Goal: Task Accomplishment & Management: Manage account settings

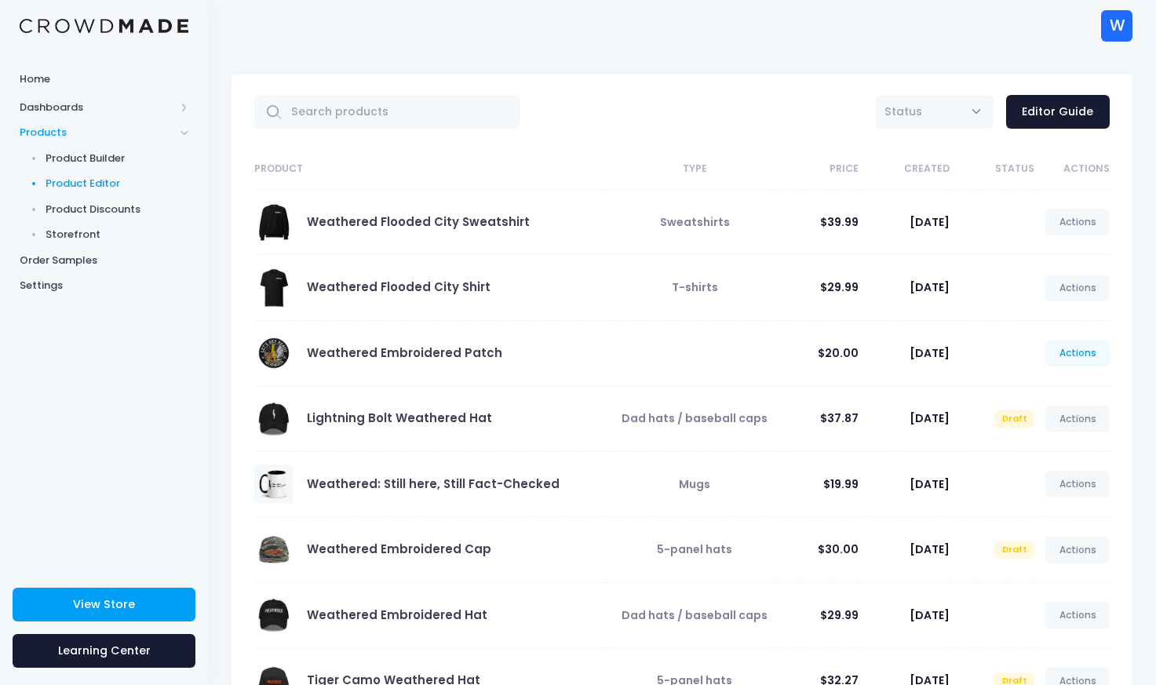
click at [1073, 350] on link "Actions" at bounding box center [1077, 353] width 64 height 27
click at [1039, 389] on link "Edit" at bounding box center [1061, 390] width 83 height 27
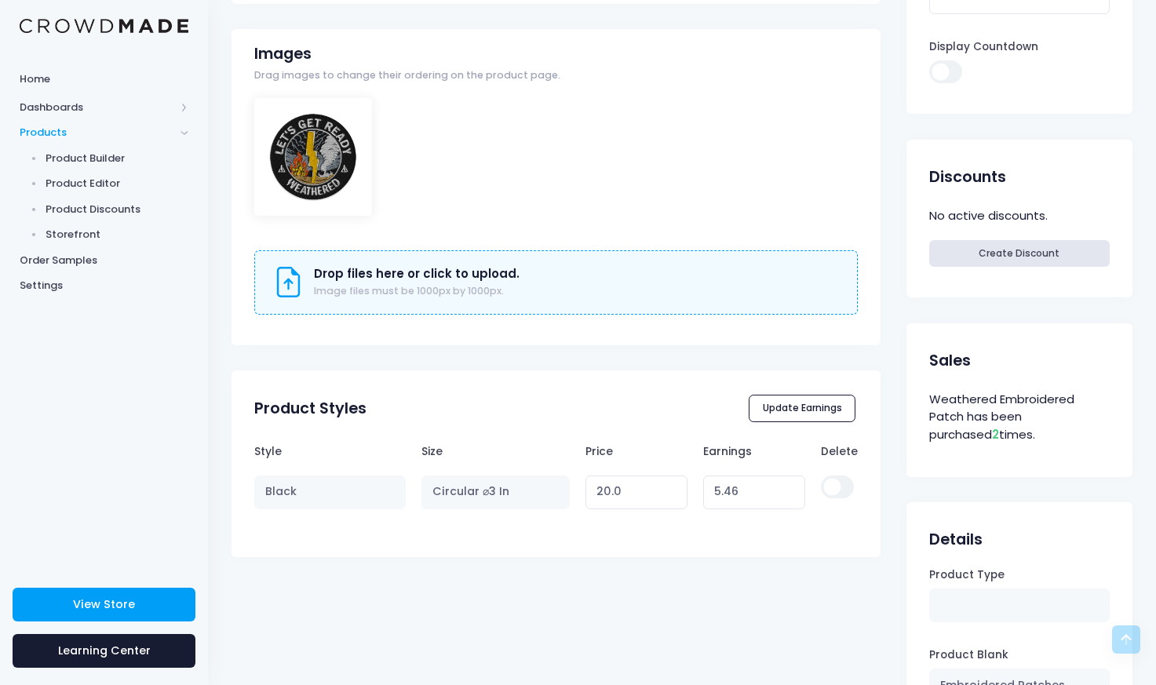
scroll to position [508, 0]
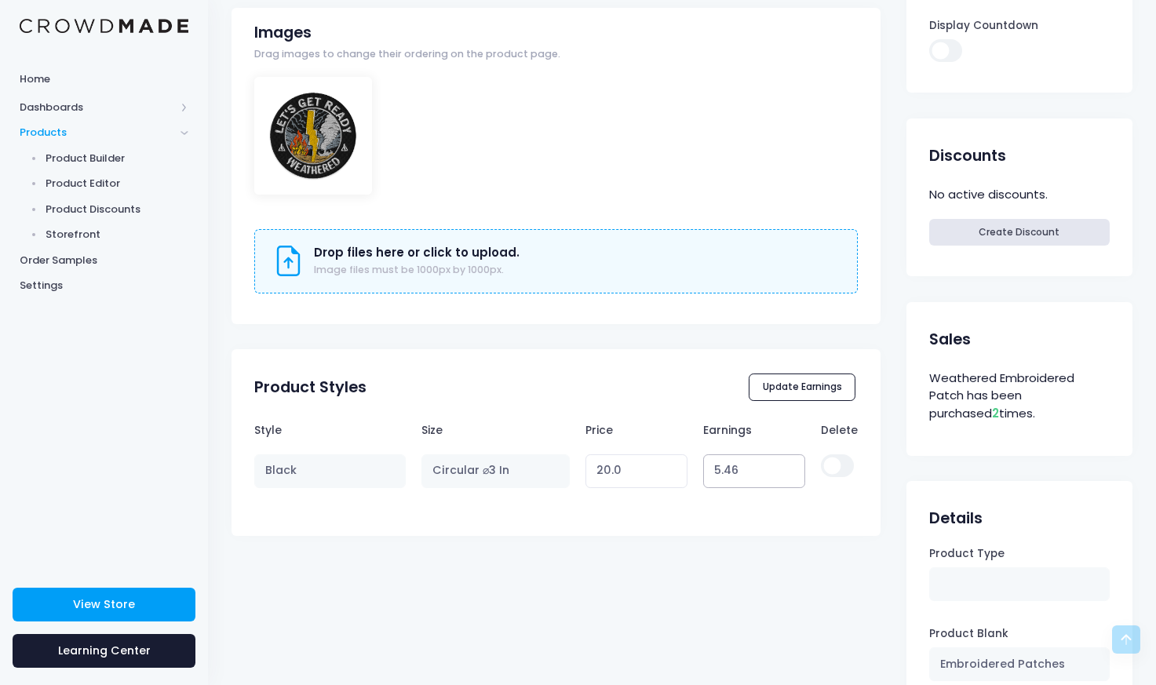
click at [736, 471] on input "5.46" at bounding box center [754, 471] width 103 height 34
type input "5.4"
type input "19.94"
type input "5.45"
type input "19.99"
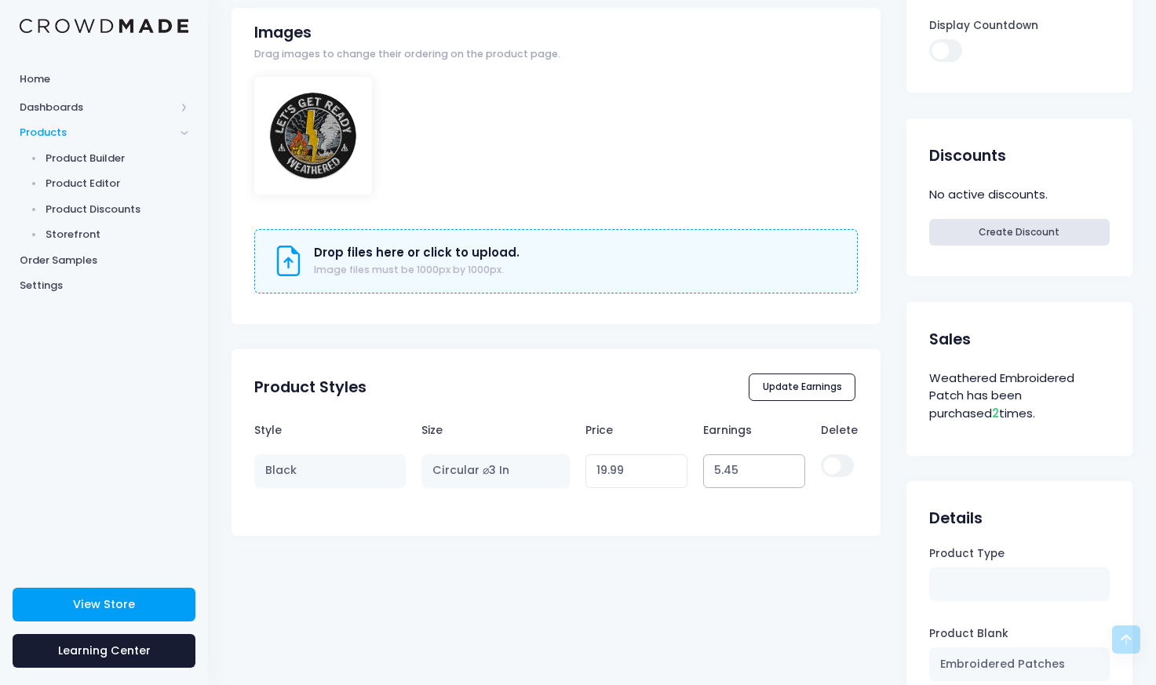
type input "5.45"
click at [678, 374] on div "Weathered Embroidered Patch View Product Editor Guide Title Weathered Embroider…" at bounding box center [556, 51] width 649 height 969
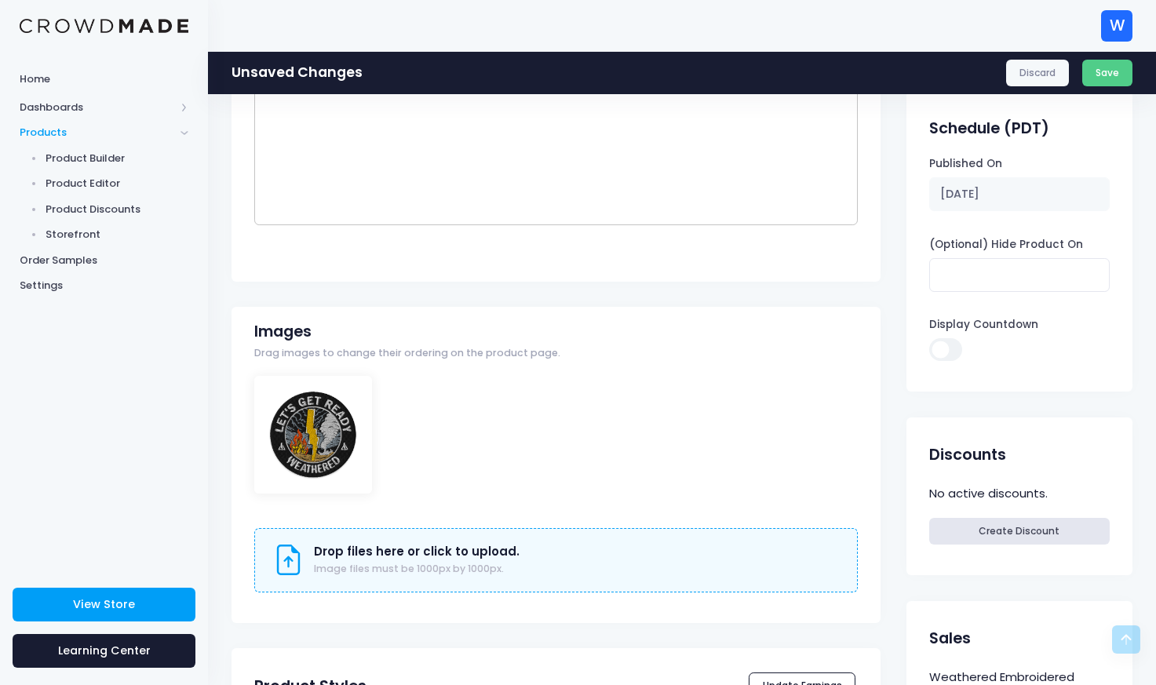
scroll to position [250, 0]
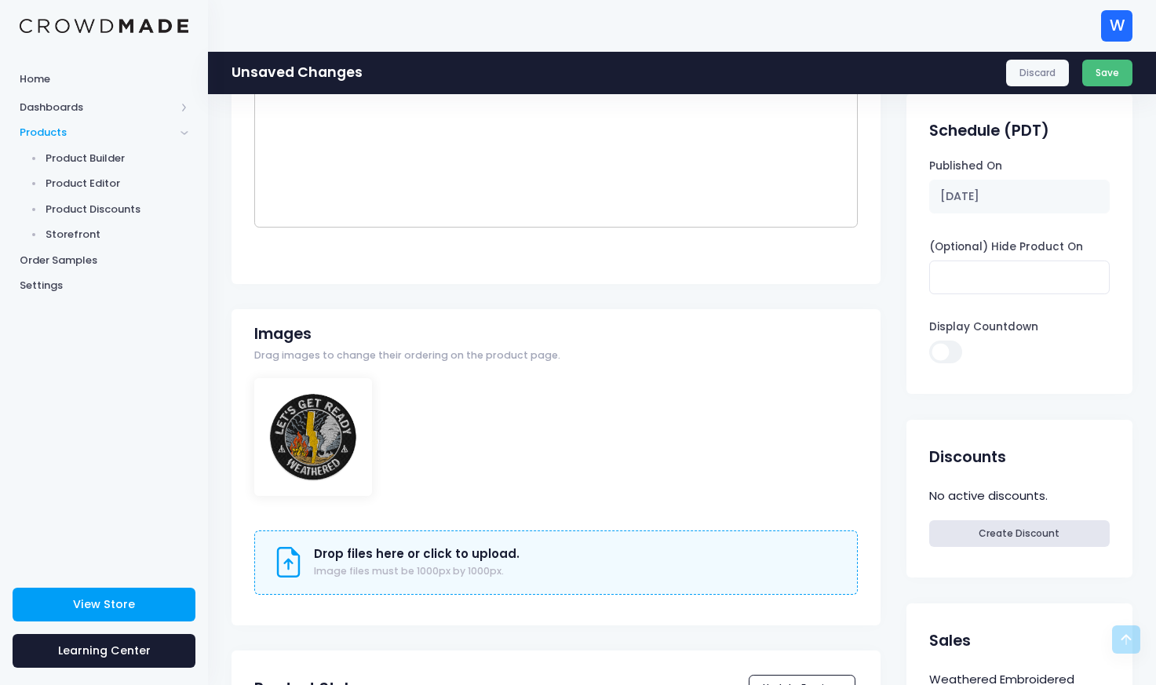
click at [1091, 68] on button "Save" at bounding box center [1107, 73] width 51 height 27
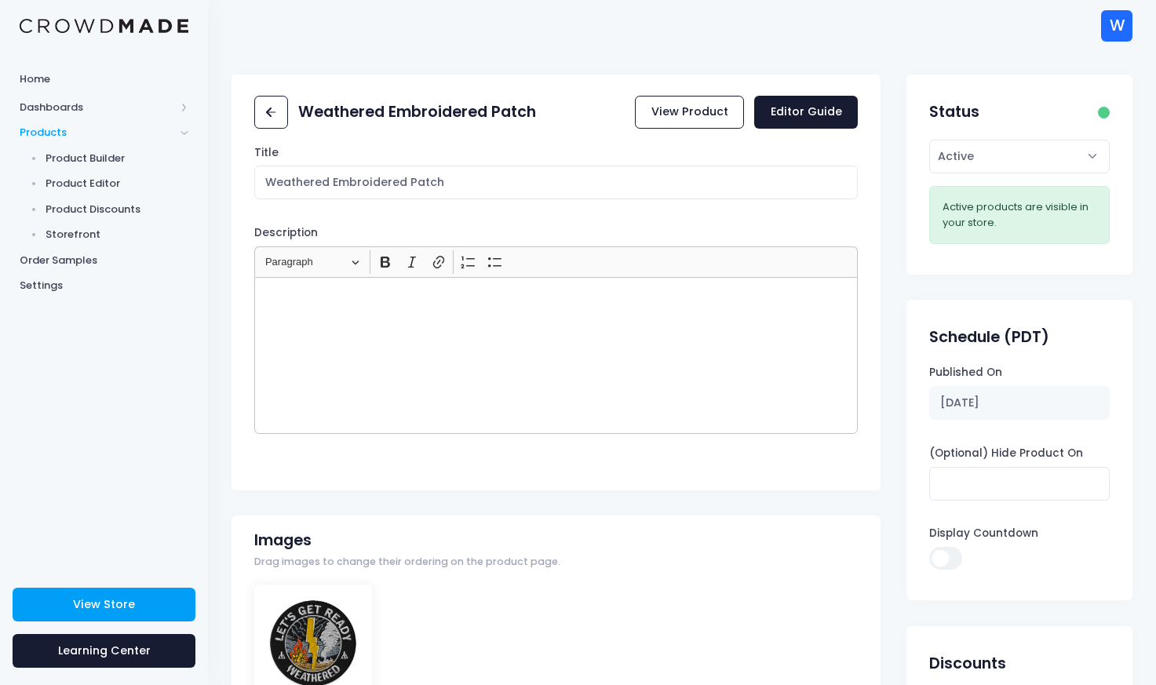
click at [480, 334] on div "Rich Text Editor, main" at bounding box center [556, 355] width 604 height 157
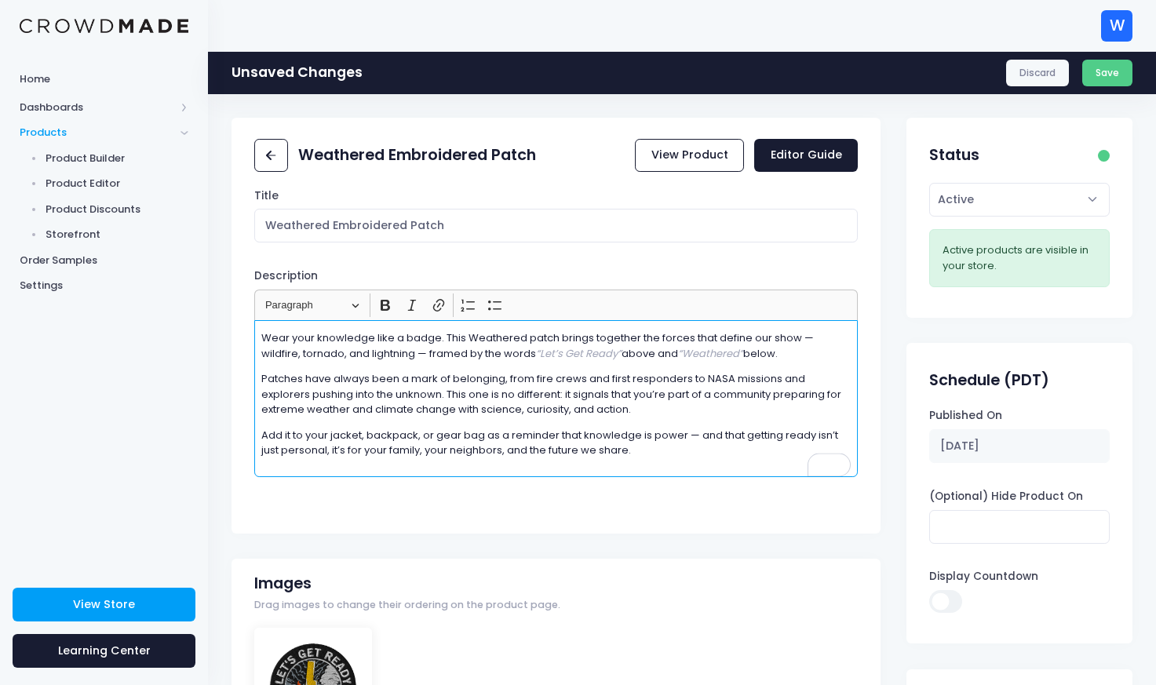
click at [373, 341] on p "Wear your knowledge like a badge. This Weathered patch brings together the forc…" at bounding box center [555, 345] width 589 height 31
drag, startPoint x: 372, startPoint y: 354, endPoint x: 802, endPoint y: 338, distance: 430.4
click at [802, 338] on p "Wear your curiosity like a badge. This Weathered patch brings together the forc…" at bounding box center [555, 345] width 589 height 31
drag, startPoint x: 545, startPoint y: 356, endPoint x: 701, endPoint y: 353, distance: 155.4
click at [701, 353] on p "Wear your curiosity like a badge. This Weathered patch brings together the forc…" at bounding box center [555, 345] width 589 height 31
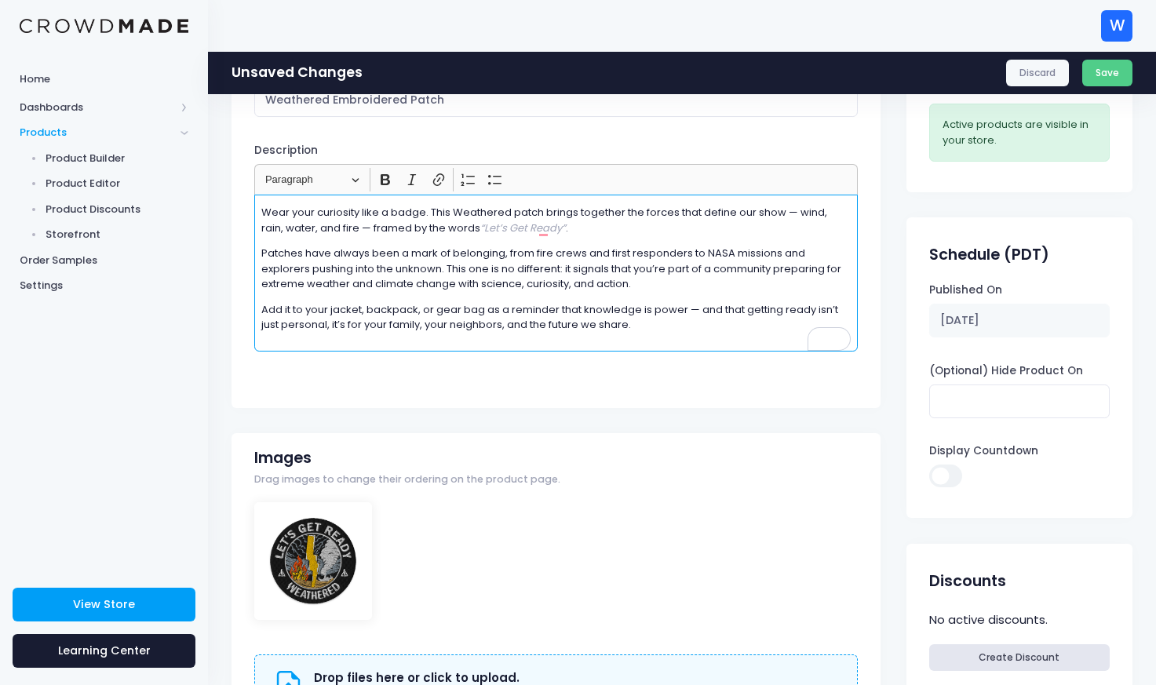
scroll to position [133, 0]
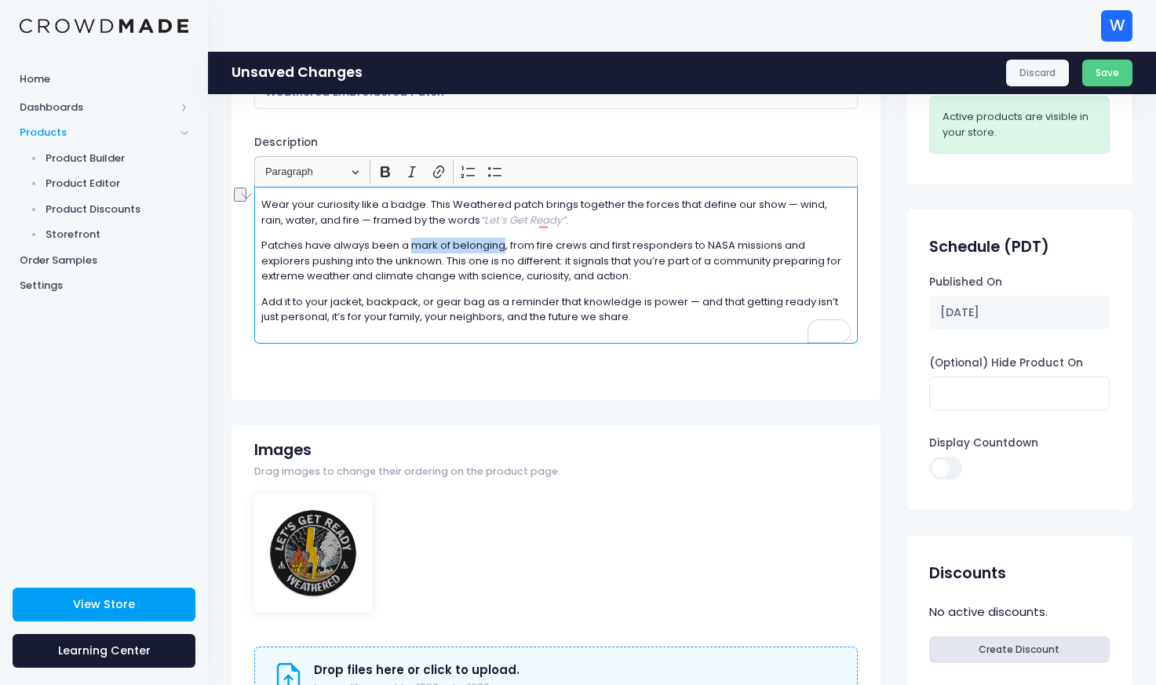
drag, startPoint x: 502, startPoint y: 247, endPoint x: 412, endPoint y: 251, distance: 89.6
click at [412, 251] on p "Patches have always been a mark of belonging, from fire crews and first respond…" at bounding box center [555, 261] width 589 height 46
click at [575, 246] on p "Patches have always been a way to identify your people, from fire crews and fir…" at bounding box center [555, 261] width 589 height 46
click at [633, 247] on p "Patches have always been a way to identify your people, in fire crews and first…" at bounding box center [555, 261] width 589 height 46
click at [634, 247] on p "Patches have always been a way to identify your people, in fire crews and first…" at bounding box center [555, 261] width 589 height 46
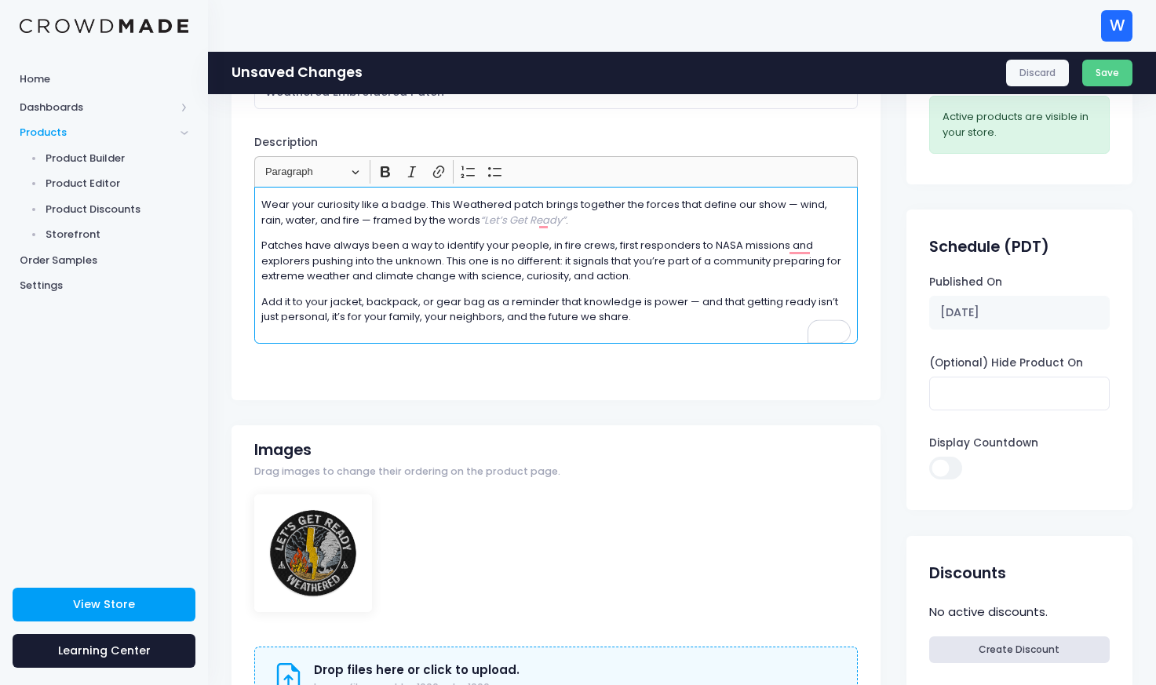
click at [709, 243] on p "Patches have always been a way to identify your people, in fire crews, first re…" at bounding box center [555, 261] width 589 height 46
click at [778, 258] on p "Patches have always been a way to identify your people, in fire crews, first re…" at bounding box center [555, 261] width 589 height 46
drag, startPoint x: 713, startPoint y: 276, endPoint x: 671, endPoint y: 277, distance: 41.6
click at [671, 277] on p "Patches have always been a way to identify your people, in fire crews, first re…" at bounding box center [555, 261] width 589 height 46
drag, startPoint x: 780, startPoint y: 264, endPoint x: 332, endPoint y: 278, distance: 448.4
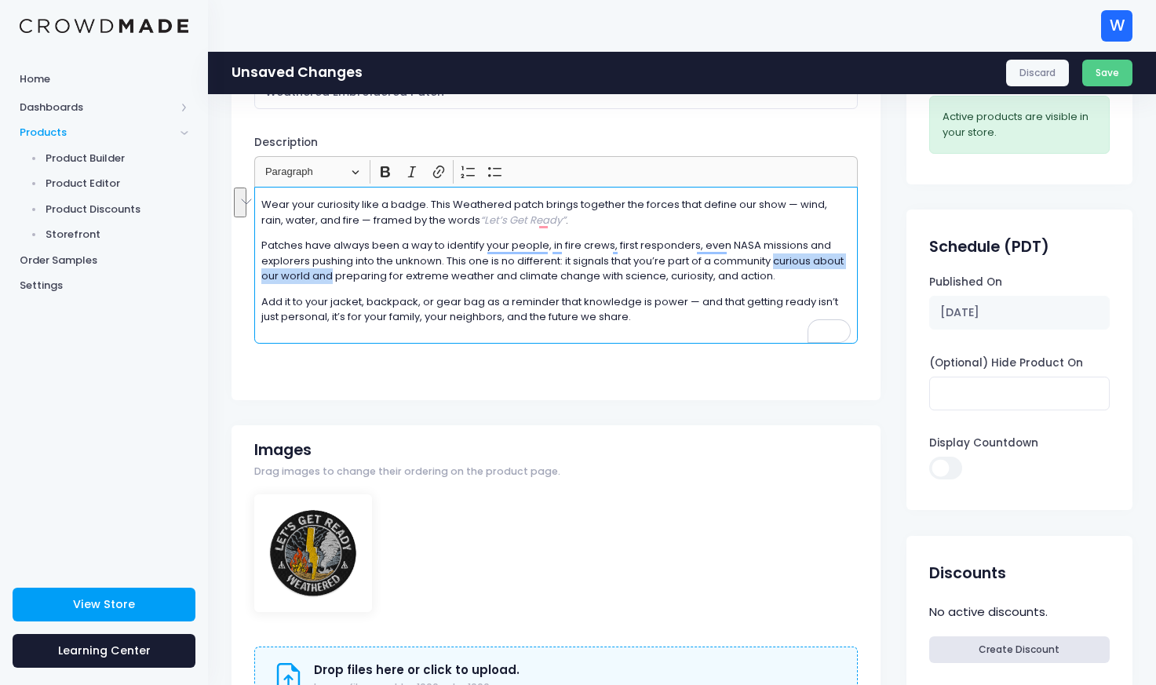
click at [332, 278] on p "Patches have always been a way to identify your people, in fire crews, first re…" at bounding box center [555, 261] width 589 height 46
click at [819, 261] on p "Patches have always been a way to identify your people, in fire crews, first re…" at bounding box center [555, 261] width 589 height 46
drag, startPoint x: 582, startPoint y: 275, endPoint x: 688, endPoint y: 272, distance: 105.2
click at [688, 272] on p "Patches have always been a way to identify your people, in fire crews, first re…" at bounding box center [555, 261] width 589 height 46
click at [666, 317] on p "Add it to your jacket, backpack, or gear bag as a reminder that knowledge is po…" at bounding box center [555, 309] width 589 height 31
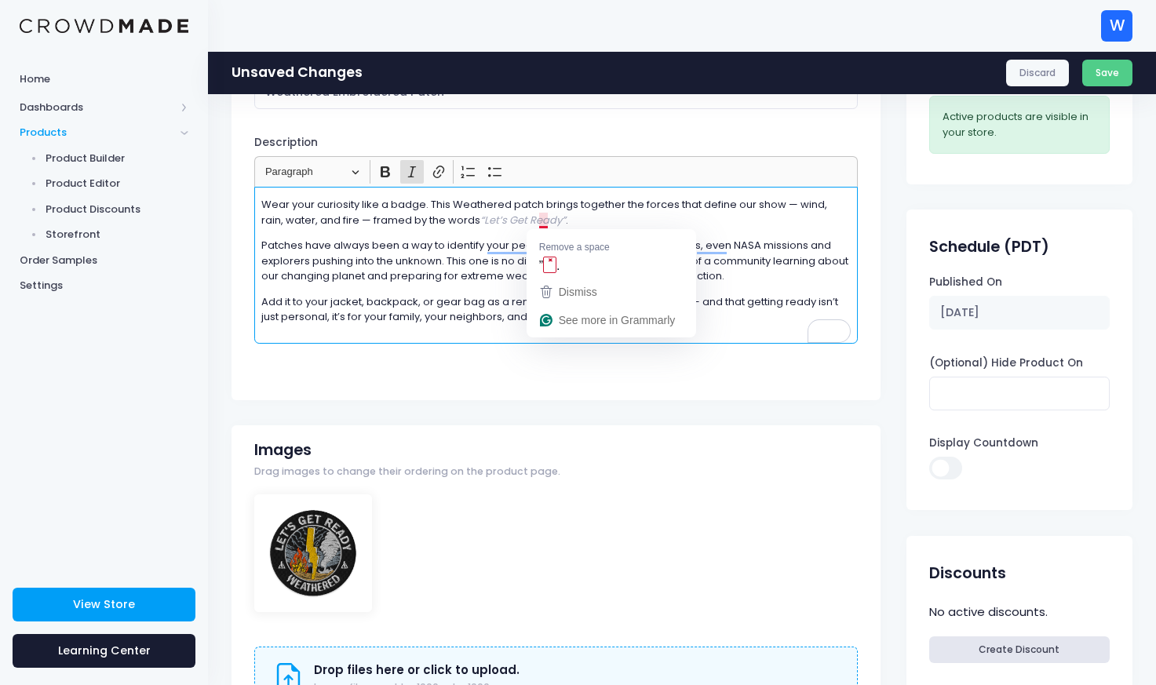
click at [543, 220] on p "Wear your curiosity like a badge. This Weathered patch brings together the forc…" at bounding box center [555, 212] width 589 height 31
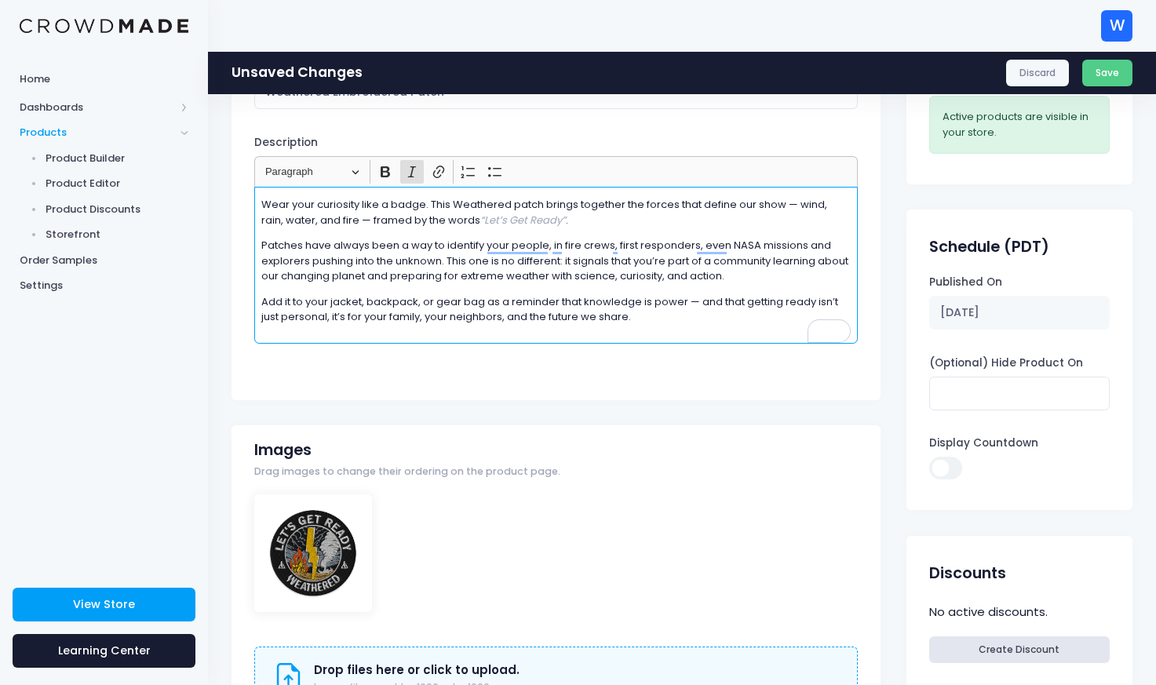
click at [781, 203] on p "Wear your curiosity like a badge. This Weathered patch brings together the forc…" at bounding box center [555, 212] width 589 height 31
click at [756, 232] on div "Wear your curiosity like a badge. This Weathered patch brings together the forc…" at bounding box center [556, 265] width 604 height 157
click at [698, 277] on p "Patches have always been a way to identify your people, in fire crews, first re…" at bounding box center [555, 261] width 589 height 46
click at [695, 276] on p "Patches have always been a way to identify your people, in fire crews, first re…" at bounding box center [555, 261] width 589 height 46
click at [1093, 71] on button "Save" at bounding box center [1107, 73] width 51 height 27
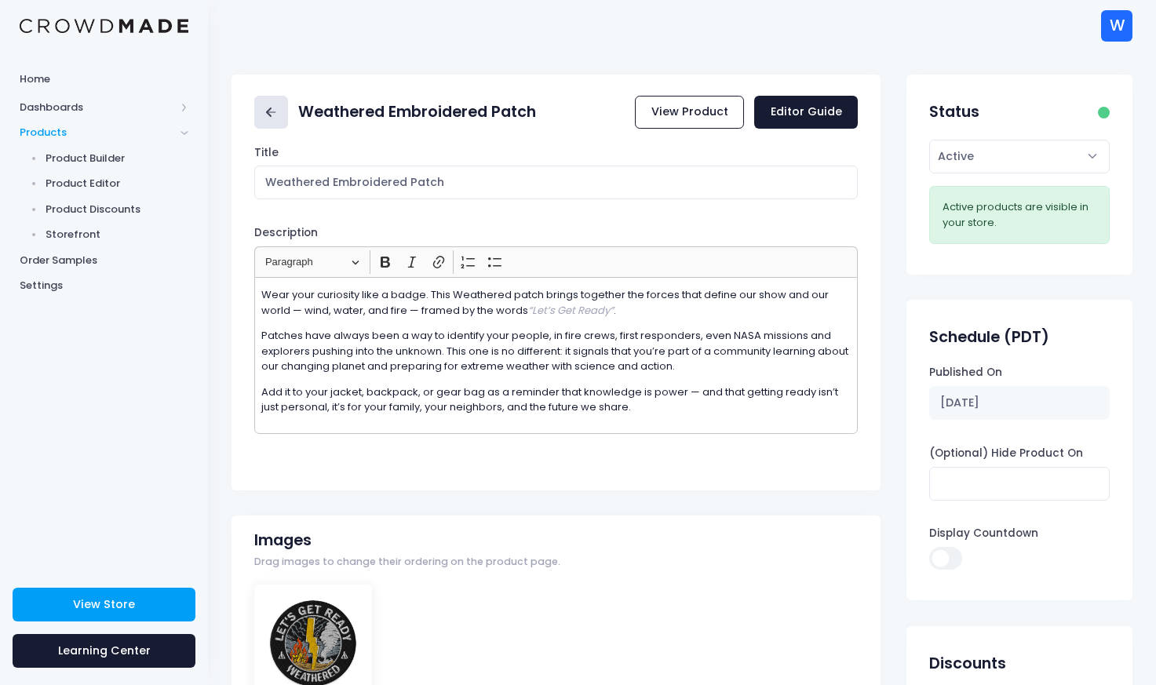
click at [275, 119] on icon at bounding box center [271, 113] width 18 height 18
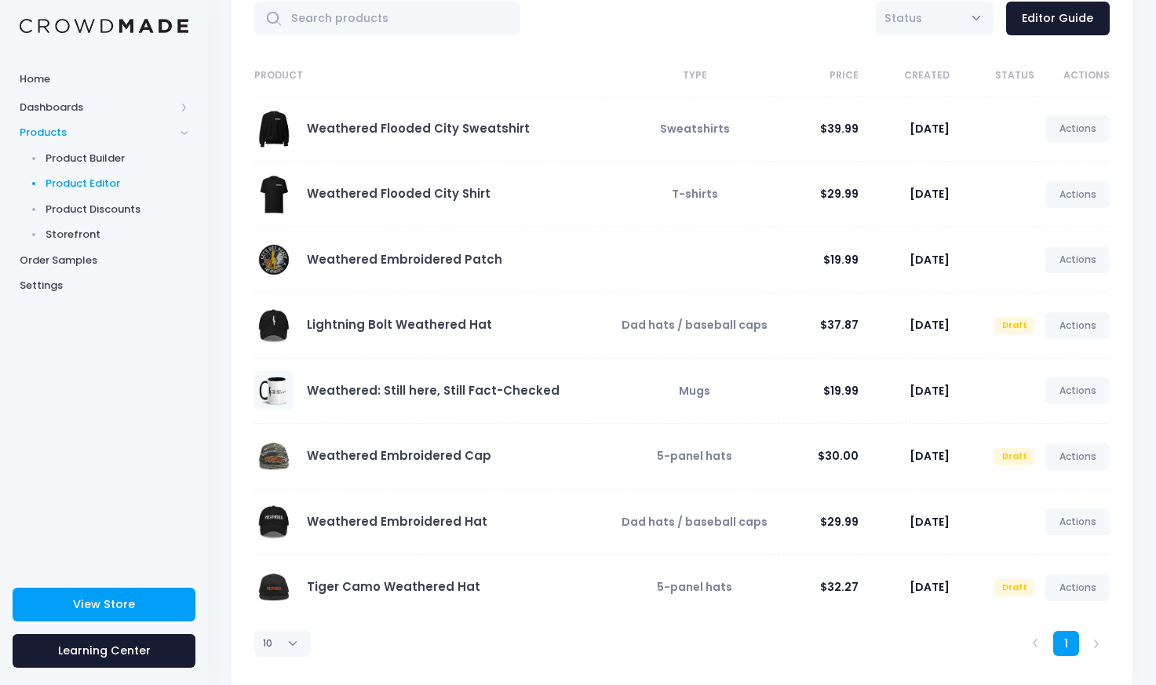
scroll to position [96, 0]
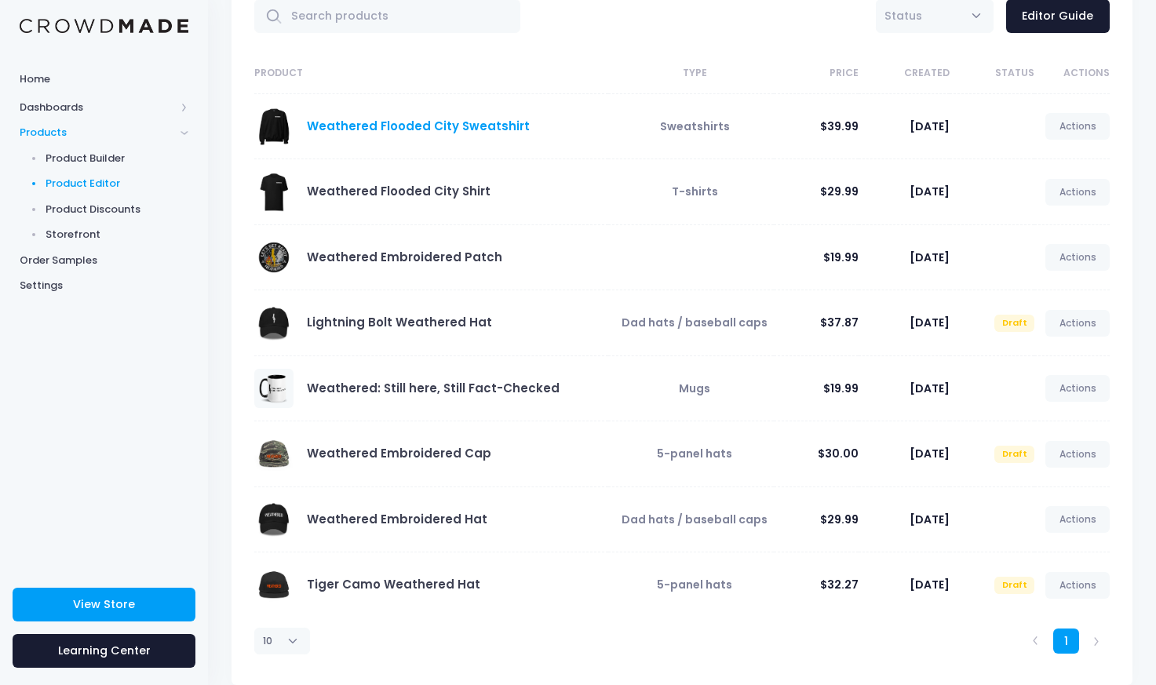
click at [421, 128] on link "Weathered Flooded City Sweatshirt" at bounding box center [418, 126] width 223 height 16
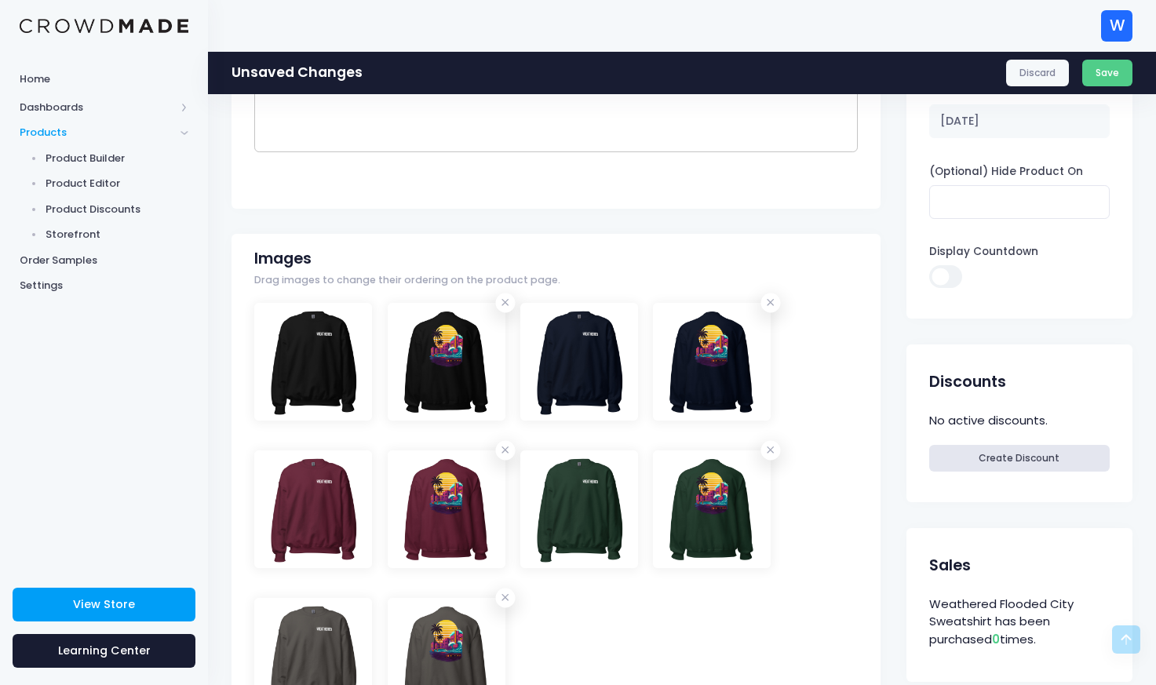
scroll to position [297, 0]
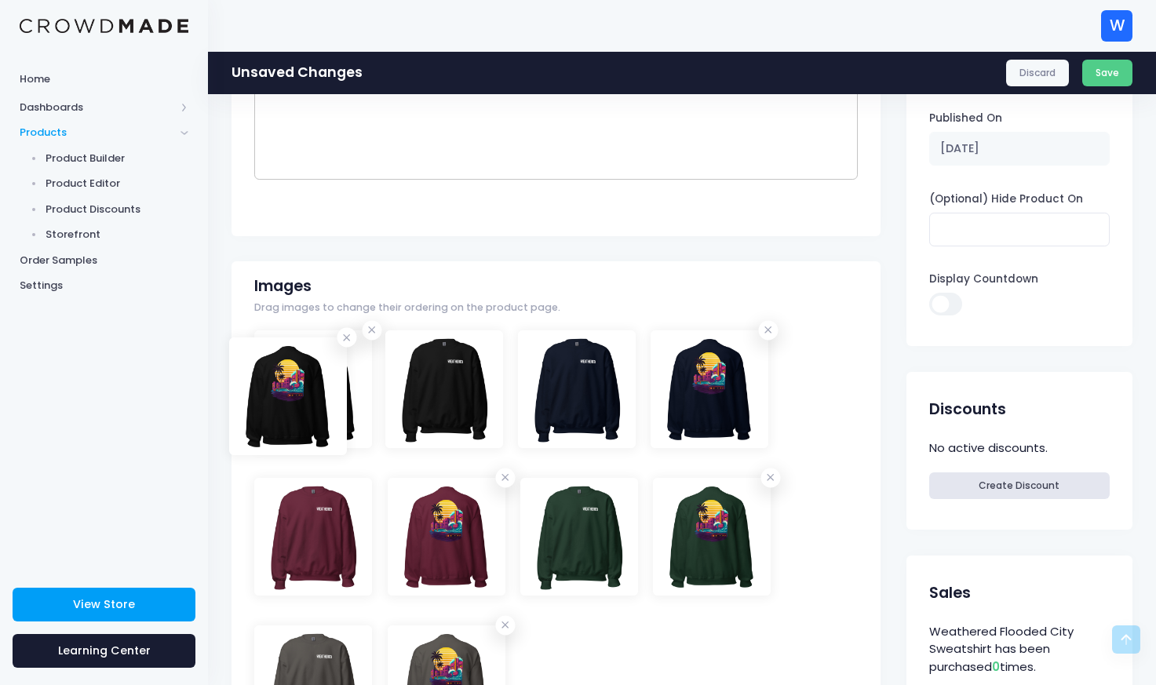
drag, startPoint x: 425, startPoint y: 389, endPoint x: 266, endPoint y: 396, distance: 158.7
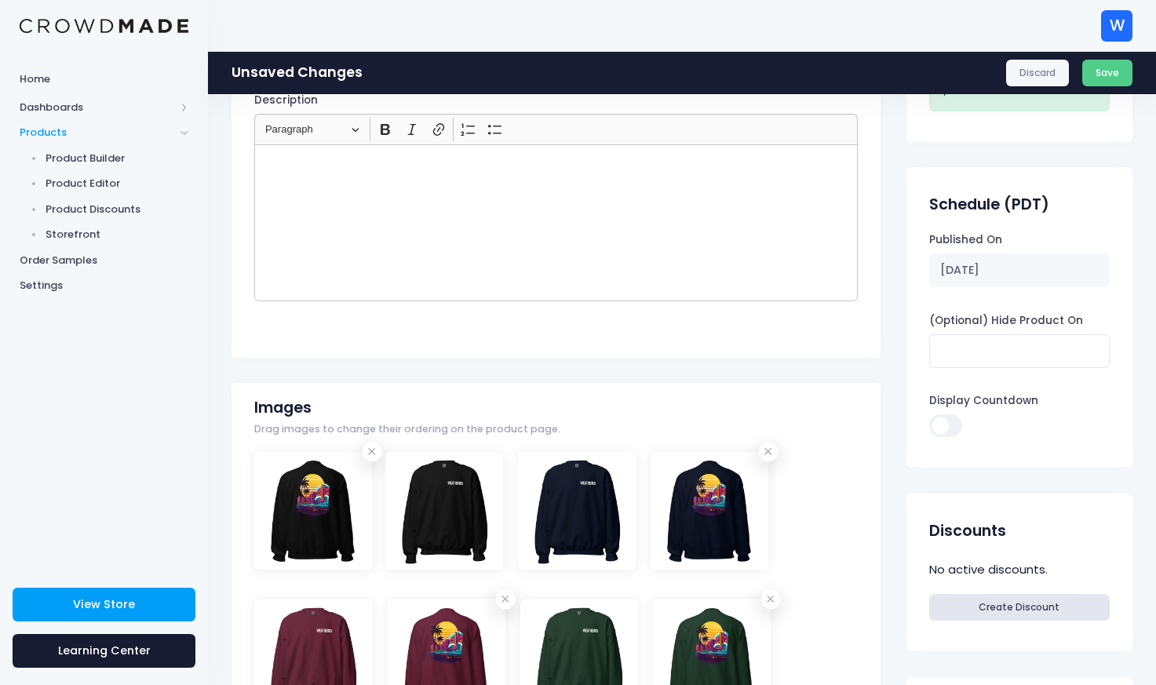
scroll to position [168, 0]
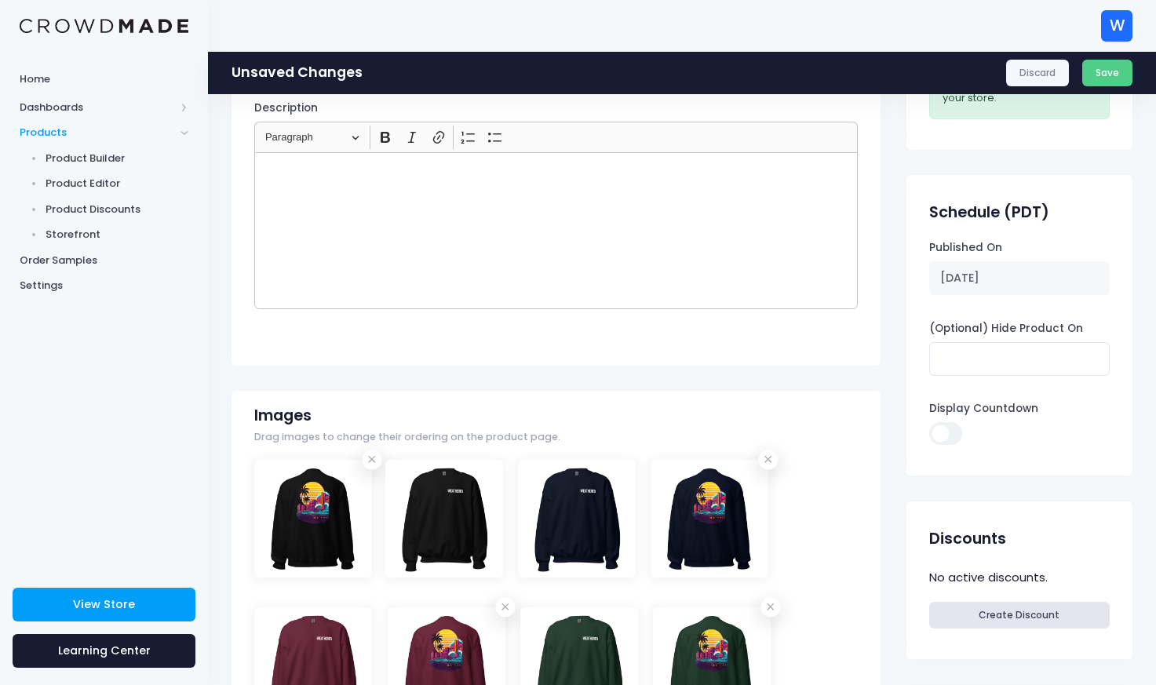
click at [596, 232] on div "Rich Text Editor, main" at bounding box center [556, 230] width 604 height 157
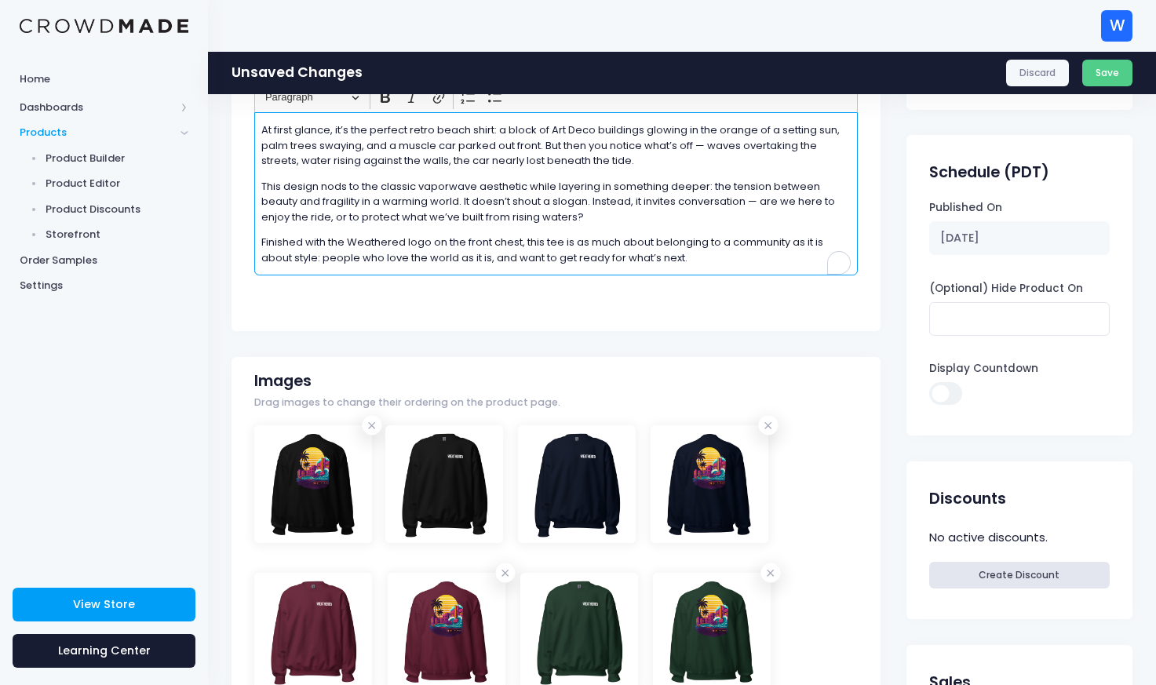
scroll to position [183, 0]
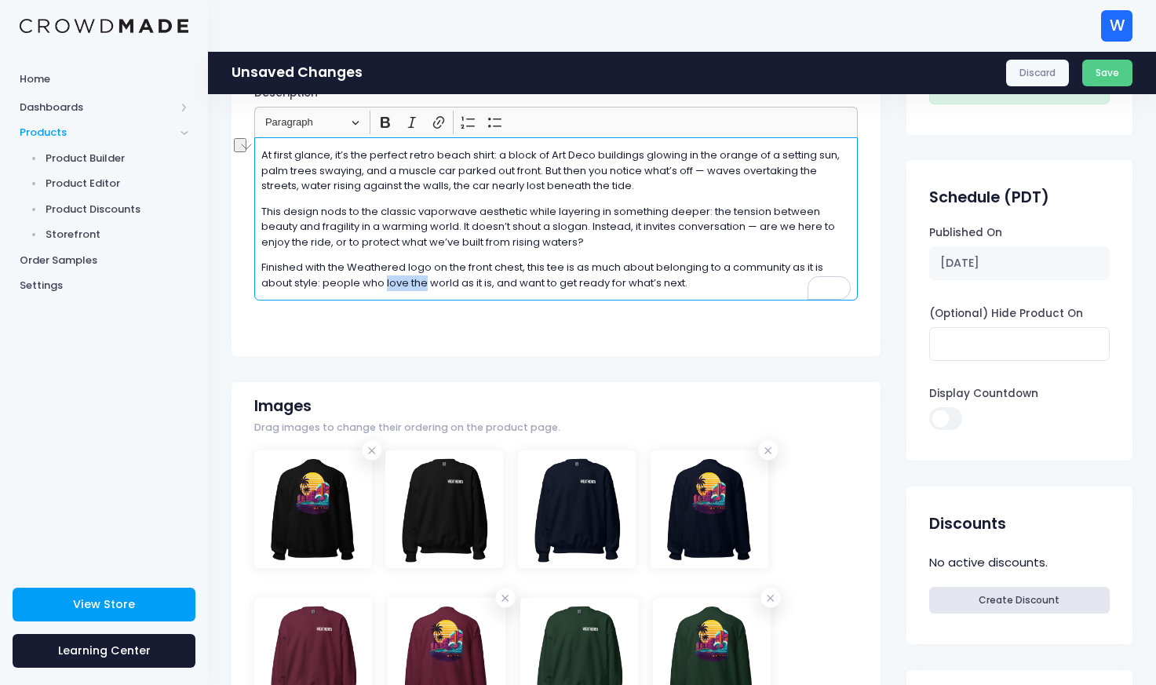
drag, startPoint x: 385, startPoint y: 289, endPoint x: 424, endPoint y: 290, distance: 38.5
click at [424, 290] on p "Finished with the Weathered logo on the front chest, this tee is as much about …" at bounding box center [555, 275] width 589 height 31
drag, startPoint x: 628, startPoint y: 285, endPoint x: 751, endPoint y: 281, distance: 123.3
click at [751, 281] on p "Finished with the Weathered logo on the front chest, this tee is as much about …" at bounding box center [555, 275] width 589 height 31
click at [358, 289] on p "Finished with the Weathered logo on the front chest, this tee is as much about …" at bounding box center [555, 275] width 589 height 31
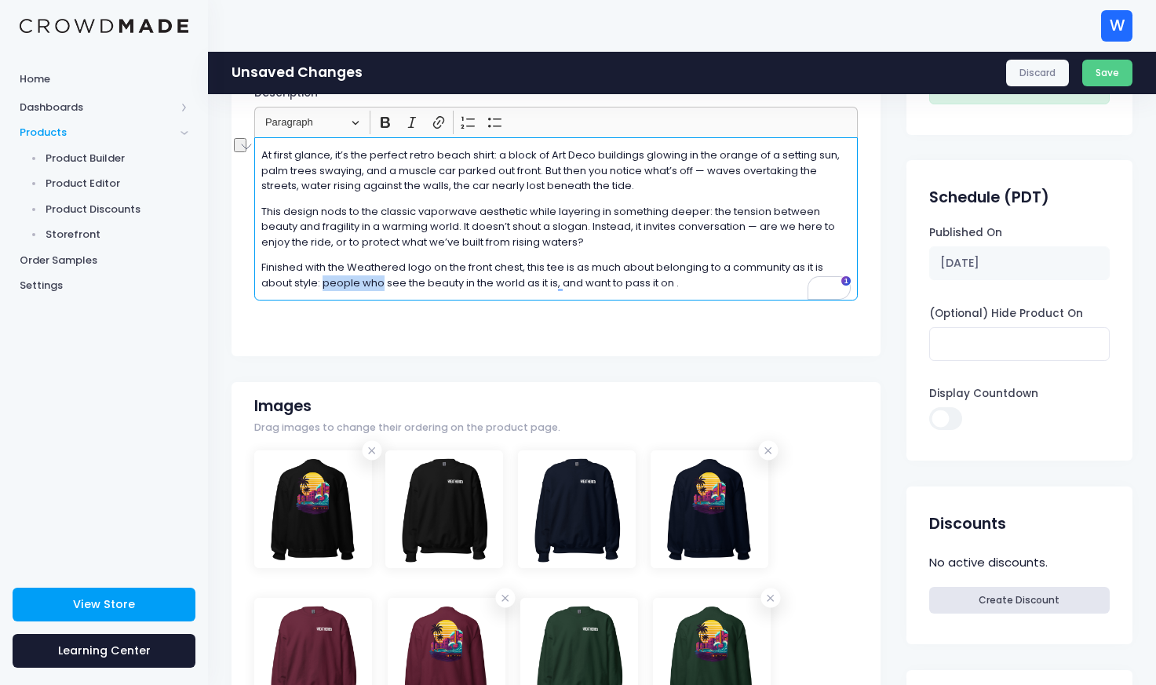
drag, startPoint x: 382, startPoint y: 285, endPoint x: 323, endPoint y: 285, distance: 59.7
click at [323, 285] on p "Finished with the Weathered logo on the front chest, this tee is as much about …" at bounding box center [555, 275] width 589 height 31
click at [376, 283] on p "Finished with the Weathered logo on the front chest, this tee is as much about …" at bounding box center [555, 275] width 589 height 31
drag, startPoint x: 500, startPoint y: 283, endPoint x: 516, endPoint y: 284, distance: 15.8
click at [516, 284] on p "Finished with the Weathered logo on the front chest, this tee is as much about …" at bounding box center [555, 275] width 589 height 31
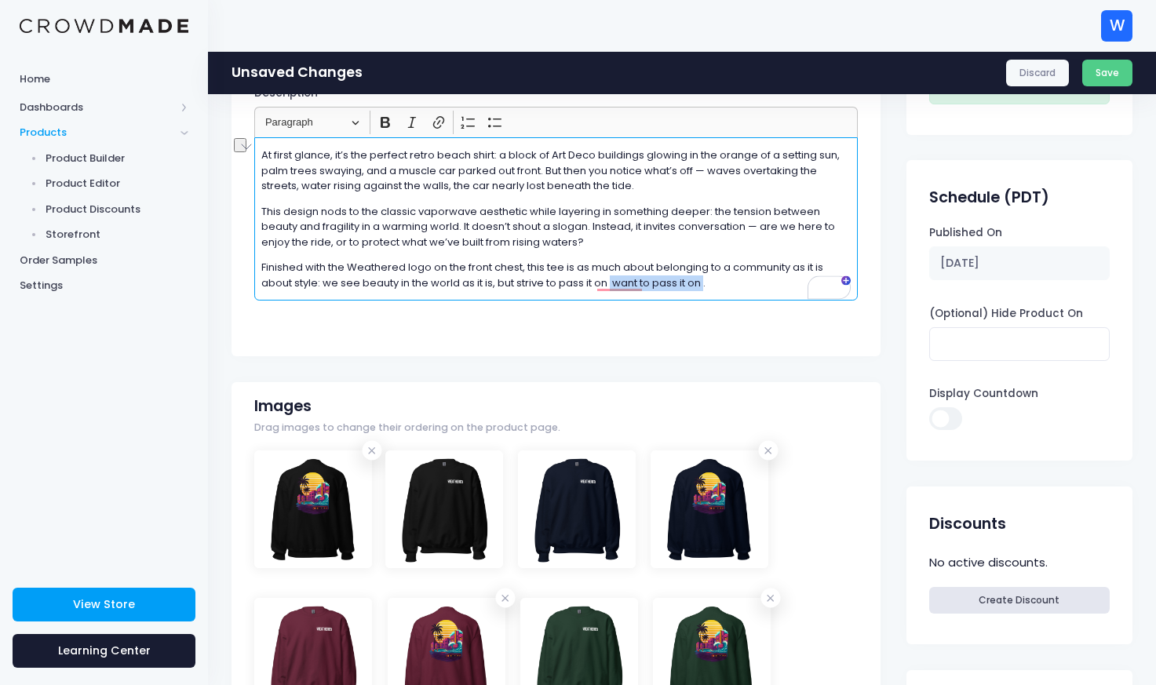
drag, startPoint x: 613, startPoint y: 282, endPoint x: 708, endPoint y: 286, distance: 95.1
click at [708, 286] on p "Finished with the Weathered logo on the front chest, this tee is as much about …" at bounding box center [555, 275] width 589 height 31
click at [746, 284] on p "Finished with the Weathered logo on the front chest, this tee is as much about …" at bounding box center [555, 275] width 589 height 31
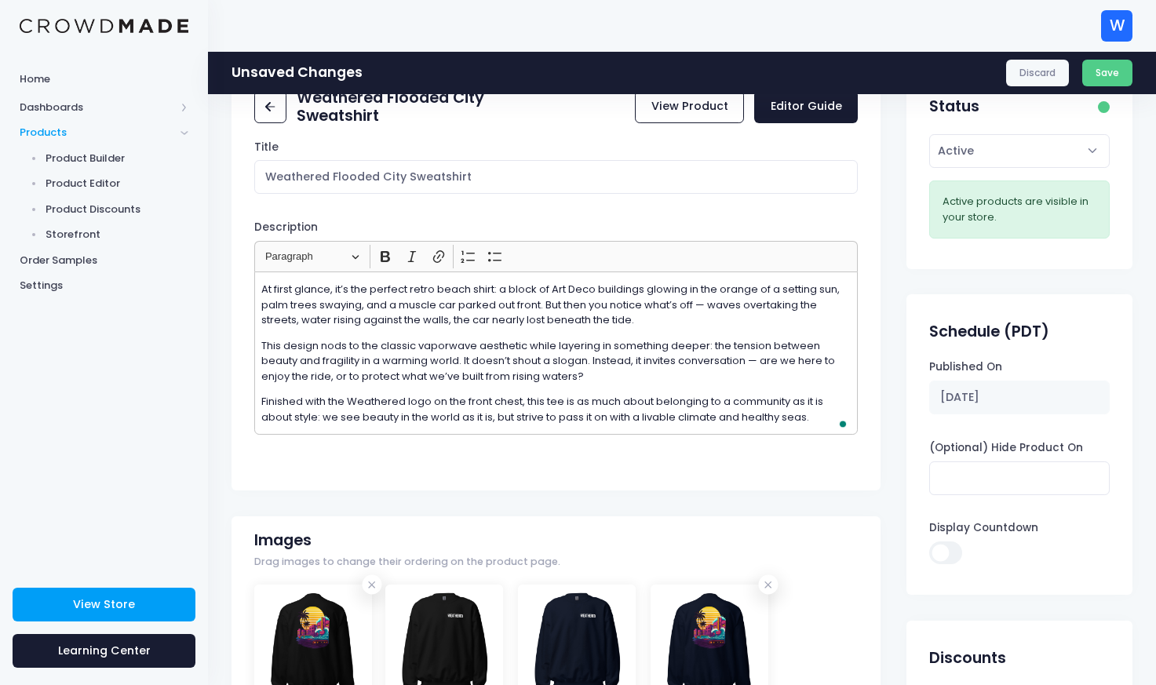
scroll to position [0, 0]
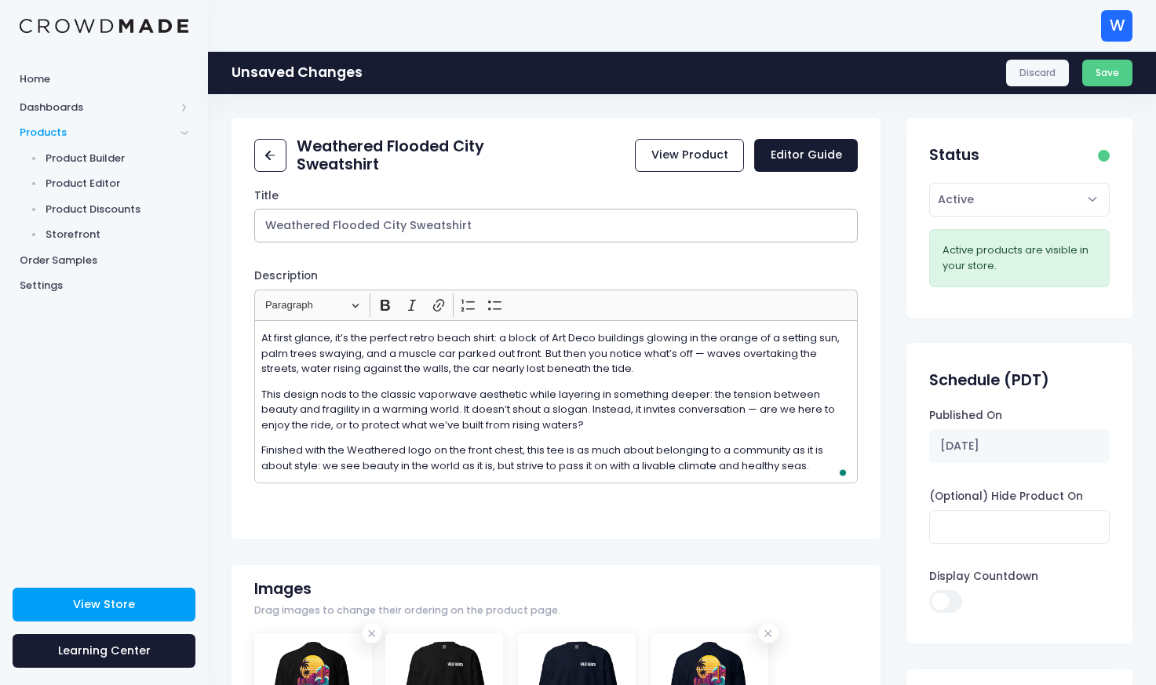
drag, startPoint x: 332, startPoint y: 228, endPoint x: 403, endPoint y: 230, distance: 70.7
click at [403, 230] on input "Weathered Flooded City Sweatshirt" at bounding box center [556, 226] width 604 height 34
type input "Weathered Rising Tide Sweatshirt"
click at [1109, 82] on button "Save" at bounding box center [1107, 73] width 51 height 27
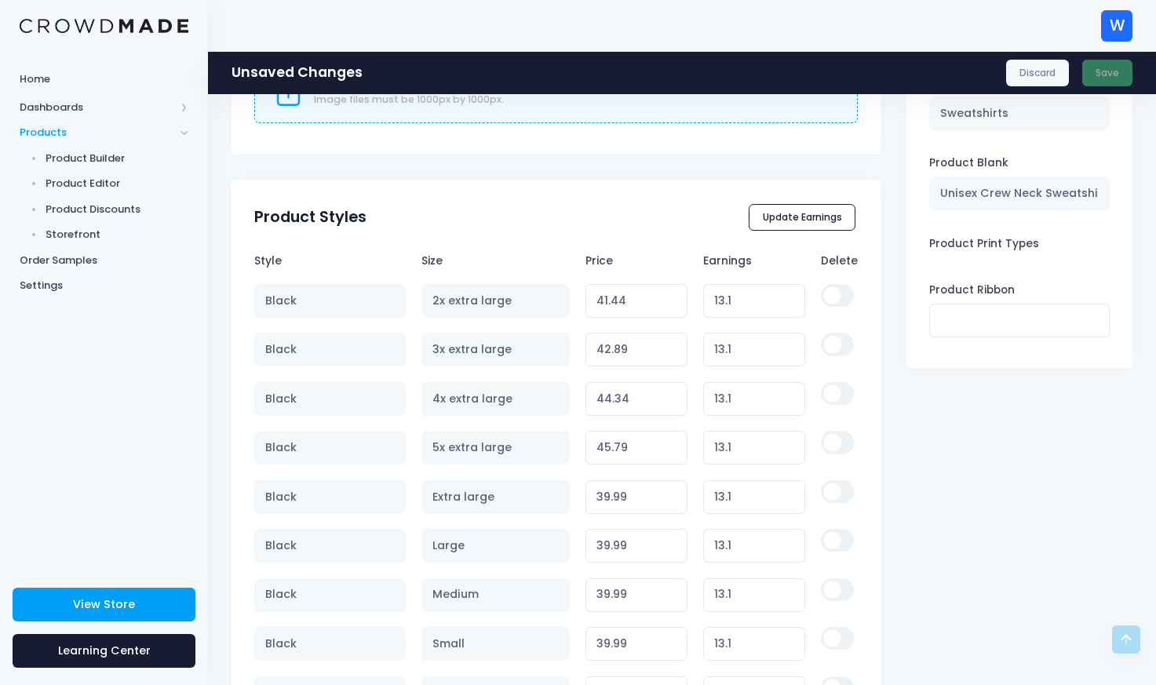
scroll to position [1023, 0]
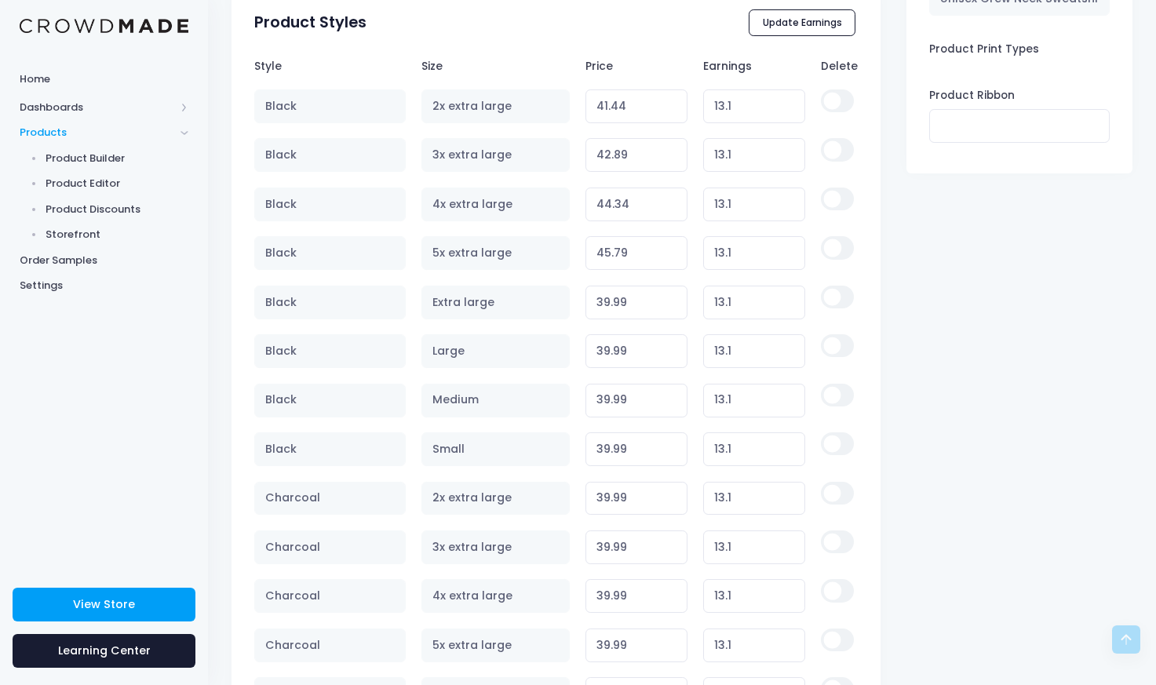
scroll to position [1171, 0]
click at [723, 108] on input "13.1" at bounding box center [754, 109] width 103 height 34
type input "1.1"
type input "29.44"
type input "15.1"
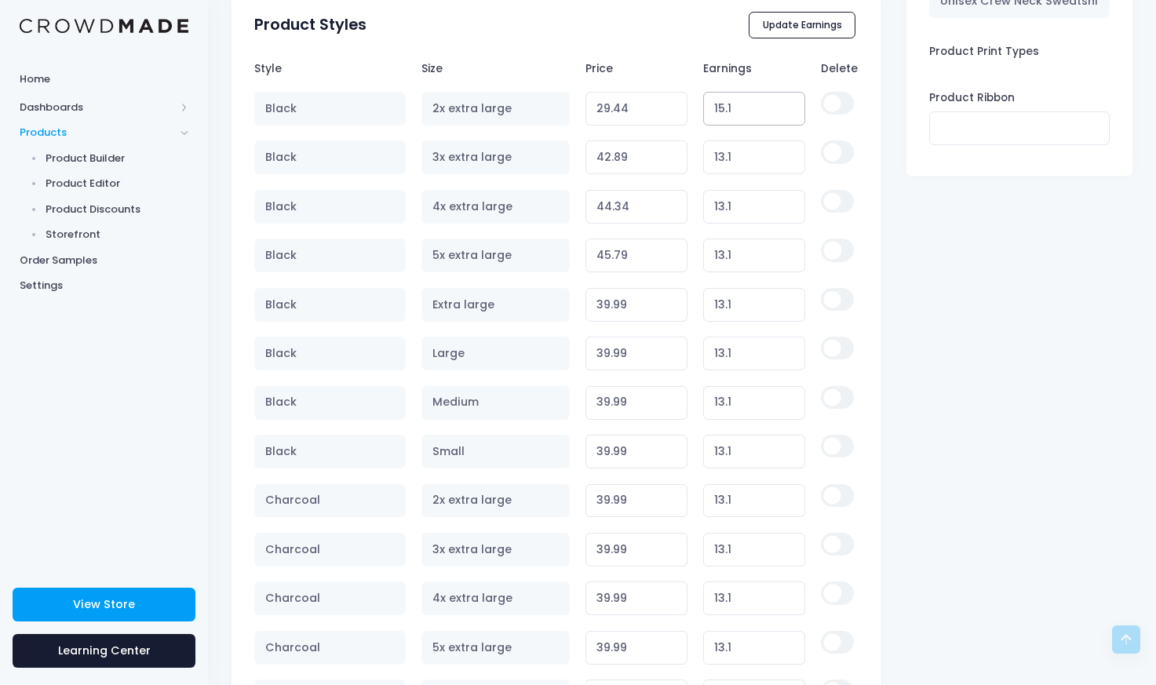
type input "43.44"
type input "1.1"
type input "29.44"
type input "16.1"
type input "44.44"
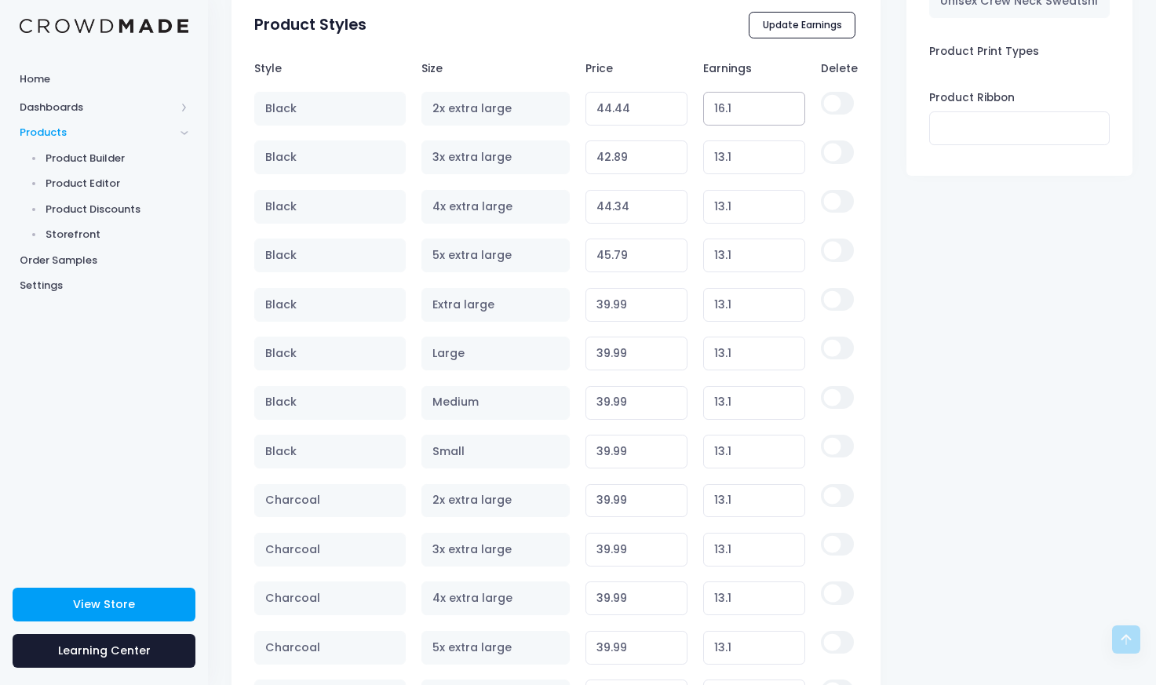
type input "16.1"
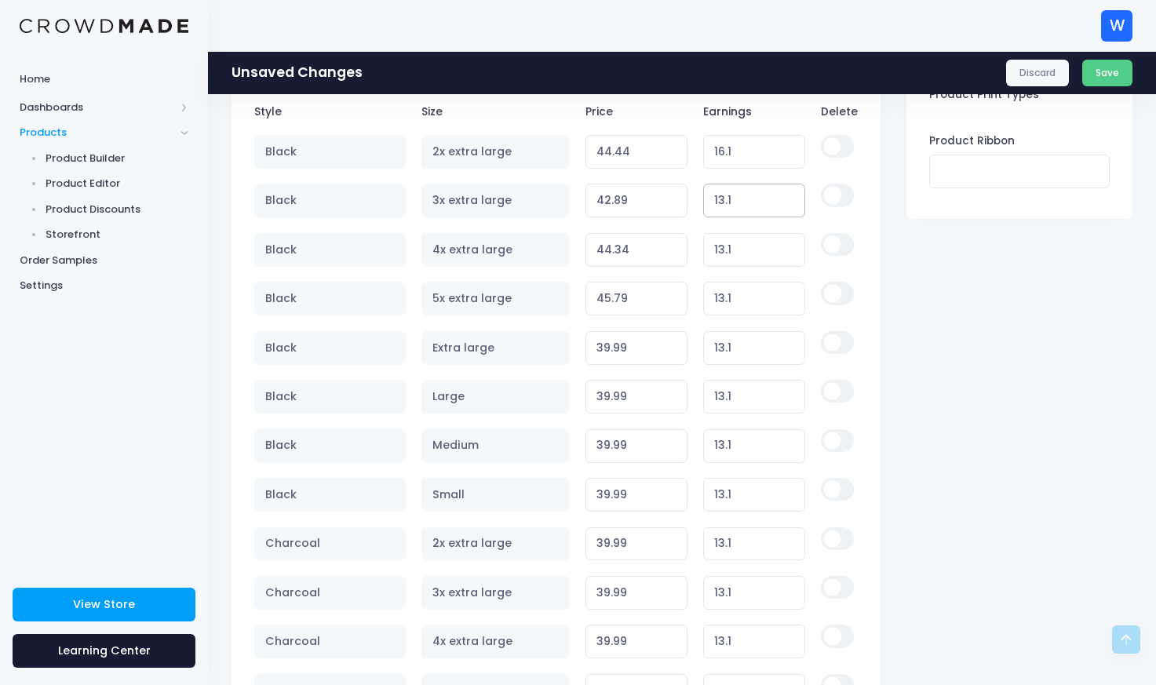
type input "1.1"
type input "30.89"
type input "16.1"
type input "45.89"
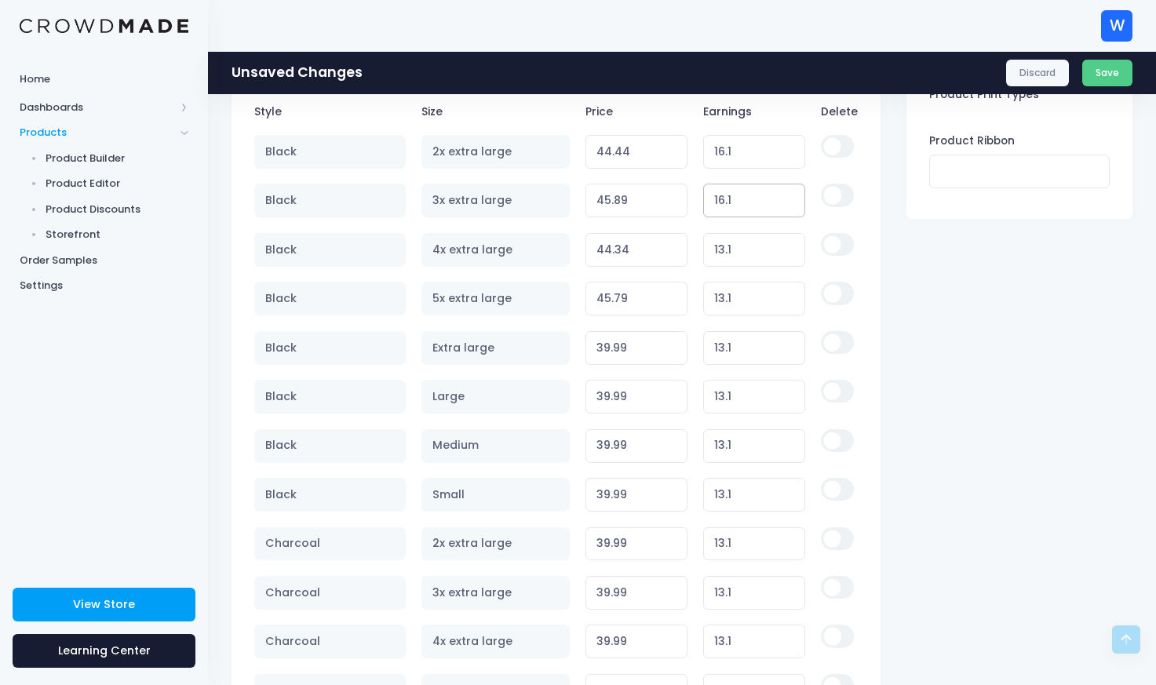
click at [733, 201] on input "16.1" at bounding box center [754, 201] width 103 height 34
type input "16"
type input "45.79"
type input "16.2"
type input "45.99"
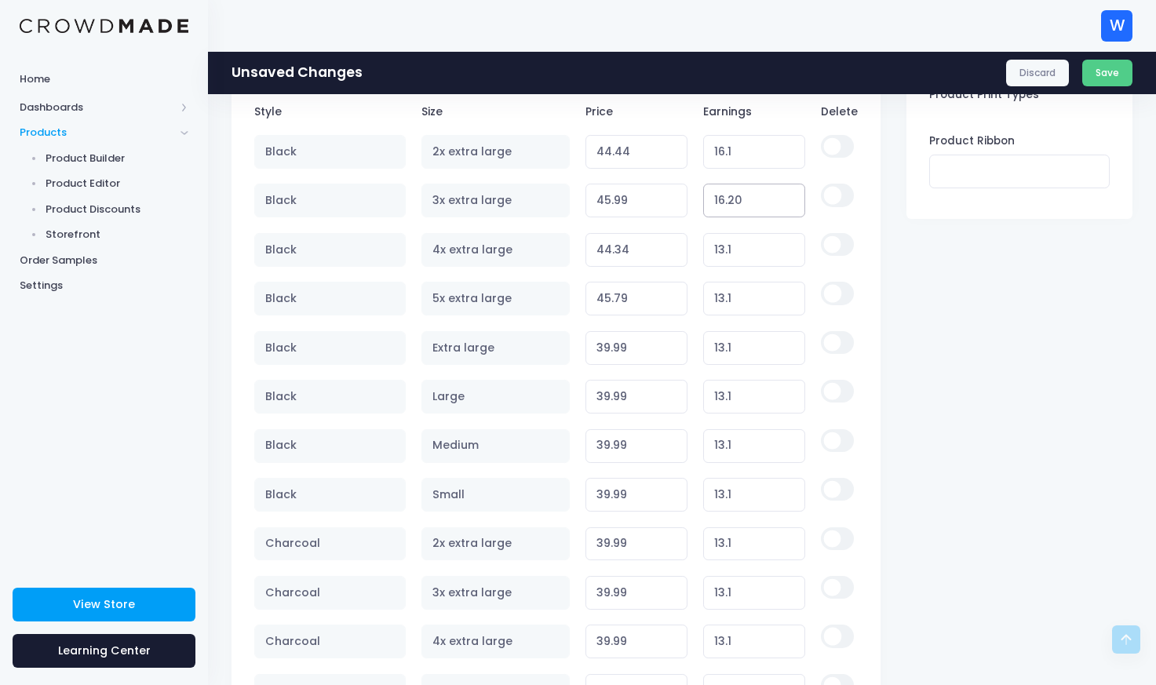
type input "16.20"
click at [743, 162] on input "16.1" at bounding box center [754, 152] width 103 height 34
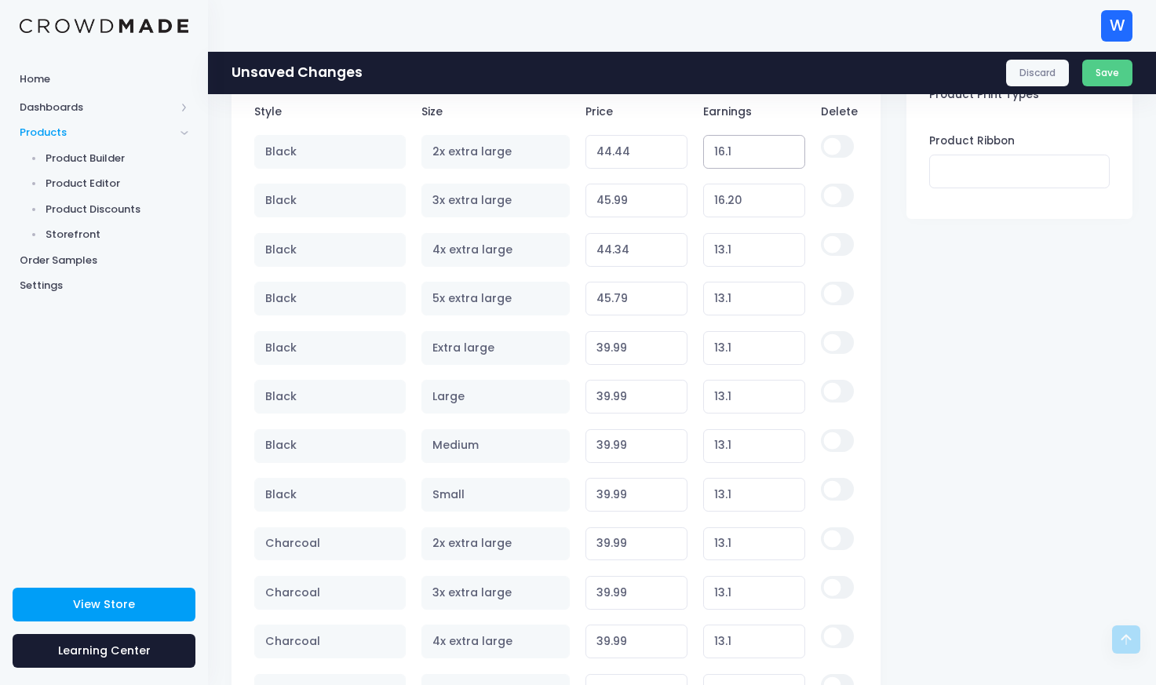
click at [743, 162] on input "16.1" at bounding box center [754, 152] width 103 height 34
type input "1"
type input "29.34"
type input "15"
type input "43.34"
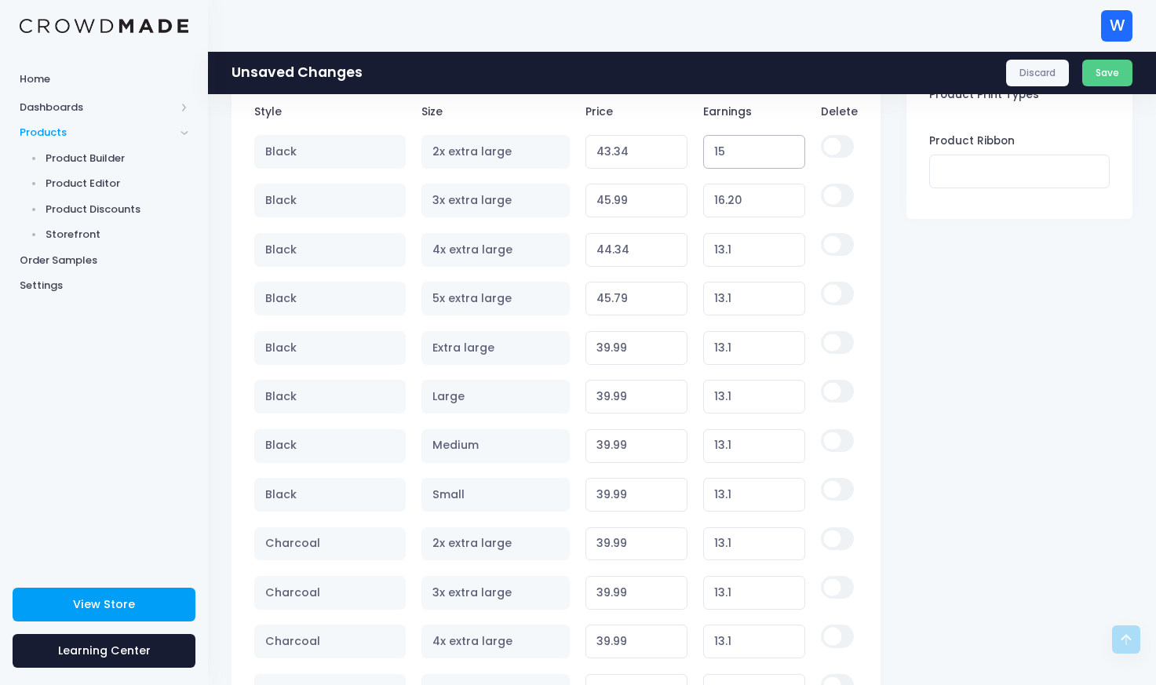
type input "15"
click at [768, 190] on input "16.20" at bounding box center [754, 201] width 103 height 34
click at [753, 199] on input "16.20" at bounding box center [754, 201] width 103 height 34
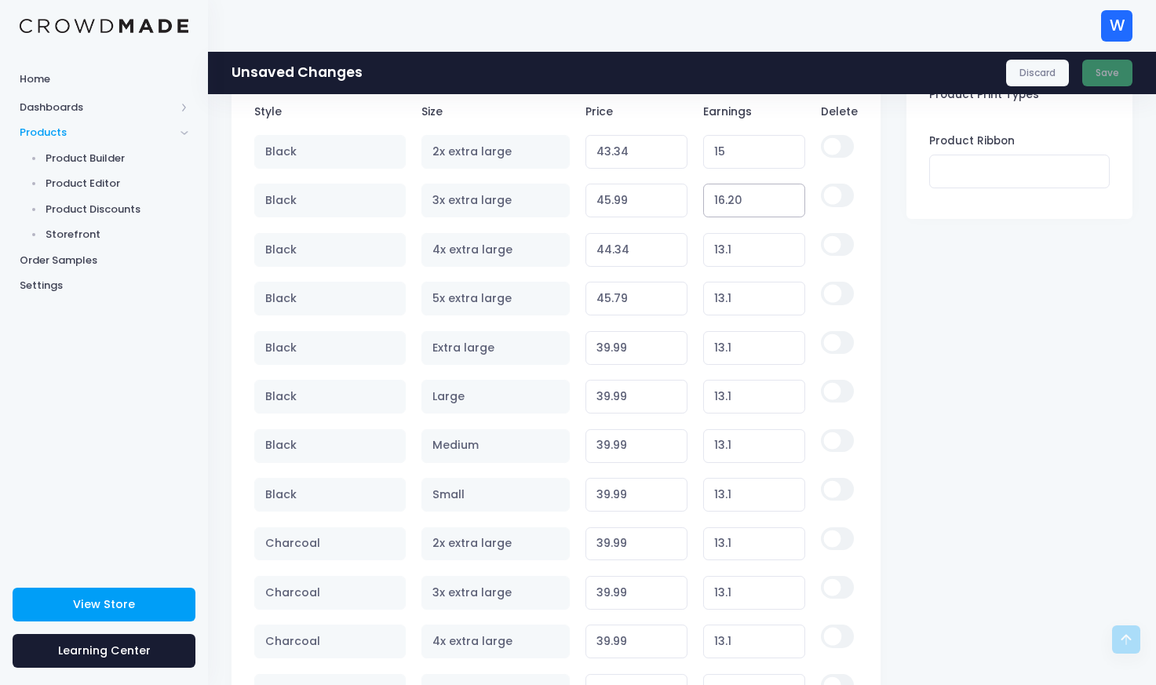
click at [753, 199] on input "16.20" at bounding box center [754, 201] width 103 height 34
type input "15"
type input "44.79"
click at [753, 199] on input "15" at bounding box center [754, 201] width 103 height 34
type input "15"
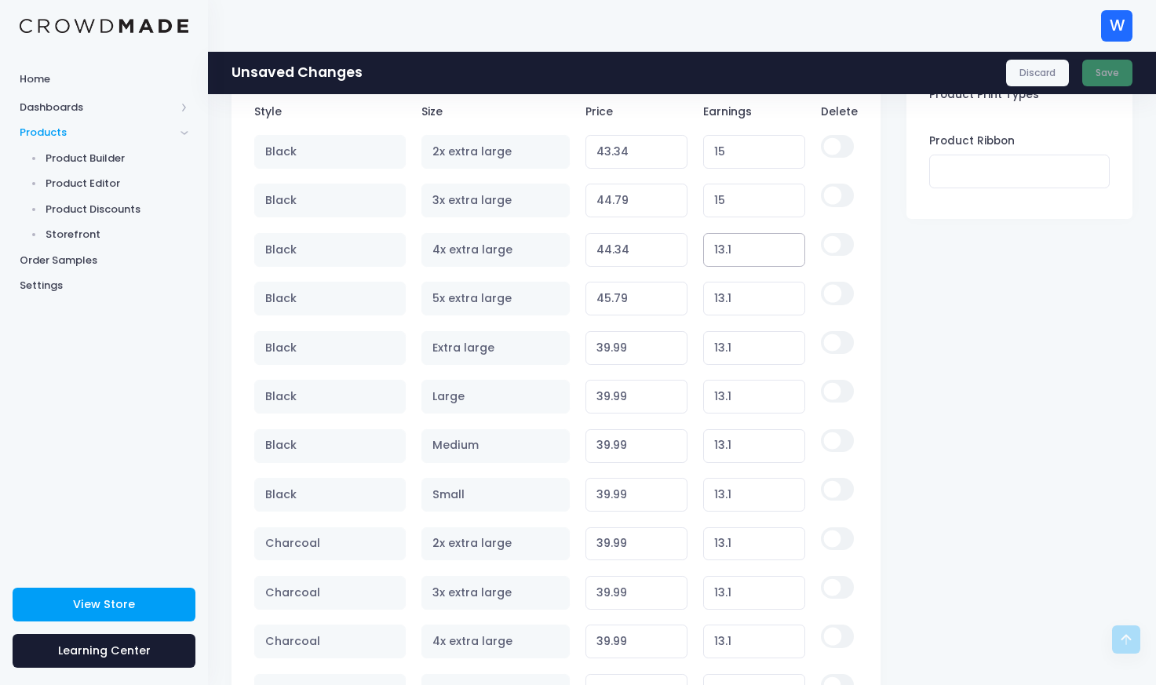
click at [747, 253] on input "13.1" at bounding box center [754, 250] width 103 height 34
type input "15"
type input "46.24"
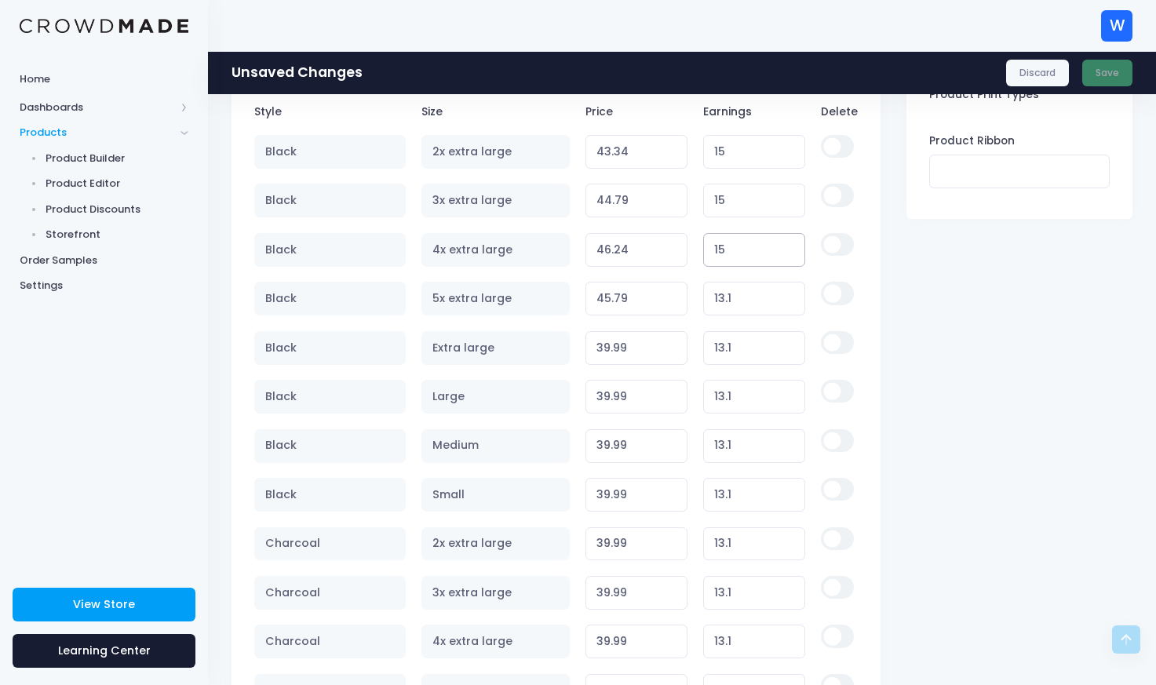
click at [747, 253] on input "15" at bounding box center [754, 250] width 103 height 34
type input "15"
click at [743, 304] on input "13.1" at bounding box center [754, 299] width 103 height 34
type input "13.115"
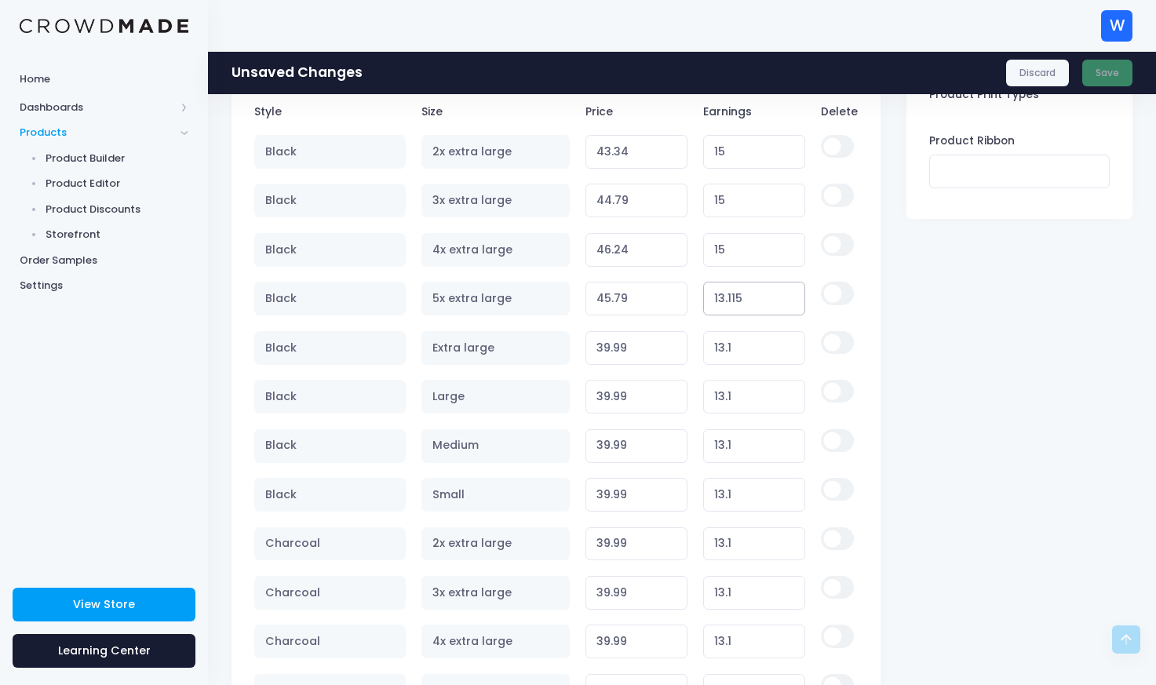
type input "45.80"
click at [743, 304] on input "13.115" at bounding box center [754, 299] width 103 height 34
type input "15"
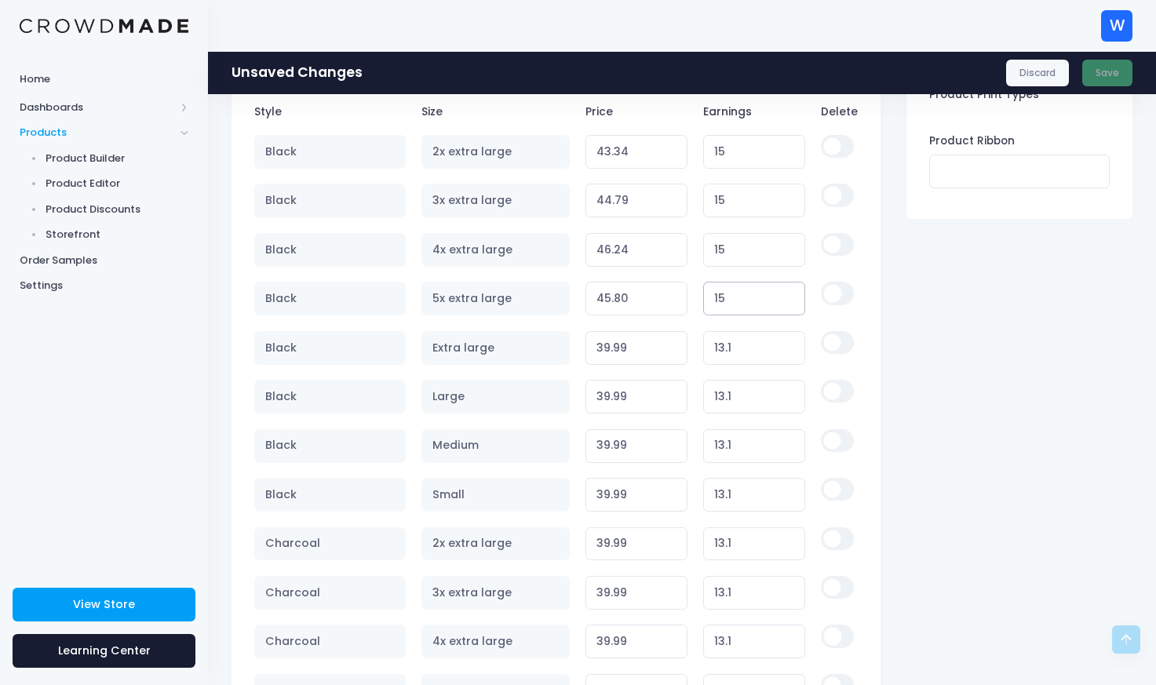
type input "47.69"
click at [743, 304] on input "15" at bounding box center [754, 299] width 103 height 34
type input "15"
click at [736, 350] on input "13.1" at bounding box center [754, 348] width 103 height 34
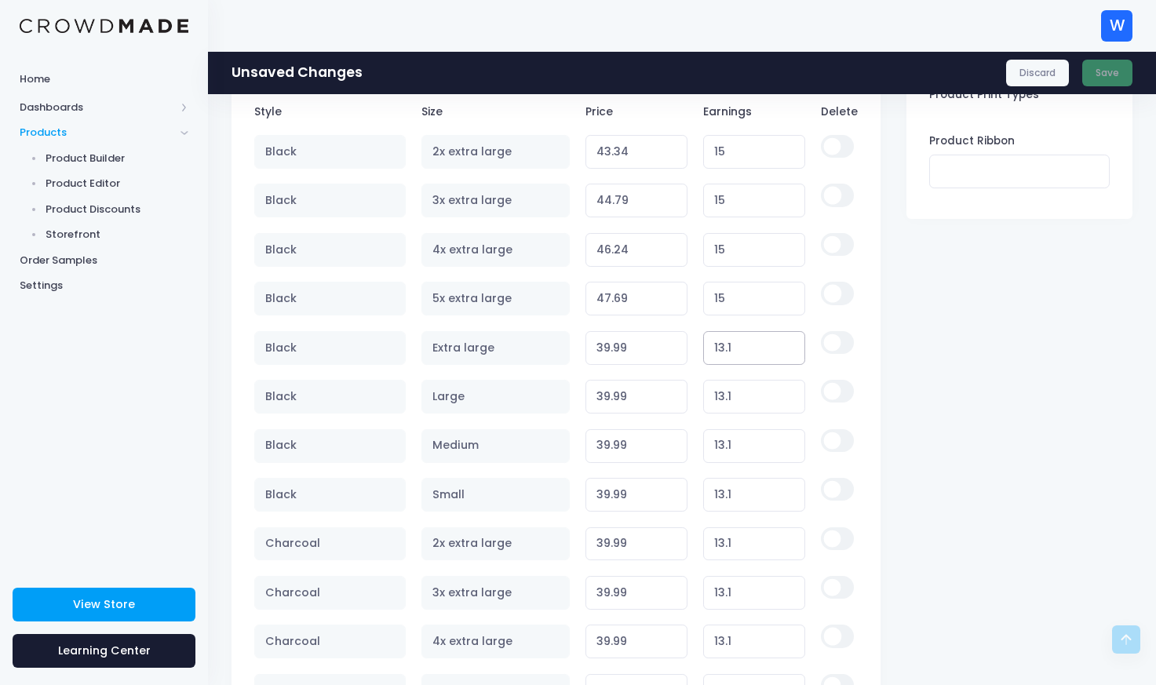
click at [736, 350] on input "13.1" at bounding box center [754, 348] width 103 height 34
type input "15"
type input "41.89"
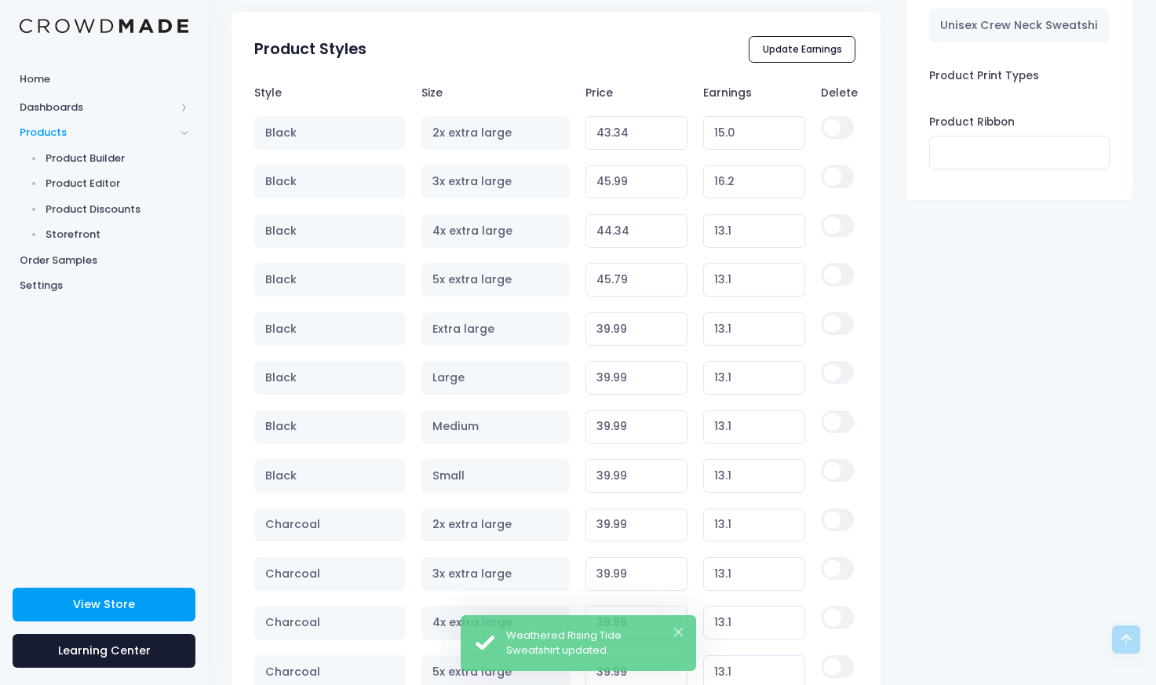
scroll to position [1161, 0]
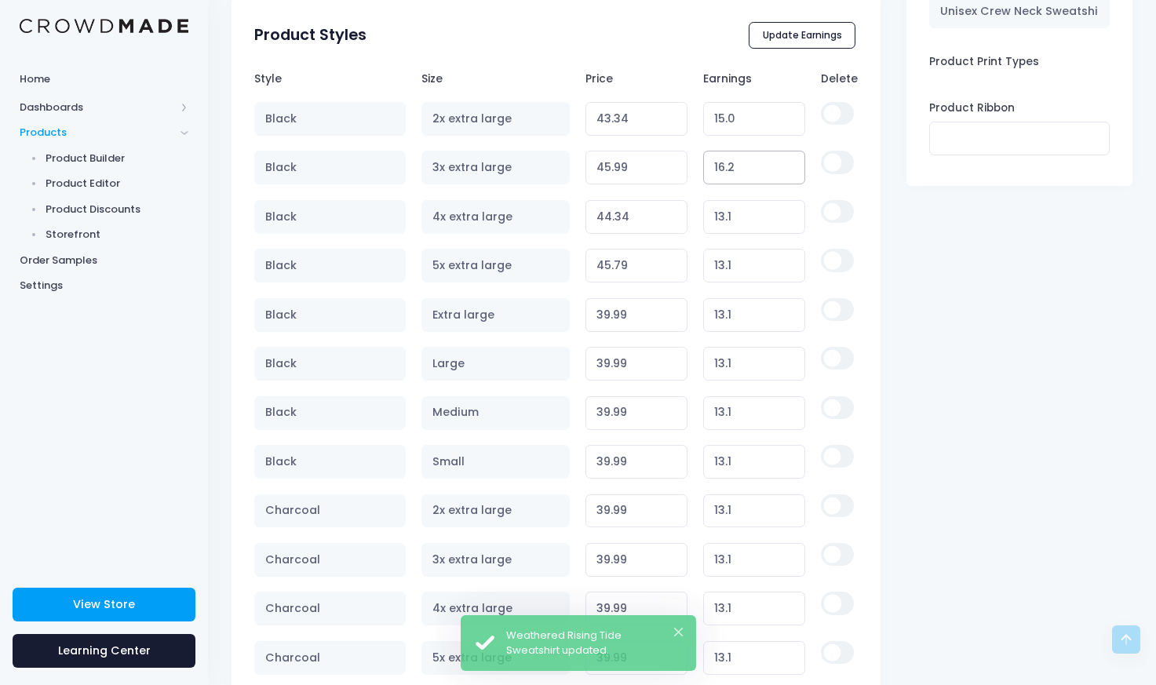
click at [756, 169] on input "16.2" at bounding box center [754, 168] width 103 height 34
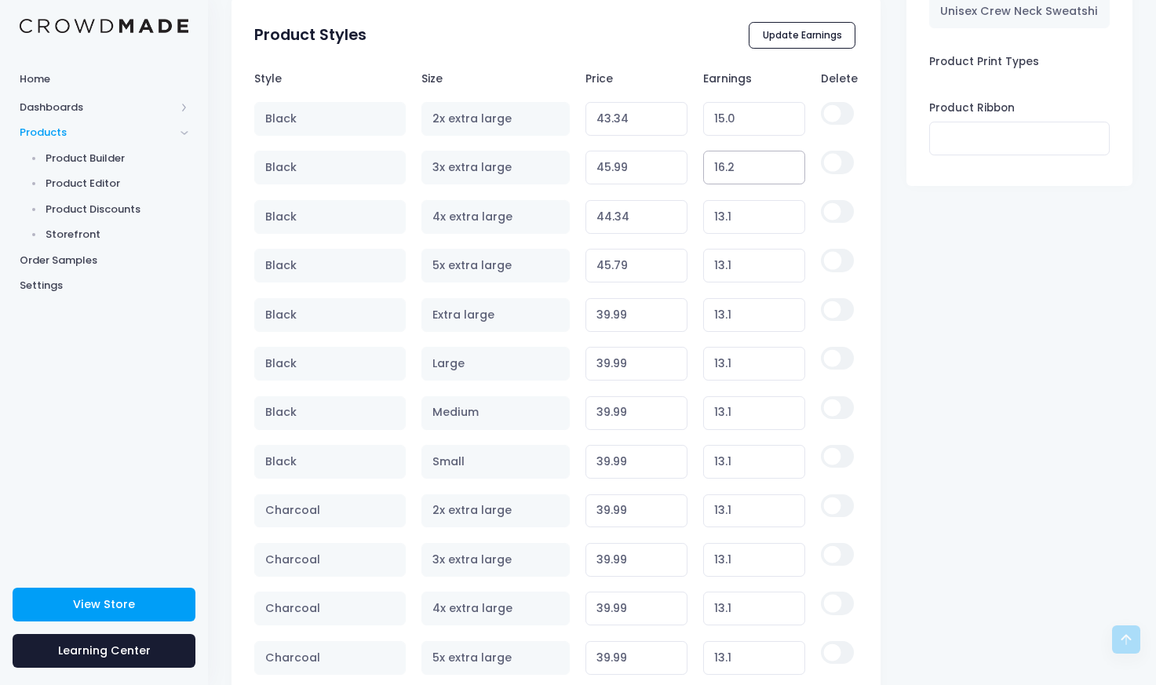
click at [756, 169] on input "16.2" at bounding box center [754, 168] width 103 height 34
type input "15"
type input "44.79"
type input "15"
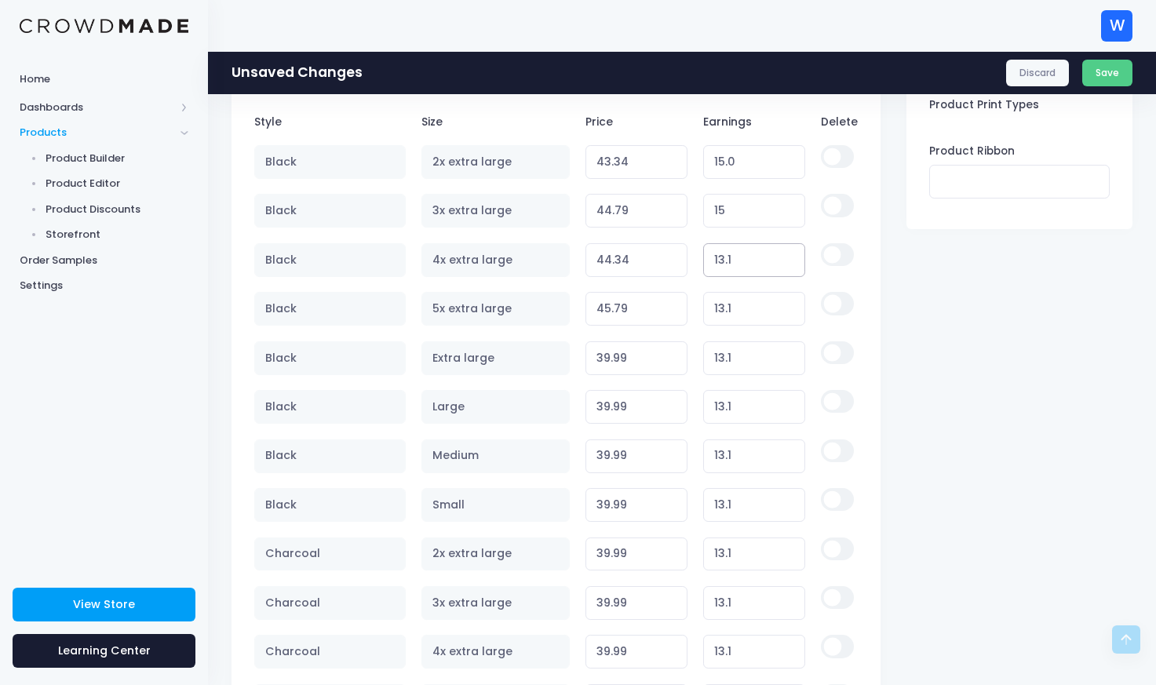
click at [741, 262] on input "13.1" at bounding box center [754, 260] width 103 height 34
type input "15"
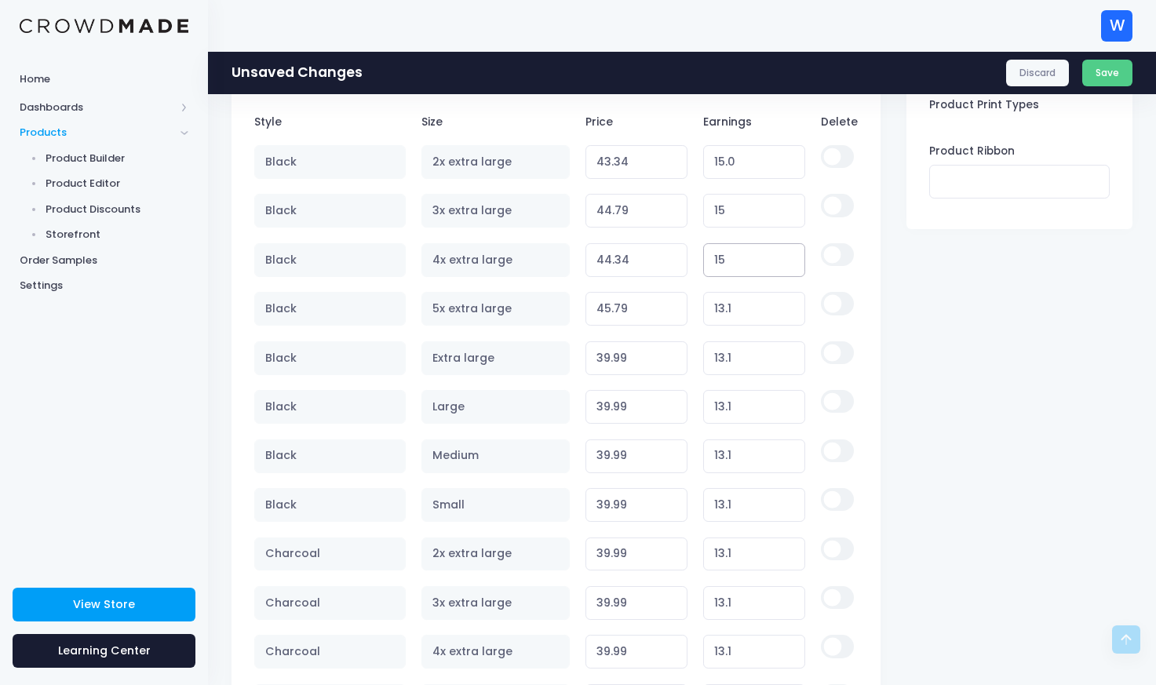
type input "46.24"
type input "15"
click at [751, 312] on input "13.1" at bounding box center [754, 309] width 103 height 34
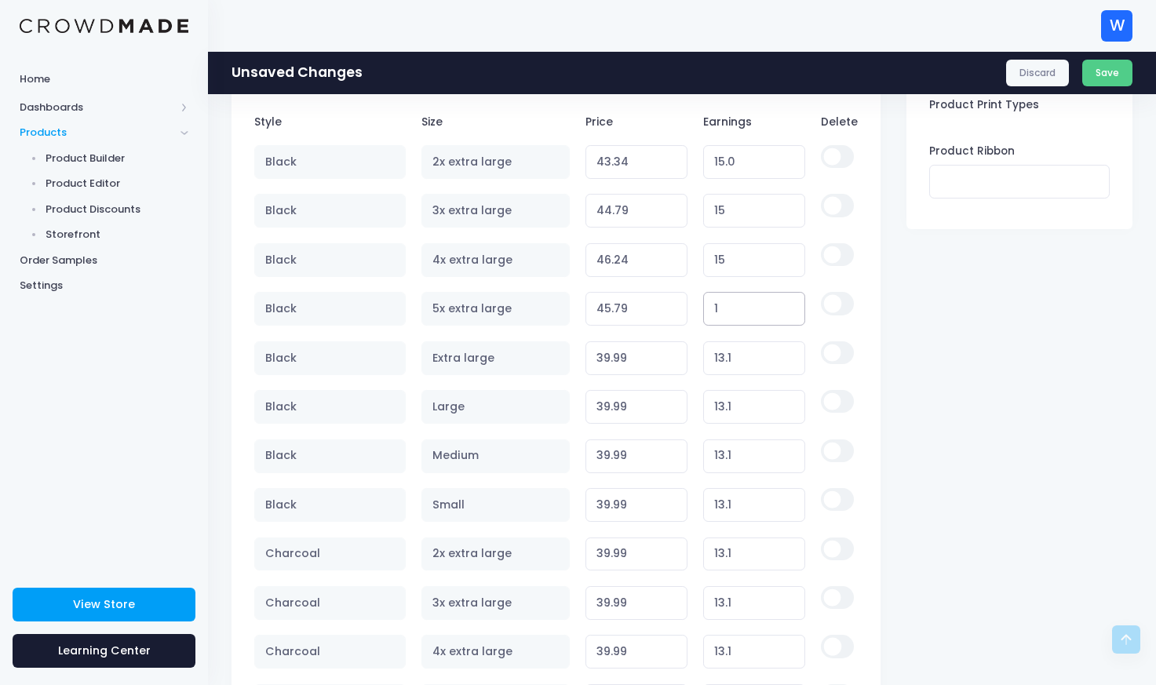
type input "15"
type input "47.69"
type input "15"
click at [735, 355] on input "13.1" at bounding box center [754, 358] width 103 height 34
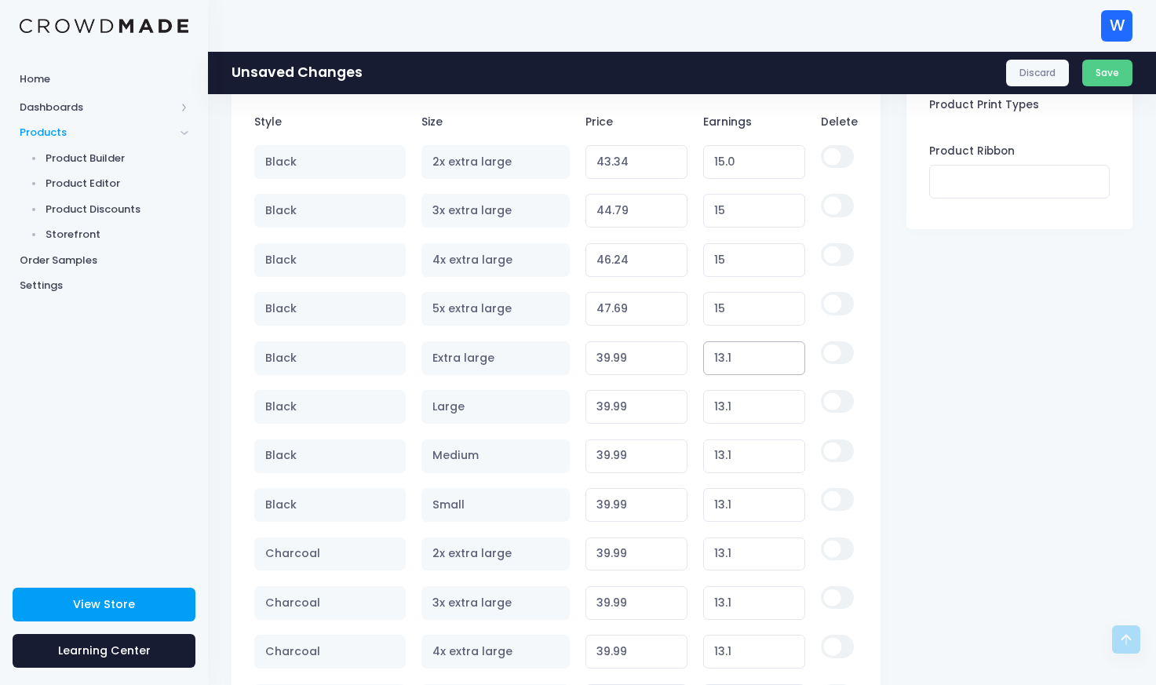
click at [735, 355] on input "13.1" at bounding box center [754, 358] width 103 height 34
type input "15"
type input "41.89"
type input "15"
click at [740, 418] on input "13.1" at bounding box center [754, 407] width 103 height 34
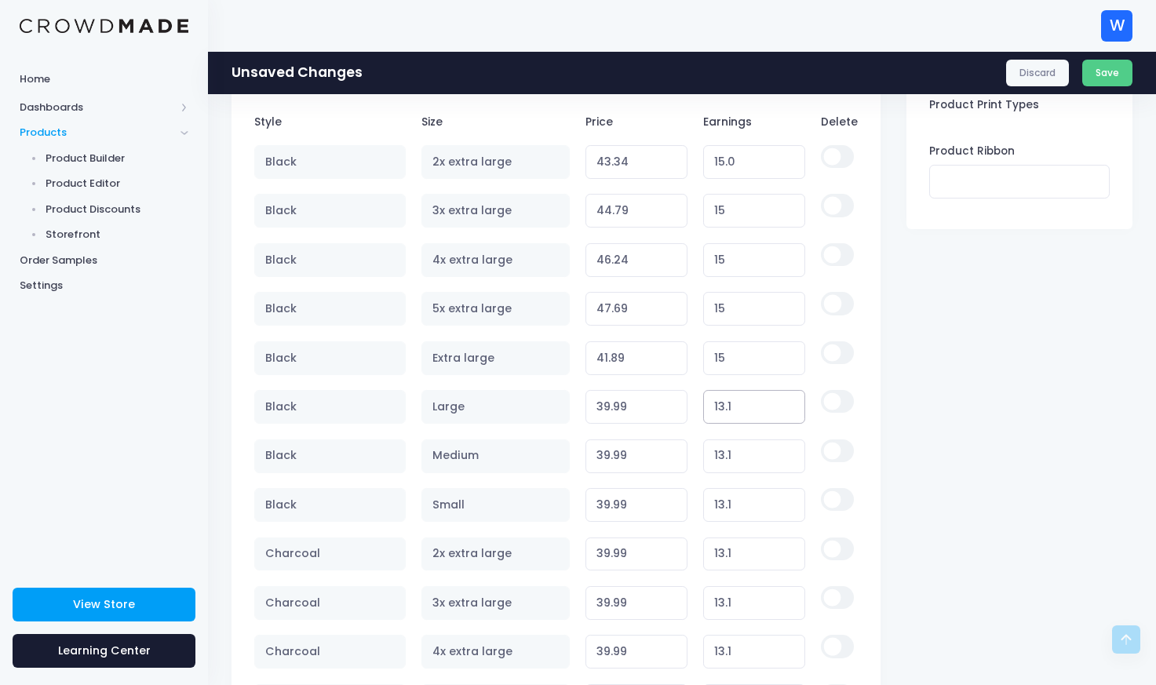
click at [740, 418] on input "13.1" at bounding box center [754, 407] width 103 height 34
type input "15"
type input "41.89"
type input "15"
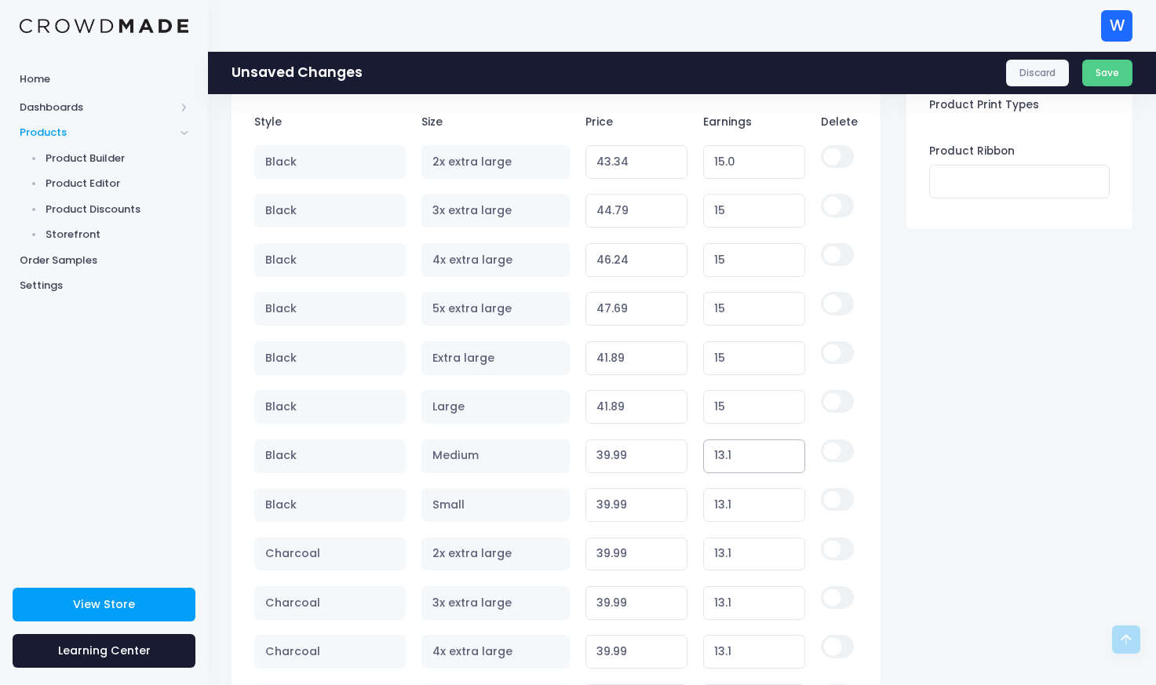
click at [742, 457] on input "13.1" at bounding box center [754, 457] width 103 height 34
type input "15"
type input "41.89"
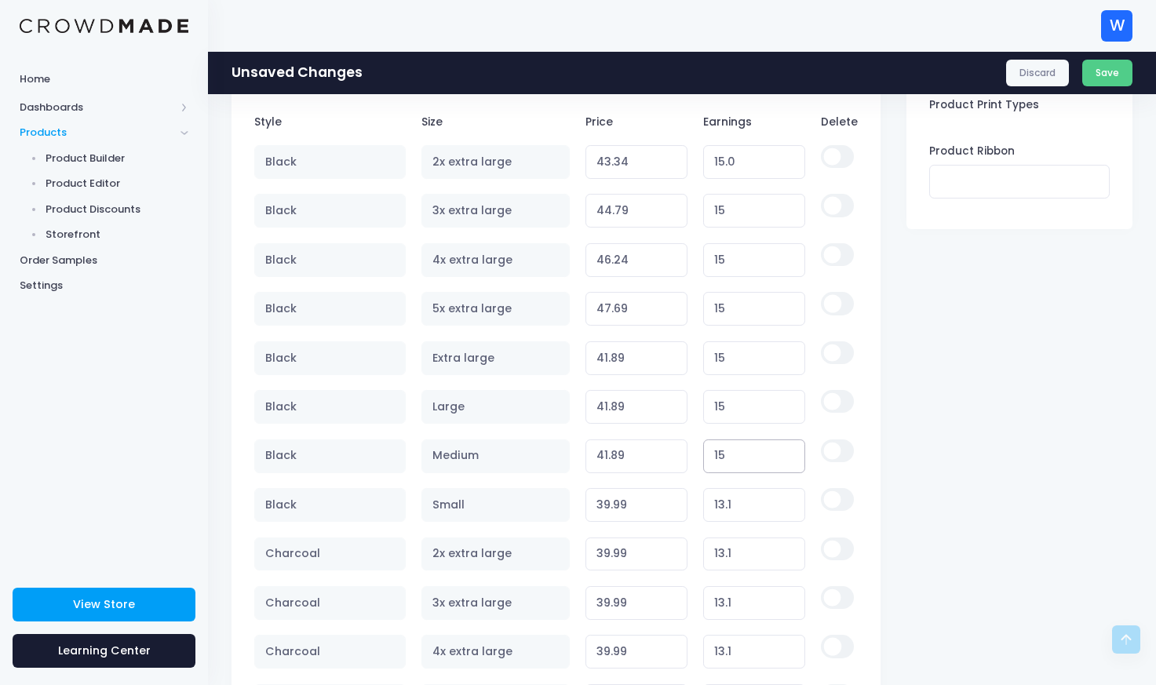
type input "15"
click at [739, 509] on input "13.1" at bounding box center [754, 505] width 103 height 34
type input "13.115"
type input "40.01"
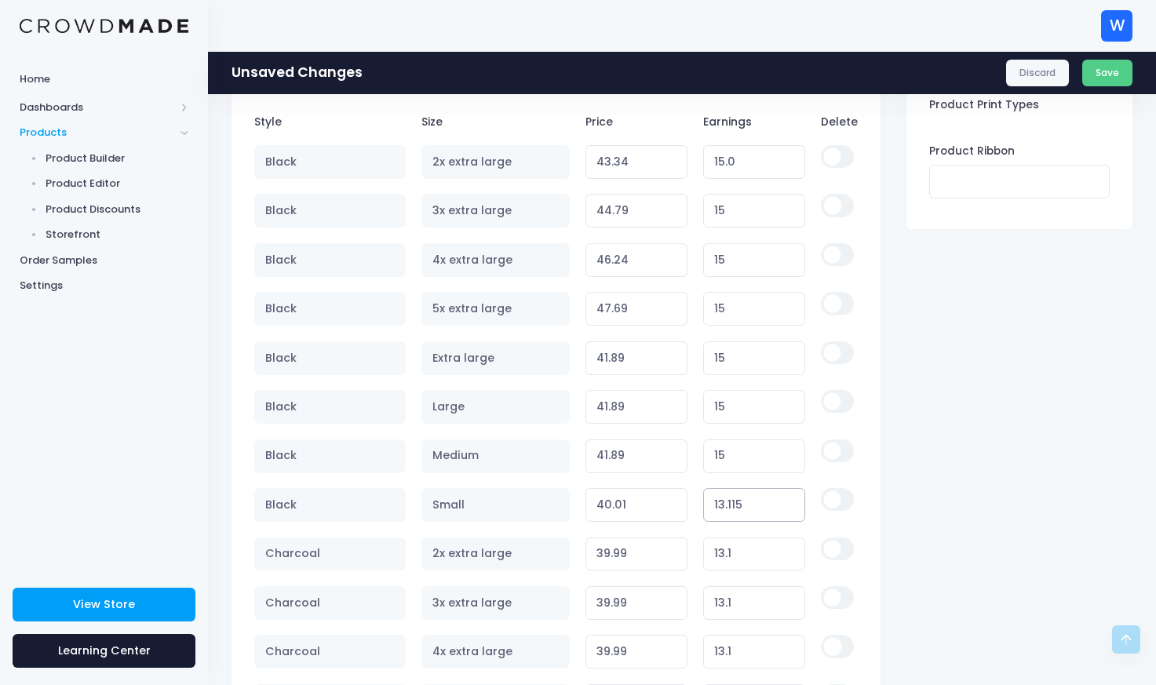
click at [739, 509] on input "13.115" at bounding box center [754, 505] width 103 height 34
type input "15"
type input "41.89"
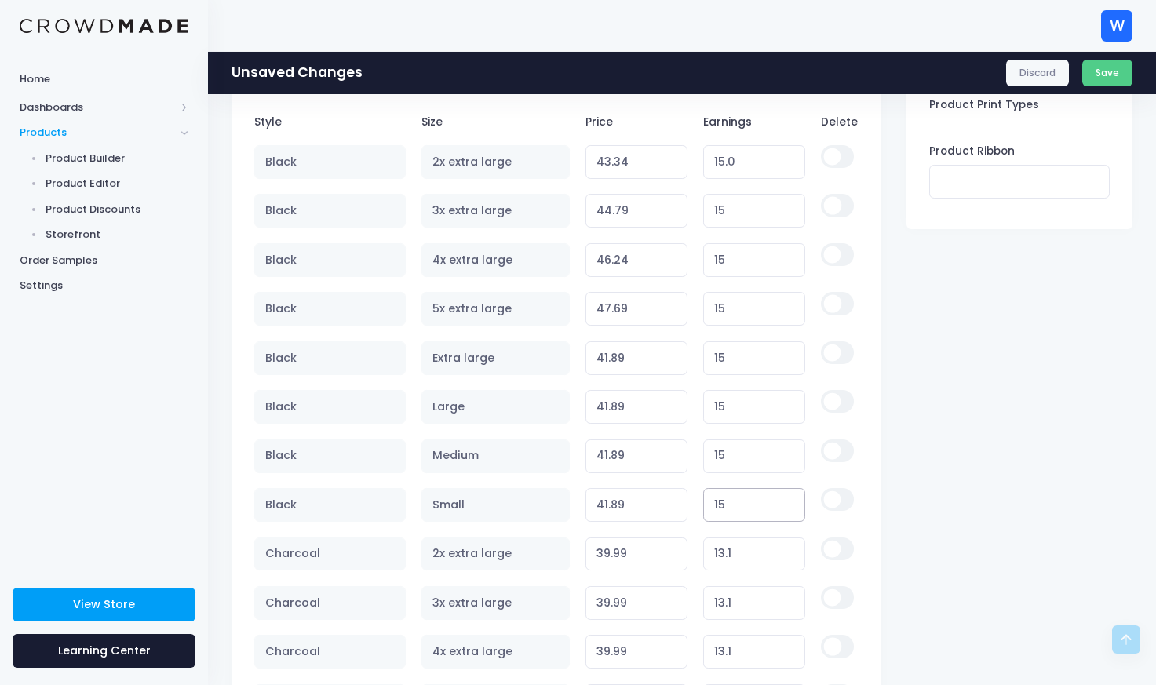
type input "15"
click at [742, 556] on input "13.1" at bounding box center [754, 555] width 103 height 34
type input "15"
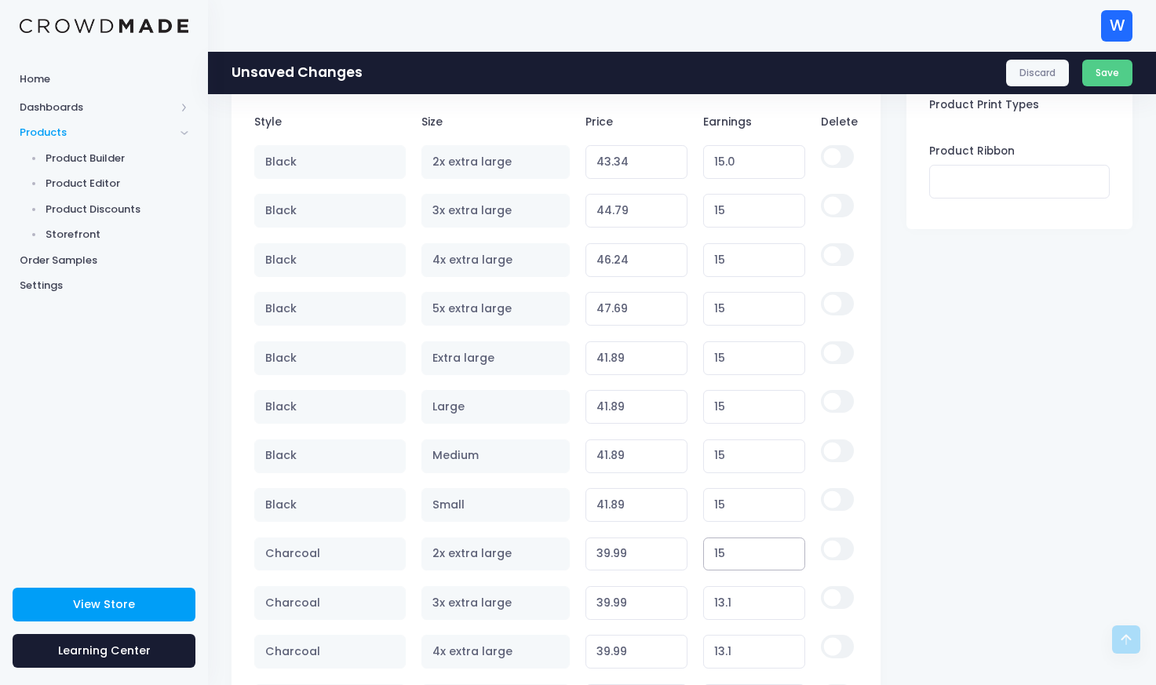
type input "41.89"
type input "15"
click at [743, 602] on input "13.1" at bounding box center [754, 603] width 103 height 34
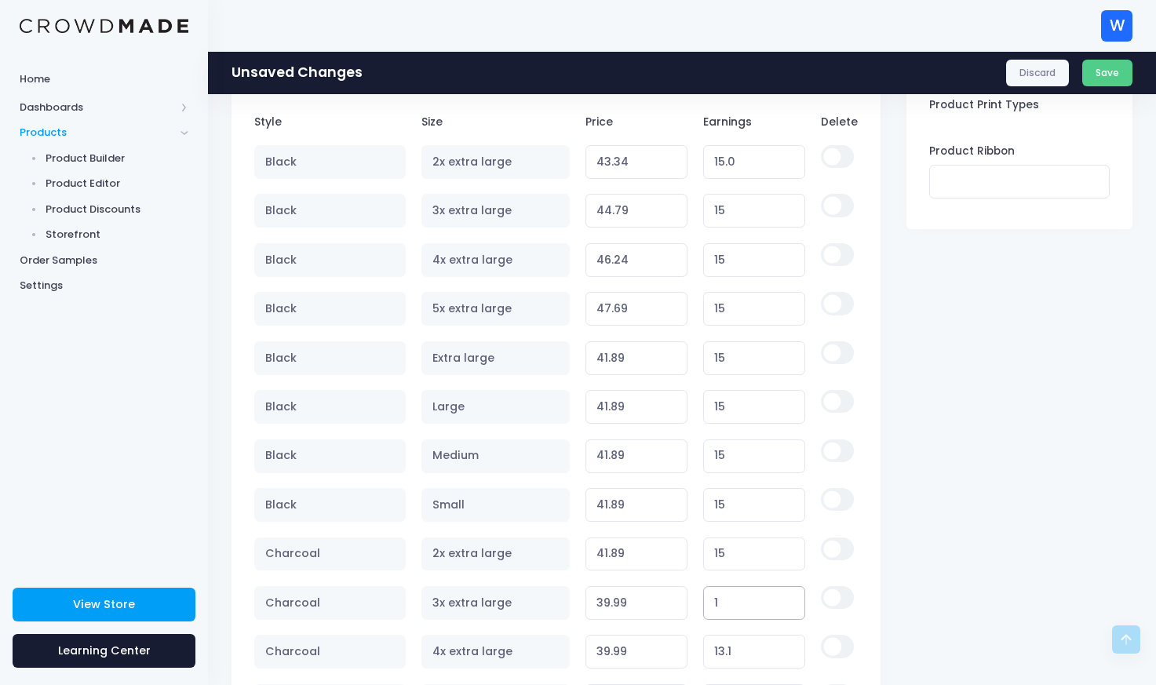
type input "15"
type input "41.89"
type input "15"
click at [738, 654] on input "13.1" at bounding box center [754, 652] width 103 height 34
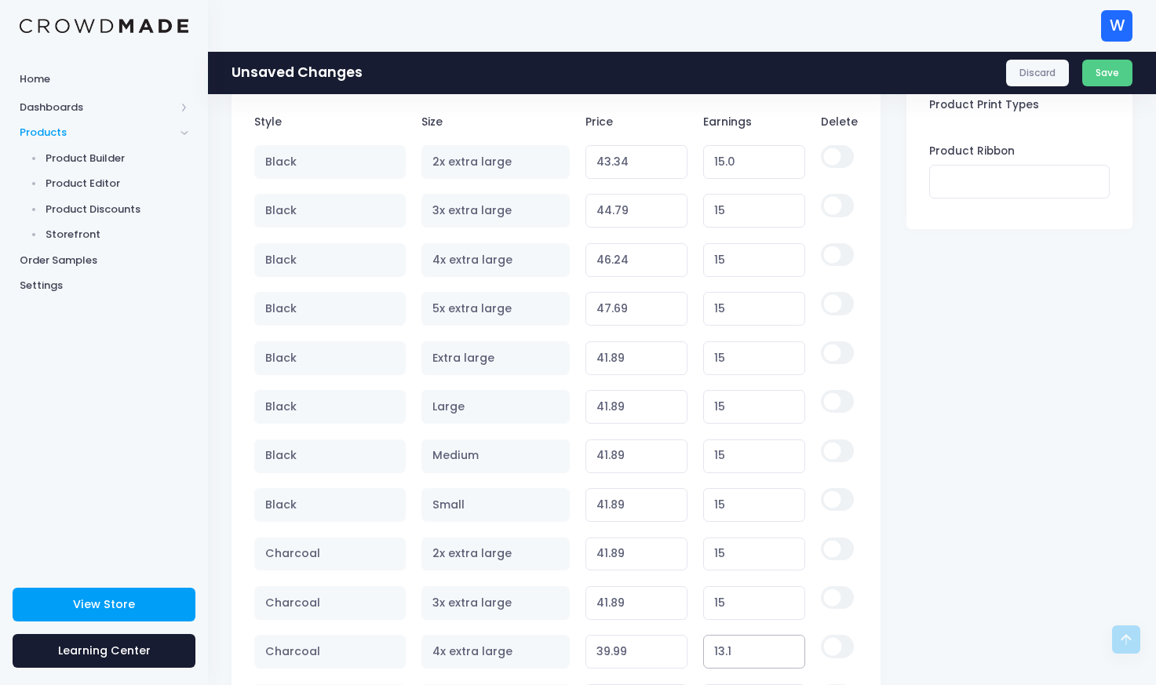
click at [738, 654] on input "13.1" at bounding box center [754, 652] width 103 height 34
type input "15"
type input "41.89"
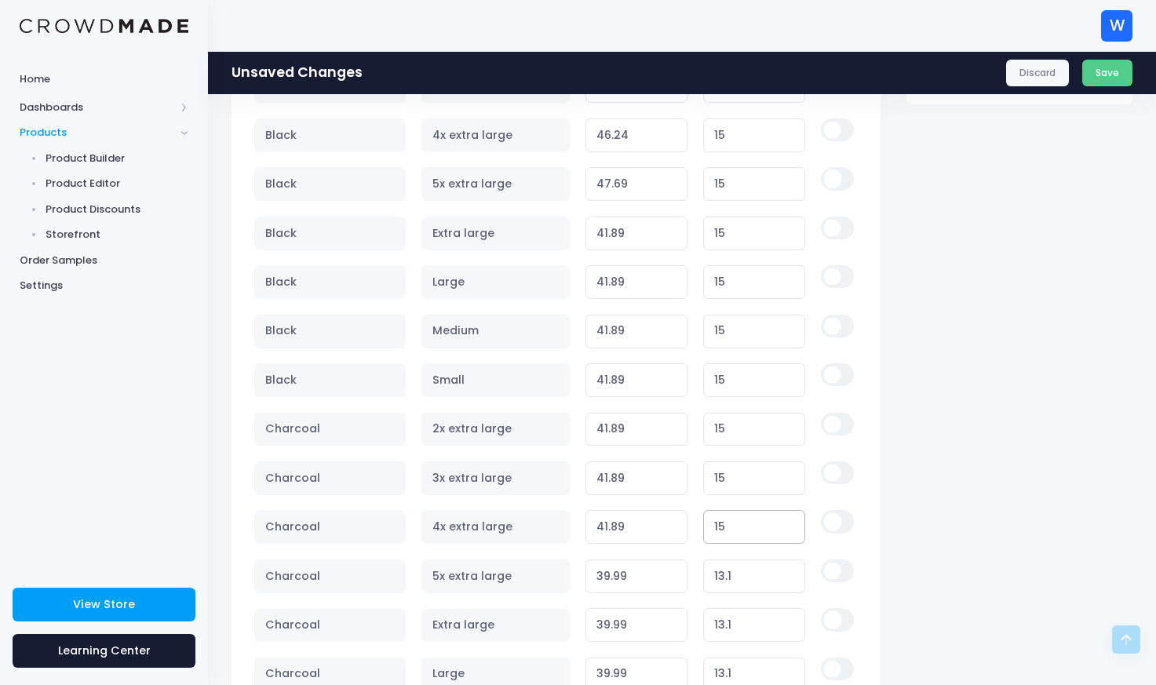
scroll to position [1306, 0]
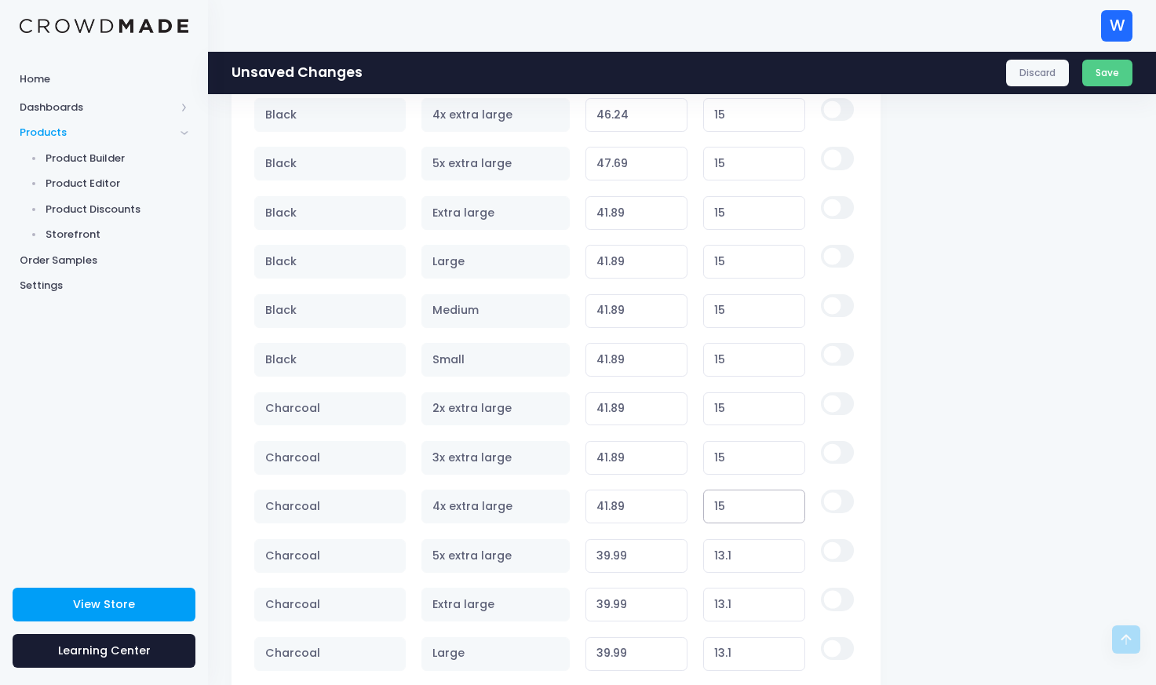
type input "15"
click at [748, 556] on input "13.1" at bounding box center [754, 556] width 103 height 34
type input "15"
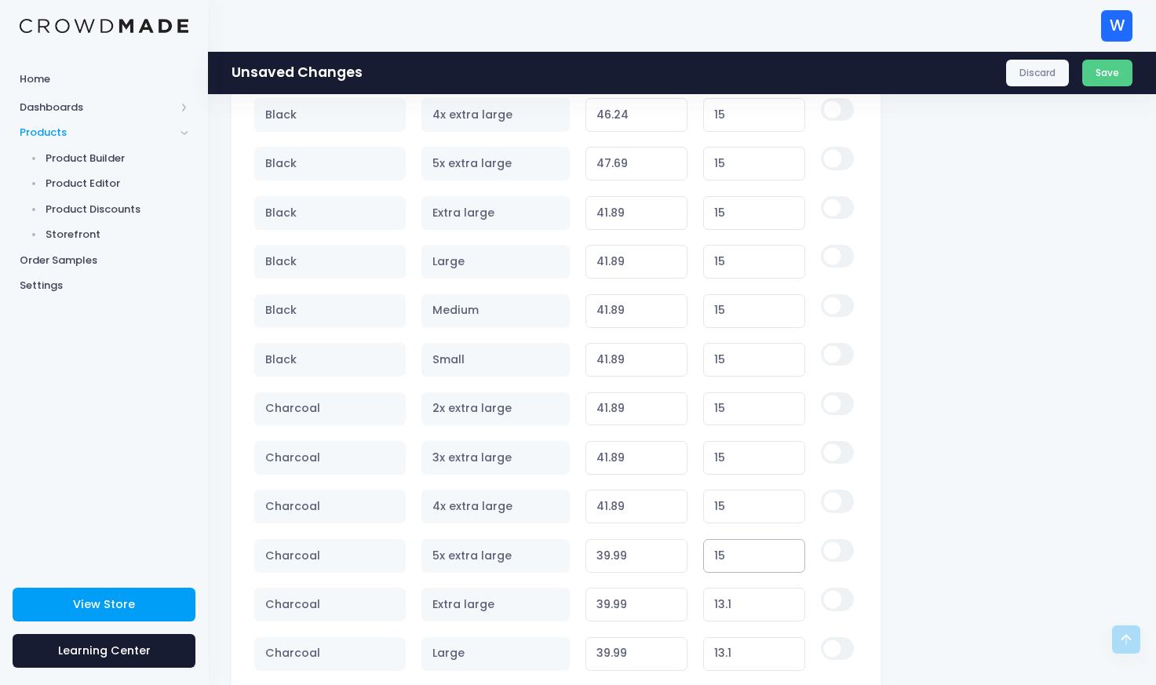
type input "41.89"
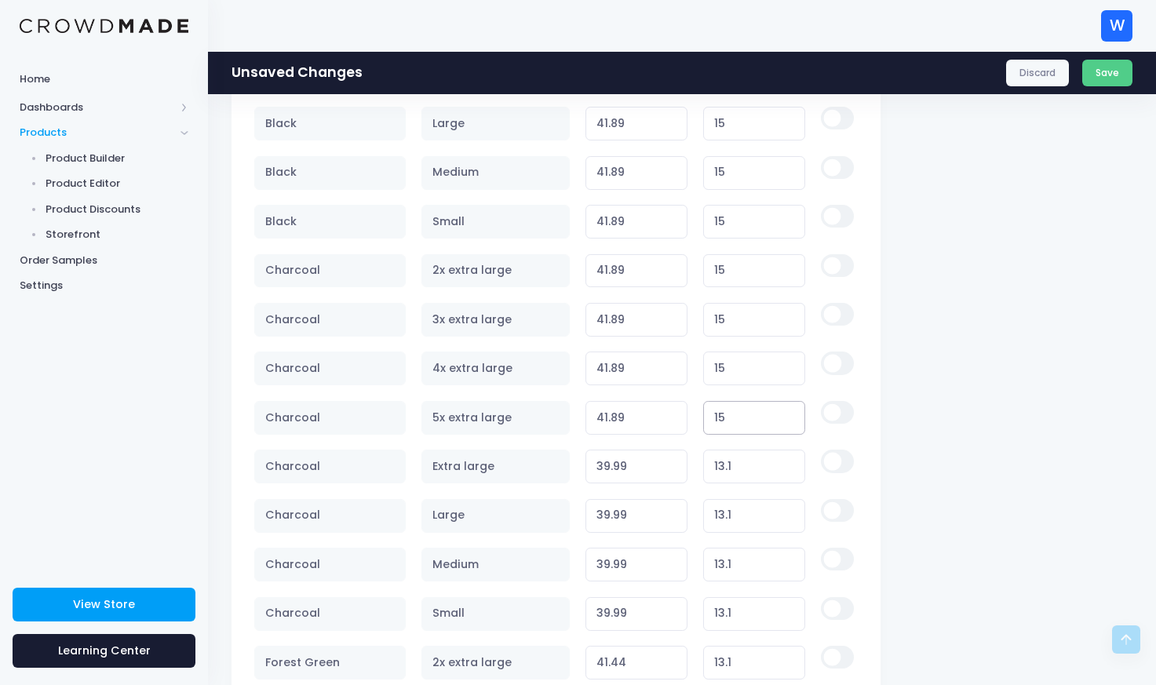
scroll to position [1457, 0]
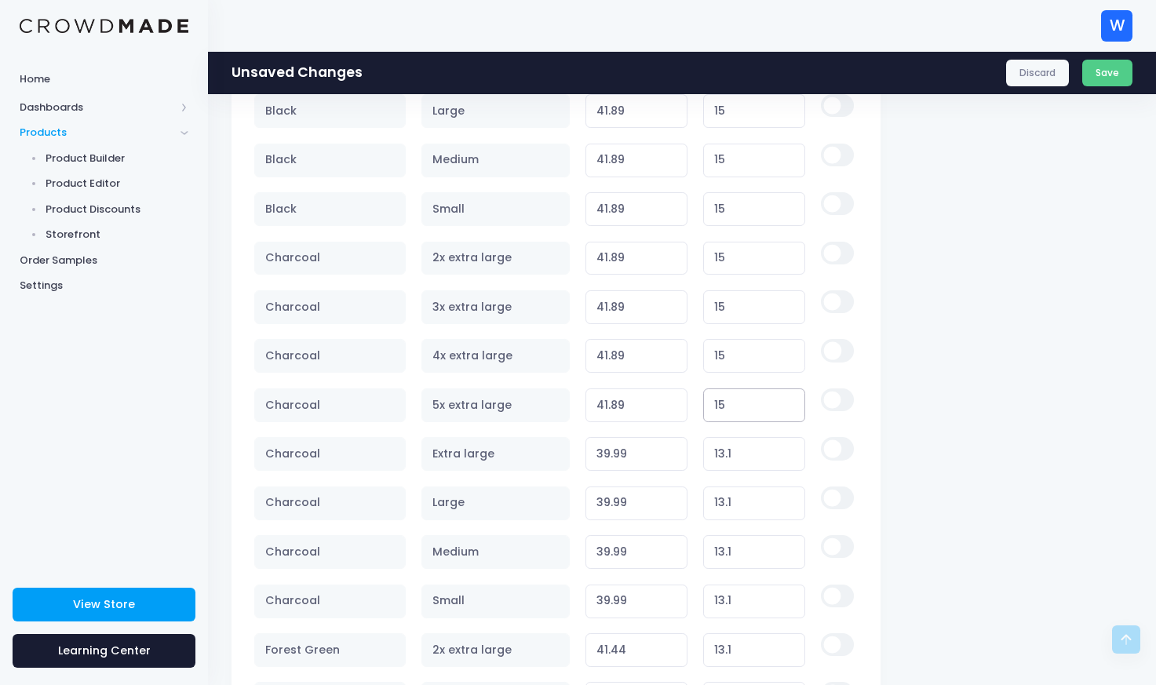
type input "15"
click at [735, 462] on input "13.1" at bounding box center [754, 454] width 103 height 34
type input "15"
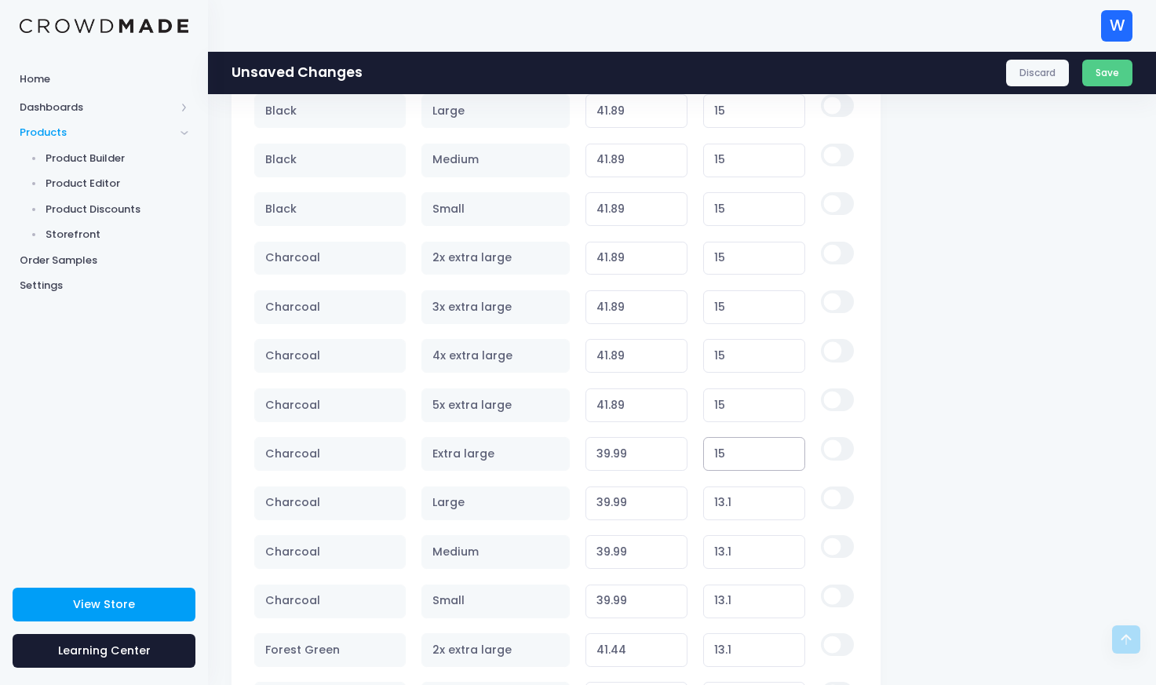
type input "41.89"
type input "15"
click at [738, 508] on input "13.1" at bounding box center [754, 504] width 103 height 34
type input "13.11"
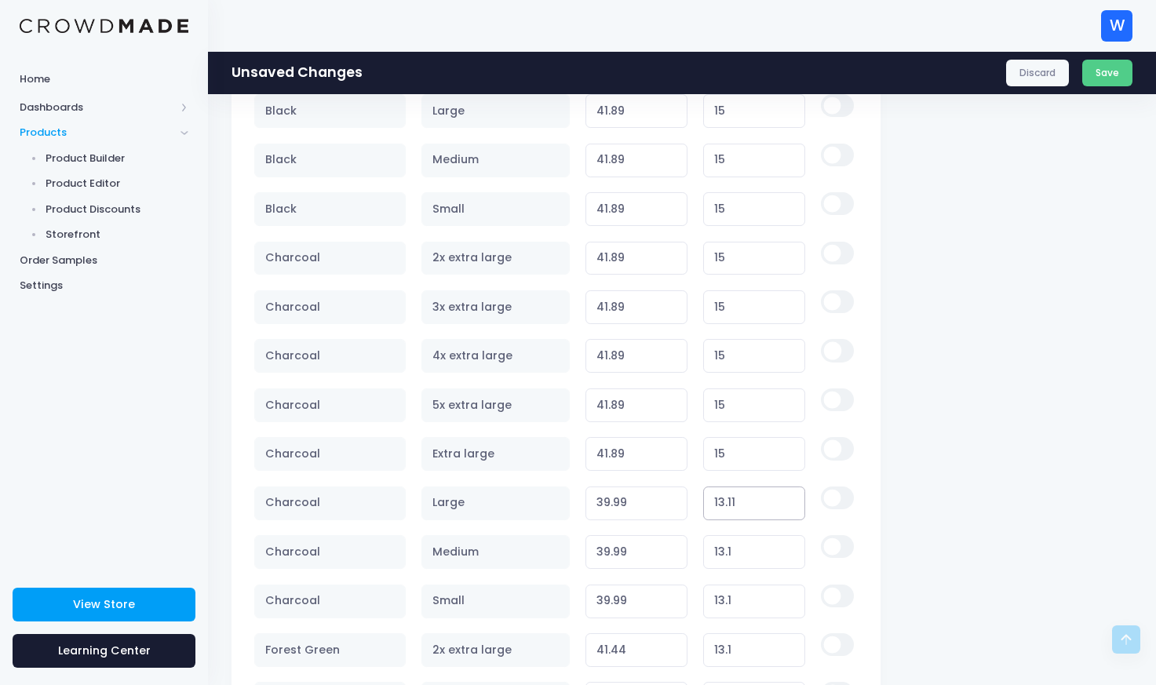
type input "40.00"
click at [738, 508] on input "13.11" at bounding box center [754, 504] width 103 height 34
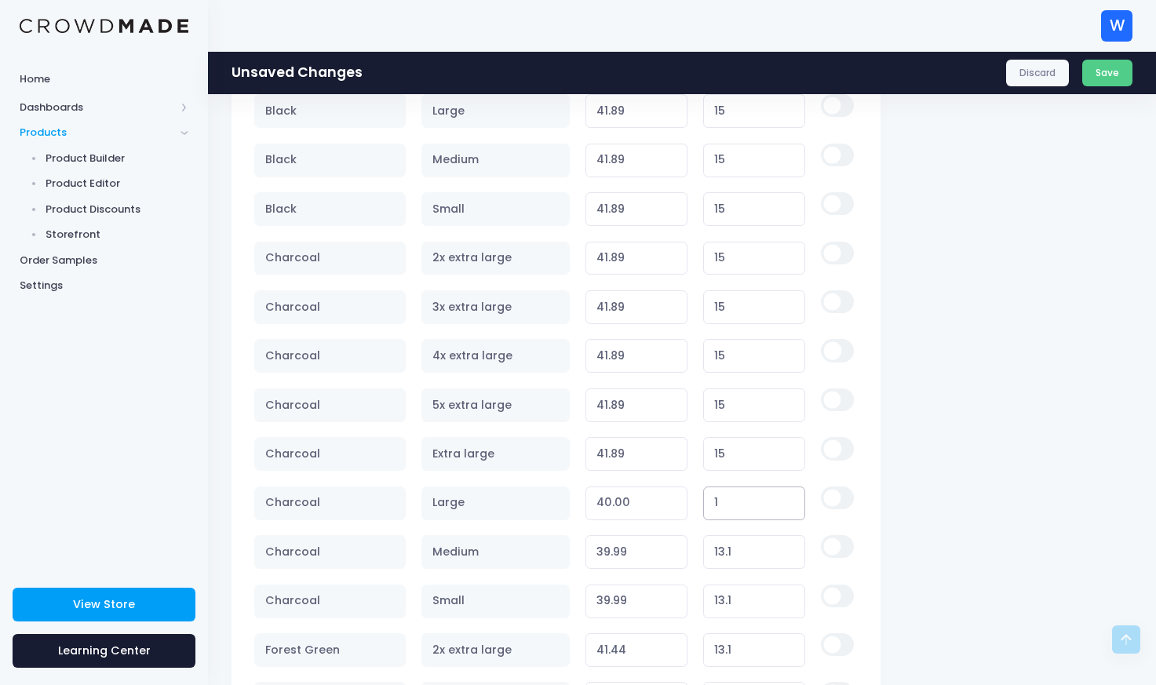
type input "15"
type input "41.89"
type input "15"
click at [742, 560] on input "13.1" at bounding box center [754, 552] width 103 height 34
click at [741, 553] on input "13.1" at bounding box center [754, 552] width 103 height 34
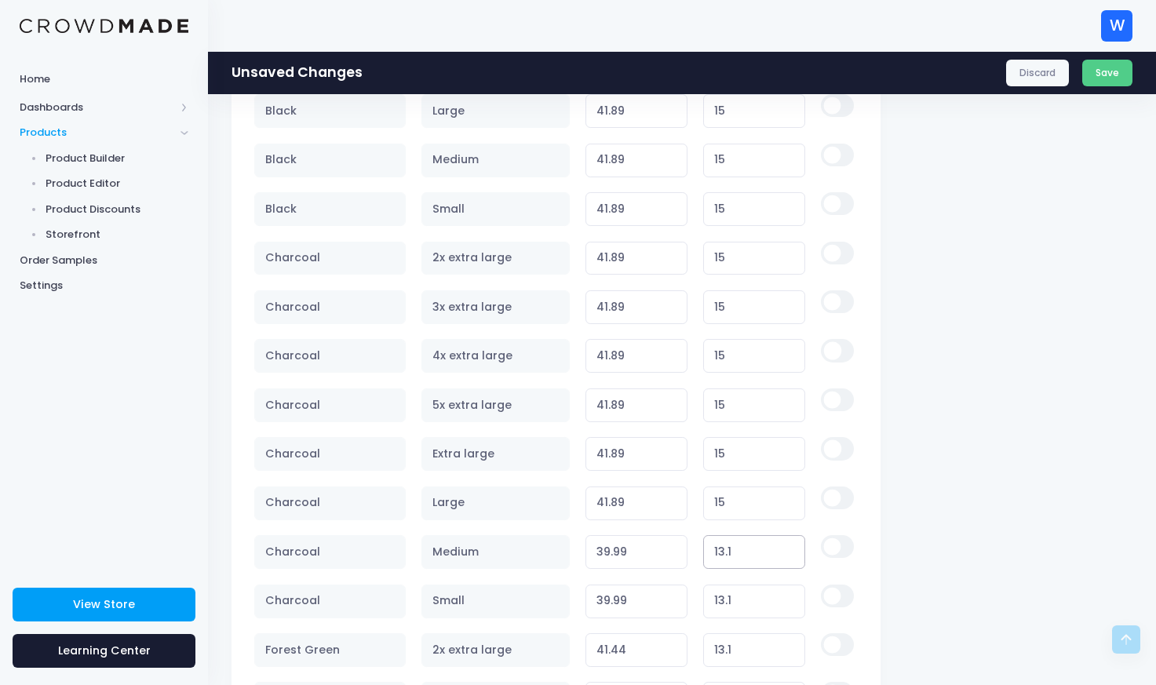
click at [741, 553] on input "13.1" at bounding box center [754, 552] width 103 height 34
type input "15"
type input "41.89"
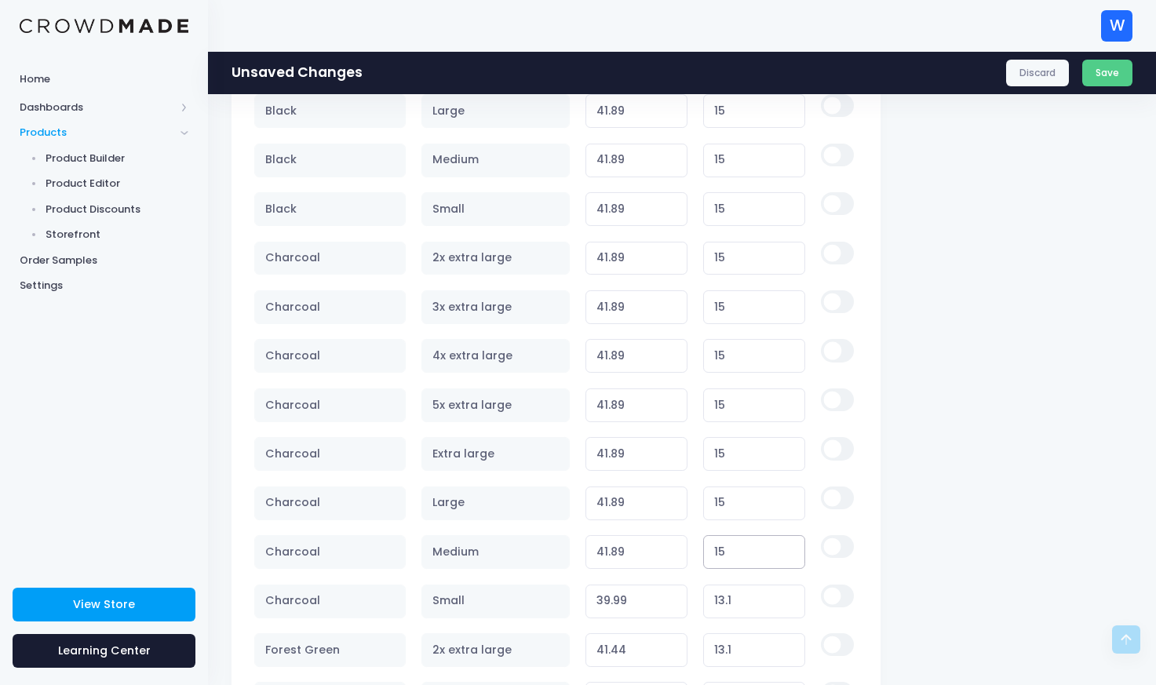
type input "15"
click at [743, 609] on input "13.1" at bounding box center [754, 602] width 103 height 34
type input "15"
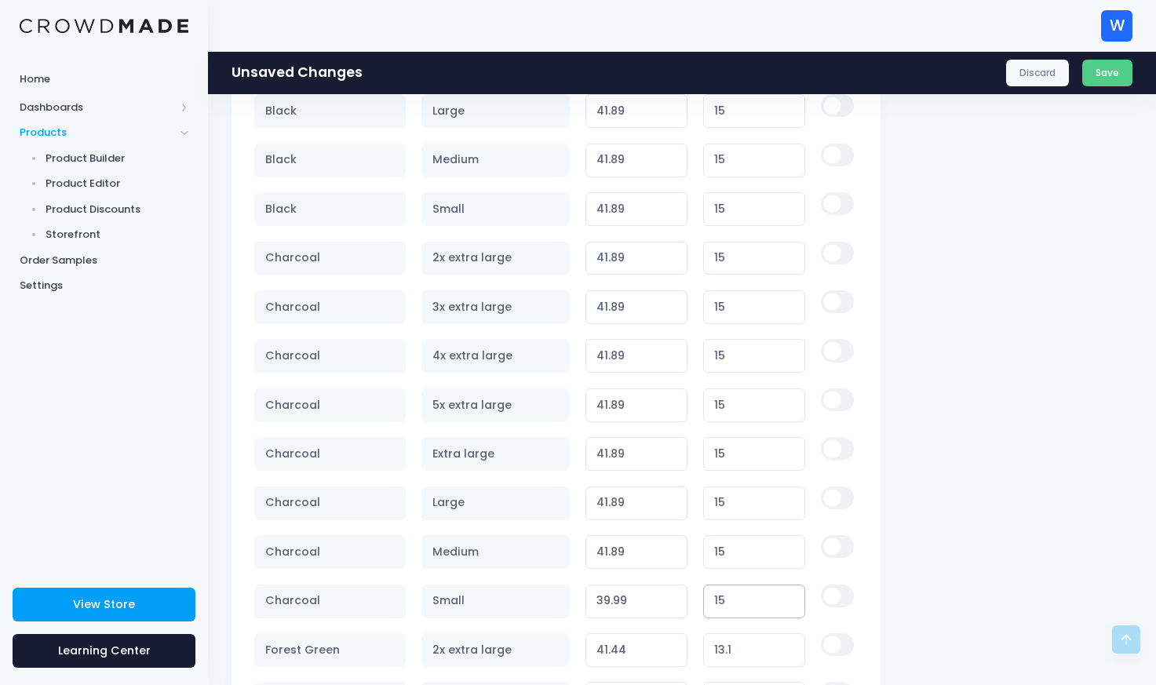
type input "41.89"
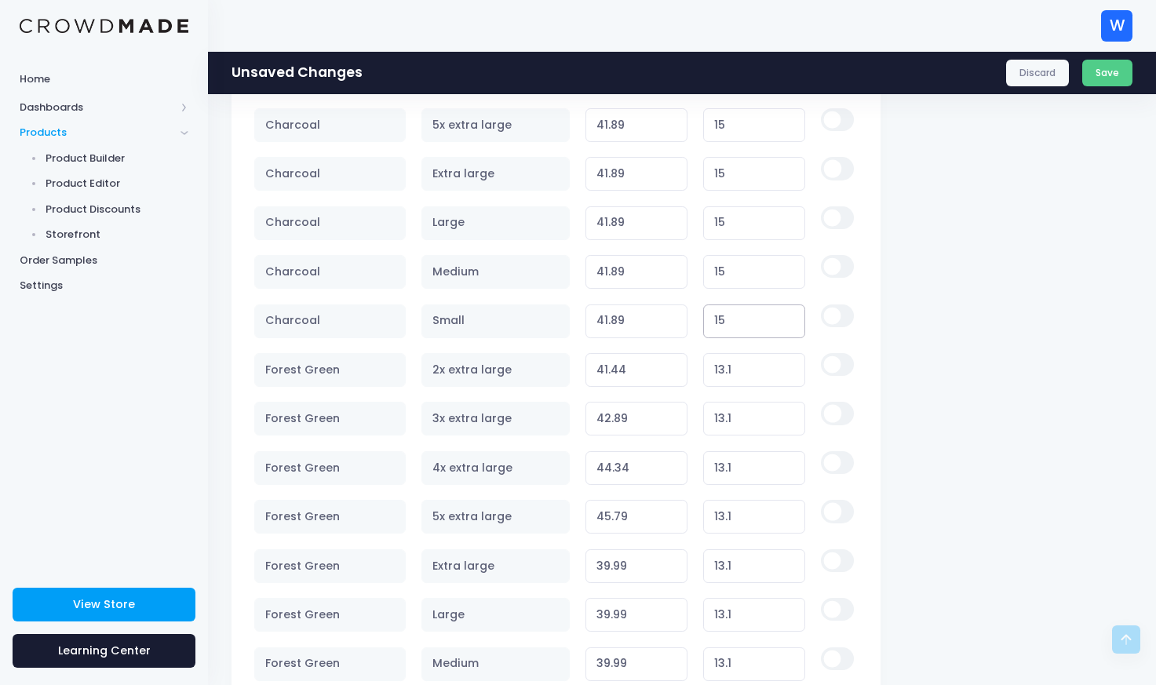
scroll to position [1746, 0]
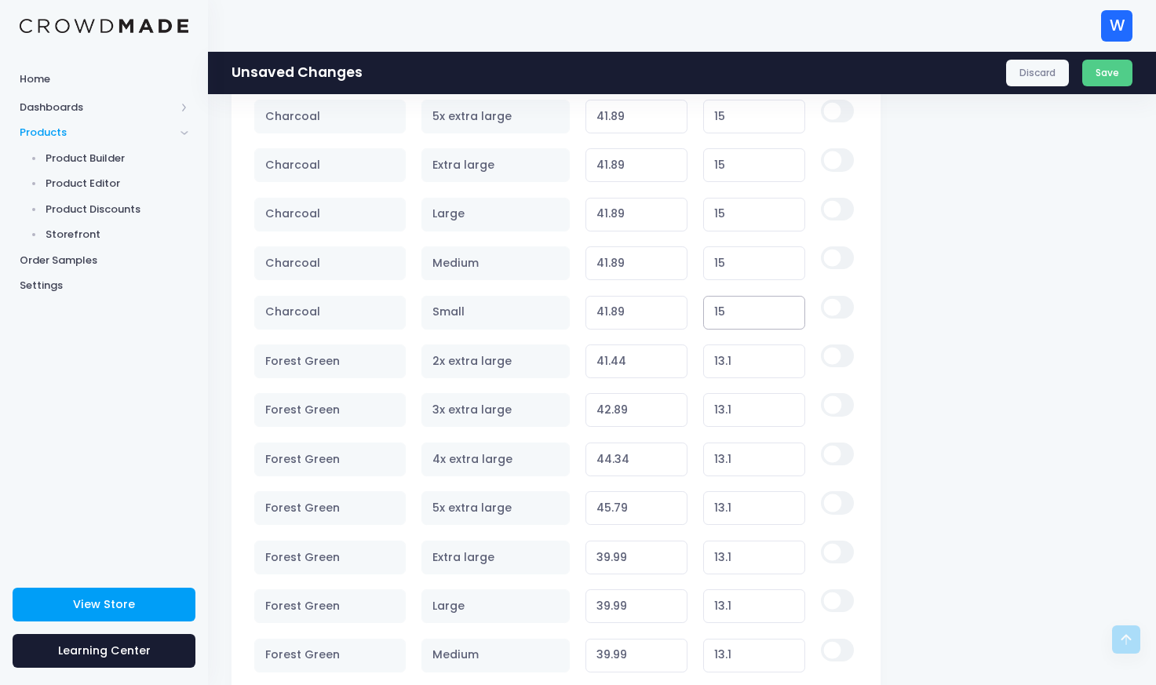
type input "15"
click at [742, 374] on input "13.1" at bounding box center [754, 362] width 103 height 34
type input "15"
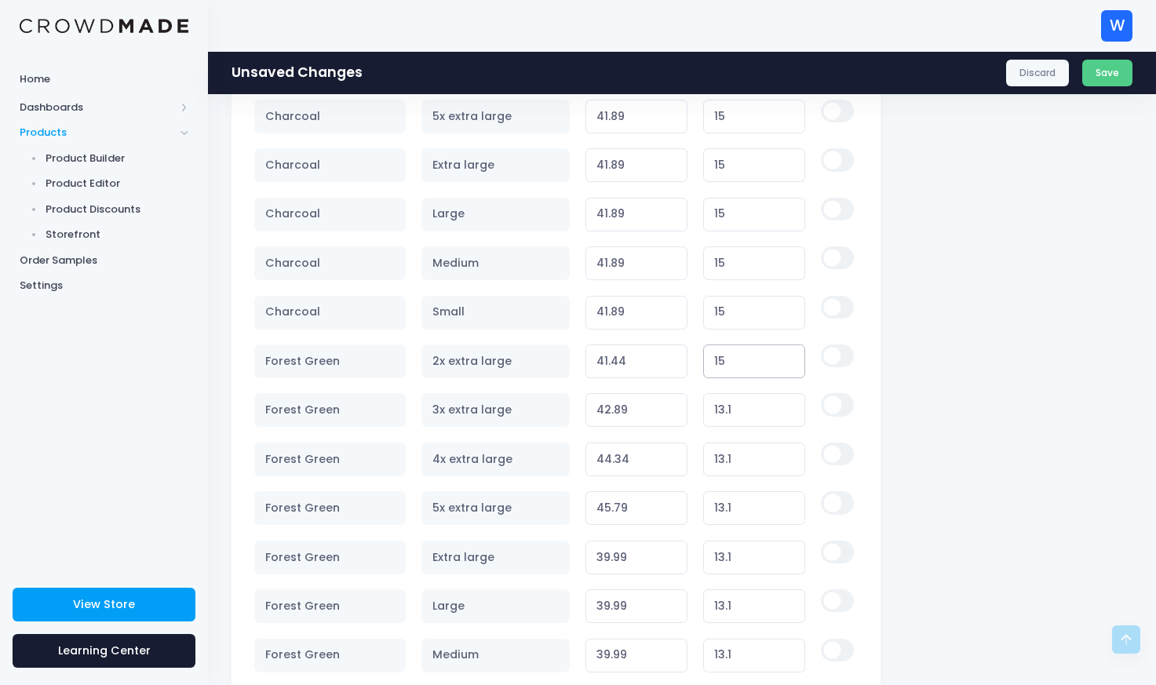
type input "43.34"
type input "15"
click at [745, 418] on input "13.1" at bounding box center [754, 410] width 103 height 34
click at [743, 418] on input "13.1" at bounding box center [754, 410] width 103 height 34
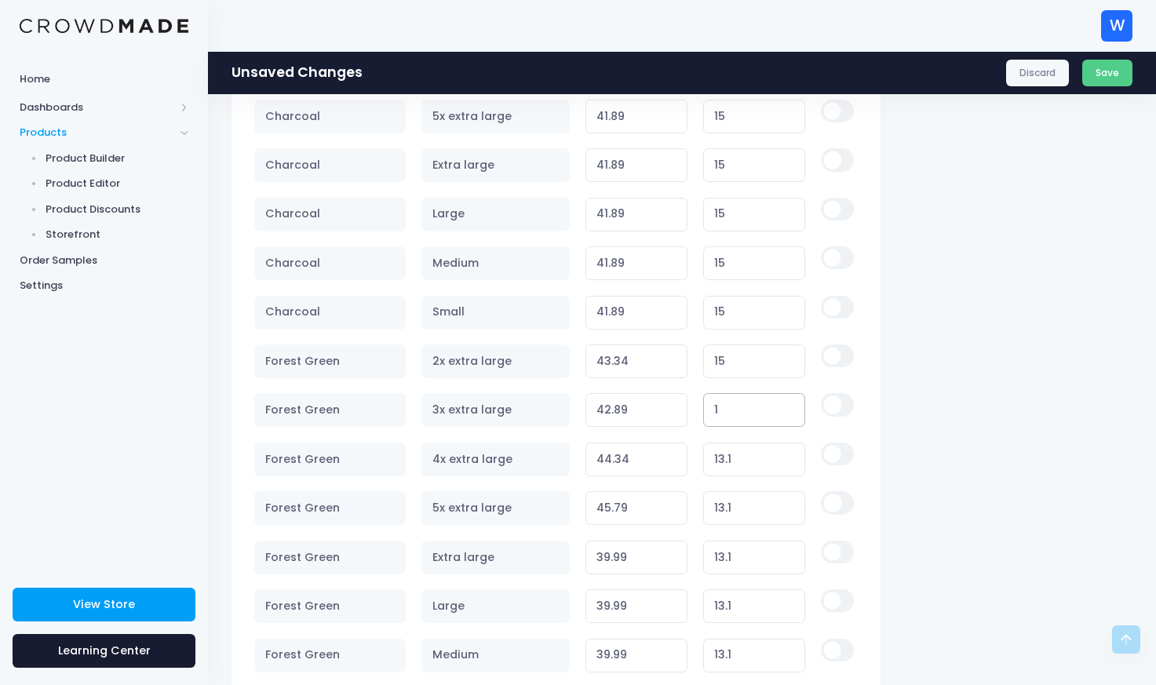
type input "15"
type input "44.79"
type input "15"
click at [743, 464] on input "13.1" at bounding box center [754, 460] width 103 height 34
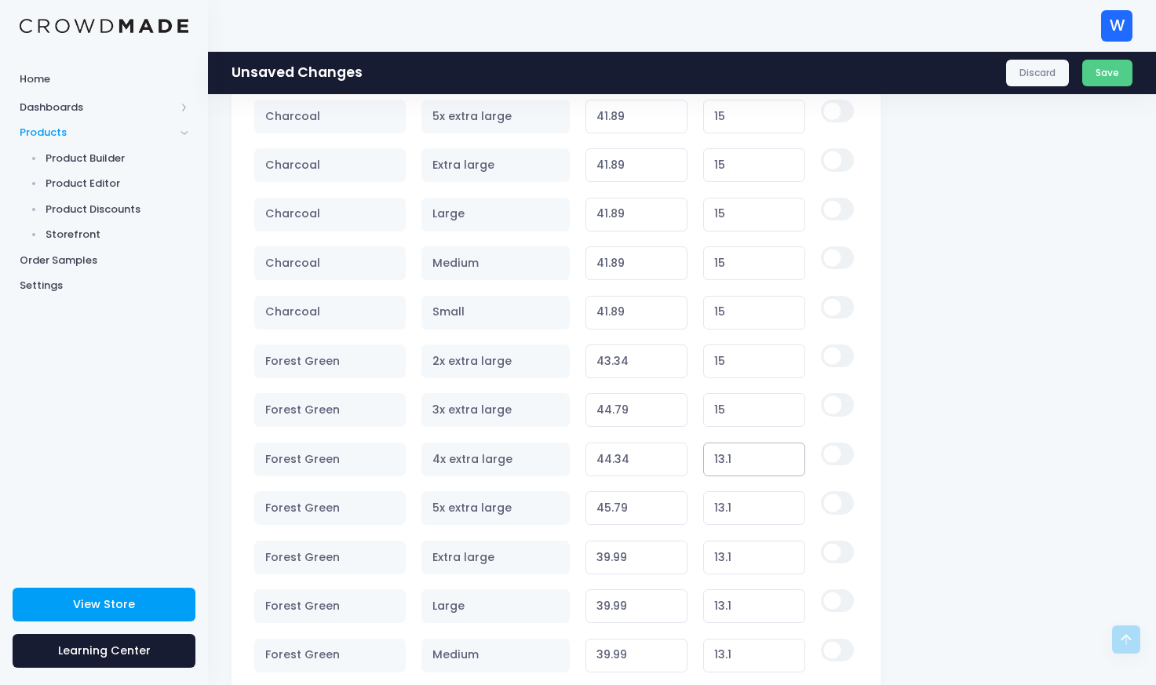
click at [743, 464] on input "13.1" at bounding box center [754, 460] width 103 height 34
type input "15"
type input "46.24"
type input "15"
click at [749, 517] on input "13.1" at bounding box center [754, 508] width 103 height 34
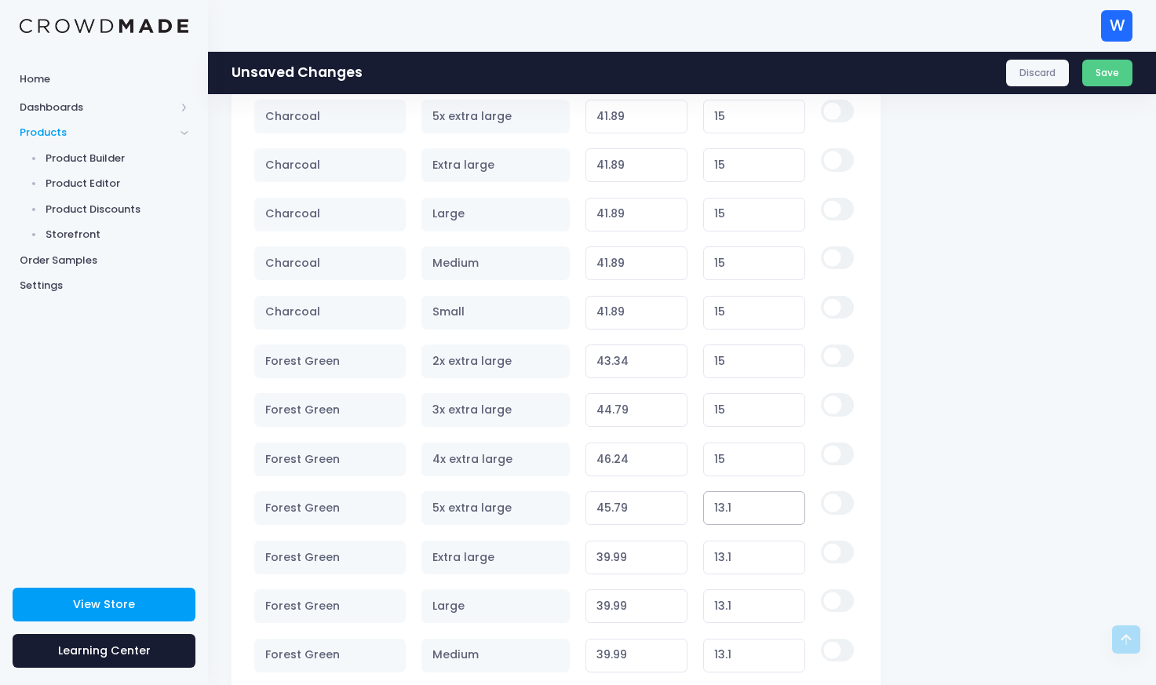
click at [749, 517] on input "13.1" at bounding box center [754, 508] width 103 height 34
type input "15"
type input "47.69"
type input "15"
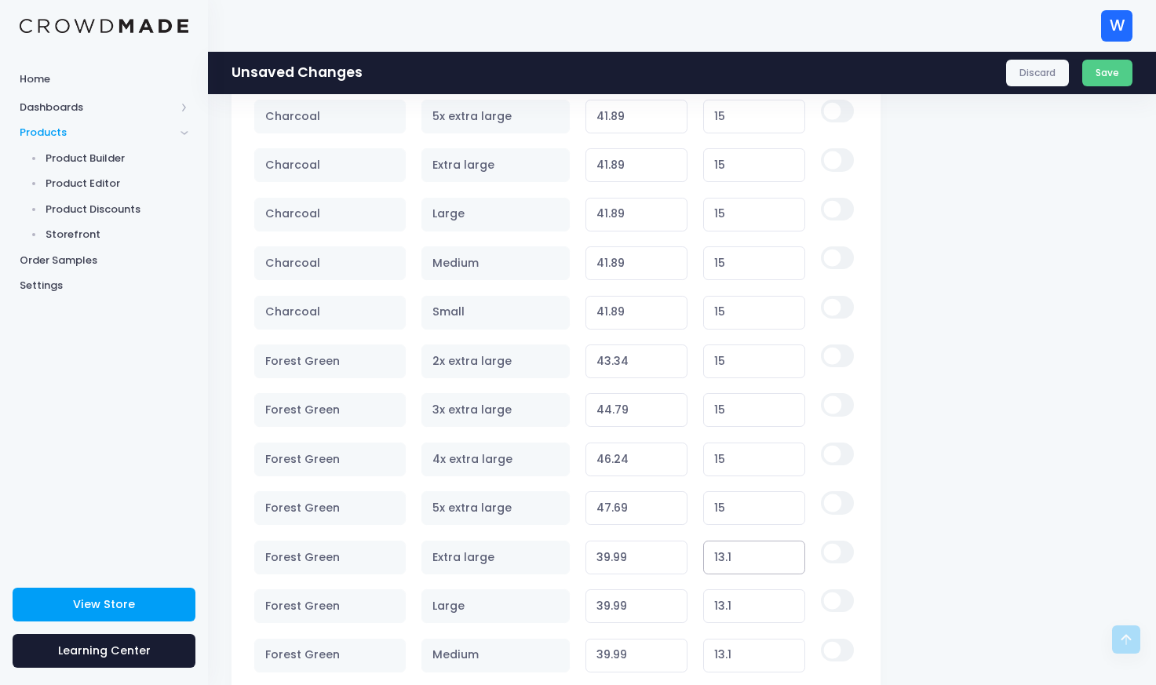
click at [743, 563] on input "13.1" at bounding box center [754, 558] width 103 height 34
type input "15"
type input "41.89"
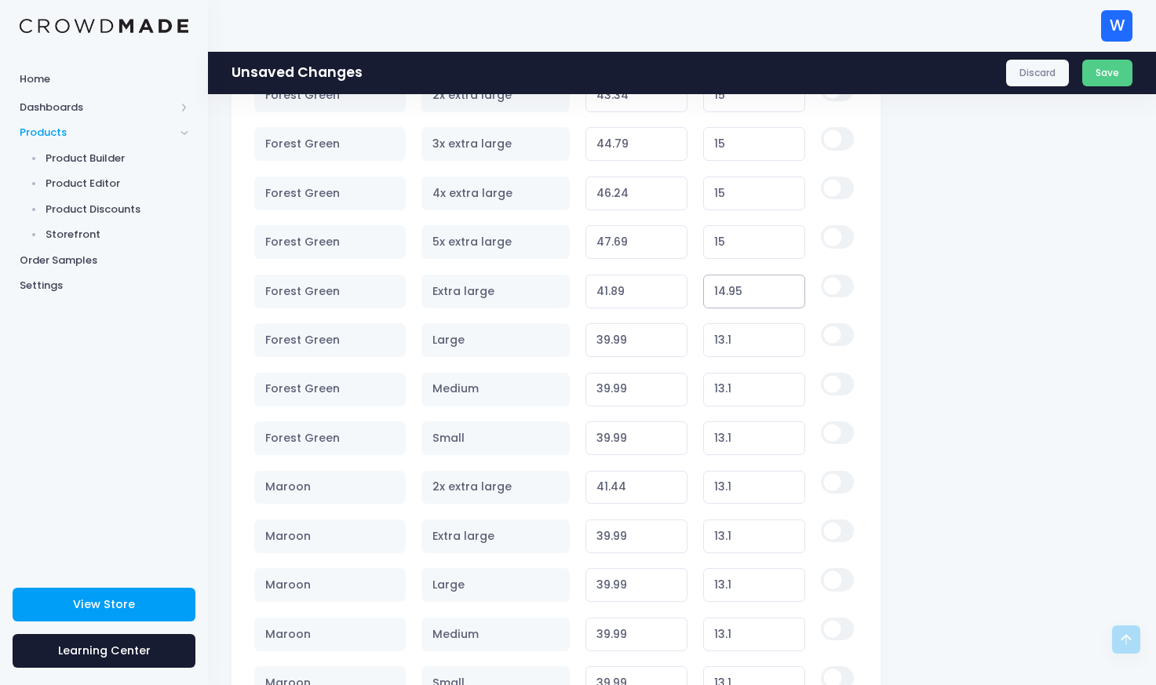
scroll to position [2013, 0]
click at [749, 298] on input "14.95" at bounding box center [754, 290] width 103 height 34
type input "15"
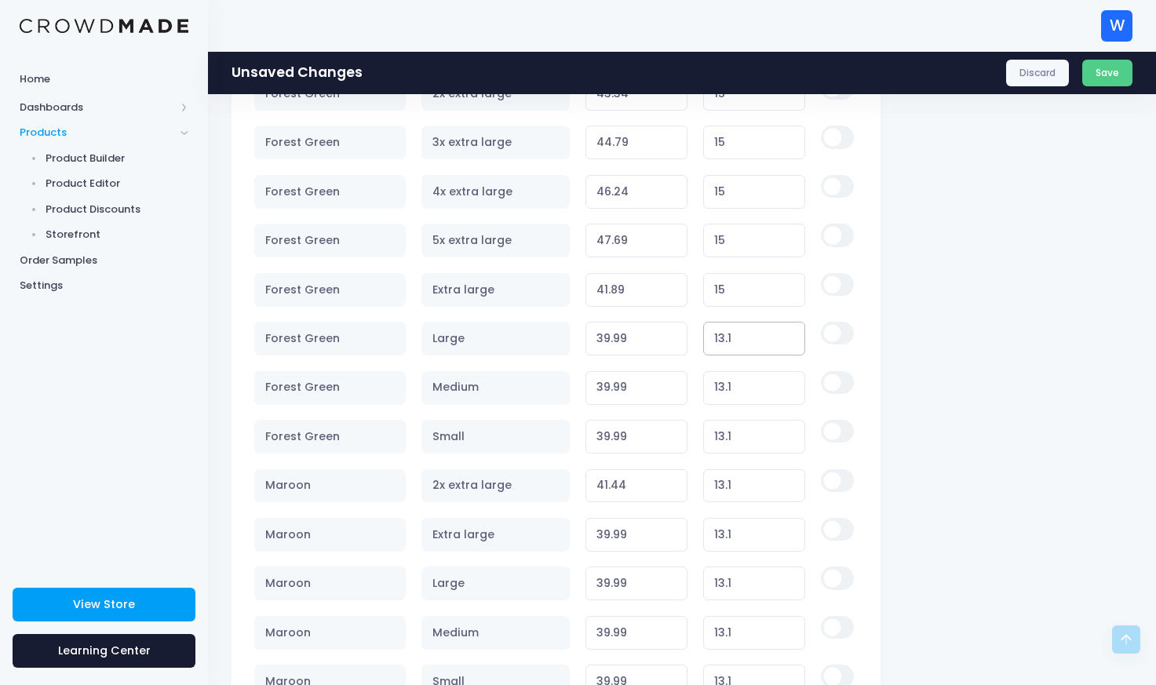
click at [734, 337] on input "13.1" at bounding box center [754, 339] width 103 height 34
type input "15"
type input "41.89"
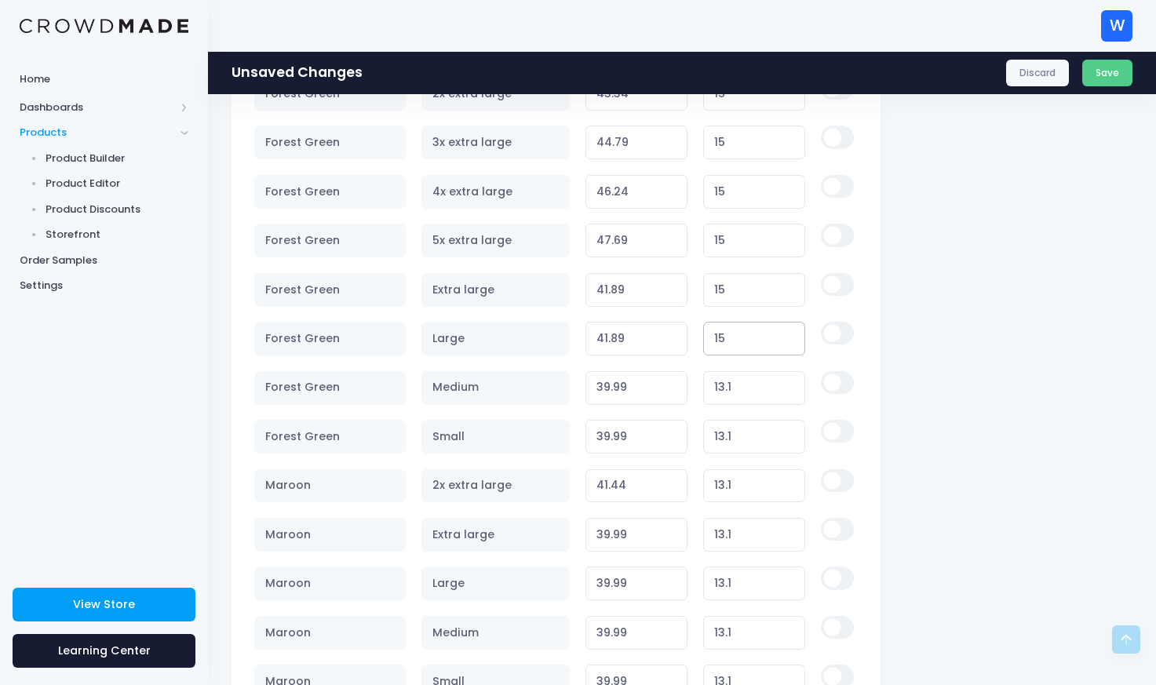
type input "15"
click at [743, 392] on input "13.1" at bounding box center [754, 388] width 103 height 34
type input "15"
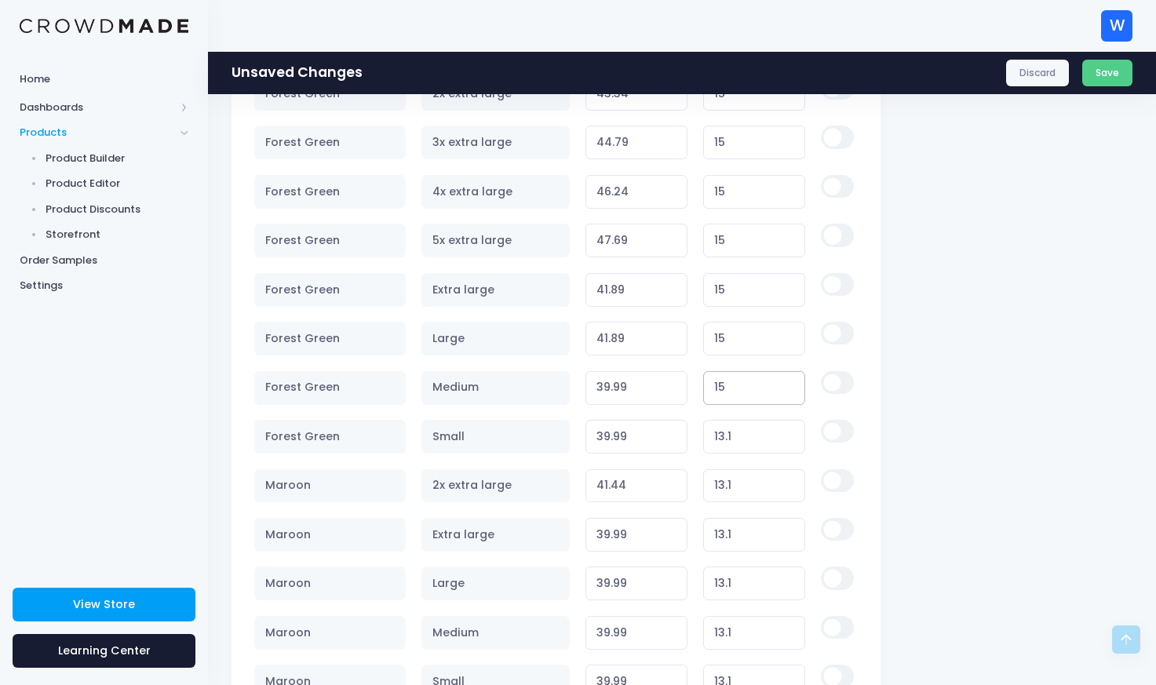
type input "41.89"
type input "15"
click at [741, 447] on input "13.1" at bounding box center [754, 437] width 103 height 34
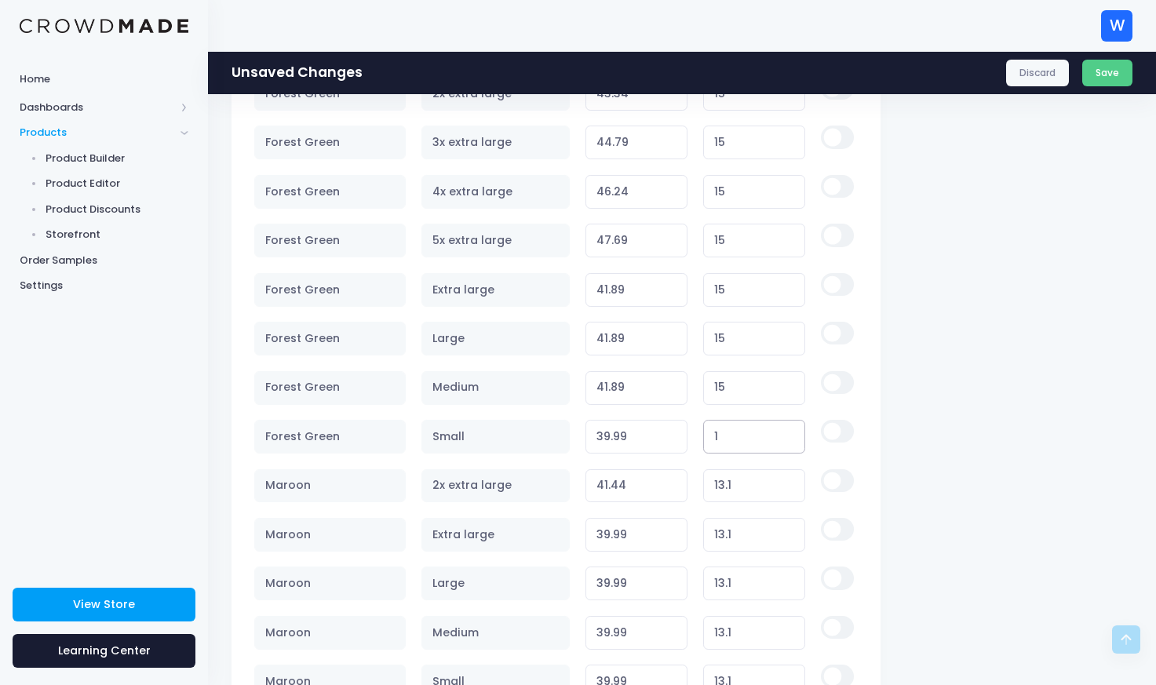
type input "15"
type input "41.89"
type input "15"
click at [746, 487] on input "13.1" at bounding box center [754, 486] width 103 height 34
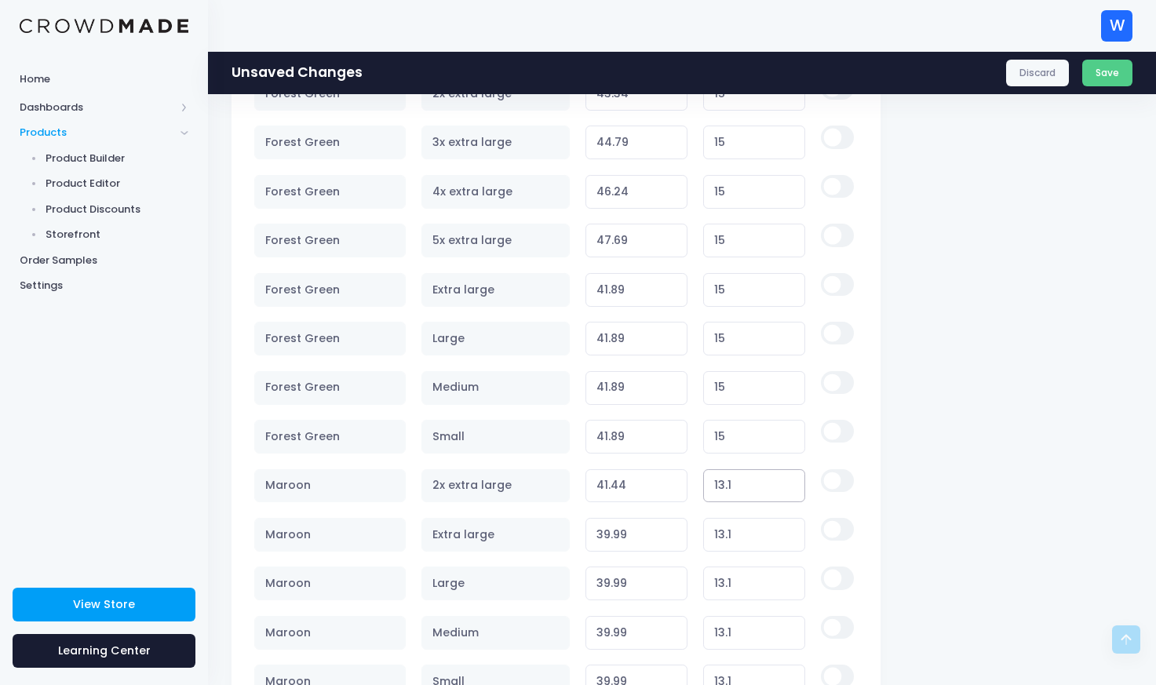
click at [746, 487] on input "13.1" at bounding box center [754, 486] width 103 height 34
type input "15"
type input "43.34"
type input "15"
click at [738, 531] on input "13.1" at bounding box center [754, 535] width 103 height 34
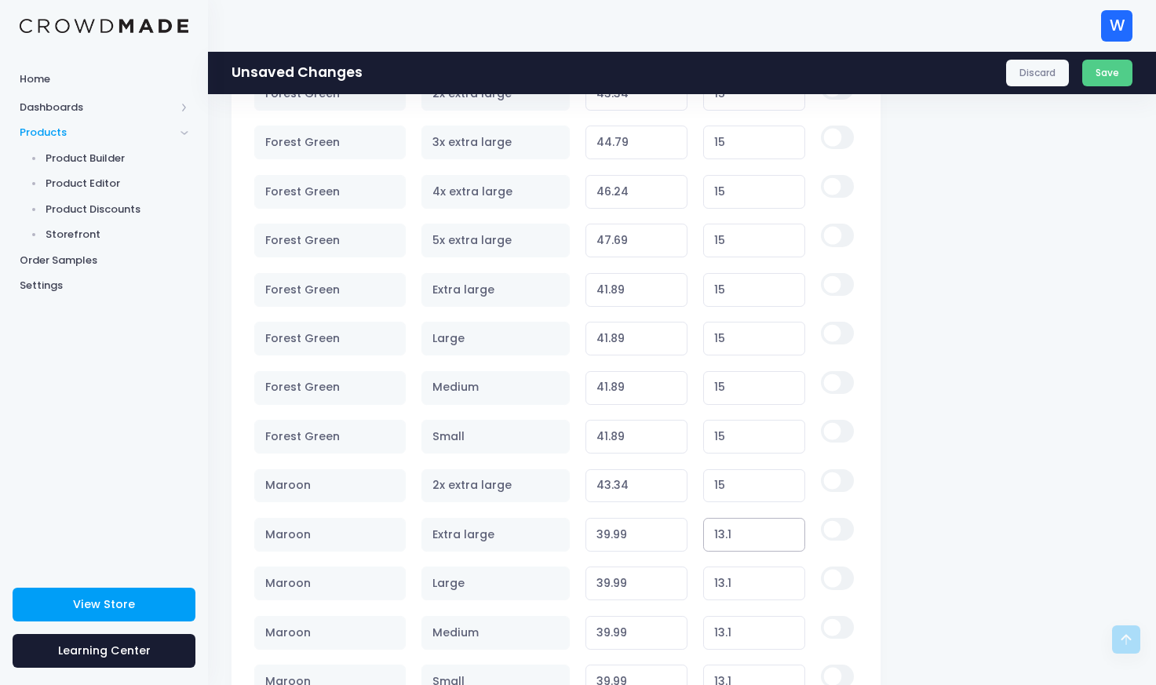
click at [738, 531] on input "13.1" at bounding box center [754, 535] width 103 height 34
type input "15"
type input "41.89"
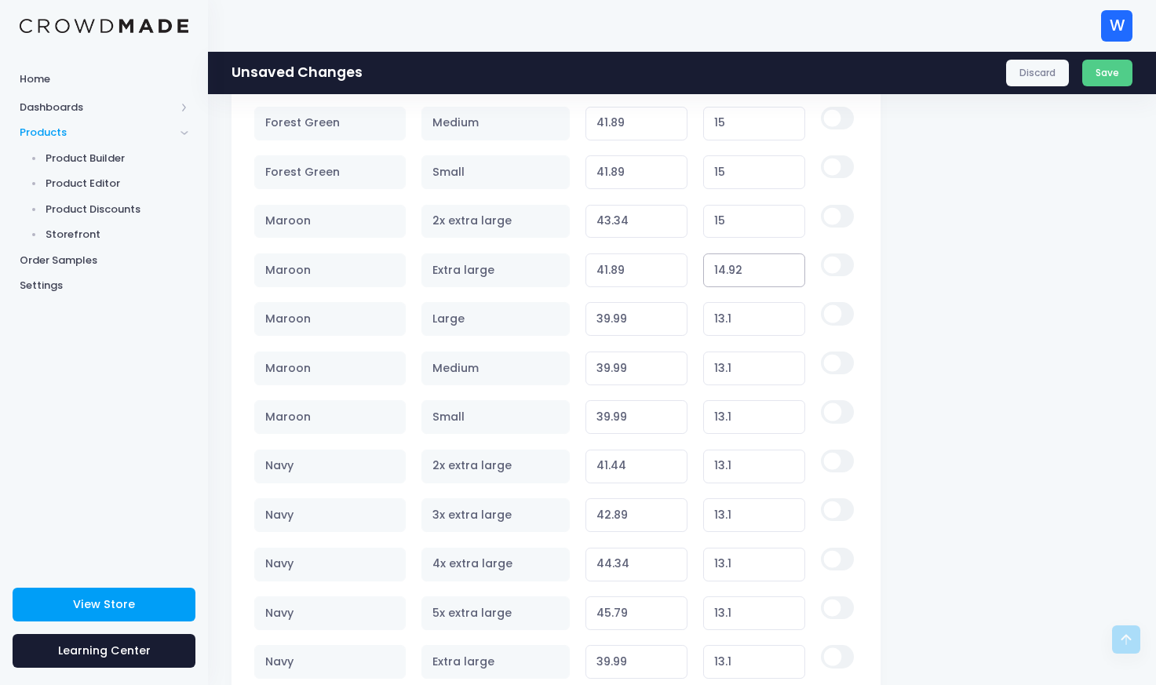
scroll to position [2279, 0]
type input "14.92"
type input "41.81"
click at [751, 327] on input "13.1" at bounding box center [754, 318] width 103 height 34
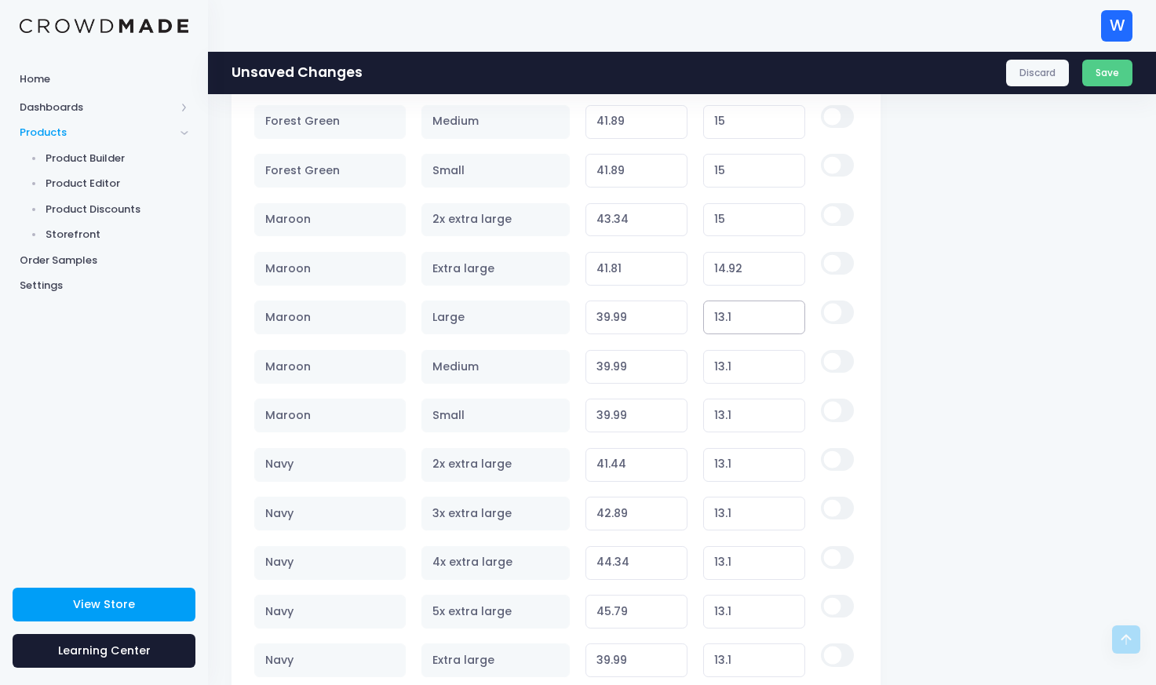
click at [751, 327] on input "13.1" at bounding box center [754, 318] width 103 height 34
type input "15"
type input "41.89"
type input "15"
click at [741, 362] on input "13.1" at bounding box center [754, 367] width 103 height 34
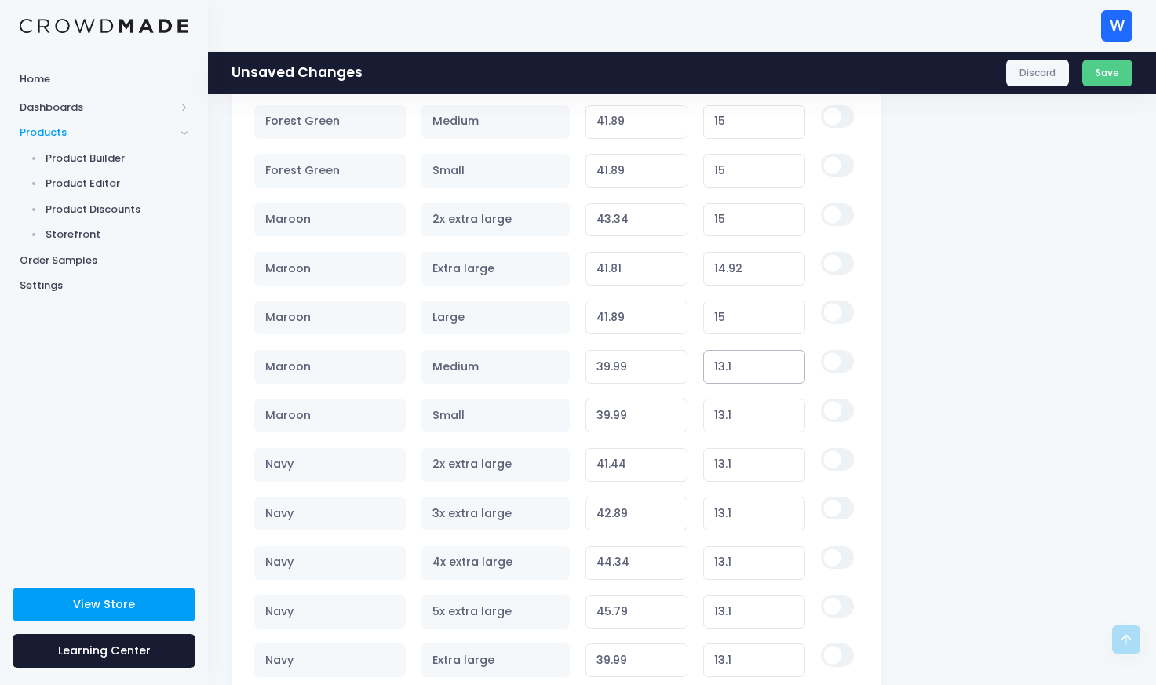
click at [741, 362] on input "13.1" at bounding box center [754, 367] width 103 height 34
type input "15"
type input "41.89"
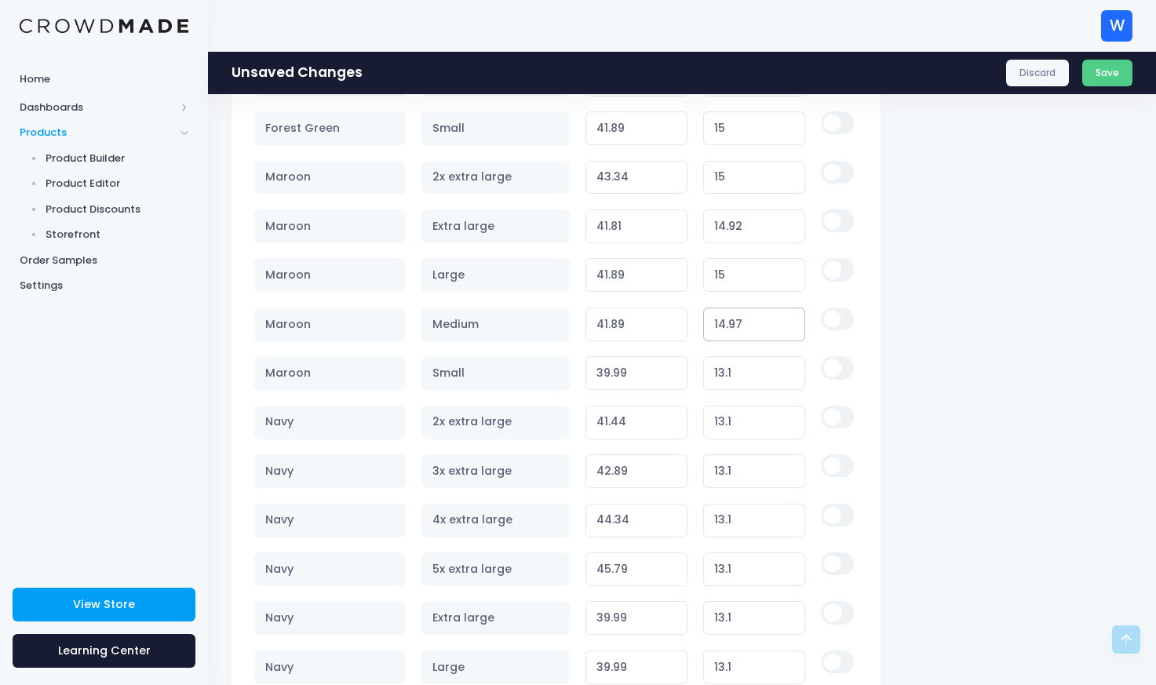
scroll to position [2328, 0]
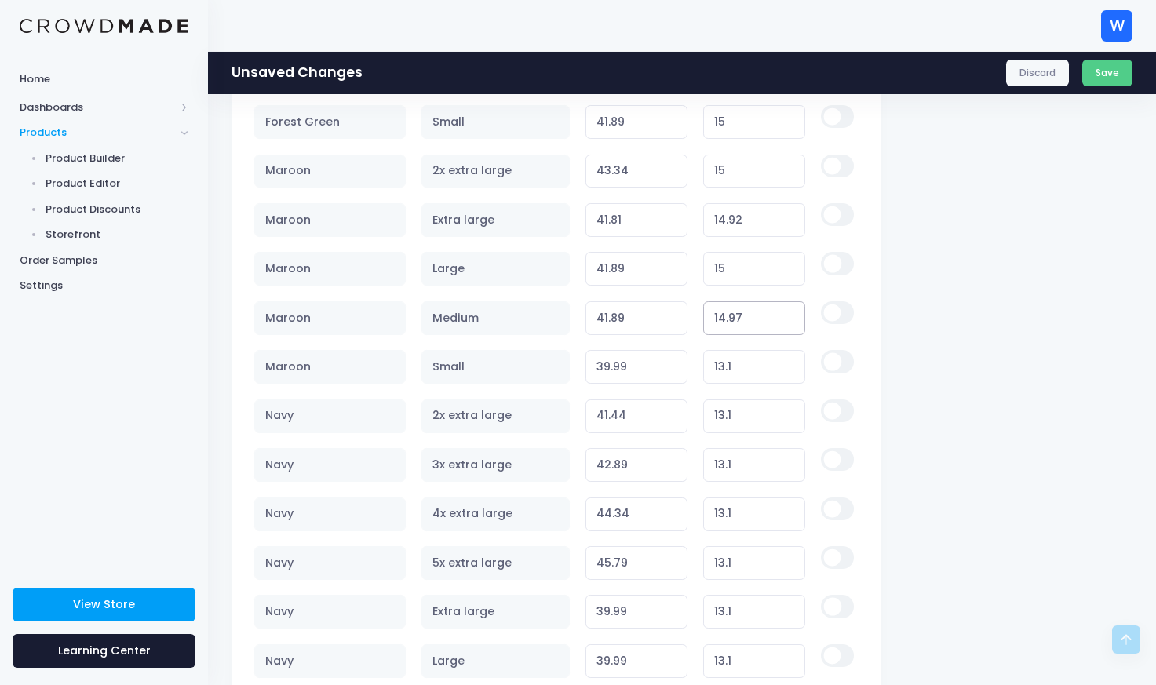
type input "14.97"
type input "41.86"
click at [753, 376] on input "13.1" at bounding box center [754, 367] width 103 height 34
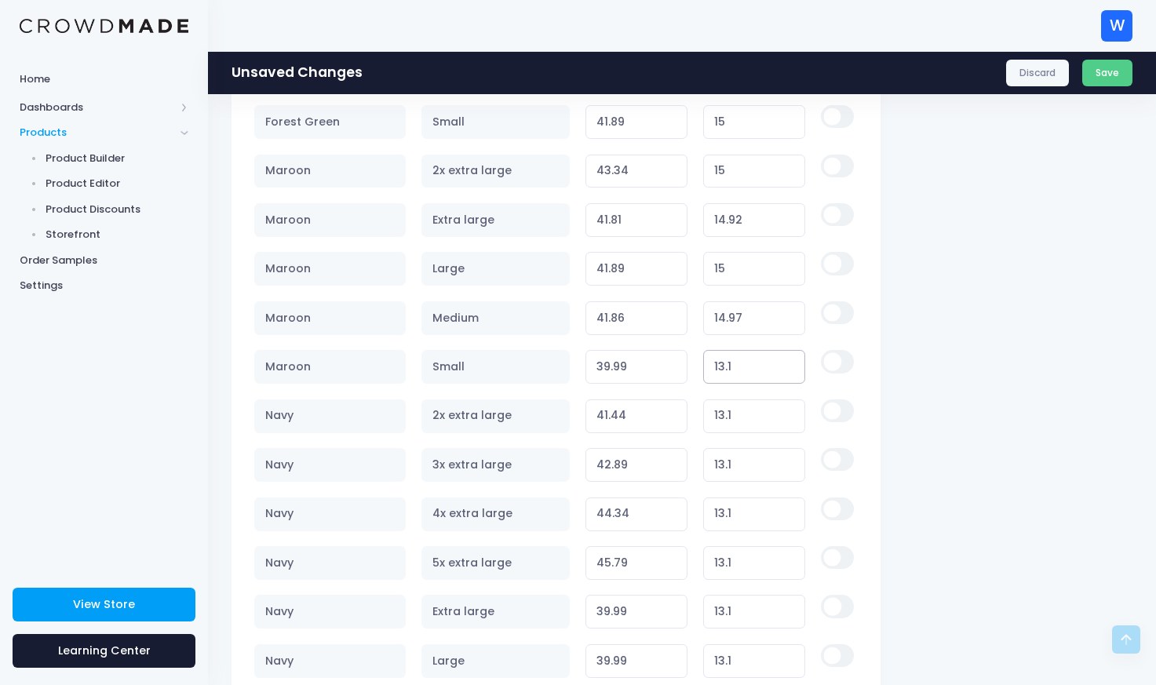
type input "1"
type input "27.89"
type input "14"
type input "40.89"
type input "1"
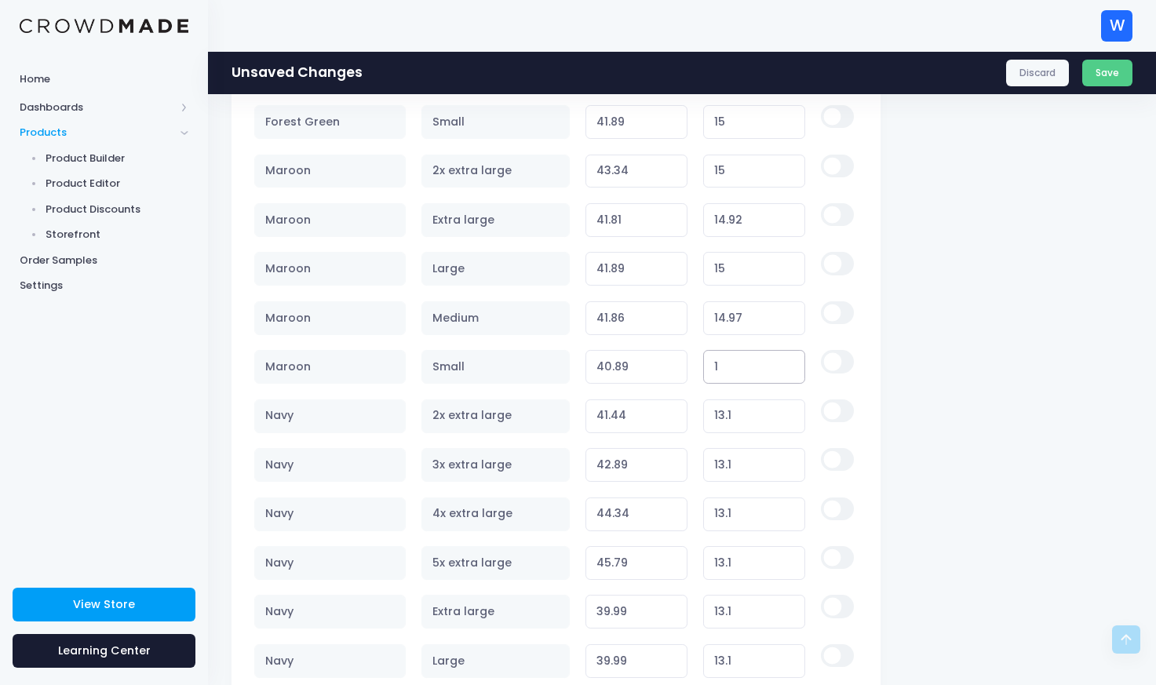
type input "27.89"
type input "15"
type input "41.89"
type input "15"
click at [736, 417] on input "13.1" at bounding box center [754, 417] width 103 height 34
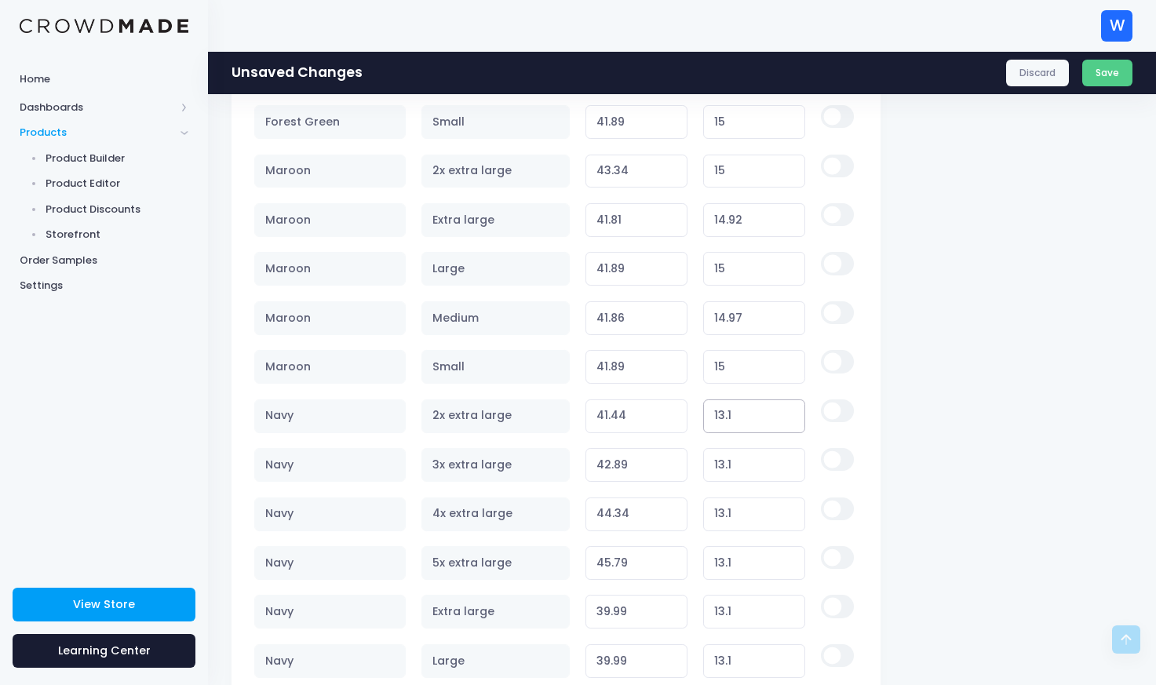
click at [736, 417] on input "13.1" at bounding box center [754, 417] width 103 height 34
type input "1"
type input "29.34"
type input "15"
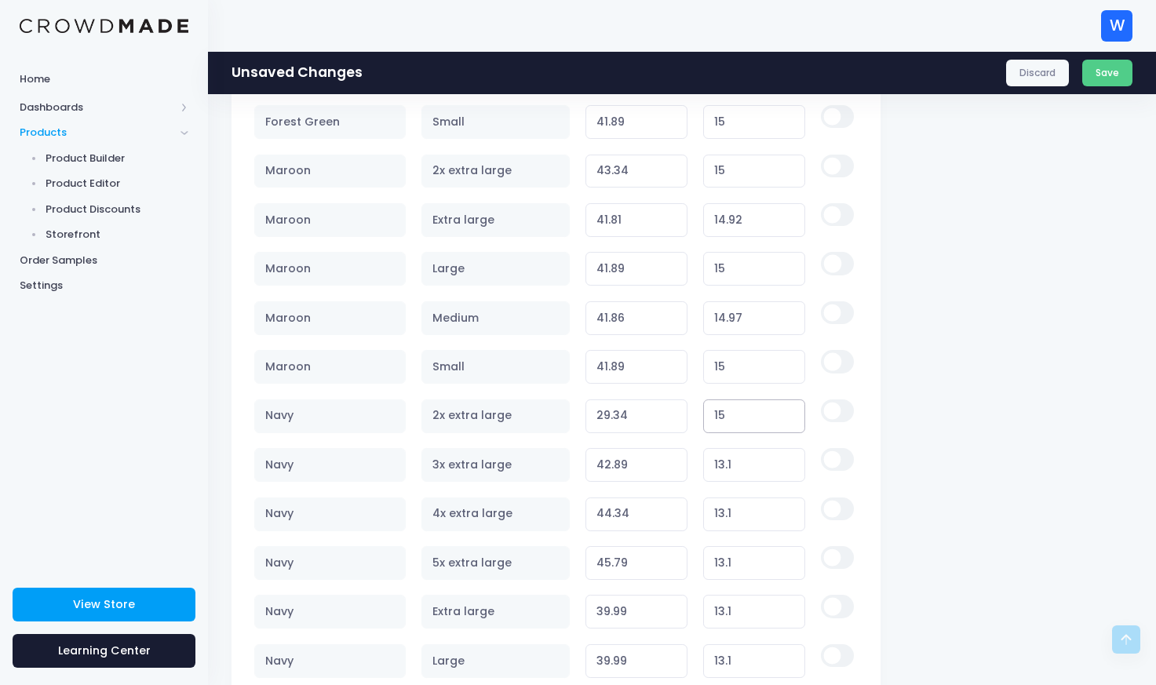
type input "43.34"
type input "15"
click at [739, 468] on input "13.1" at bounding box center [754, 465] width 103 height 34
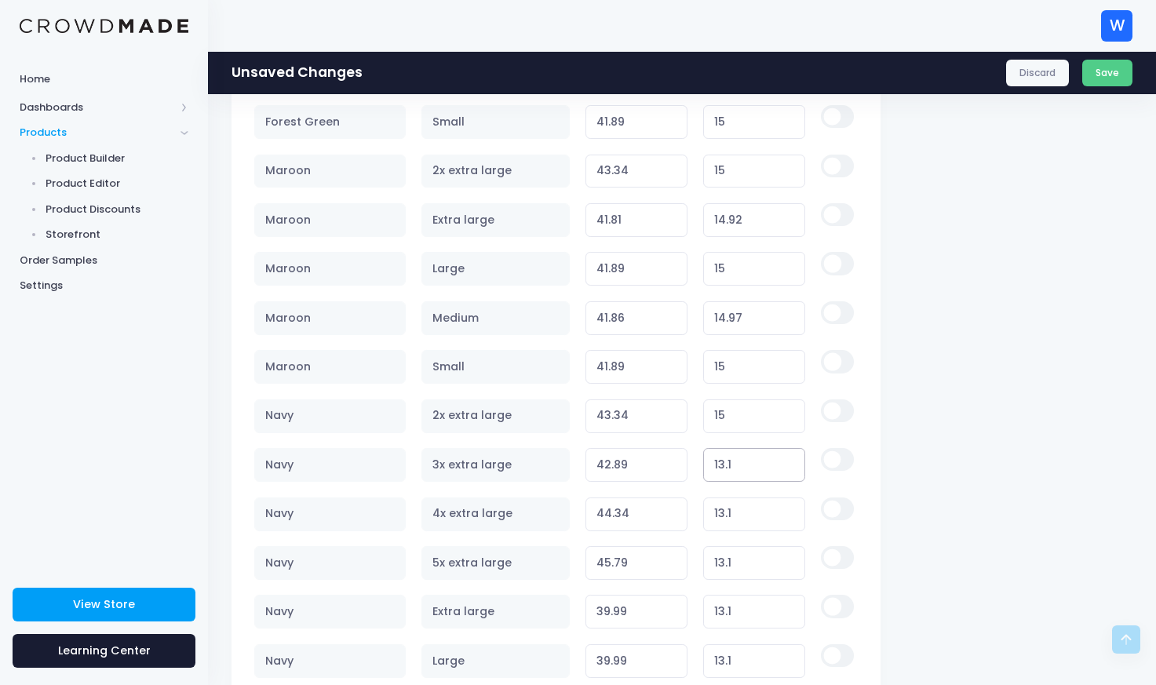
type input "1"
type input "30.79"
type input "15"
type input "44.79"
type input "15"
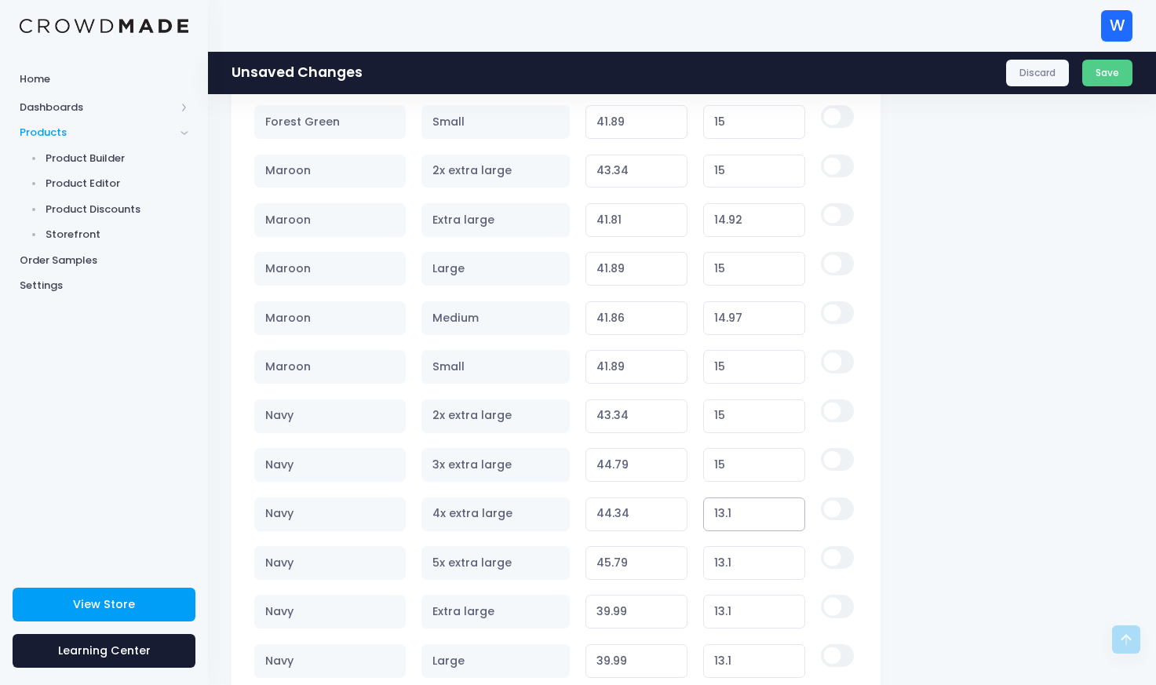
click at [740, 518] on input "13.1" at bounding box center [754, 515] width 103 height 34
type input "1"
type input "32.24"
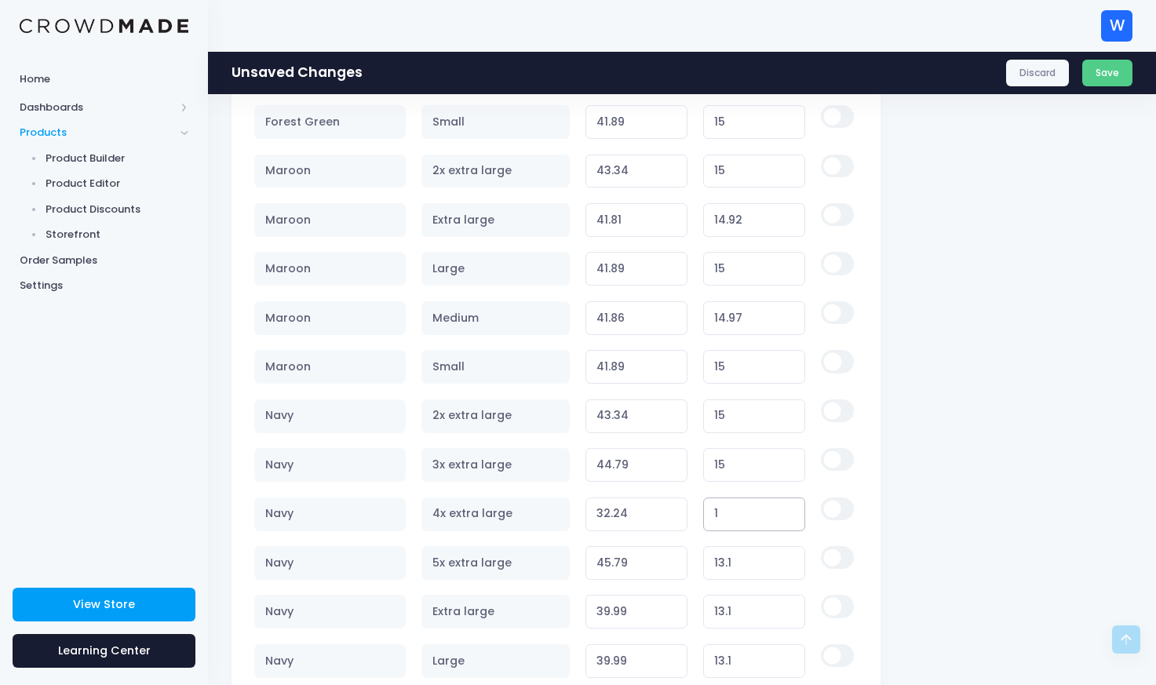
type input "15"
type input "46.24"
type input "15"
click at [740, 564] on input "13.1" at bounding box center [754, 563] width 103 height 34
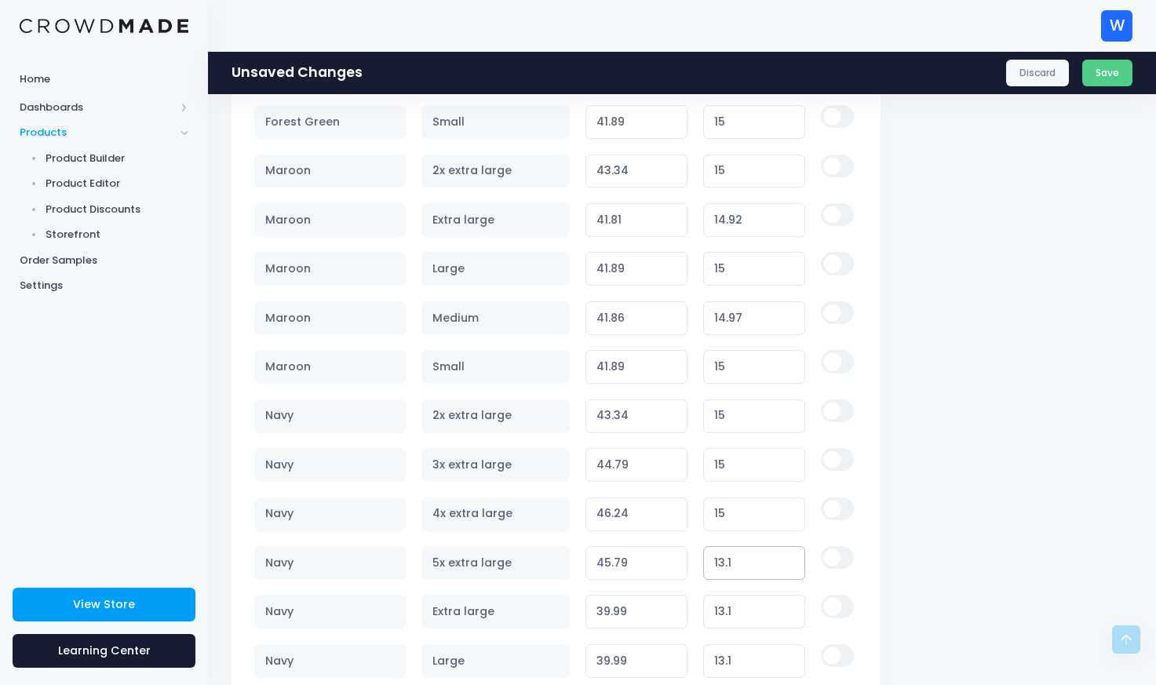
click at [740, 564] on input "13.1" at bounding box center [754, 563] width 103 height 34
type input "1"
type input "33.69"
type input "15"
type input "47.69"
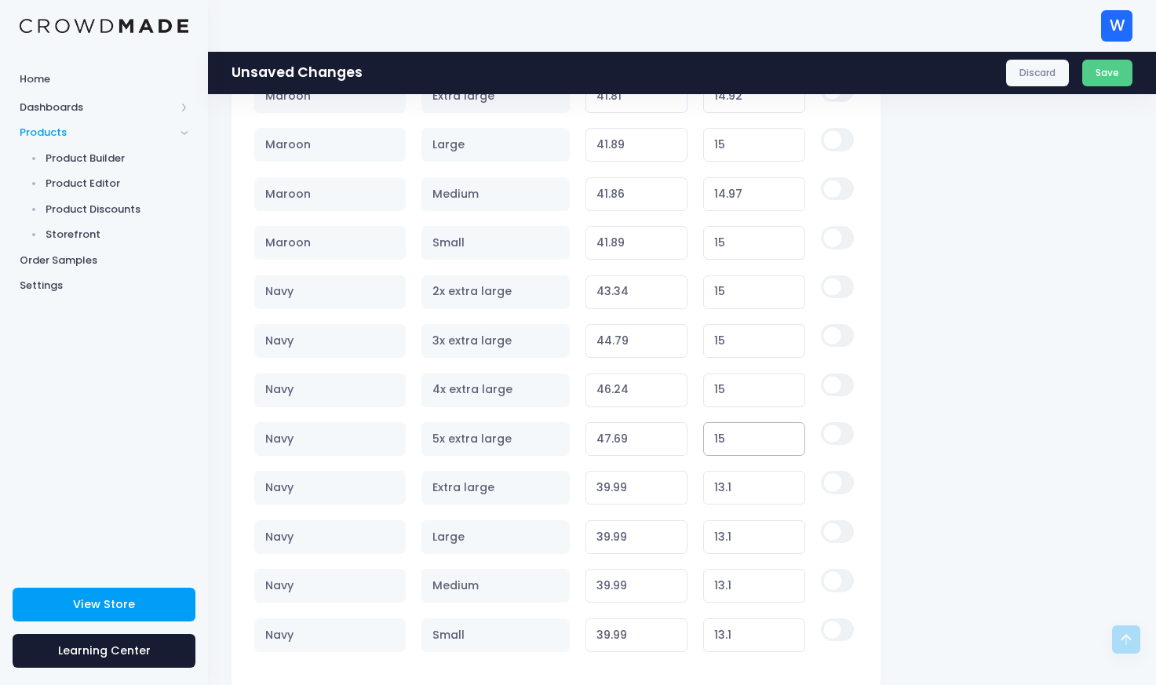
scroll to position [2457, 0]
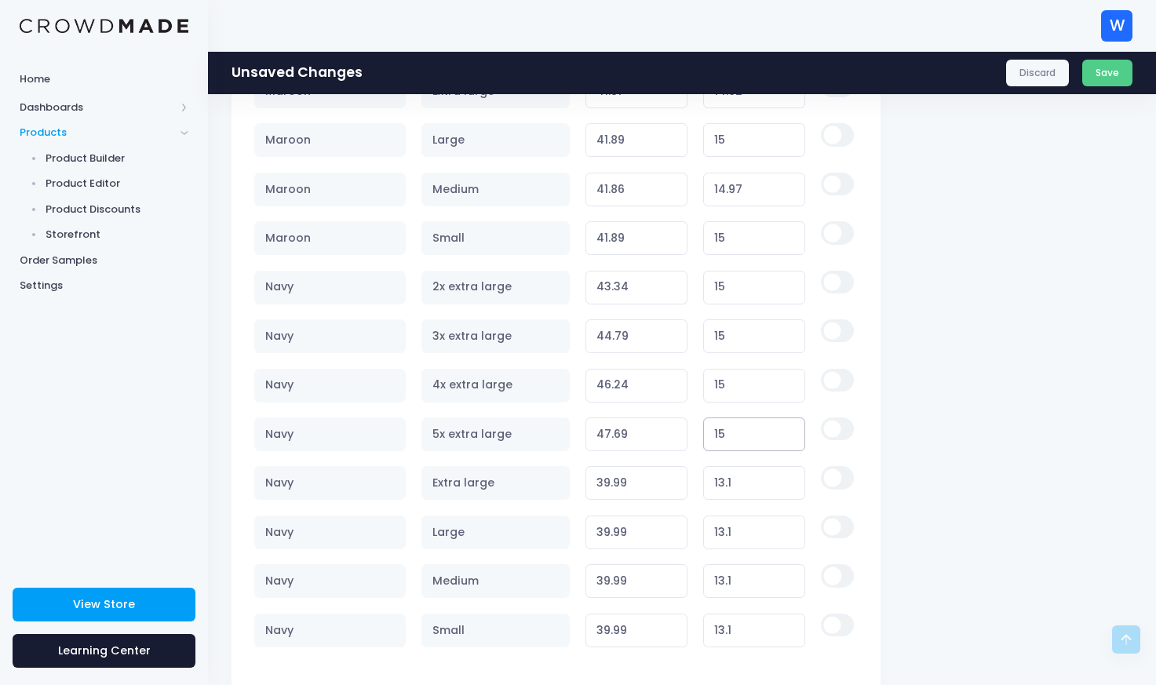
type input "15"
click at [737, 483] on input "13.1" at bounding box center [754, 483] width 103 height 34
type input "1"
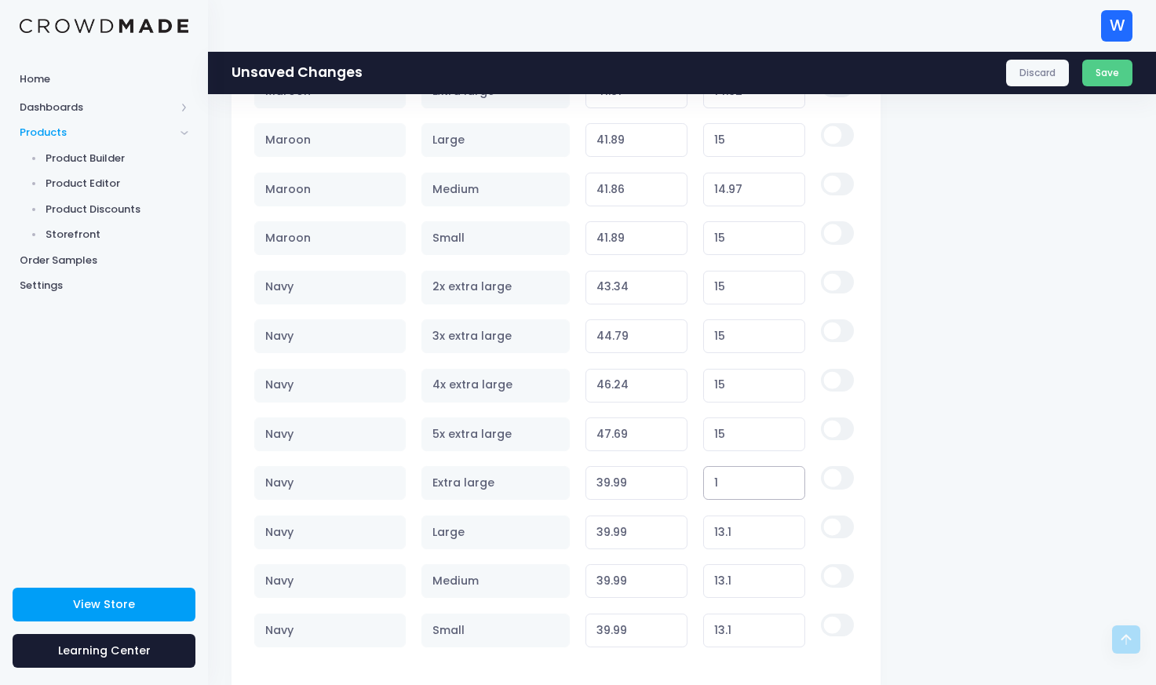
type input "27.89"
type input "15"
type input "41.89"
type input "15"
click at [739, 532] on input "13.1" at bounding box center [754, 533] width 103 height 34
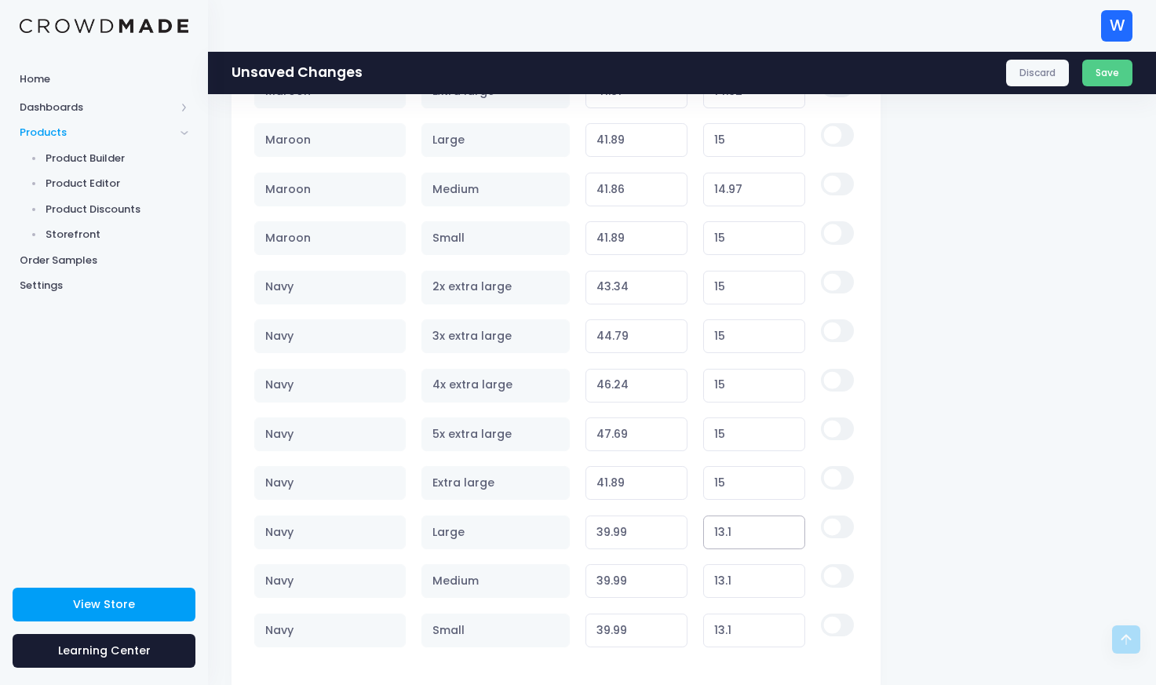
click at [739, 532] on input "13.1" at bounding box center [754, 533] width 103 height 34
type input "1"
type input "27.89"
type input "15"
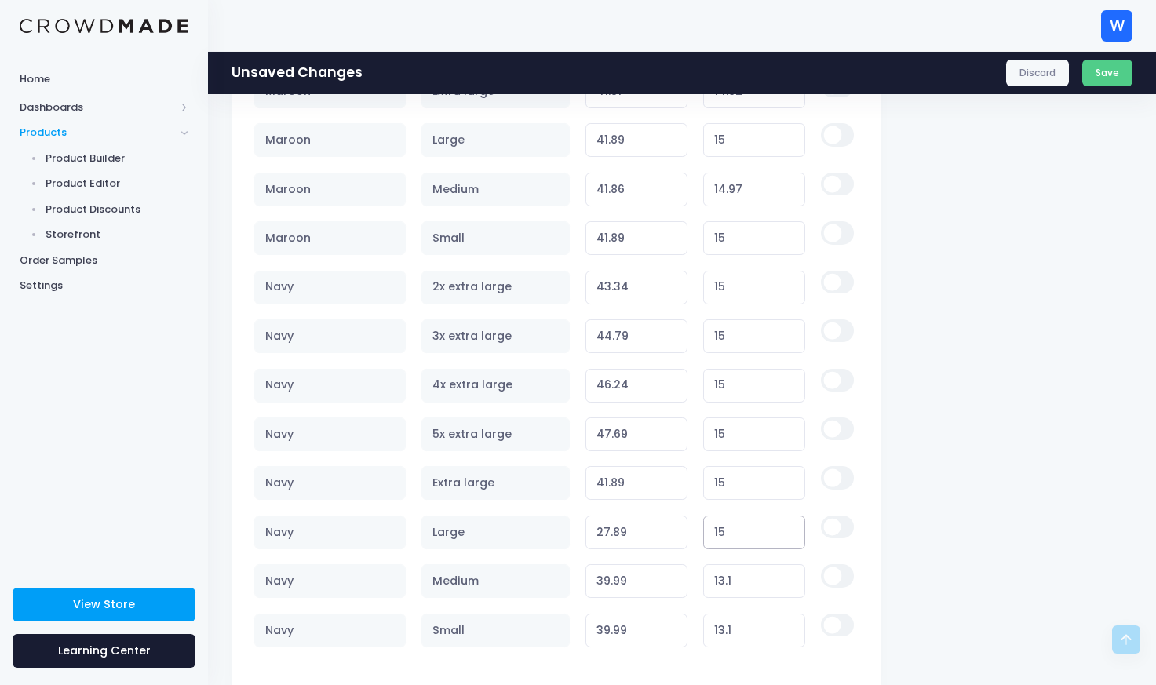
type input "41.89"
type input "15"
click at [746, 587] on input "13.1" at bounding box center [754, 581] width 103 height 34
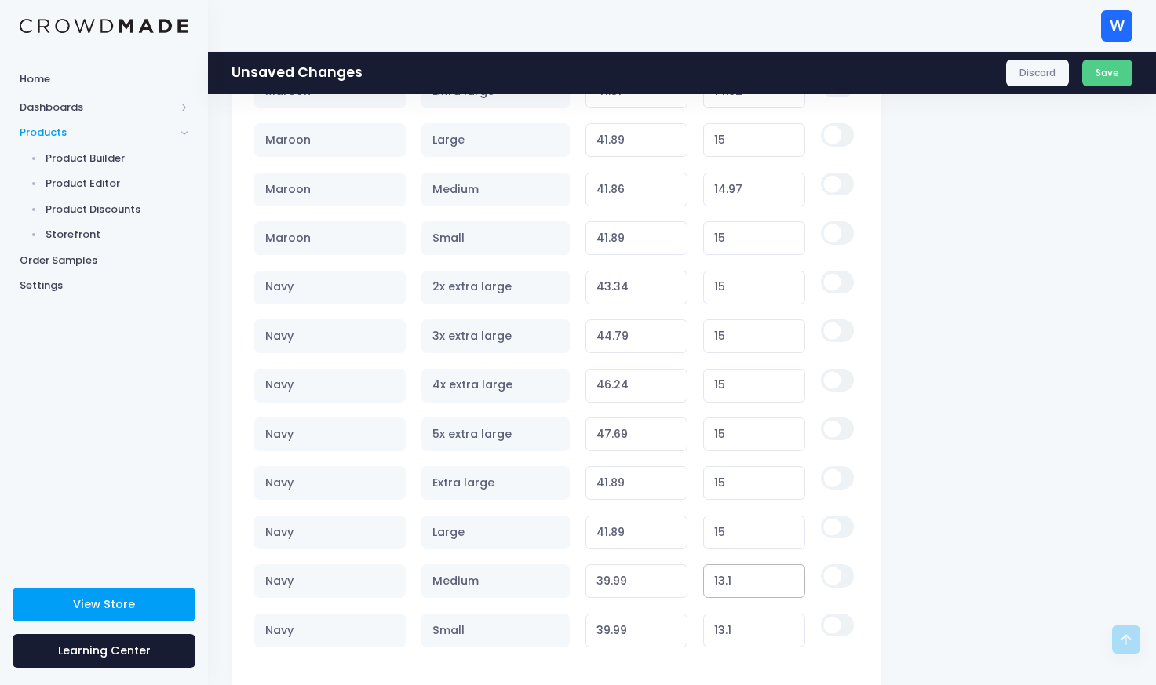
type input "1"
type input "27.89"
type input "15"
type input "41.89"
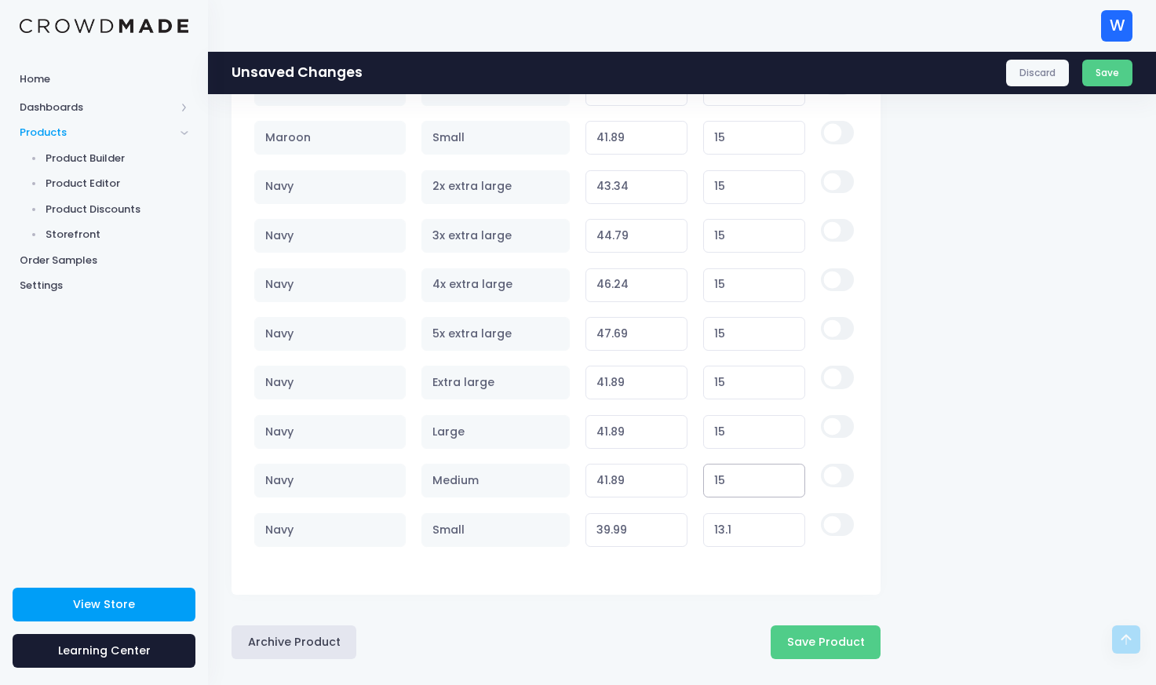
scroll to position [2573, 0]
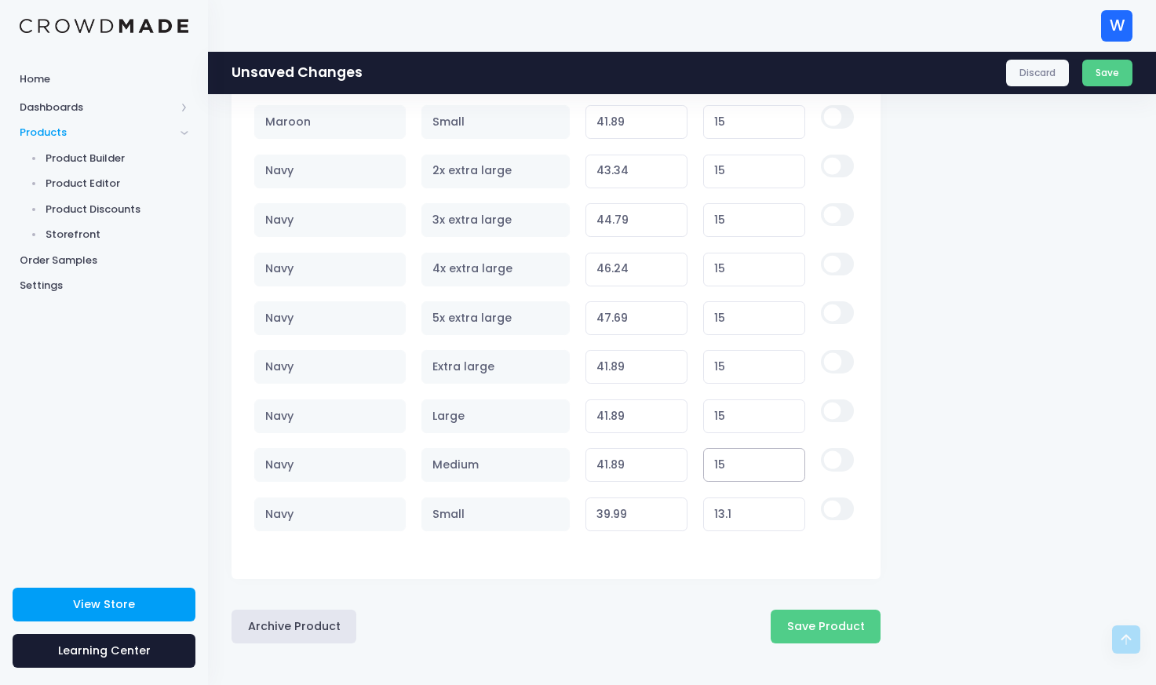
type input "15"
click at [752, 507] on input "13.1" at bounding box center [754, 515] width 103 height 34
type input "1"
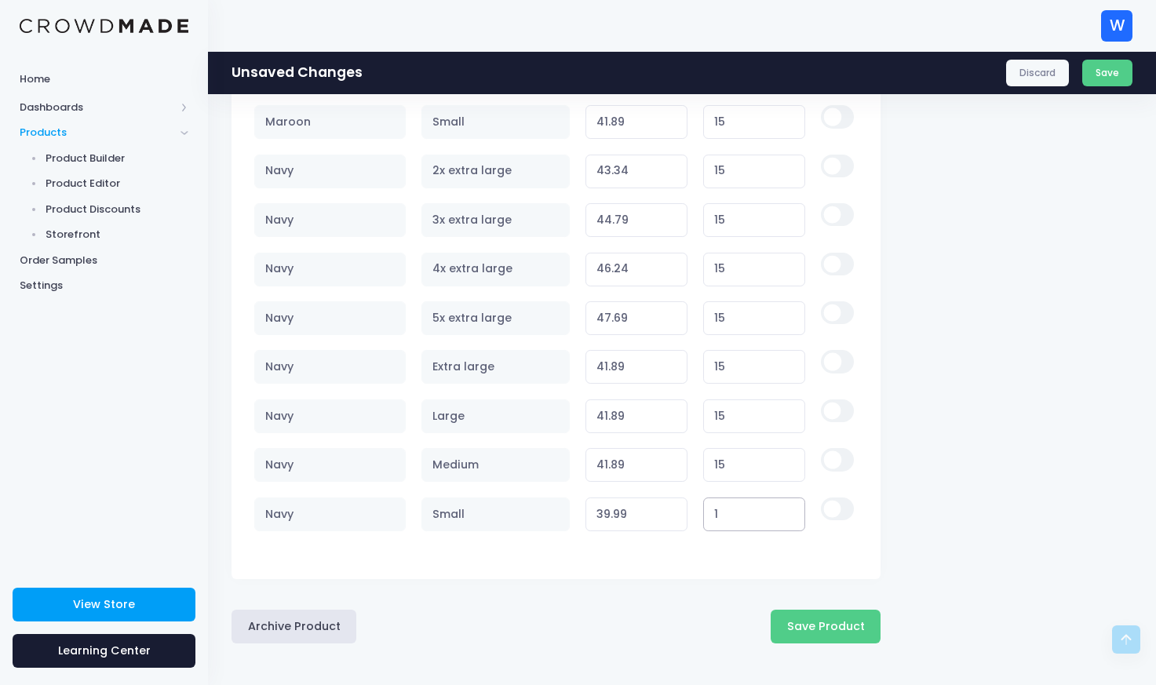
type input "27.89"
type input "15"
type input "41.89"
type input "15"
click at [808, 628] on button "Save Product" at bounding box center [826, 627] width 110 height 34
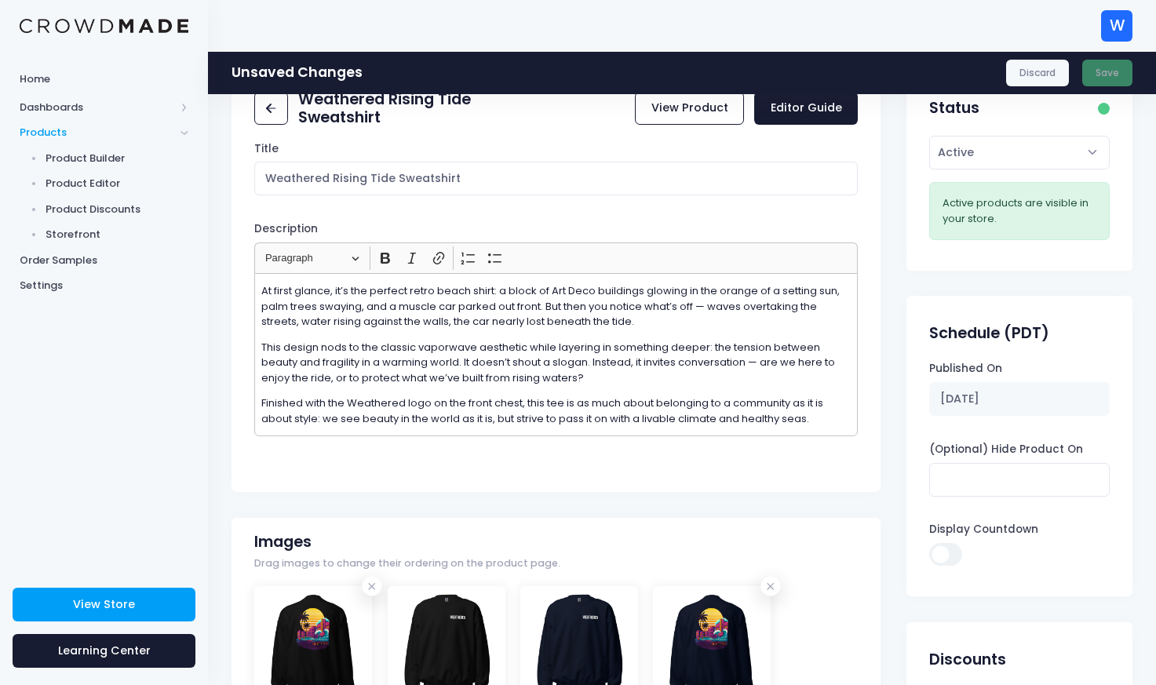
scroll to position [0, 0]
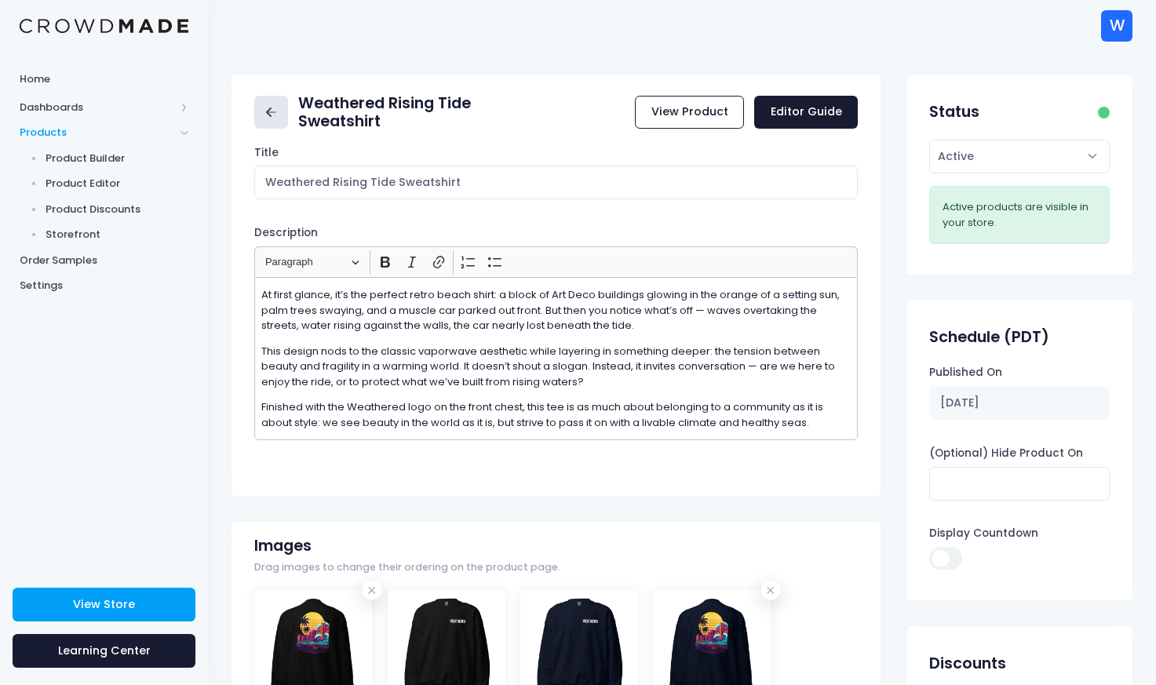
click at [271, 109] on icon at bounding box center [271, 113] width 18 height 18
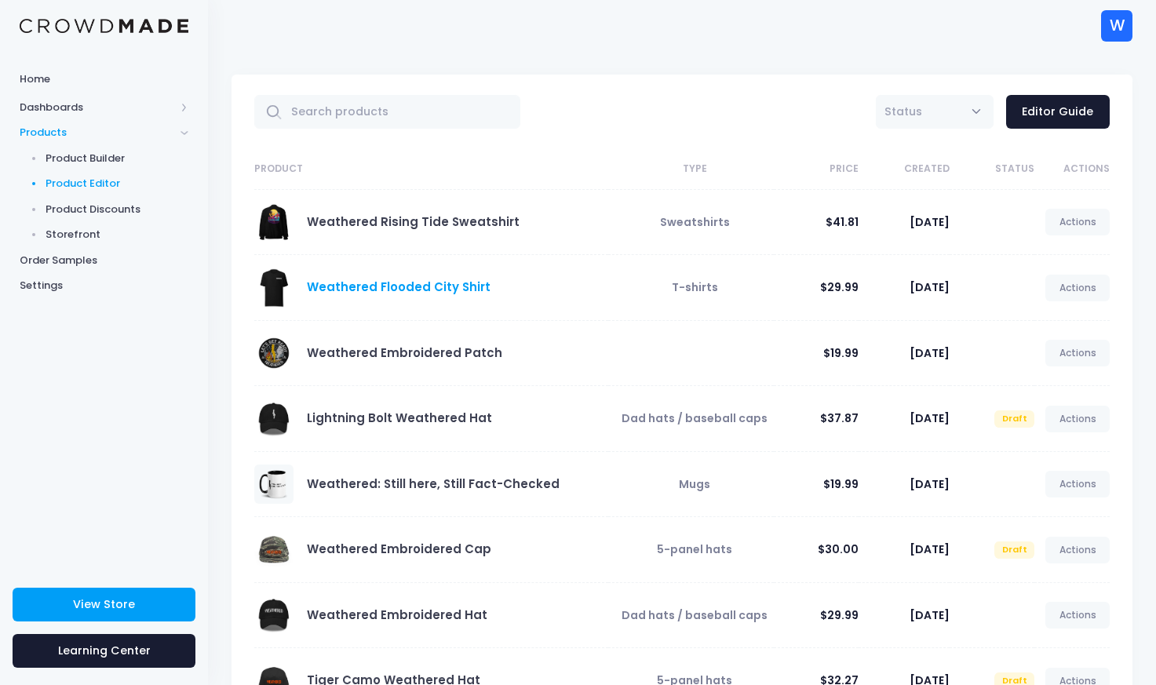
click at [421, 286] on link "Weathered Flooded City Shirt" at bounding box center [399, 287] width 184 height 16
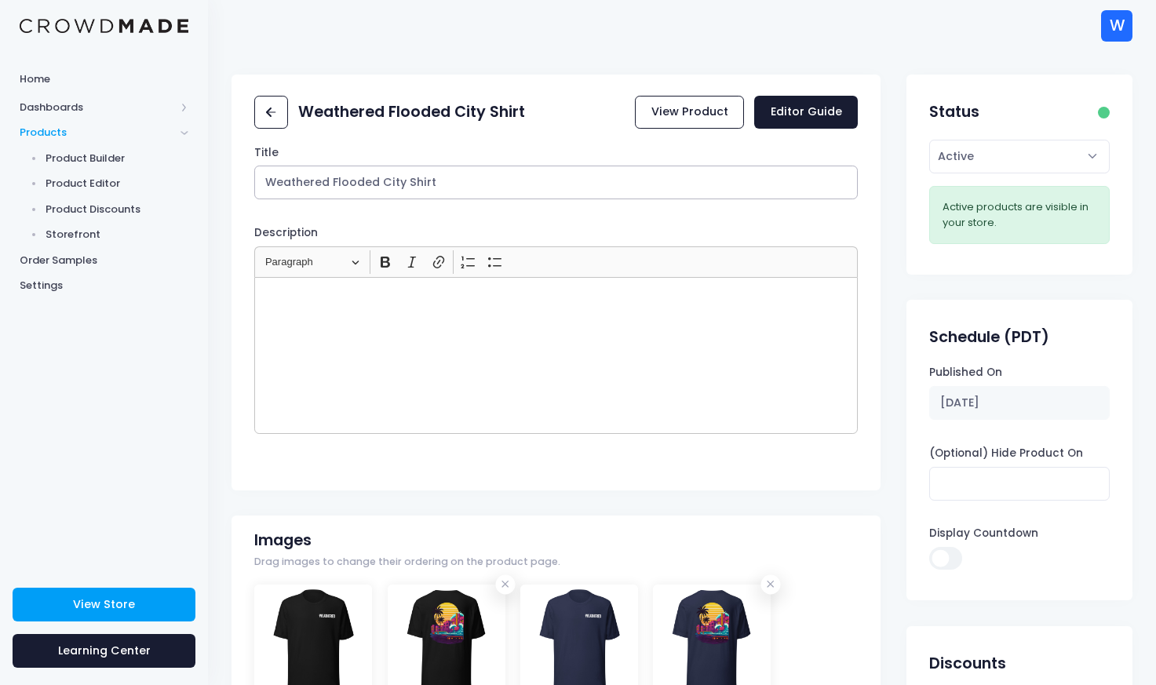
drag, startPoint x: 403, startPoint y: 184, endPoint x: 333, endPoint y: 189, distance: 70.9
click at [333, 189] on input "Weathered Flooded City Shirt" at bounding box center [556, 183] width 604 height 34
type input "Weathered Rising Tide Shirt"
click at [352, 324] on div "Rich Text Editor, main" at bounding box center [556, 355] width 604 height 157
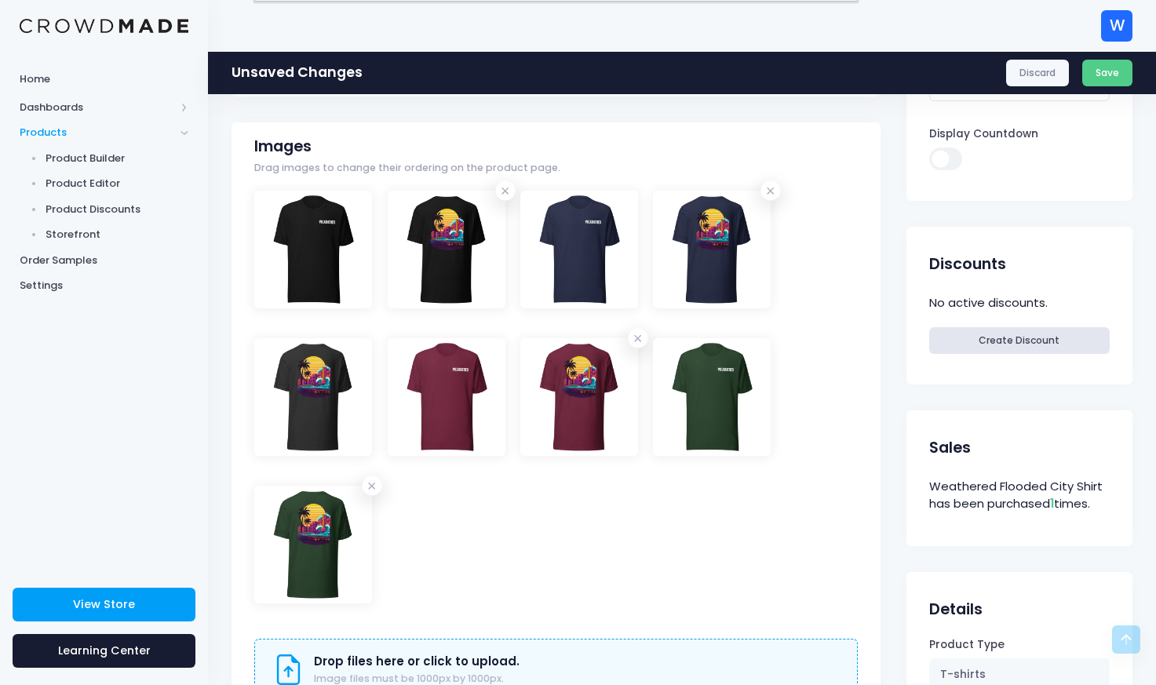
scroll to position [460, 0]
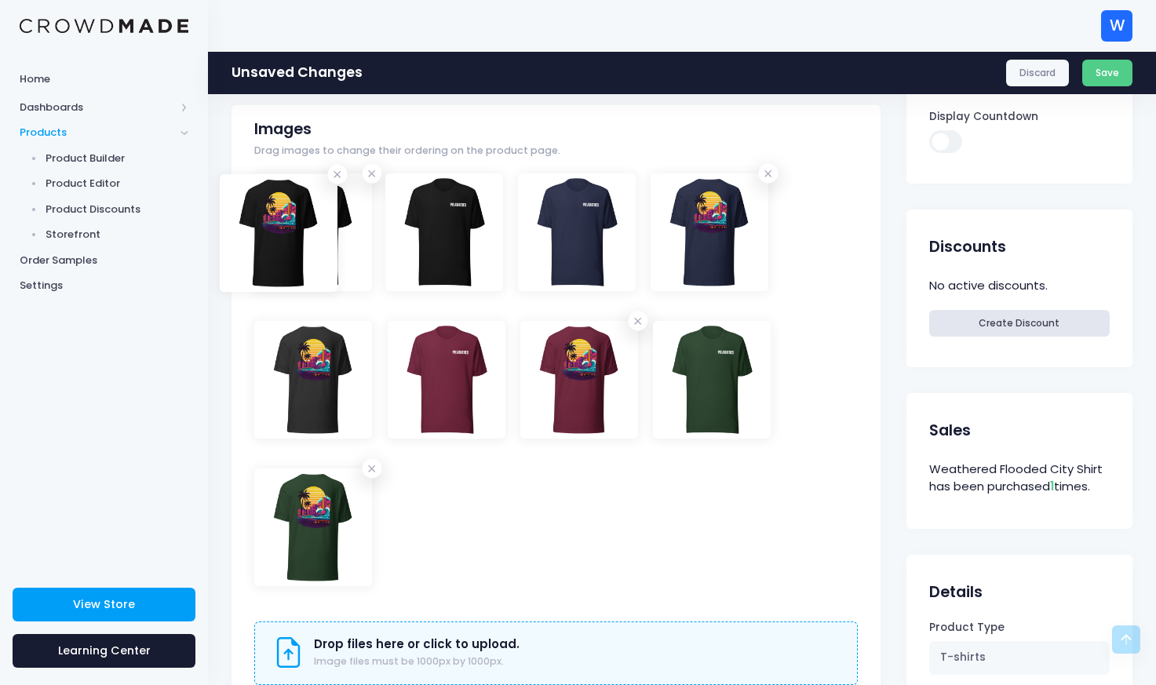
drag, startPoint x: 444, startPoint y: 239, endPoint x: 276, endPoint y: 239, distance: 168.0
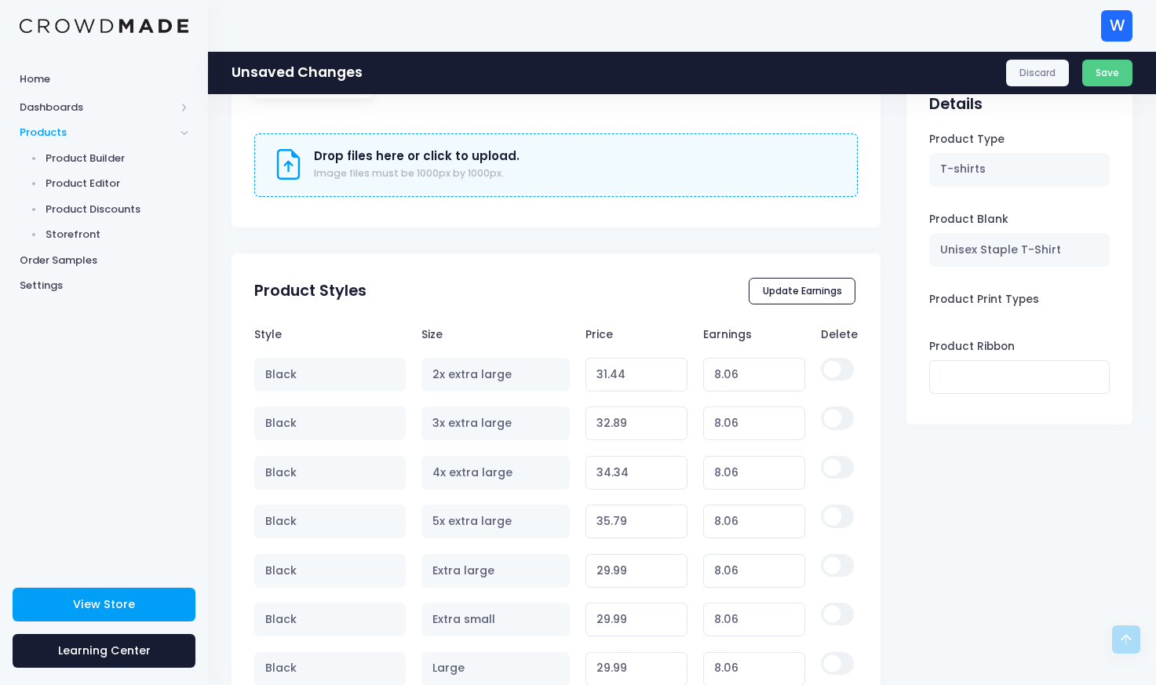
scroll to position [931, 0]
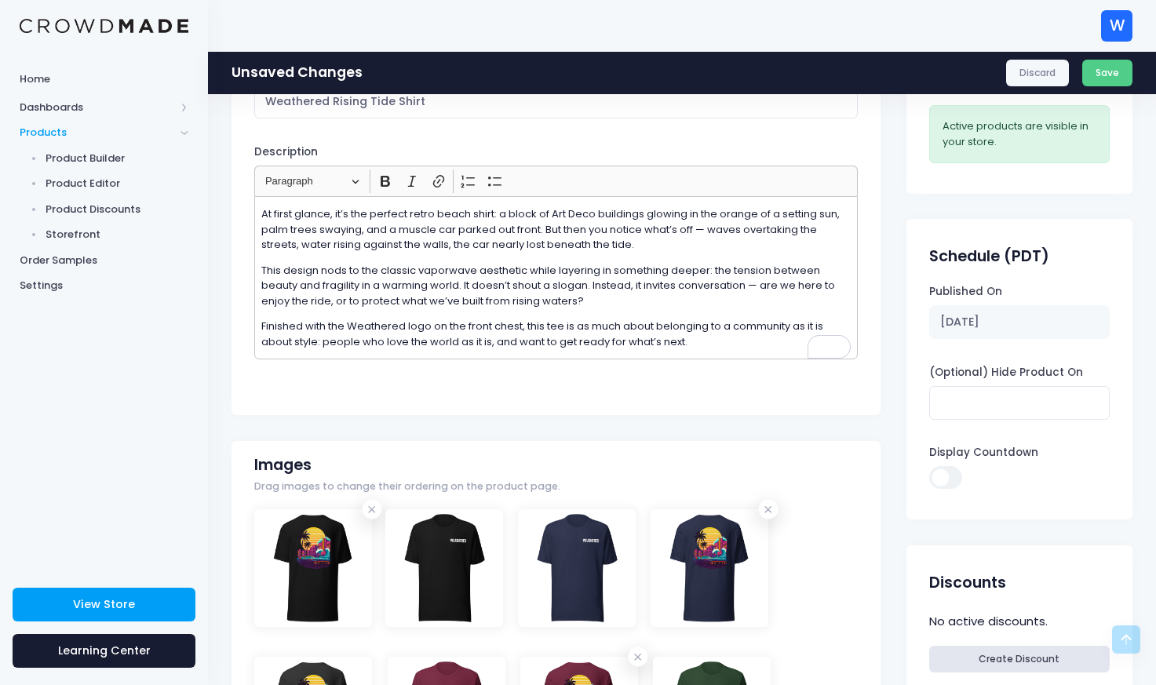
scroll to position [0, 0]
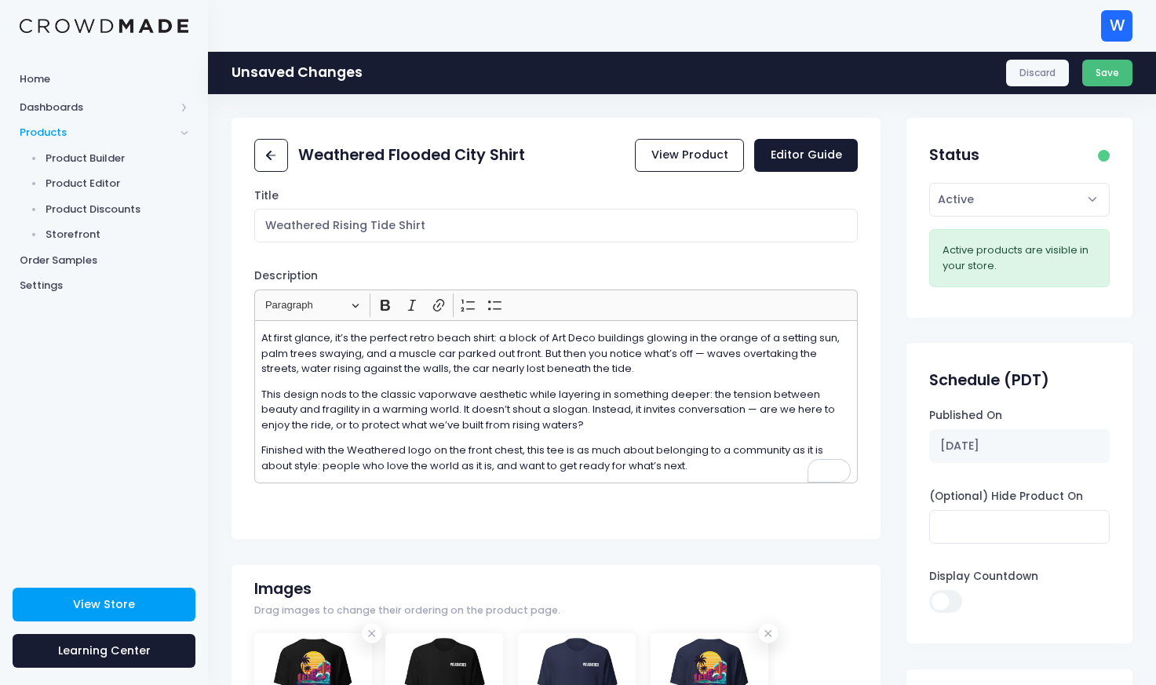
click at [1106, 75] on button "Save" at bounding box center [1107, 73] width 51 height 27
click at [272, 155] on rect at bounding box center [271, 156] width 9 height 2
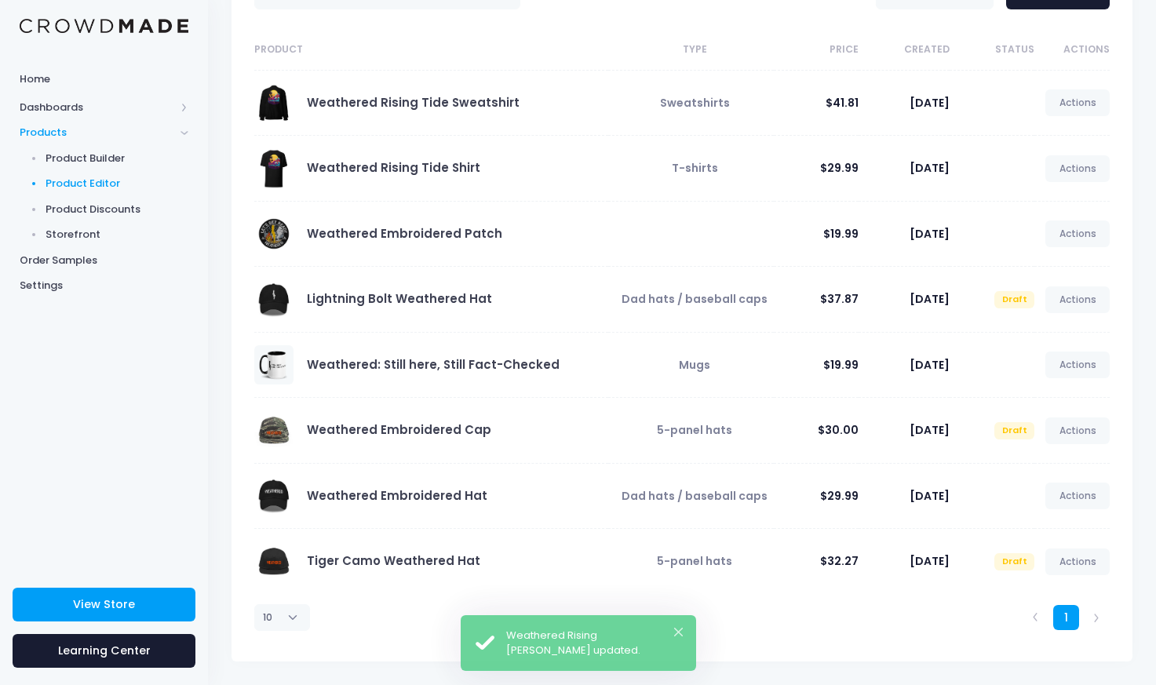
scroll to position [119, 0]
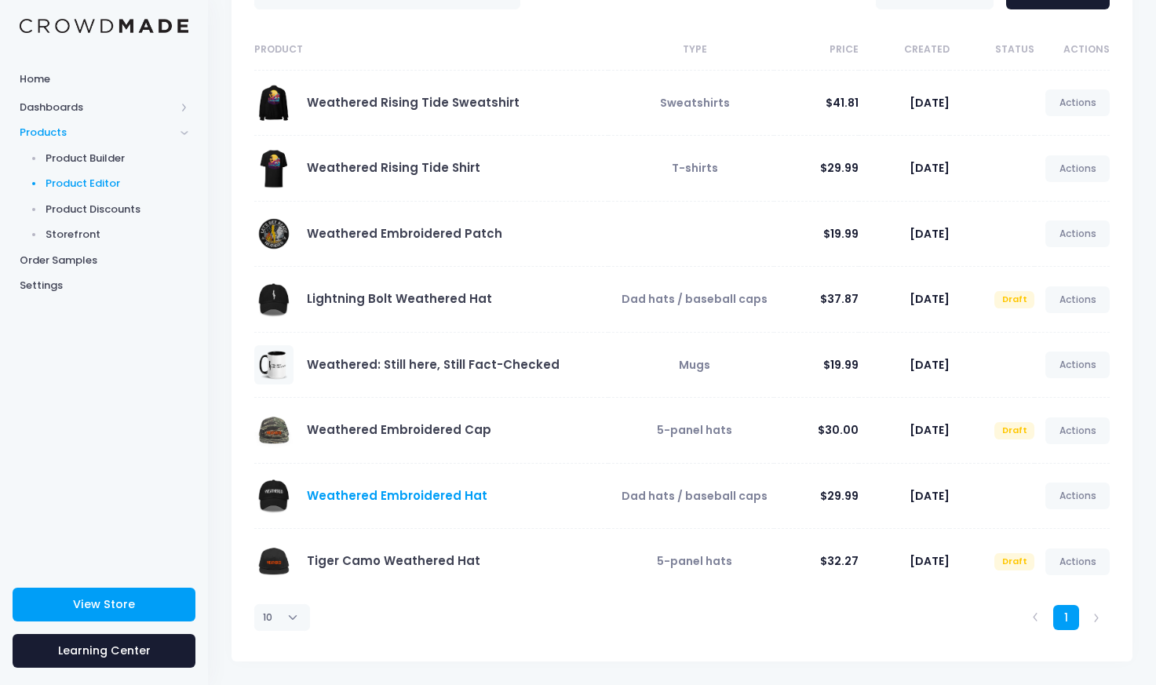
click at [392, 495] on link "Weathered Embroidered Hat" at bounding box center [397, 495] width 181 height 16
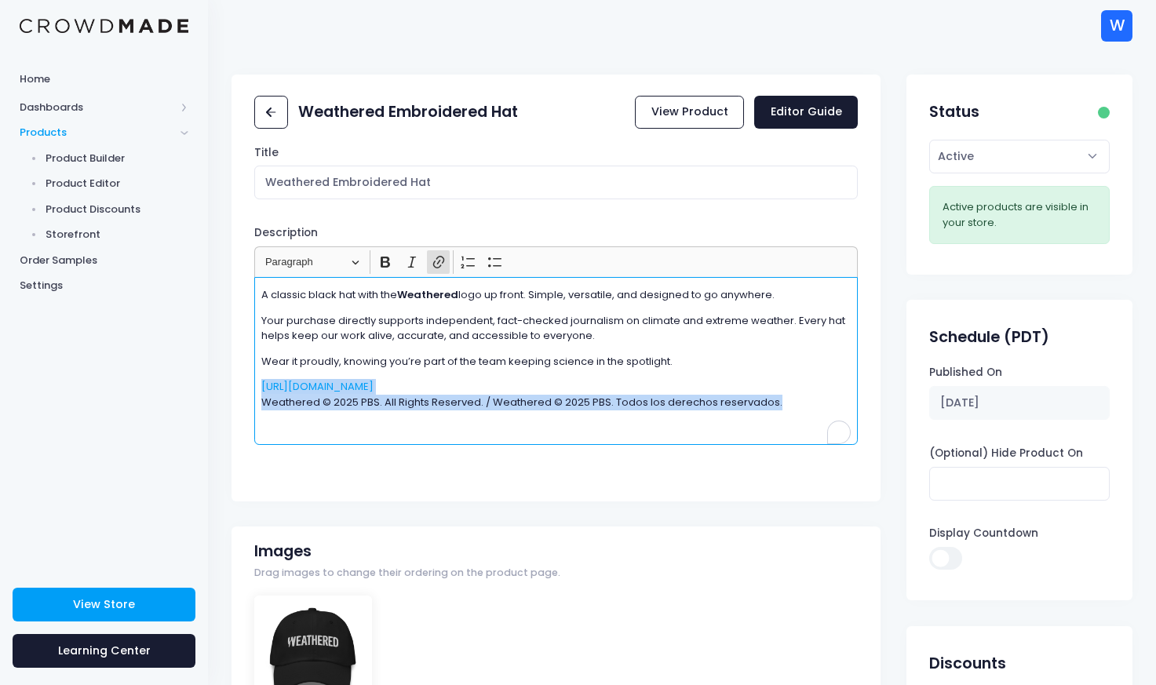
drag, startPoint x: 796, startPoint y: 400, endPoint x: 251, endPoint y: 389, distance: 544.8
click at [251, 389] on div "Title Weathered Embroidered Hat Description <p>A classic black hat with the <st…" at bounding box center [556, 318] width 649 height 346
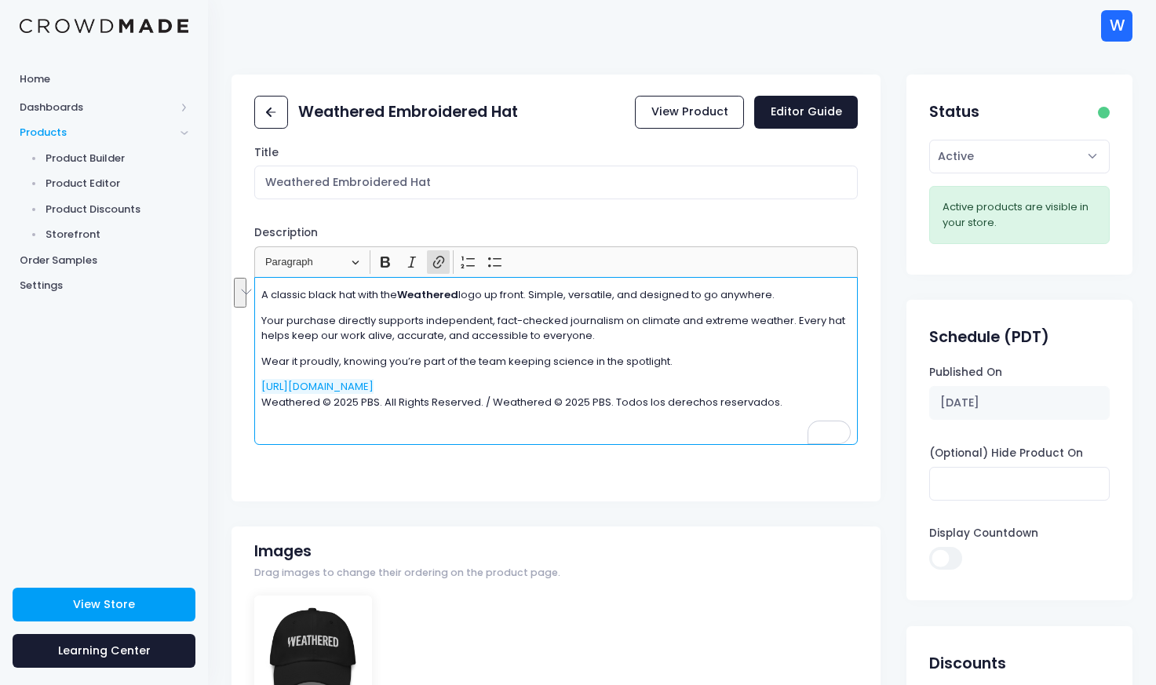
click at [714, 361] on p "Wear it proudly, knowing you’re part of the team keeping science in the spotlig…" at bounding box center [555, 362] width 589 height 16
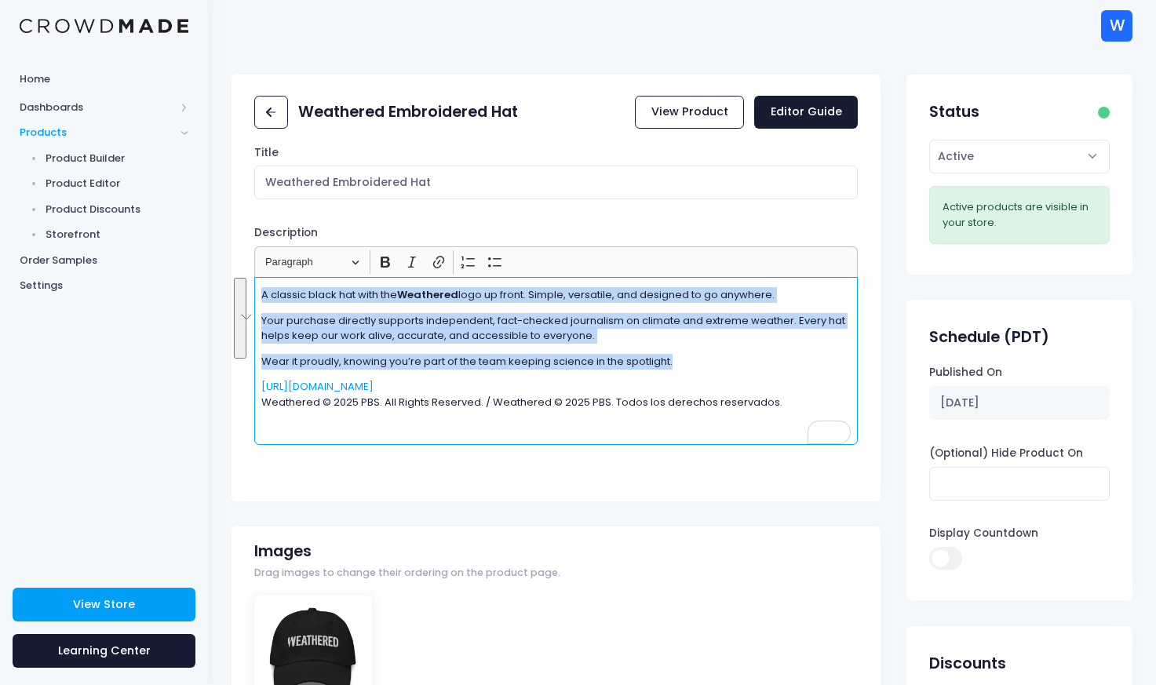
drag, startPoint x: 684, startPoint y: 359, endPoint x: 436, endPoint y: 205, distance: 291.9
click at [436, 205] on div "Title Weathered Embroidered Hat Description <p>A classic black hat with the <st…" at bounding box center [556, 318] width 649 height 346
copy div "A classic black hat with the Weathered logo up front. Simple, versatile, and de…"
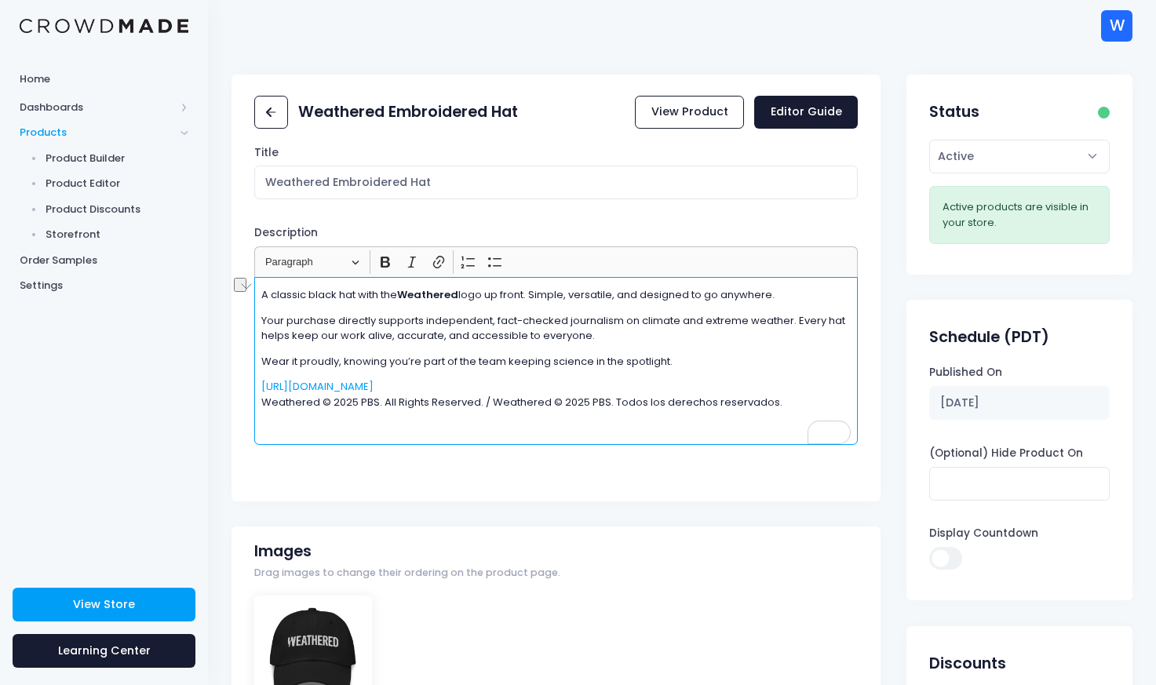
drag, startPoint x: 795, startPoint y: 292, endPoint x: 738, endPoint y: 243, distance: 75.2
click at [738, 243] on div "Description <p>A classic black hat with the <strong>Weathered</strong> logo up …" at bounding box center [556, 335] width 604 height 220
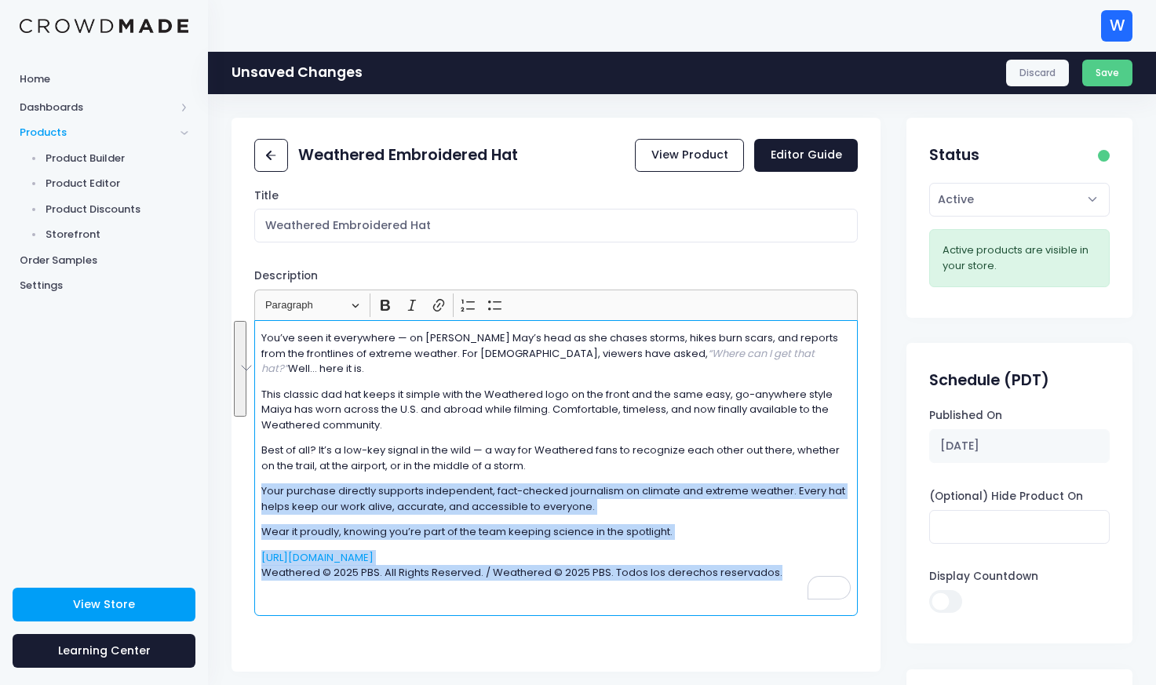
drag, startPoint x: 263, startPoint y: 478, endPoint x: 792, endPoint y: 558, distance: 535.0
click at [792, 558] on div "You’ve seen it everywhere — on [PERSON_NAME] May’s head as she chases storms, h…" at bounding box center [556, 467] width 604 height 295
copy div "Your purchase directly supports independent, fact-checked journalism on climate…"
click at [842, 483] on p "Your purchase directly supports independent, fact-checked journalism on climate…" at bounding box center [555, 498] width 589 height 31
drag, startPoint x: 779, startPoint y: 559, endPoint x: 265, endPoint y: 473, distance: 521.9
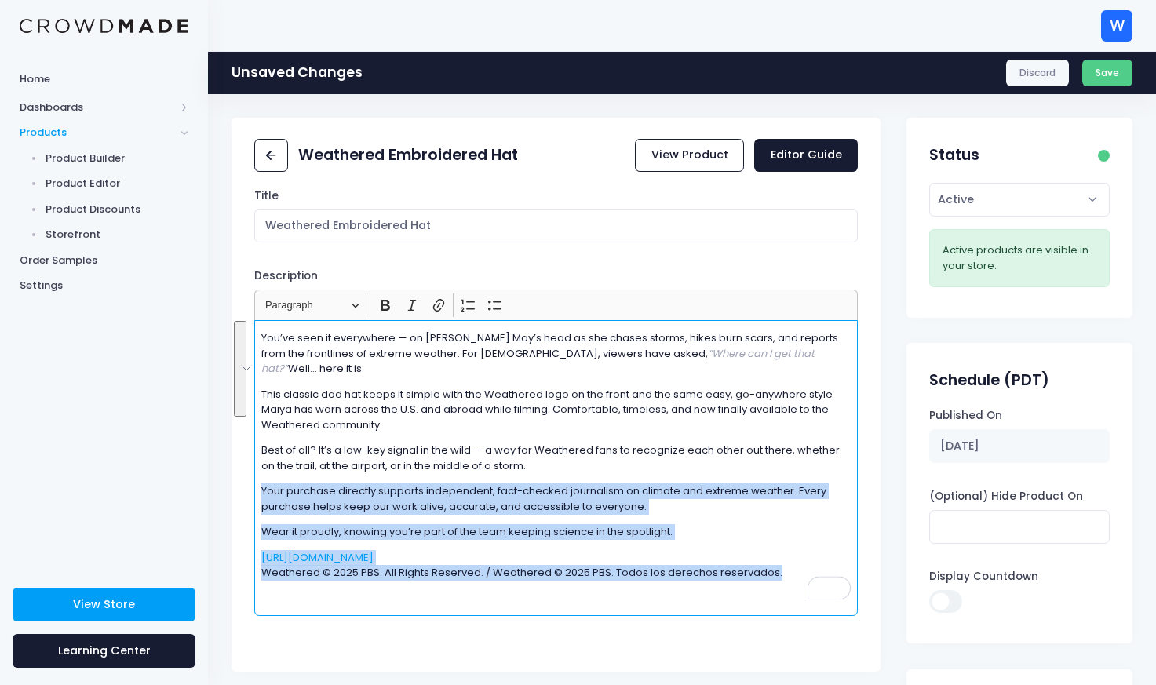
click at [265, 473] on div "You’ve seen it everywhere — on Maiya May’s head as she chases storms, hikes bur…" at bounding box center [556, 467] width 604 height 295
copy div "our purchase directly supports independent, fact-checked journalism on climate …"
copy div "Your purchase directly supports independent, fact-checked journalism on climate…"
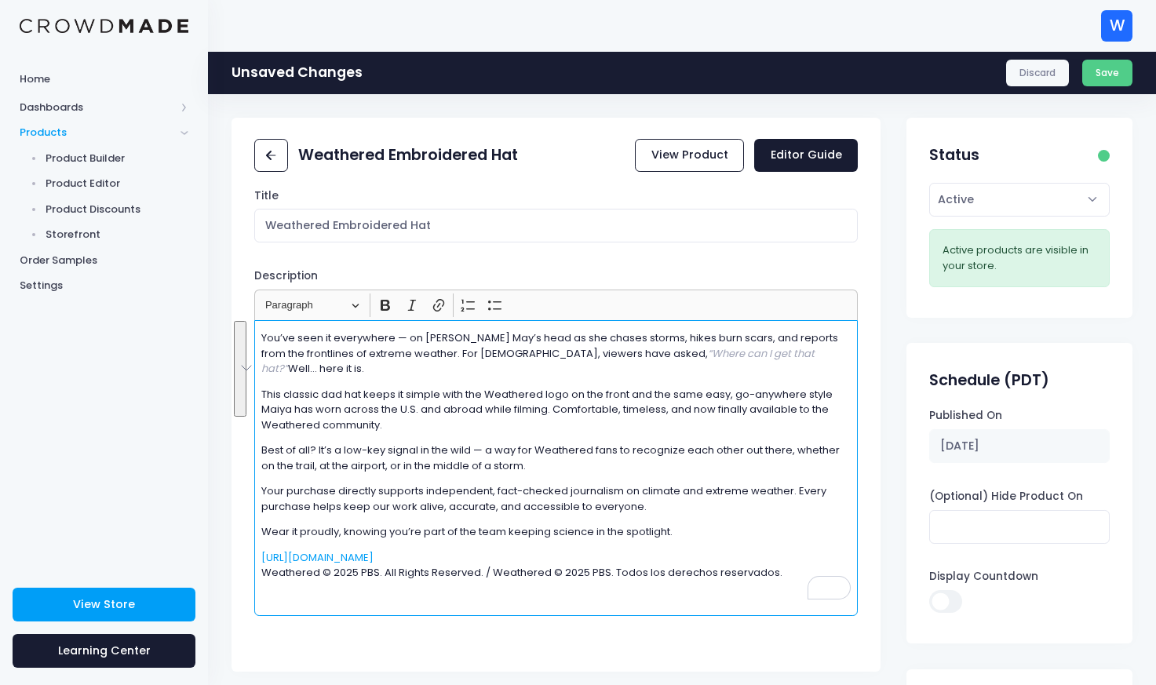
click at [689, 443] on p "Best of all? It’s a low-key signal in the wild — a way for Weathered fans to re…" at bounding box center [555, 458] width 589 height 31
click at [1107, 79] on button "Save" at bounding box center [1107, 73] width 51 height 27
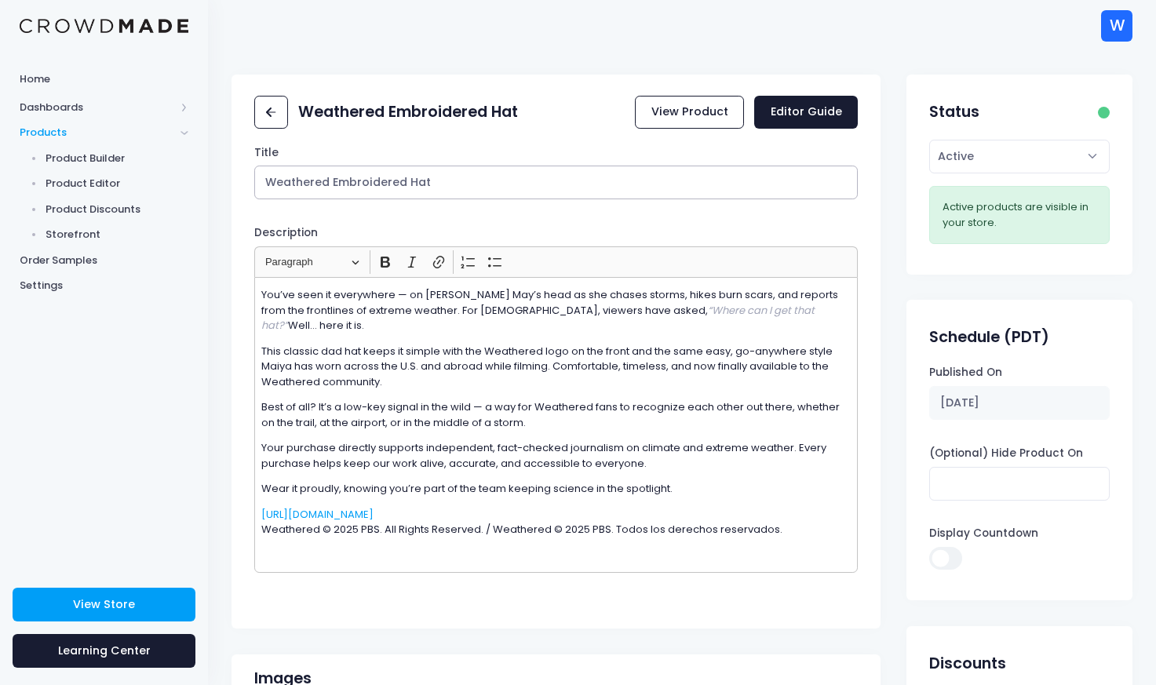
drag, startPoint x: 403, startPoint y: 182, endPoint x: 330, endPoint y: 183, distance: 73.0
click at [330, 183] on input "Weathered Embroidered Hat" at bounding box center [556, 183] width 604 height 34
drag, startPoint x: 327, startPoint y: 181, endPoint x: 235, endPoint y: 166, distance: 93.9
click at [235, 166] on div "Title Weathered Hat Description Rich Text Editor Heading Paragraph Paragraph He…" at bounding box center [556, 382] width 649 height 474
type input "[PERSON_NAME]'s Weathered Hat"
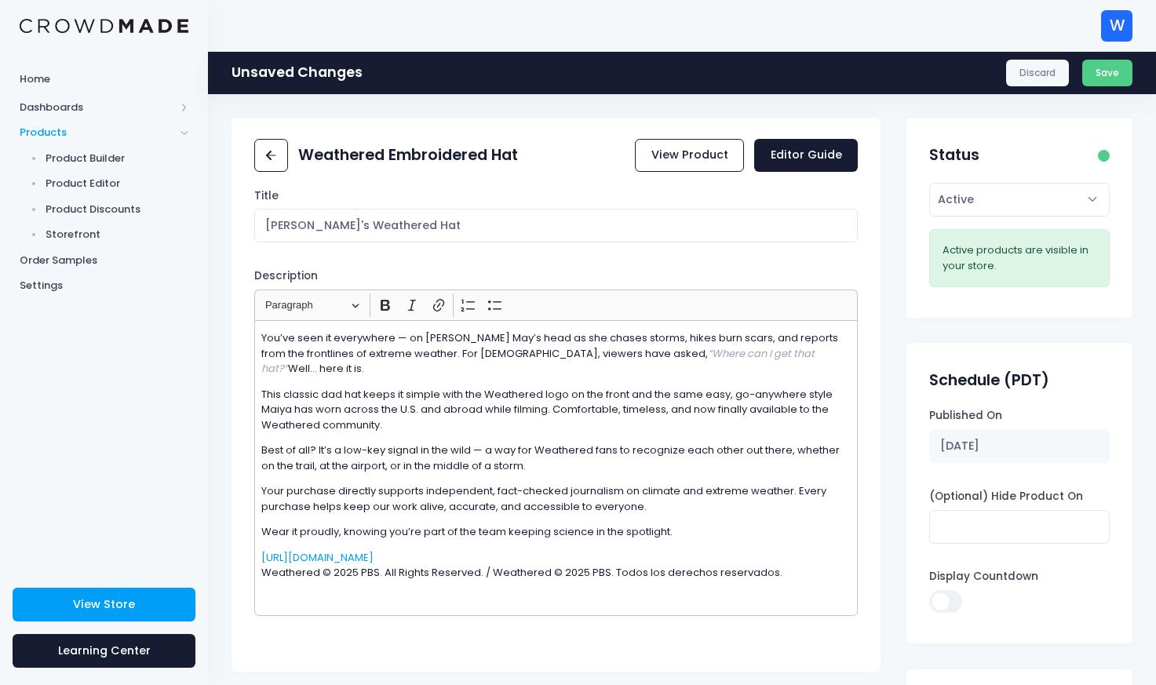
click at [848, 214] on div "Title [PERSON_NAME]'s Weathered Hat Description Rich Text Editor Heading Paragr…" at bounding box center [556, 425] width 649 height 474
click at [1105, 75] on button "Save" at bounding box center [1107, 73] width 51 height 27
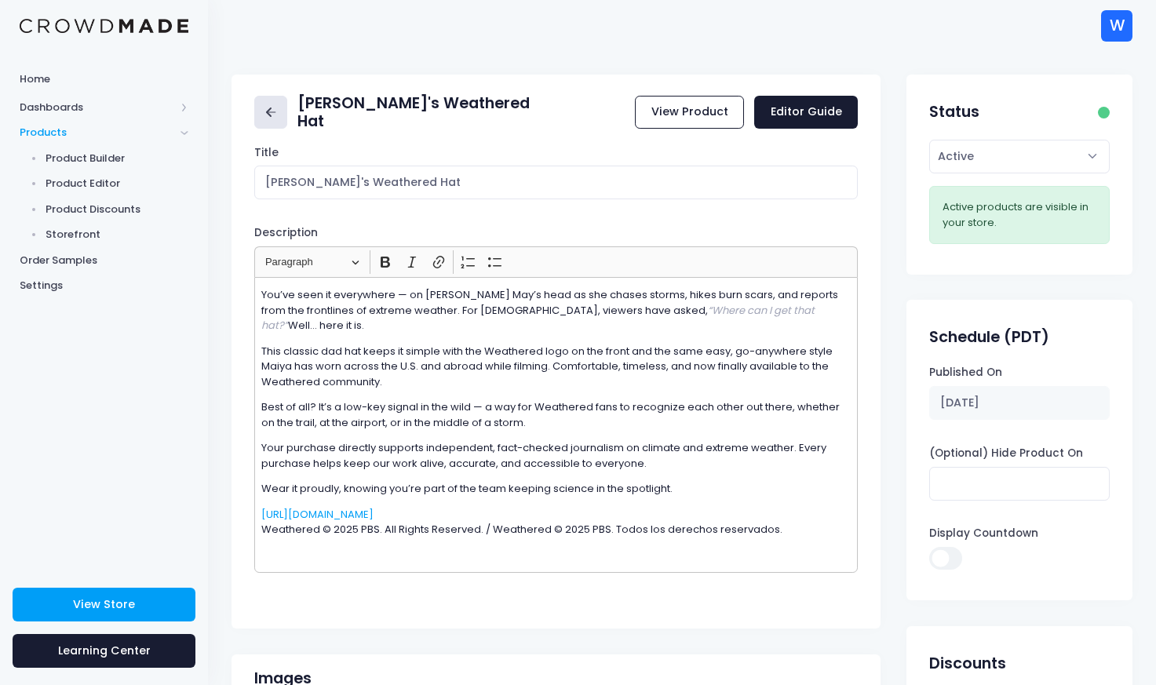
click at [272, 117] on icon at bounding box center [271, 113] width 18 height 18
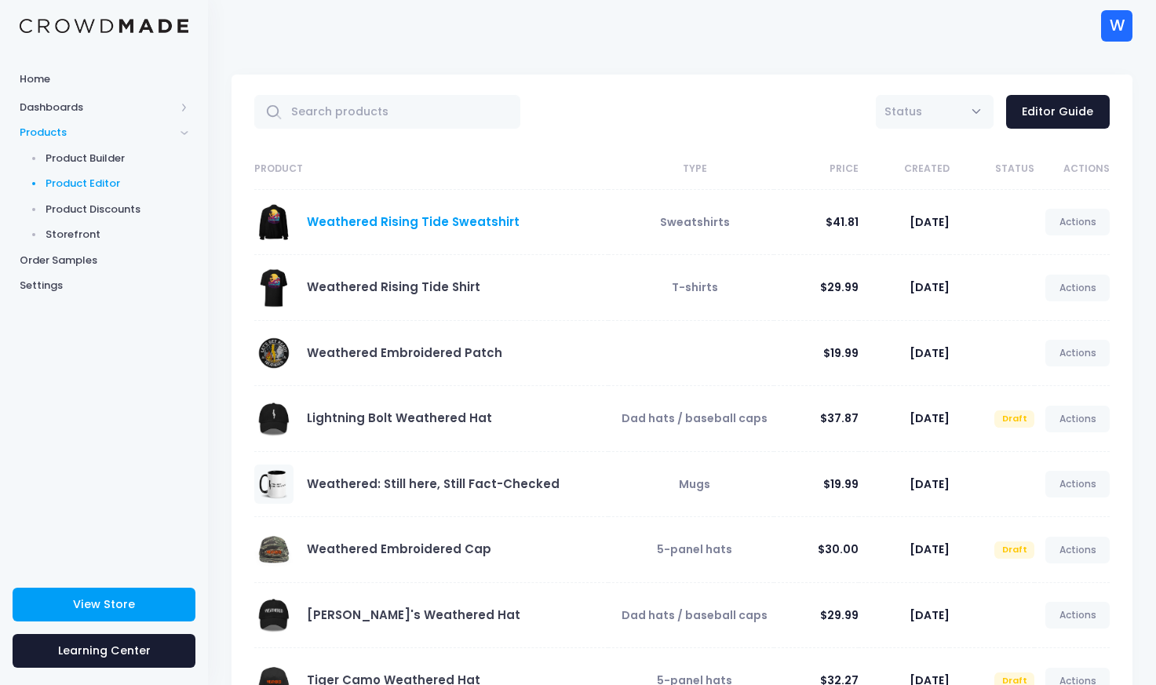
click at [410, 224] on link "Weathered Rising Tide Sweatshirt" at bounding box center [413, 221] width 213 height 16
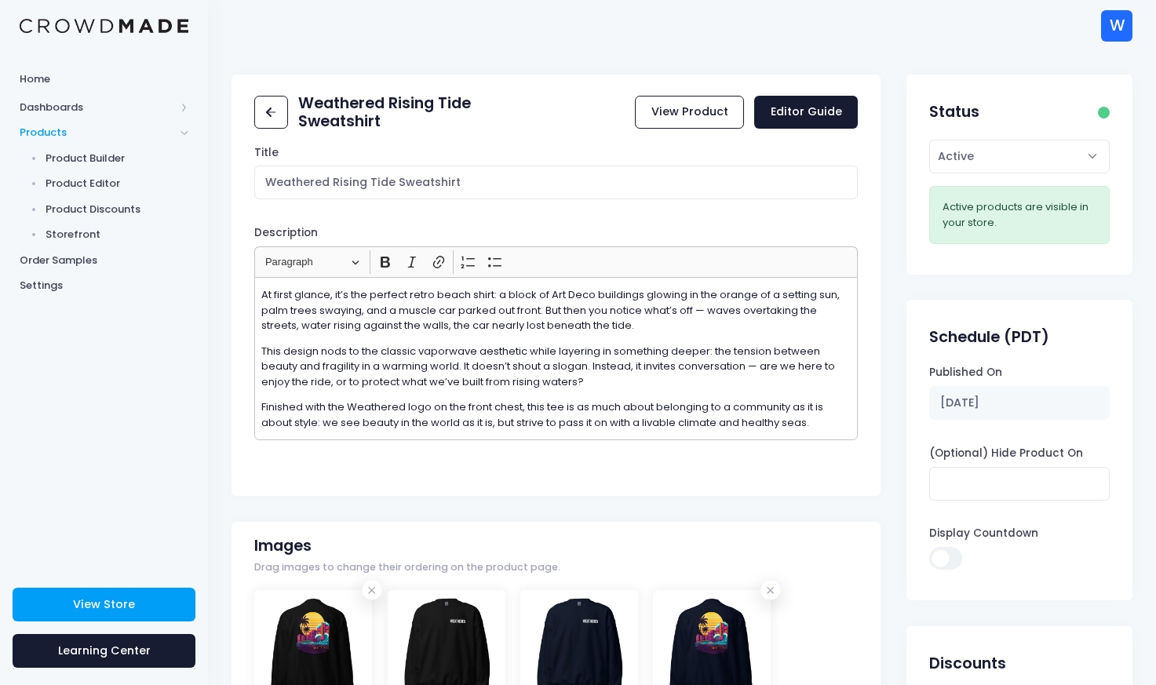
click at [495, 297] on p "At first glance, it’s the perfect retro beach shirt: a block of Art Deco buildi…" at bounding box center [555, 310] width 589 height 46
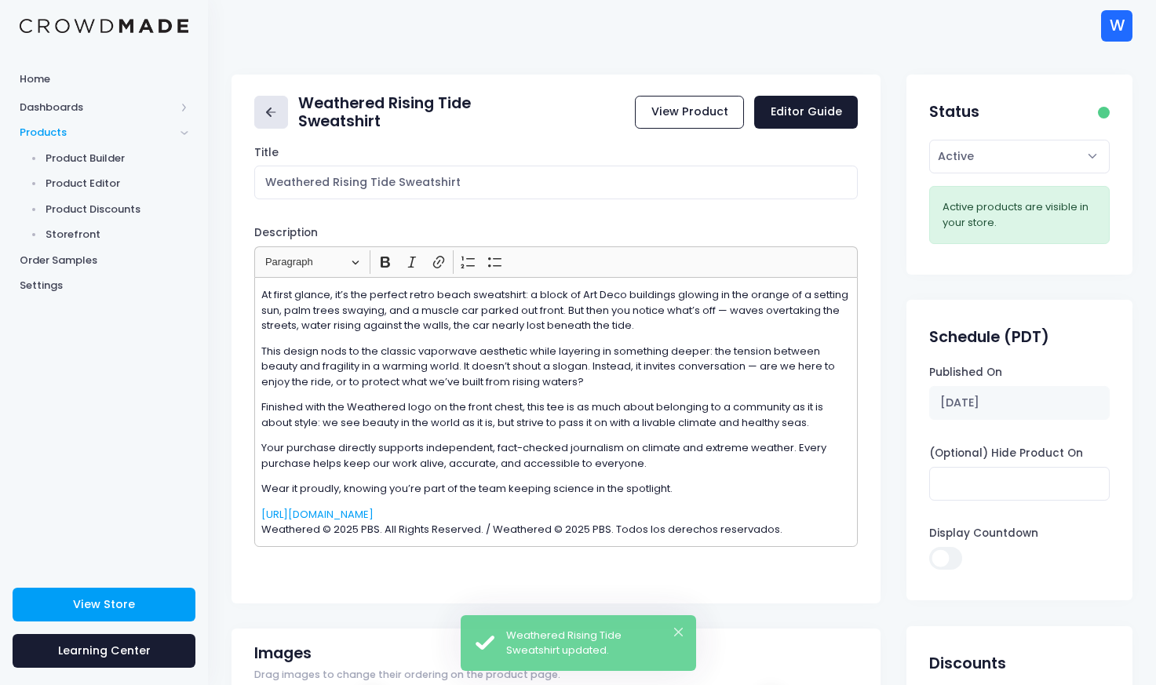
click at [266, 120] on icon at bounding box center [271, 113] width 18 height 18
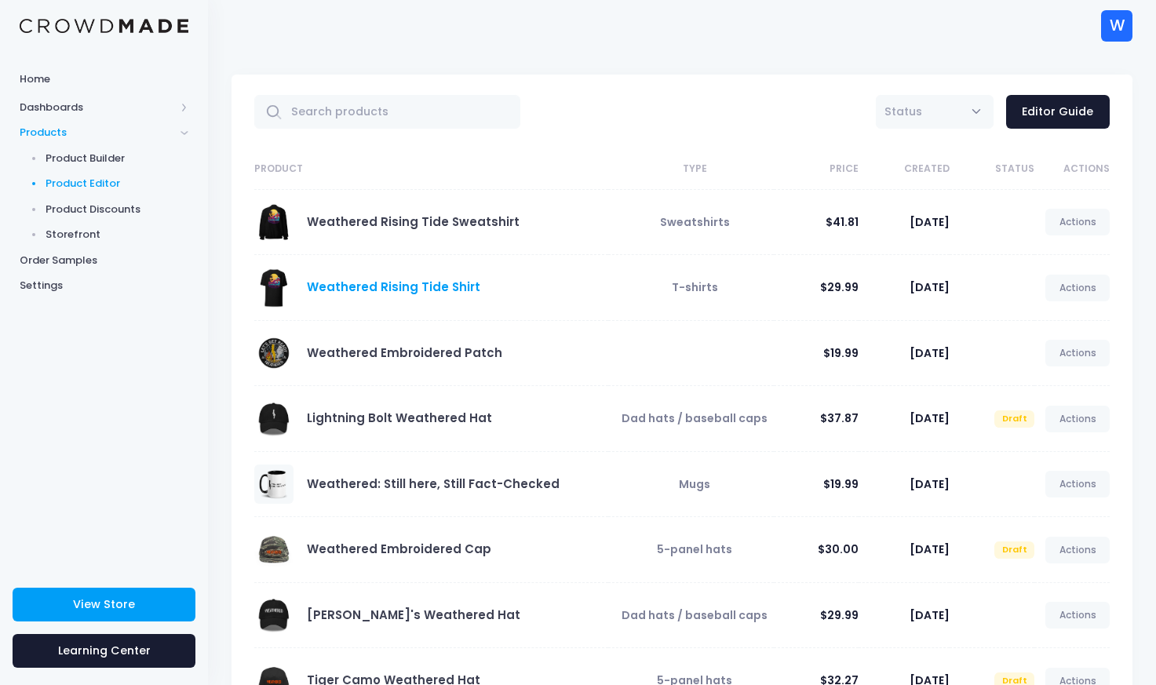
click at [394, 285] on link "Weathered Rising Tide Shirt" at bounding box center [393, 287] width 173 height 16
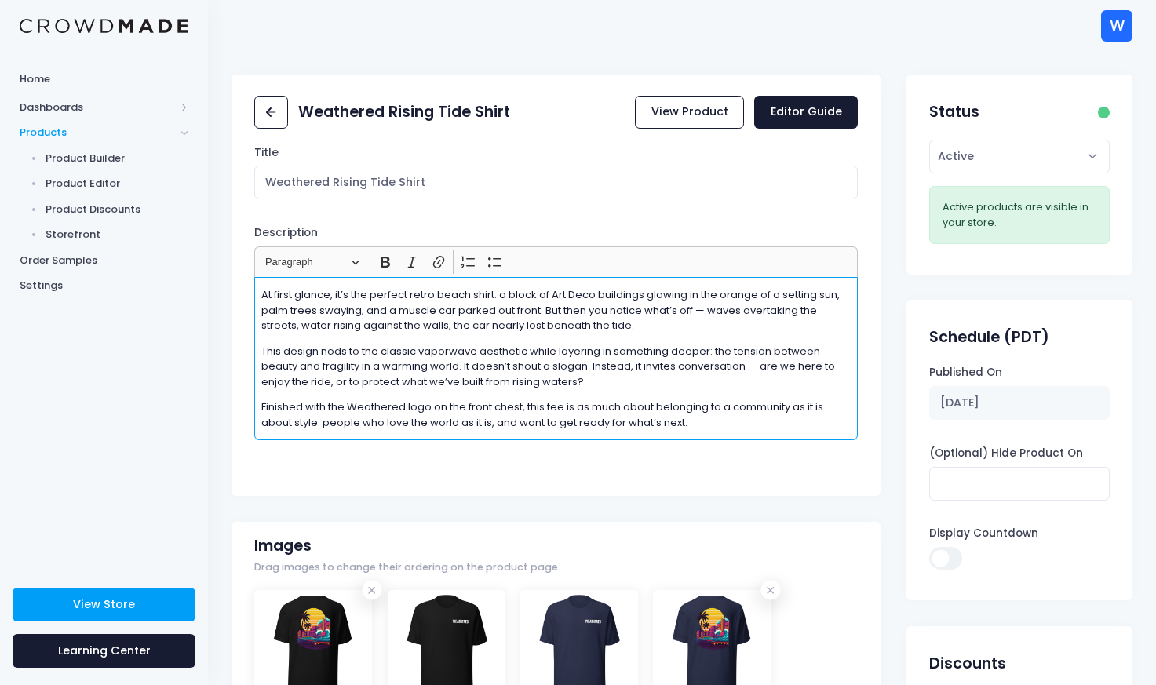
click at [703, 429] on p "Finished with the Weathered logo on the front chest, this tee is as much about …" at bounding box center [555, 415] width 589 height 31
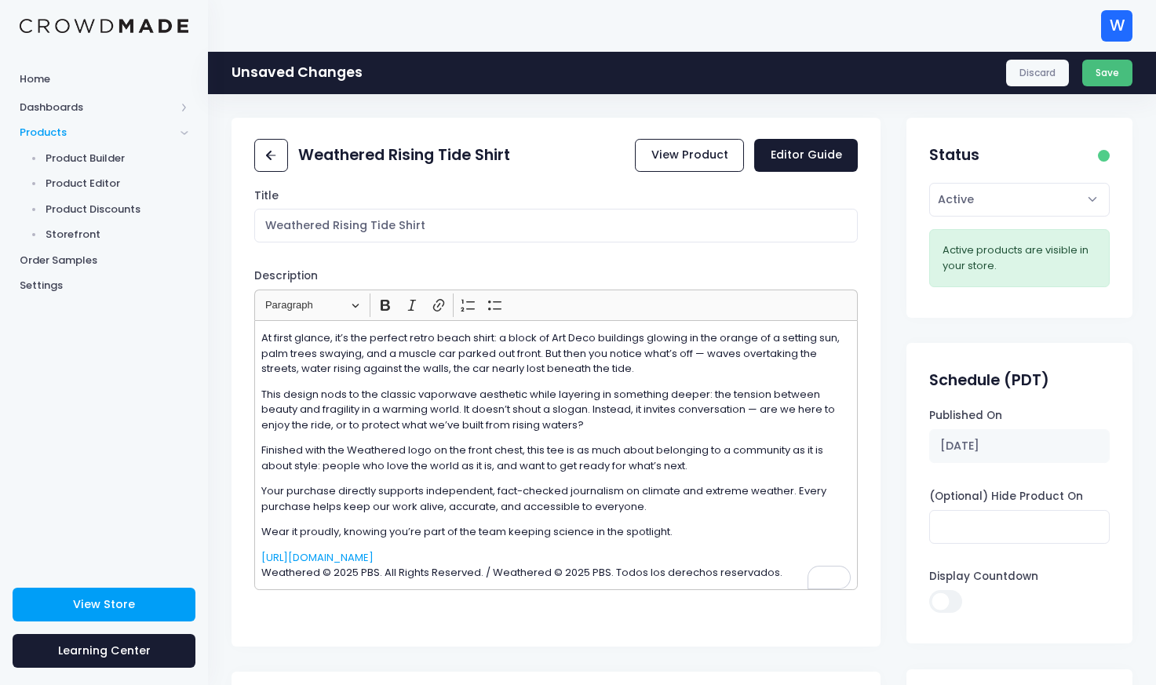
click at [1113, 68] on button "Save" at bounding box center [1107, 73] width 51 height 27
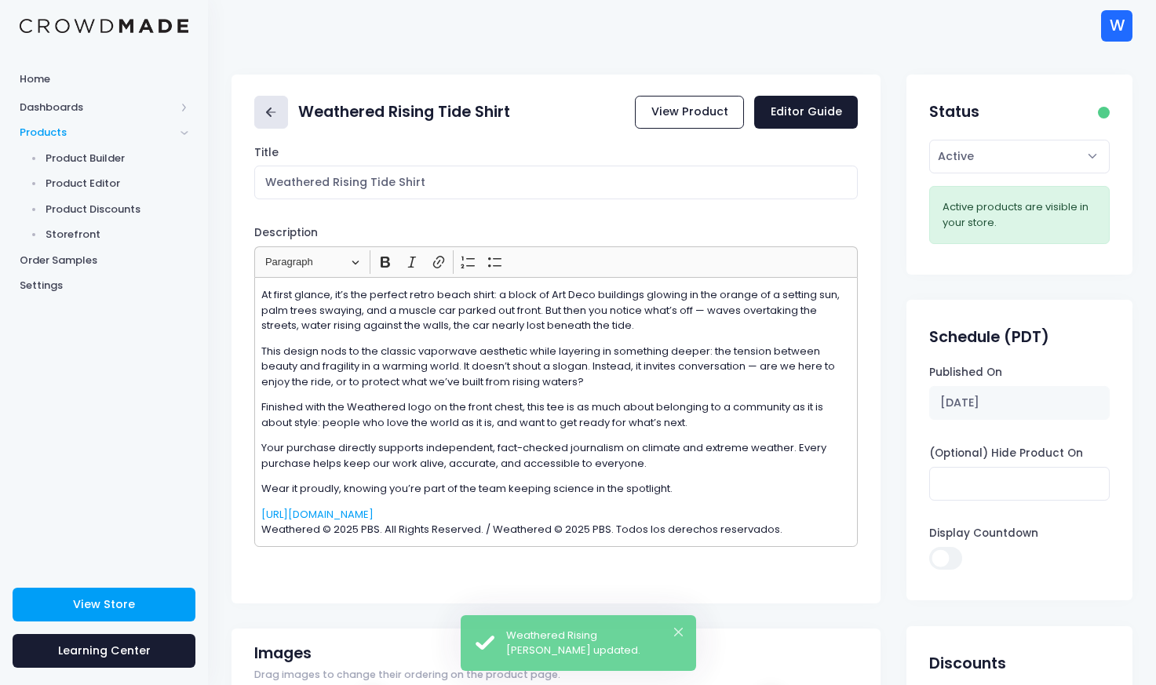
click at [271, 112] on rect at bounding box center [271, 112] width 9 height 2
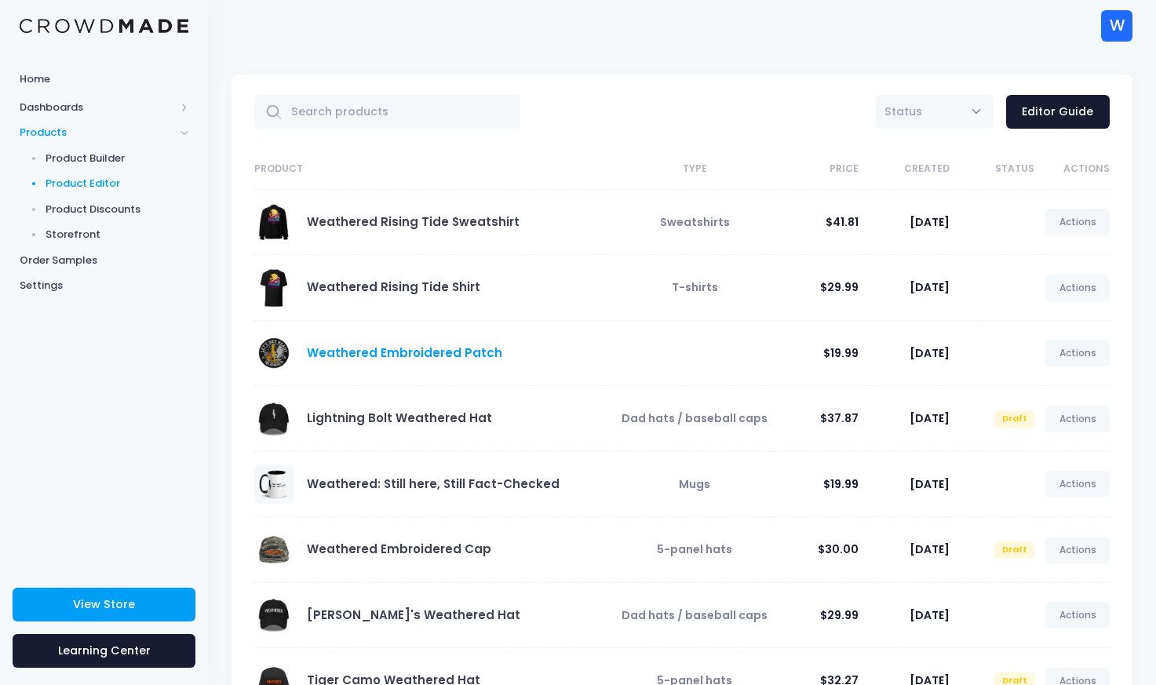
click at [382, 349] on link "Weathered Embroidered Patch" at bounding box center [404, 353] width 195 height 16
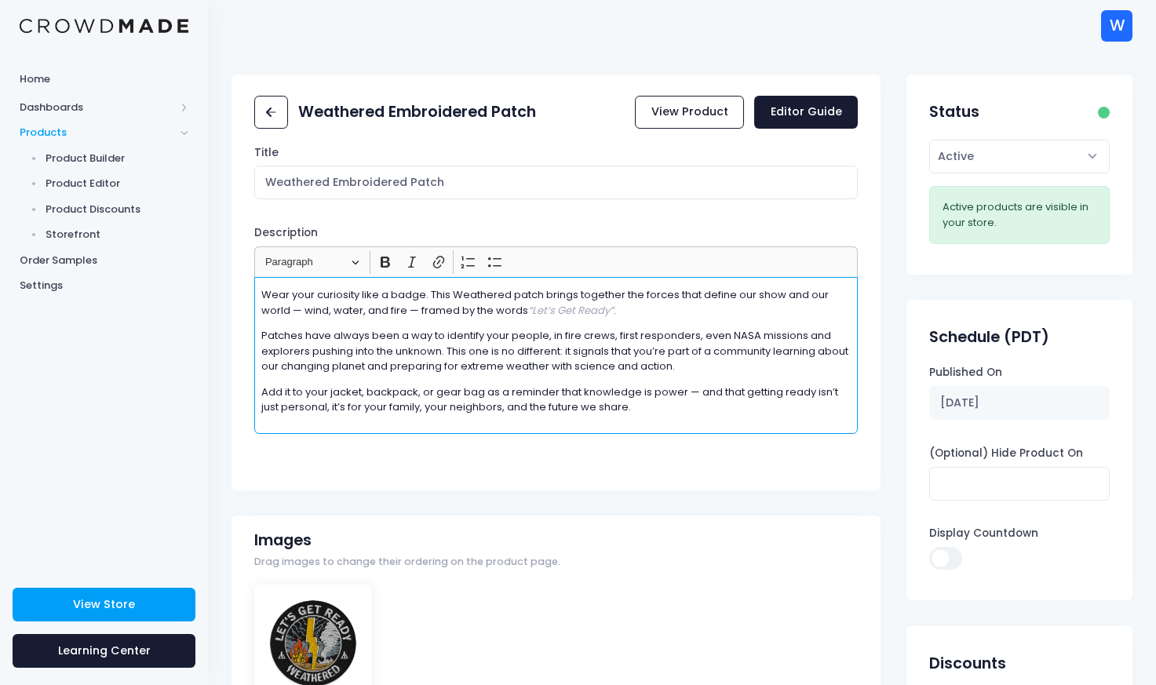
click at [685, 412] on p "Add it to your jacket, backpack, or gear bag as a reminder that knowledge is po…" at bounding box center [555, 400] width 589 height 31
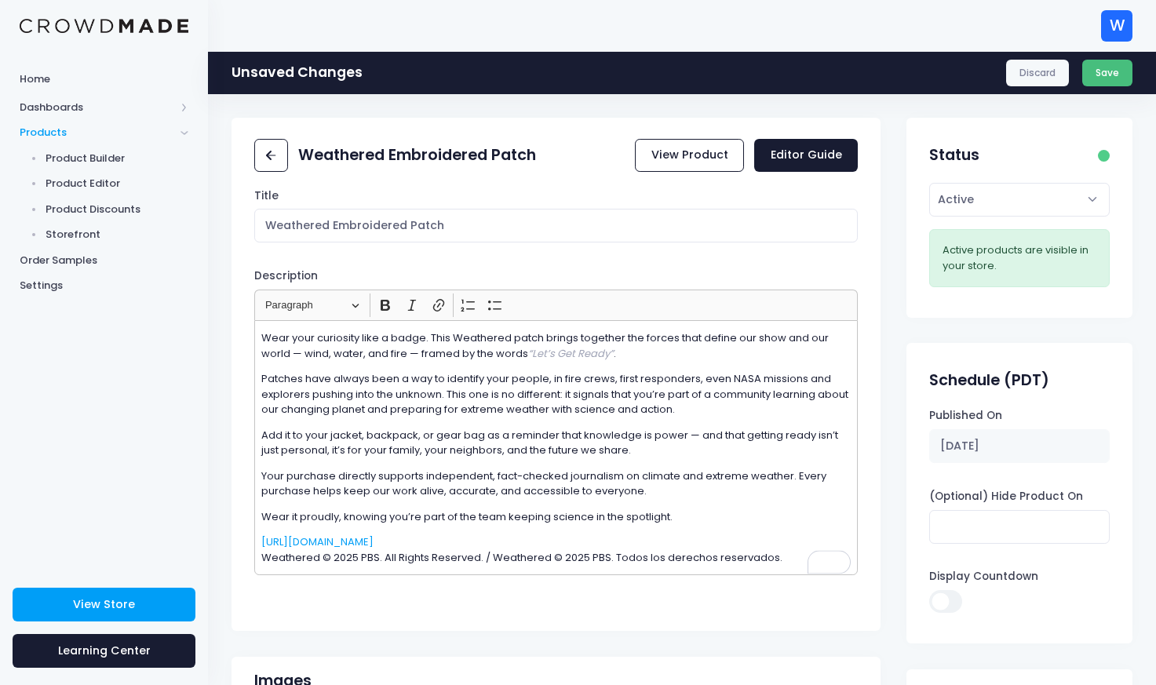
click at [1108, 75] on button "Save" at bounding box center [1107, 73] width 51 height 27
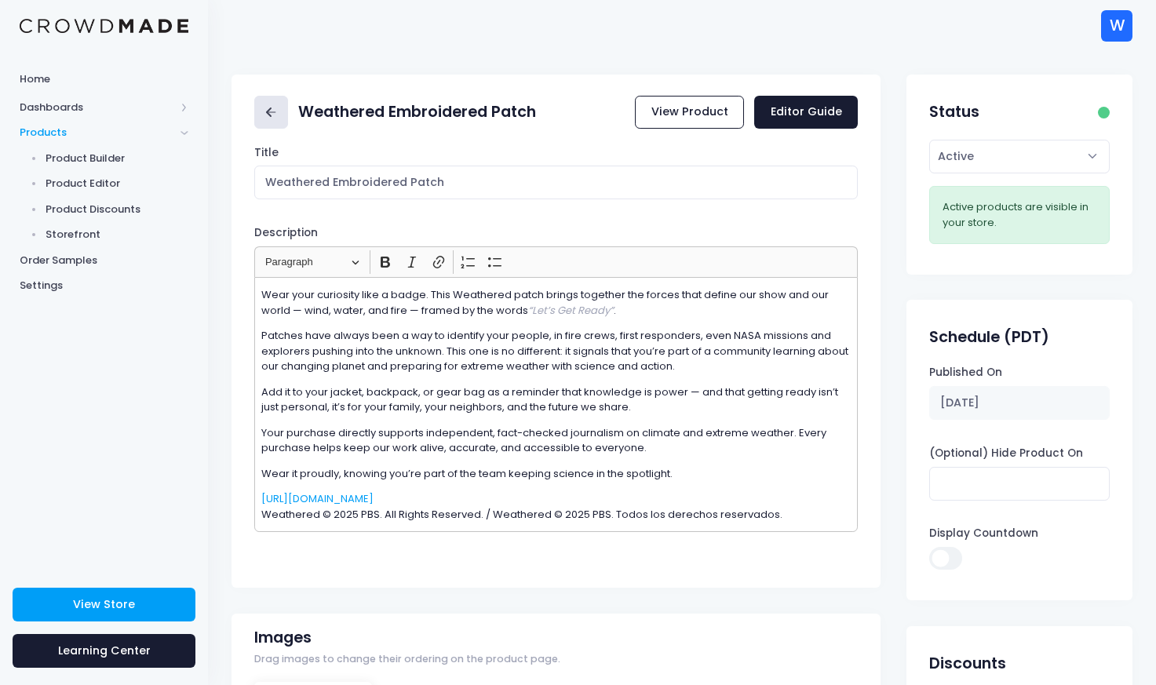
click at [272, 107] on icon at bounding box center [271, 113] width 18 height 18
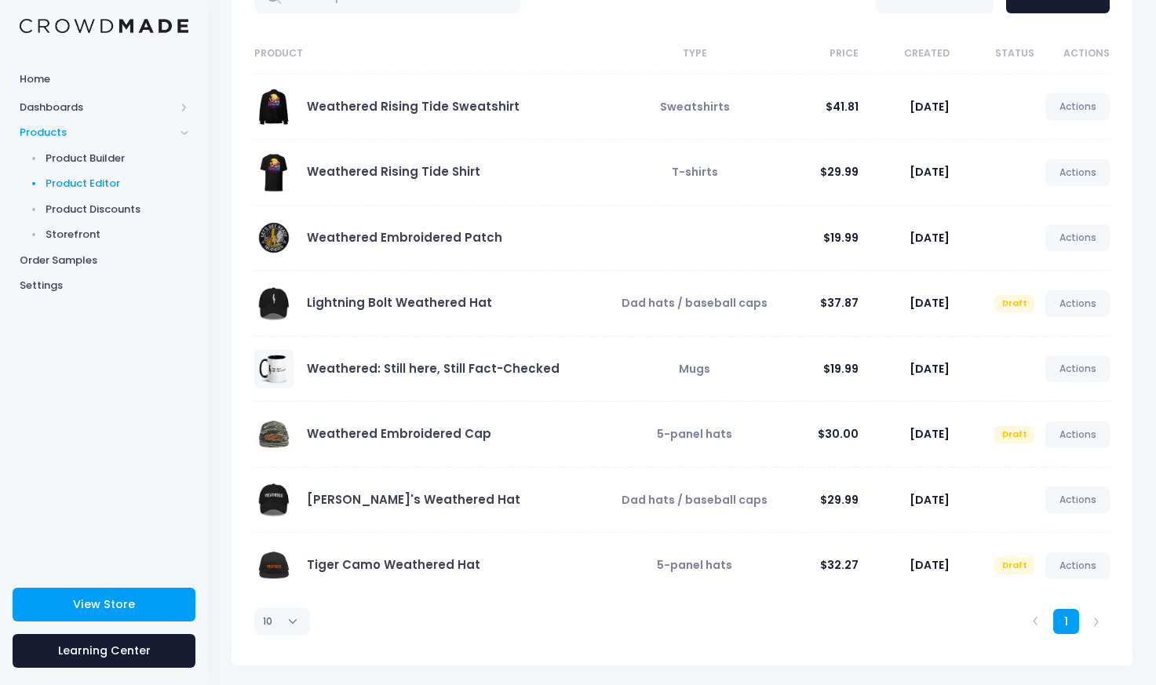
scroll to position [119, 0]
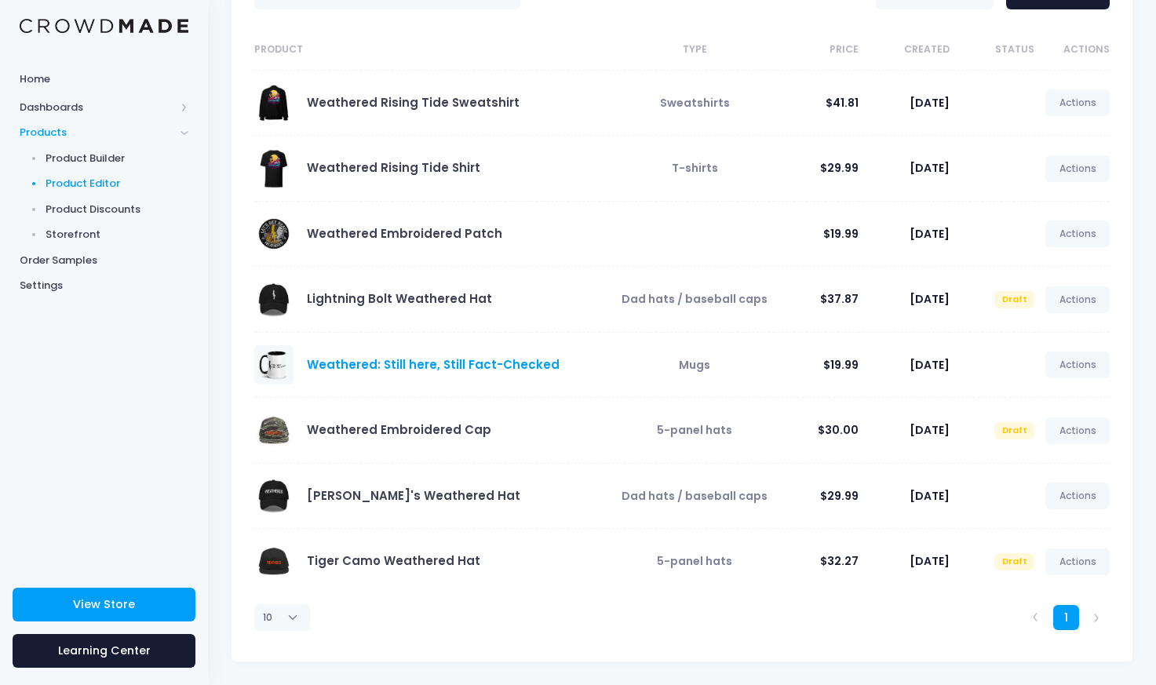
click at [416, 365] on link "Weathered: Still here, Still Fact-Checked" at bounding box center [433, 364] width 253 height 16
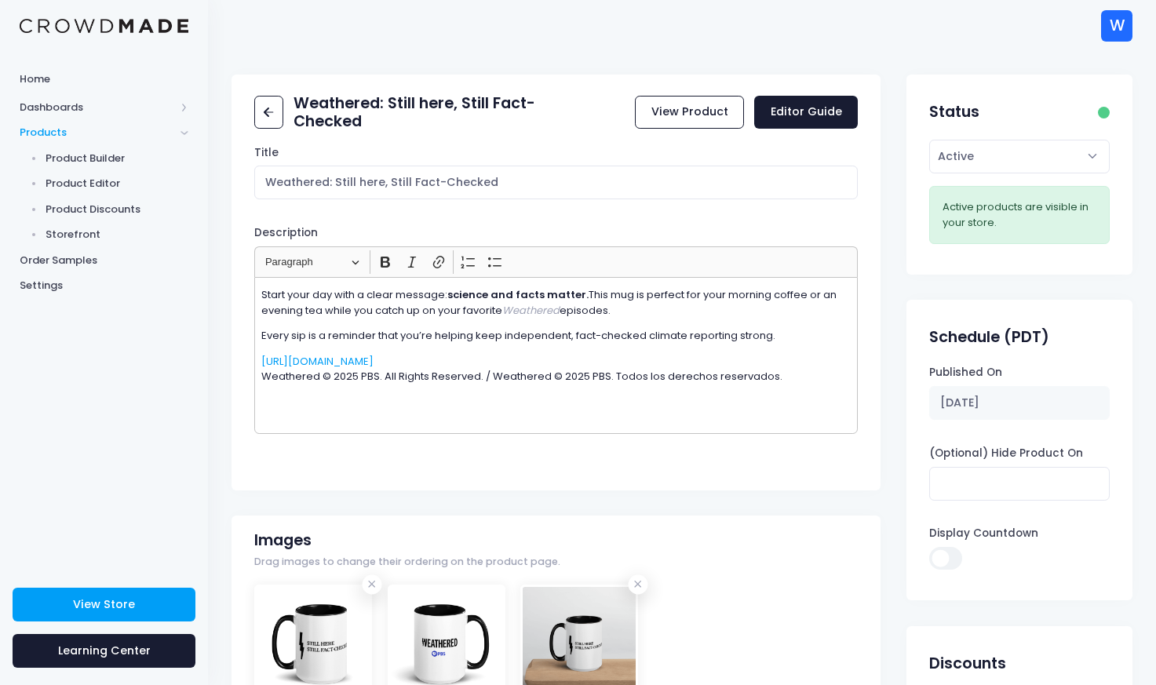
click at [721, 403] on div "Start your day with a clear message: science and facts matter. This mug is perf…" at bounding box center [556, 355] width 604 height 157
click at [673, 315] on p "Start your day with a clear message: science and facts matter. This mug is perf…" at bounding box center [555, 302] width 589 height 31
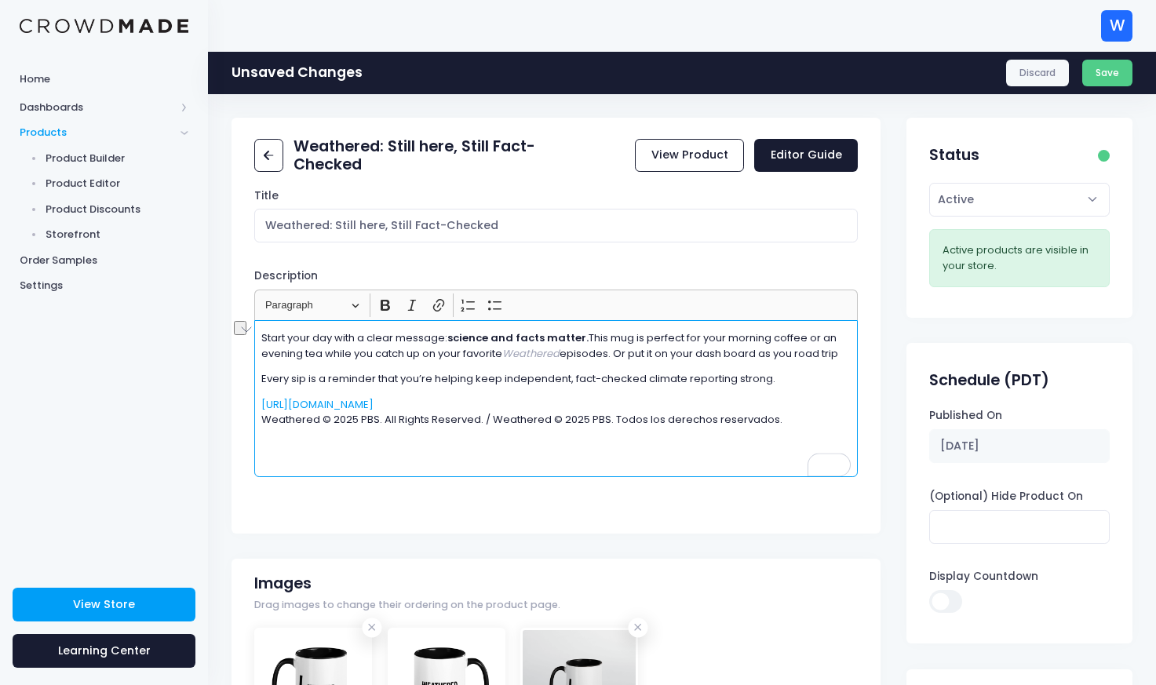
drag, startPoint x: 847, startPoint y: 352, endPoint x: 615, endPoint y: 349, distance: 231.6
click at [615, 349] on p "Start your day with a clear message: science and facts matter. This mug is perf…" at bounding box center [555, 345] width 589 height 31
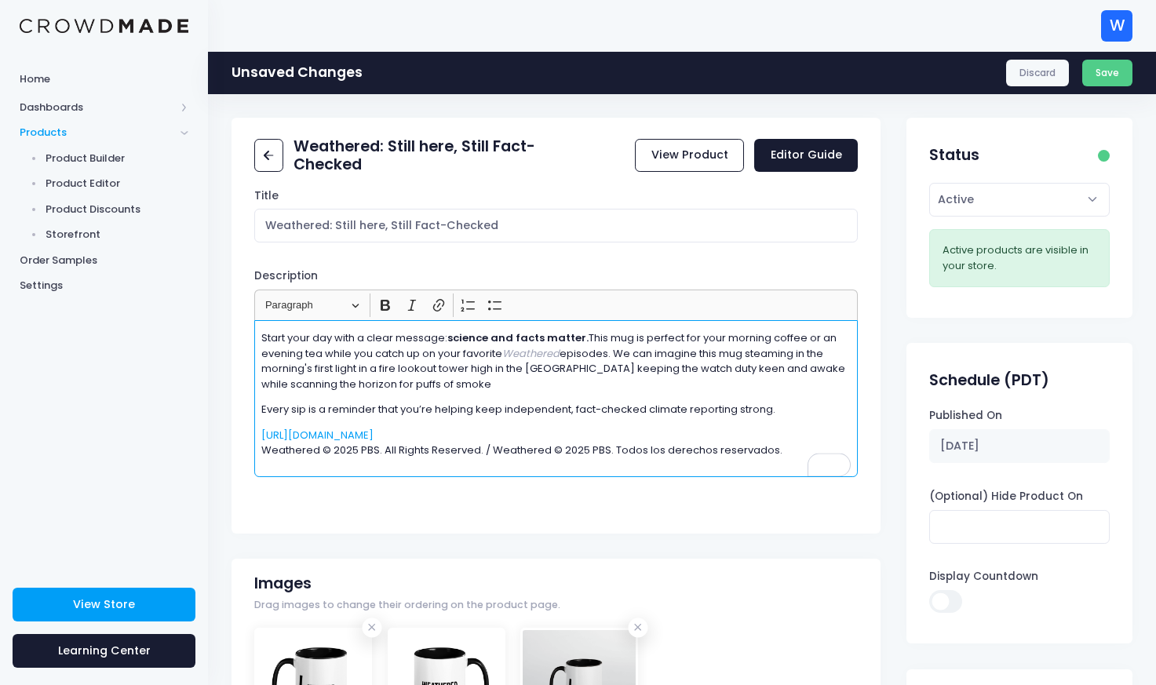
click at [655, 355] on p "Start your day with a clear message: science and facts matter. This mug is perf…" at bounding box center [555, 360] width 589 height 61
click at [650, 373] on p "Start your day with a clear message: science and facts matter. This mug is perf…" at bounding box center [555, 360] width 589 height 61
click at [608, 385] on p "Start your day with a clear message: science and facts matter. This mug is perf…" at bounding box center [555, 360] width 589 height 61
click at [403, 388] on p "Start your day with a clear message: science and facts matter. This mug is perf…" at bounding box center [555, 360] width 589 height 61
click at [611, 381] on p "Start your day with a clear message: science and facts matter. This mug is perf…" at bounding box center [555, 360] width 589 height 61
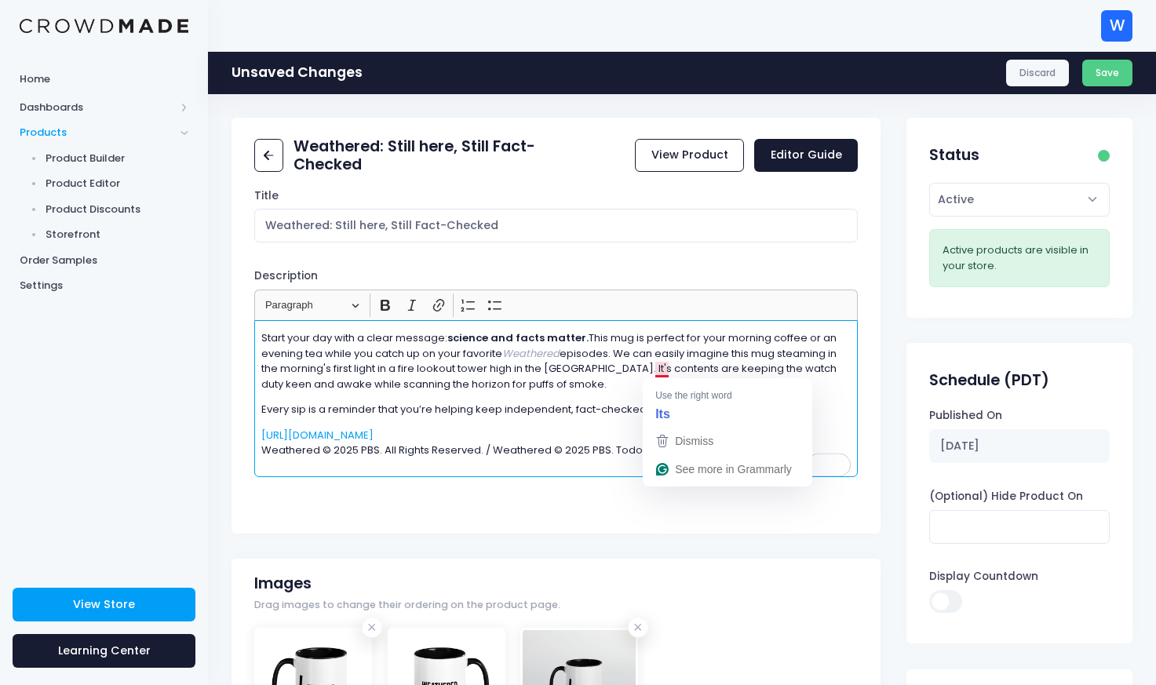
click at [662, 371] on p "Start your day with a clear message: science and facts matter. This mug is perf…" at bounding box center [555, 360] width 589 height 61
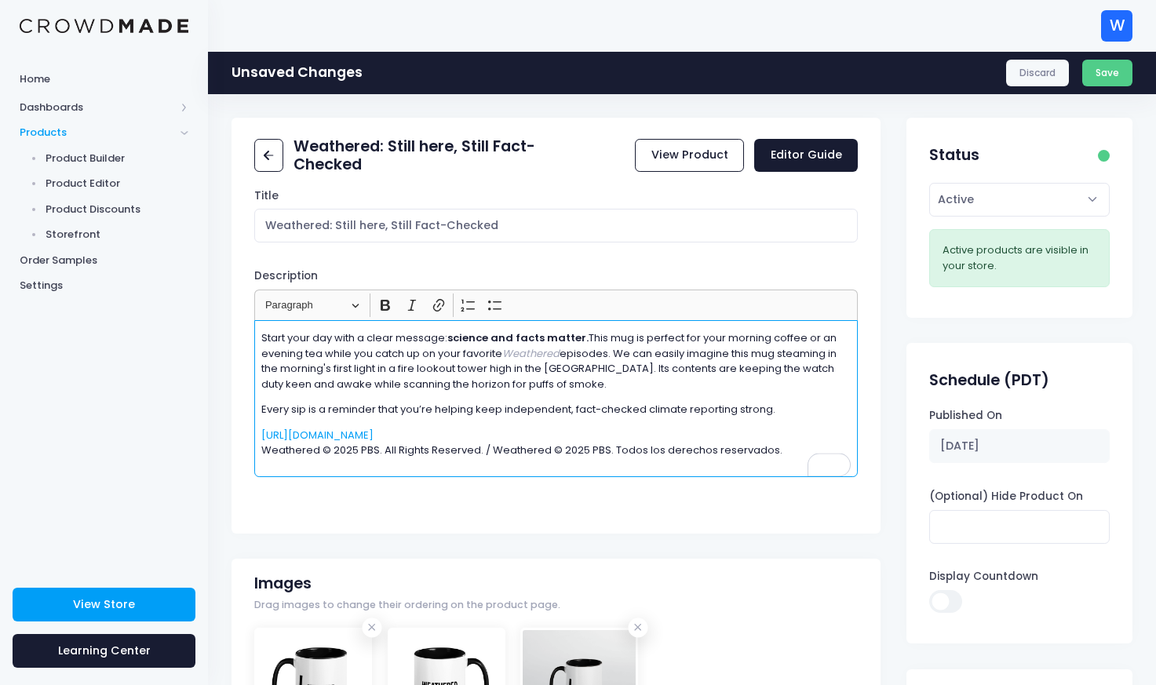
click at [658, 381] on p "Start your day with a clear message: science and facts matter. This mug is perf…" at bounding box center [555, 360] width 589 height 61
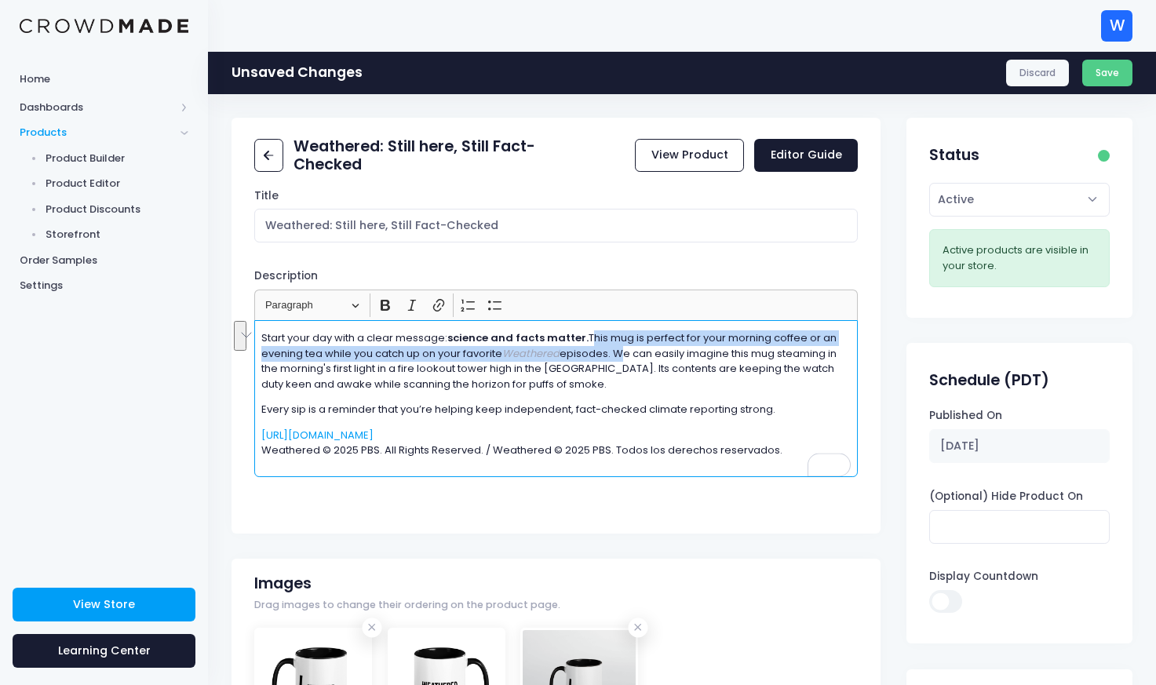
drag, startPoint x: 617, startPoint y: 354, endPoint x: 587, endPoint y: 342, distance: 32.1
click at [587, 342] on p "Start your day with a clear message: science and facts matter. This mug is perf…" at bounding box center [555, 360] width 589 height 61
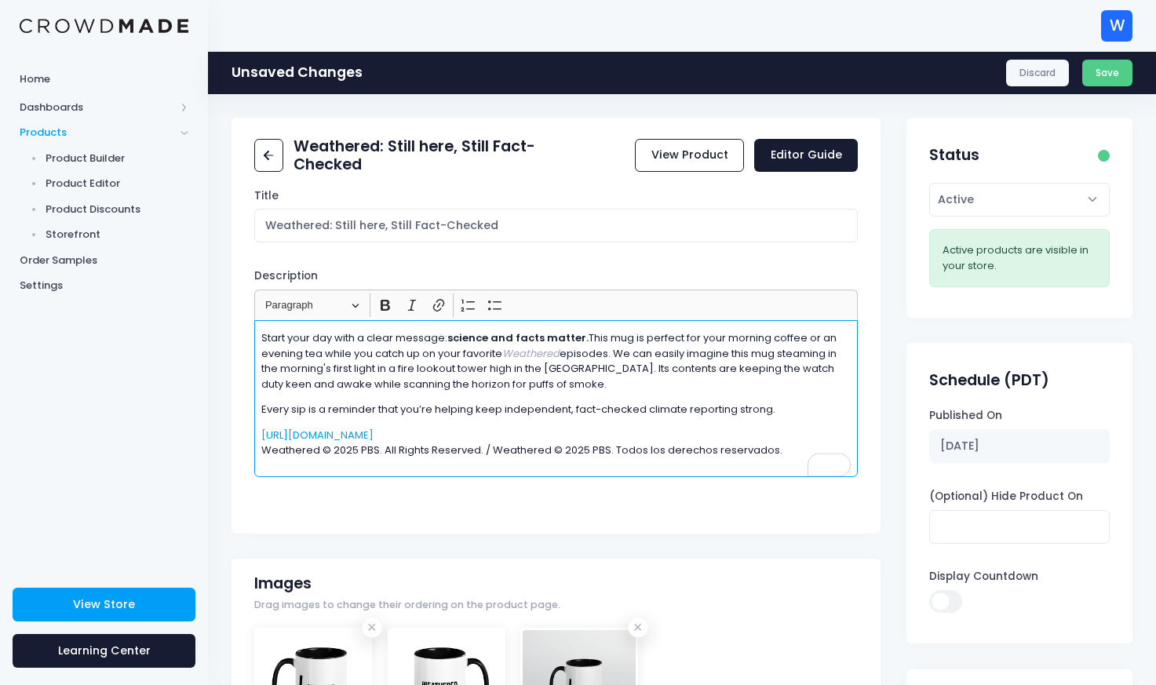
click at [620, 385] on p "Start your day with a clear message: science and facts matter. This mug is perf…" at bounding box center [555, 360] width 589 height 61
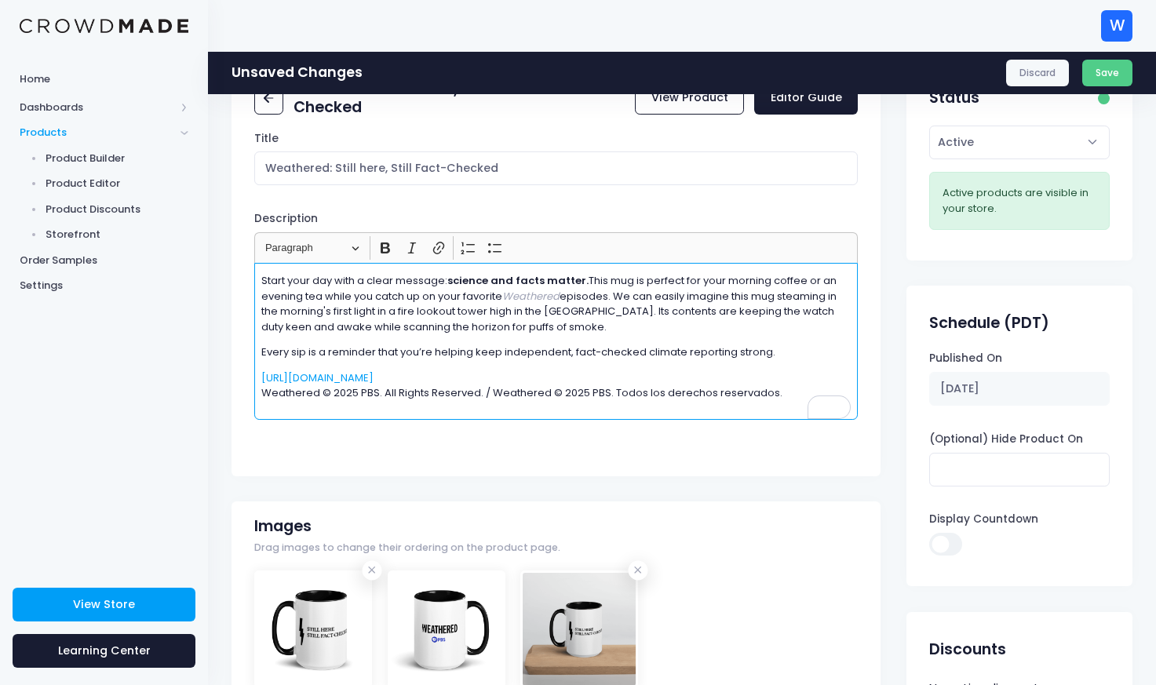
scroll to position [59, 0]
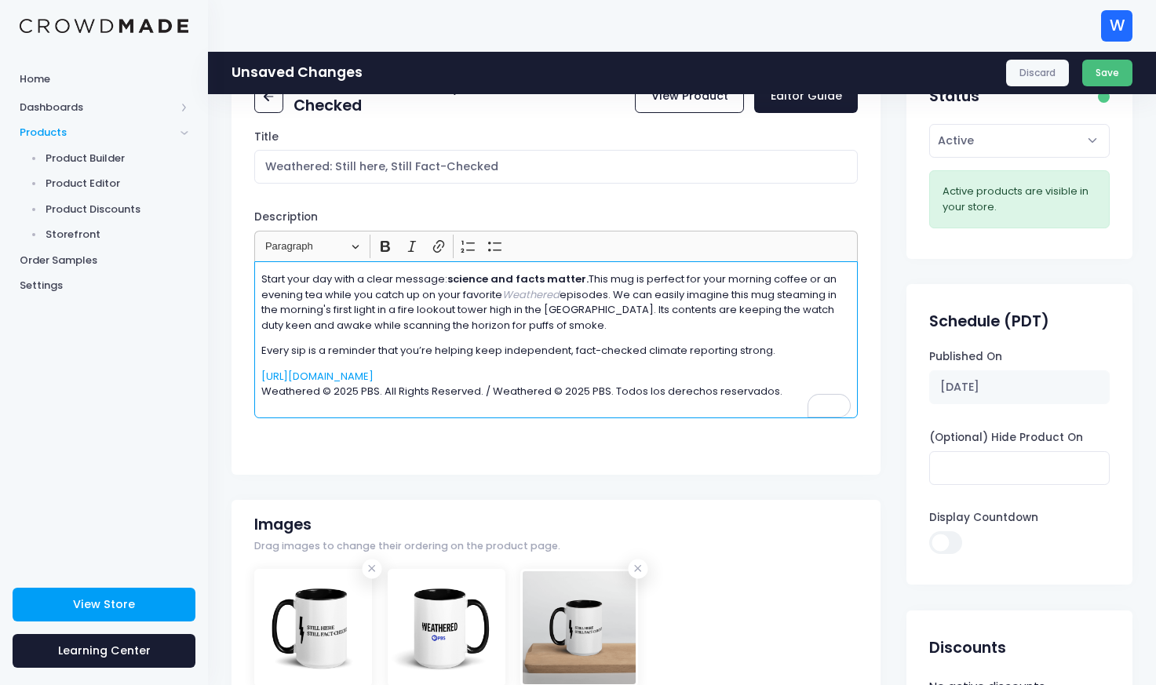
click at [1110, 78] on button "Save" at bounding box center [1107, 73] width 51 height 27
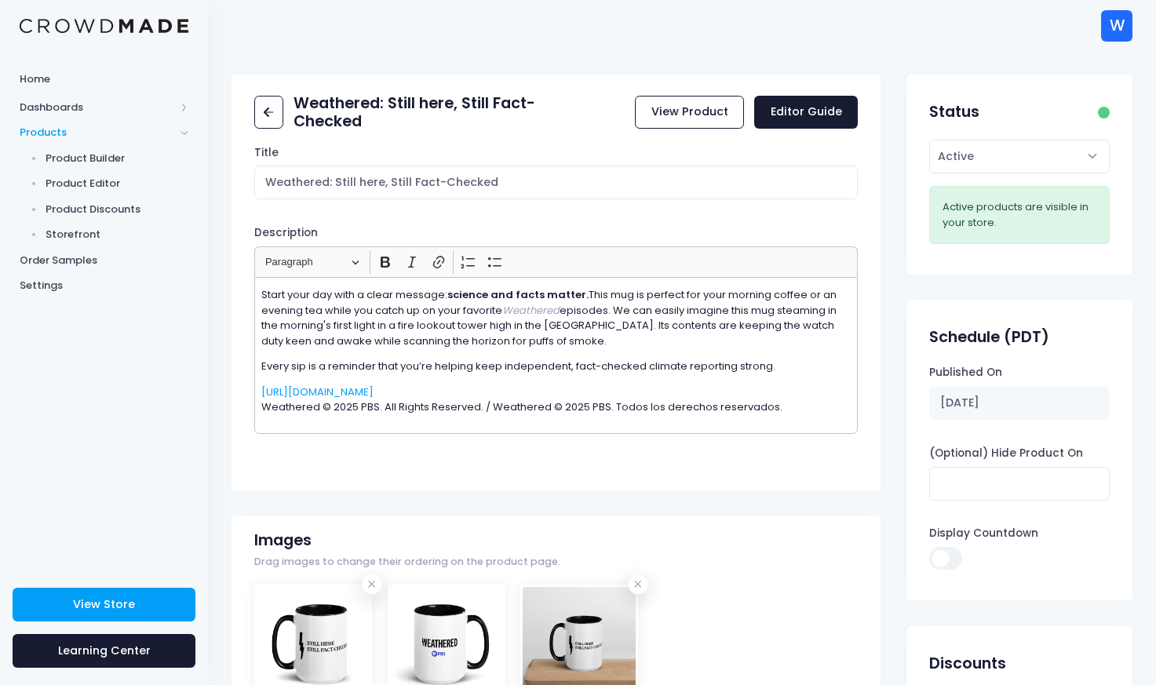
click at [582, 296] on p "Start your day with a clear message: science and facts matter. This mug is perf…" at bounding box center [555, 317] width 589 height 61
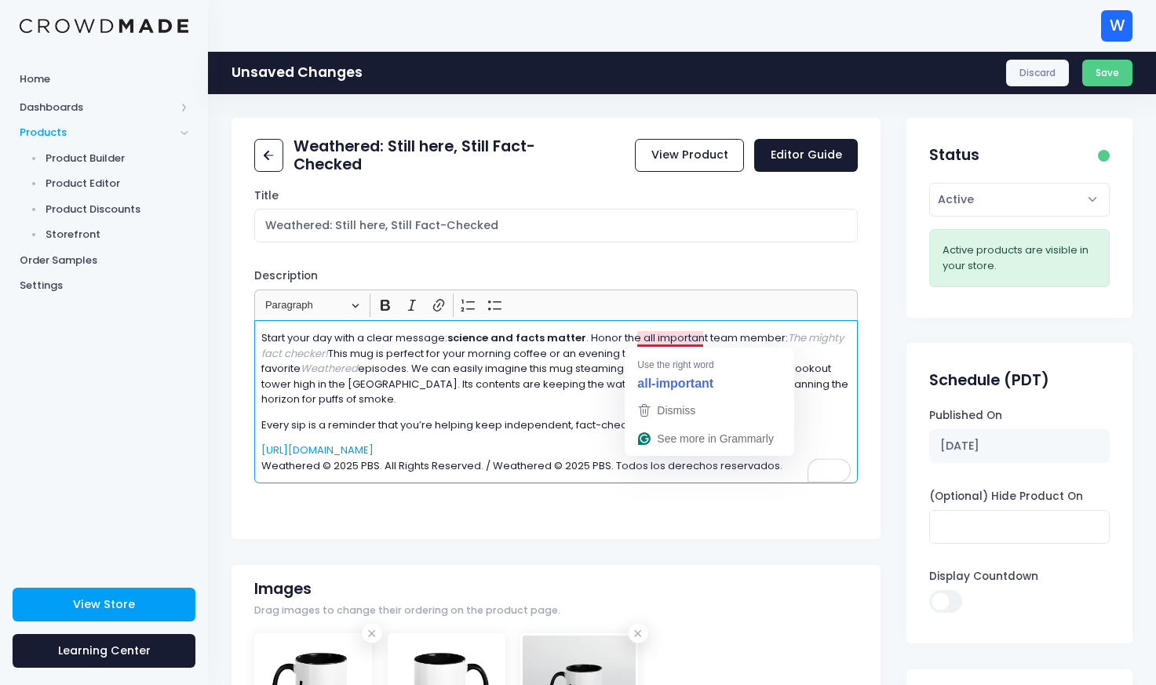
click at [652, 340] on p "Start your day with a clear message: science and facts matter . Honor the all i…" at bounding box center [555, 368] width 589 height 77
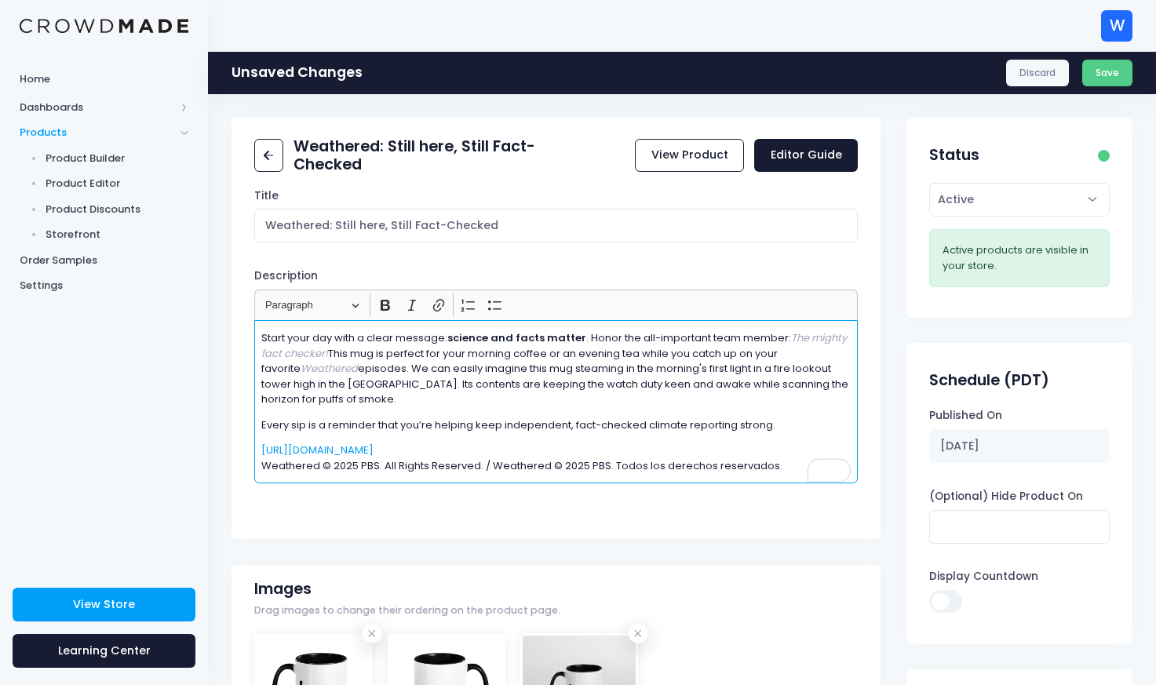
click at [585, 341] on p "Start your day with a clear message: science and facts matter . Honor the all-i…" at bounding box center [555, 368] width 589 height 77
click at [721, 341] on p "Start your day with a clear message: science and facts matter and join us as we…" at bounding box center [555, 368] width 589 height 77
click at [316, 355] on icon "The mighty fact checker!" at bounding box center [371, 353] width 125 height 15
click at [441, 354] on p "Start your day with a clear message: science and facts matter and join us as we…" at bounding box center [555, 368] width 589 height 77
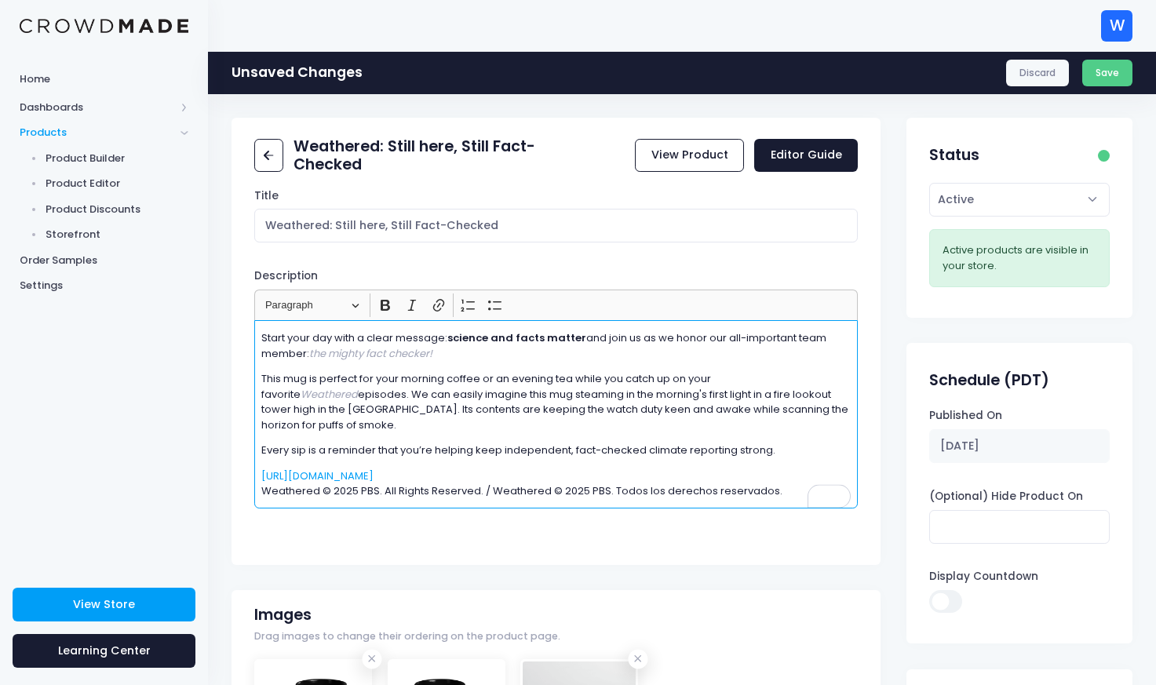
click at [329, 398] on p "This mug is perfect for your morning coffee or an evening tea while you catch u…" at bounding box center [555, 401] width 589 height 61
drag, startPoint x: 370, startPoint y: 394, endPoint x: 399, endPoint y: 397, distance: 28.4
click at [399, 397] on p "This mug is perfect for your morning coffee or an evening tea while you catch u…" at bounding box center [555, 401] width 589 height 61
drag, startPoint x: 341, startPoint y: 396, endPoint x: 312, endPoint y: 396, distance: 28.3
click at [312, 396] on p "This mug is perfect for your morning coffee or an evening tea while you catch u…" at bounding box center [555, 401] width 589 height 61
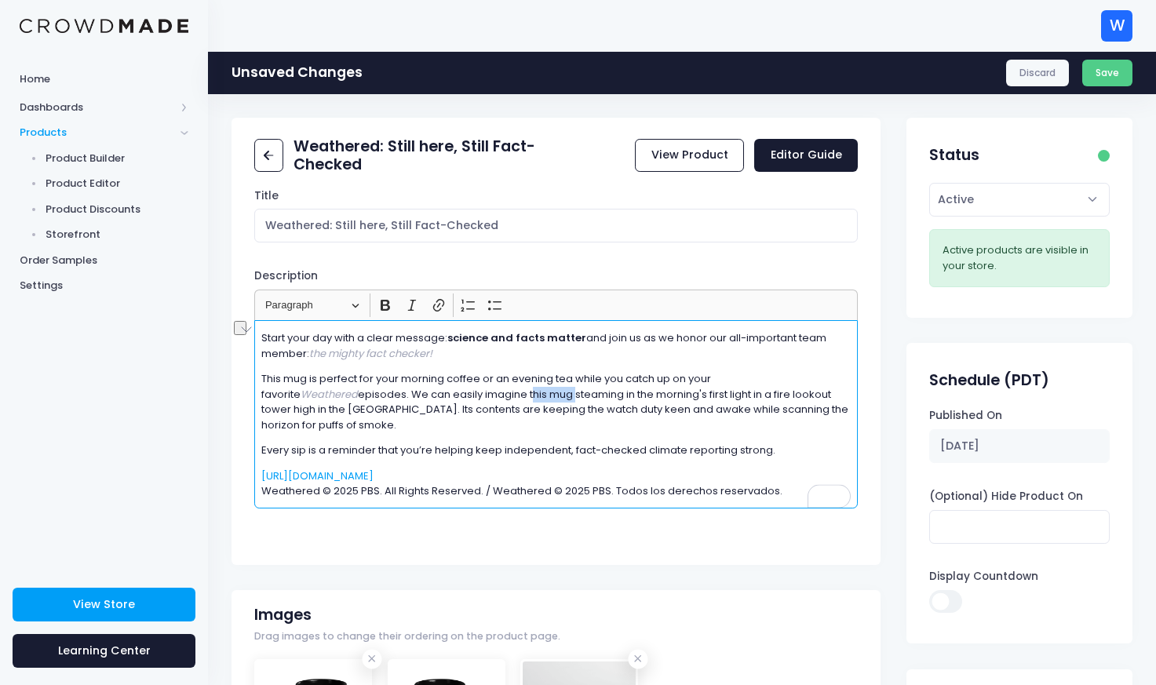
drag, startPoint x: 431, startPoint y: 396, endPoint x: 475, endPoint y: 397, distance: 44.0
click at [475, 397] on p "This mug is perfect for your morning coffee or an evening tea while you catch u…" at bounding box center [555, 401] width 589 height 61
click at [479, 397] on p "This mug is perfect for your morning coffee or an evening tea while you catch u…" at bounding box center [555, 401] width 589 height 61
click at [544, 393] on p "This mug is perfect for your morning coffee or an evening tea while you catch u…" at bounding box center [555, 401] width 589 height 61
click at [542, 422] on p "This mug is perfect for your morning coffee or an evening tea while you catch u…" at bounding box center [555, 401] width 589 height 61
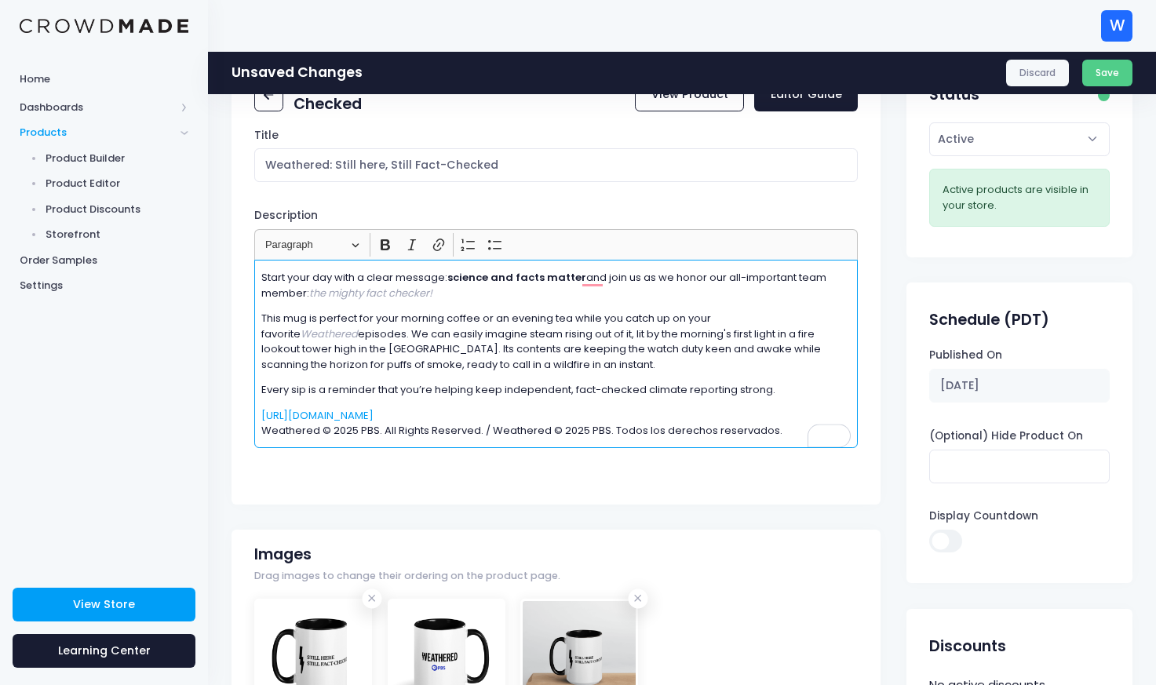
scroll to position [64, 0]
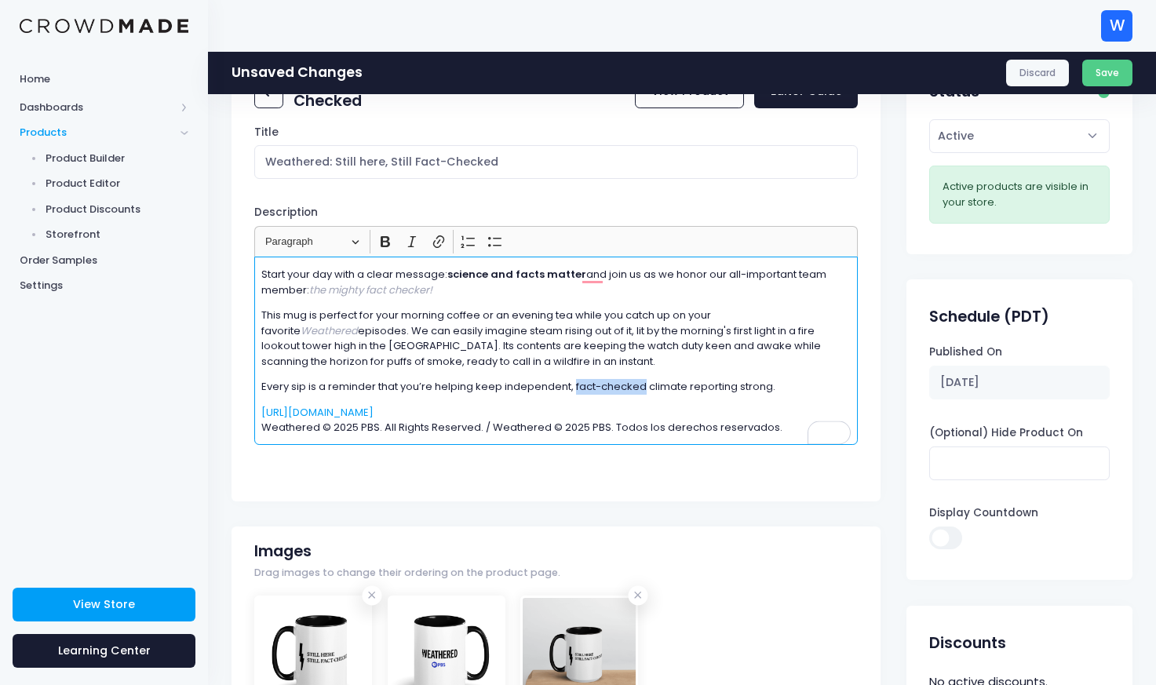
drag, startPoint x: 643, startPoint y: 389, endPoint x: 575, endPoint y: 393, distance: 68.4
click at [575, 393] on p "Every sip is a reminder that you’re helping keep independent, fact-checked clim…" at bounding box center [555, 387] width 589 height 16
click at [683, 412] on p "https://www.pbs.org/show/weathered/ ​​​​​​​ Weathered © 2025 PBS. All Rights Re…" at bounding box center [555, 420] width 589 height 31
click at [1115, 72] on button "Save" at bounding box center [1107, 73] width 51 height 27
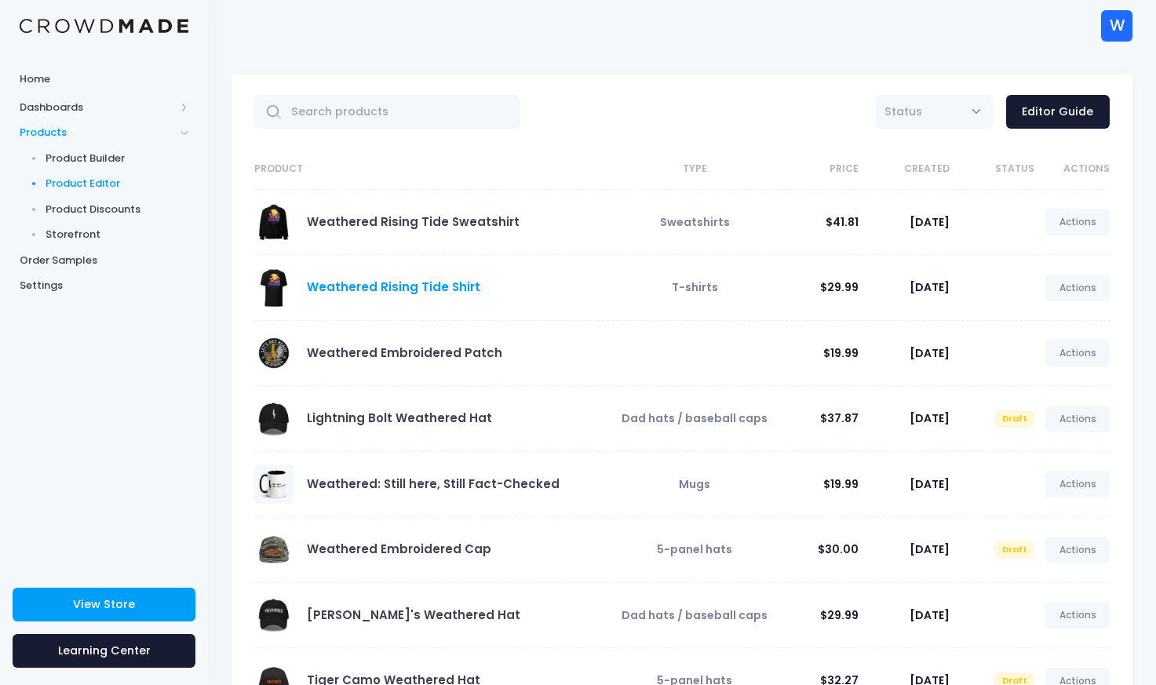
click at [417, 294] on link "Weathered Rising Tide Shirt" at bounding box center [393, 287] width 173 height 16
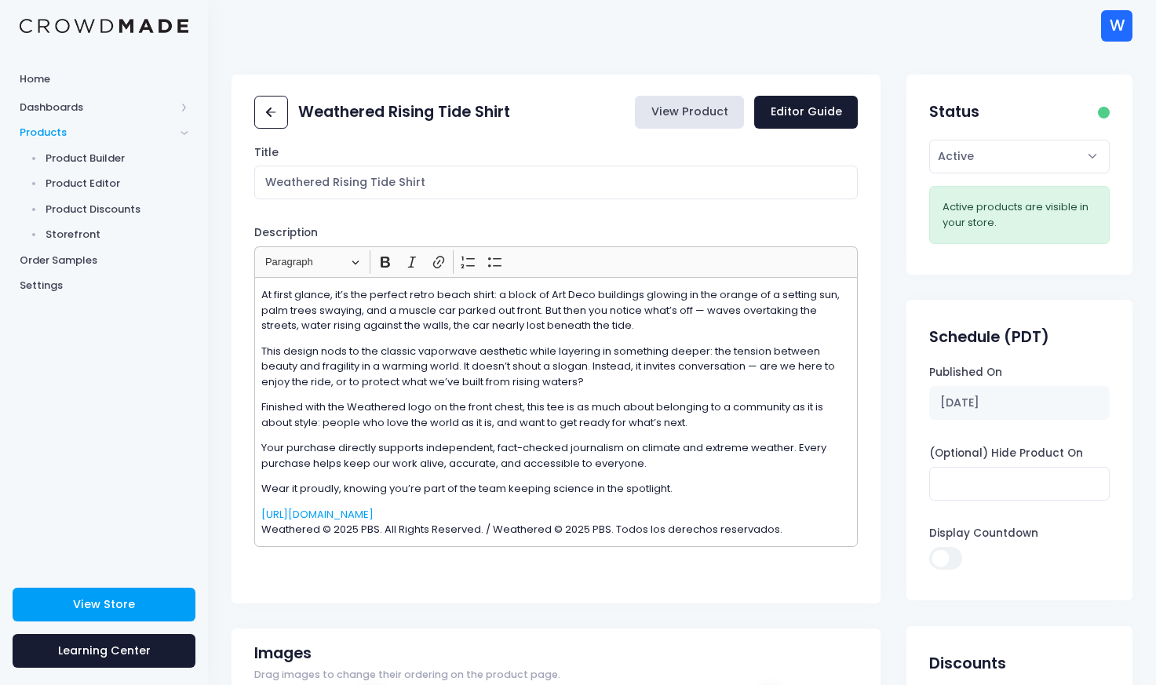
click at [706, 116] on link "View Product" at bounding box center [689, 113] width 109 height 34
drag, startPoint x: 332, startPoint y: 182, endPoint x: 260, endPoint y: 188, distance: 72.5
click at [260, 188] on input "Weathered Rising Tide Shirt" at bounding box center [556, 183] width 604 height 34
click at [330, 184] on input "Rising Tide Shirt" at bounding box center [556, 183] width 604 height 34
type input "Rising Tide T-Shirt"
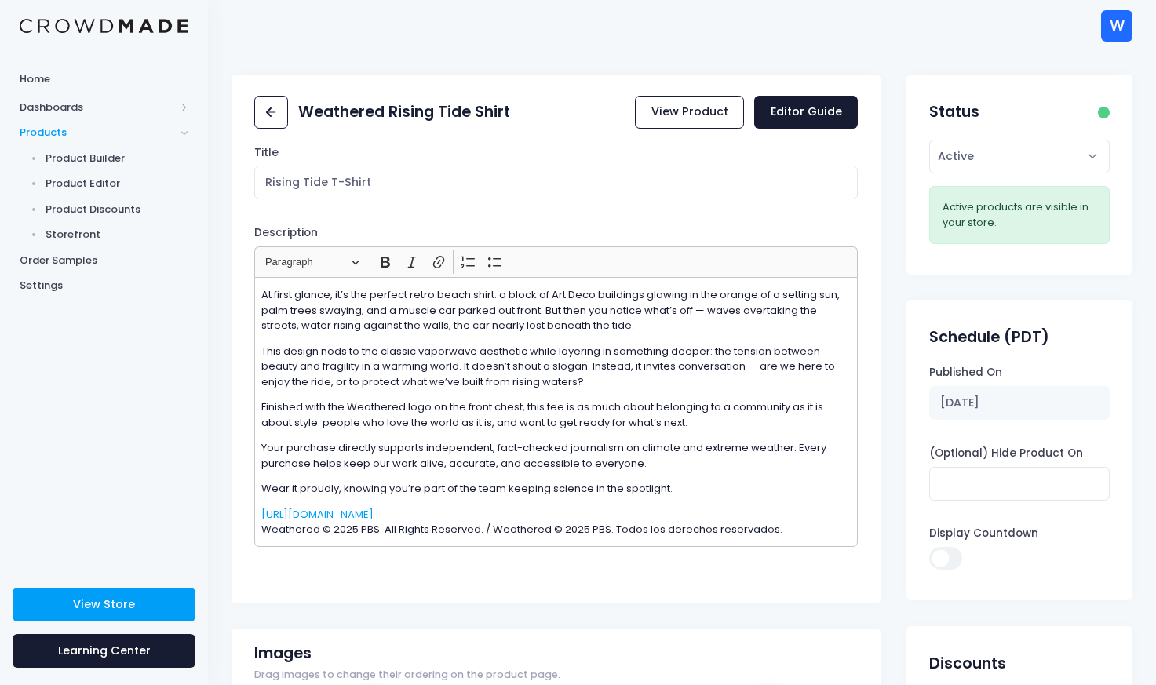
click at [605, 207] on div "Title Rising Tide T-Shirt Description Rich Text Editor Heading Paragraph Paragr…" at bounding box center [556, 369] width 649 height 448
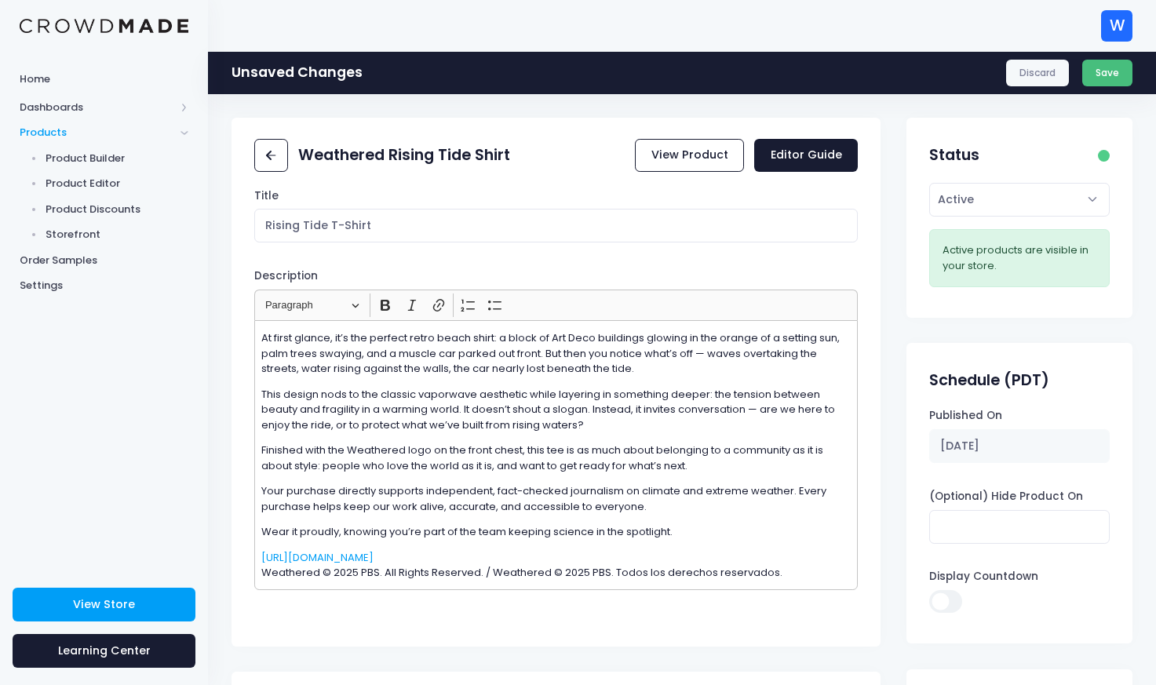
click at [1108, 70] on button "Save" at bounding box center [1107, 73] width 51 height 27
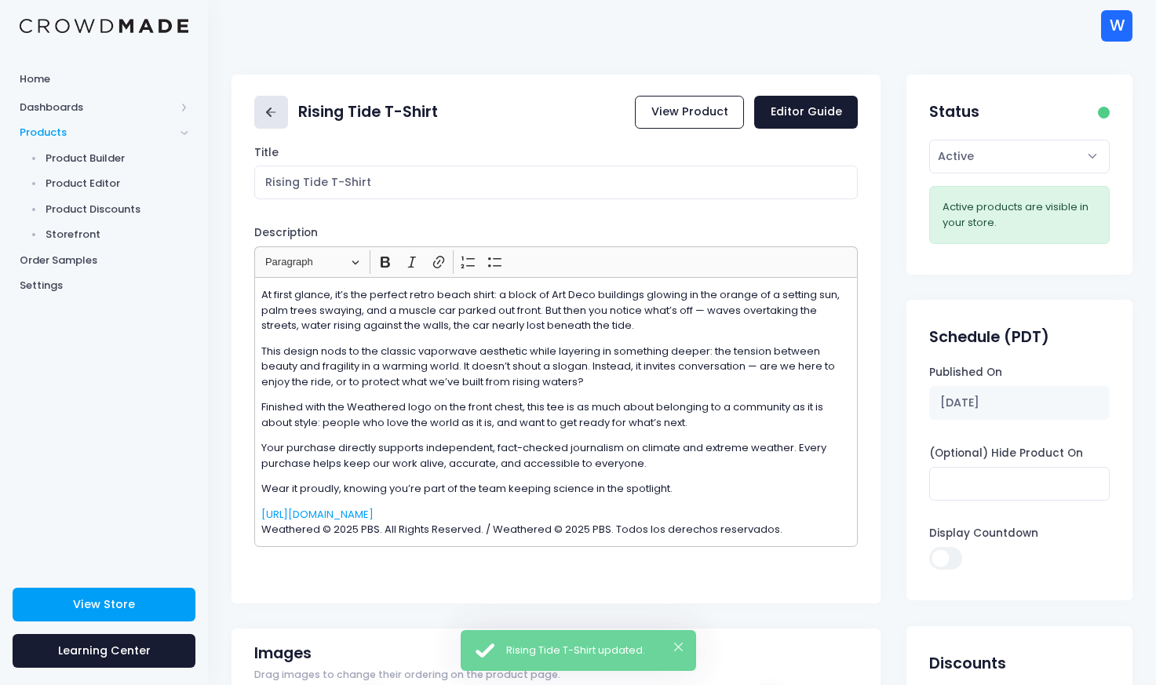
click at [272, 110] on icon at bounding box center [271, 113] width 18 height 18
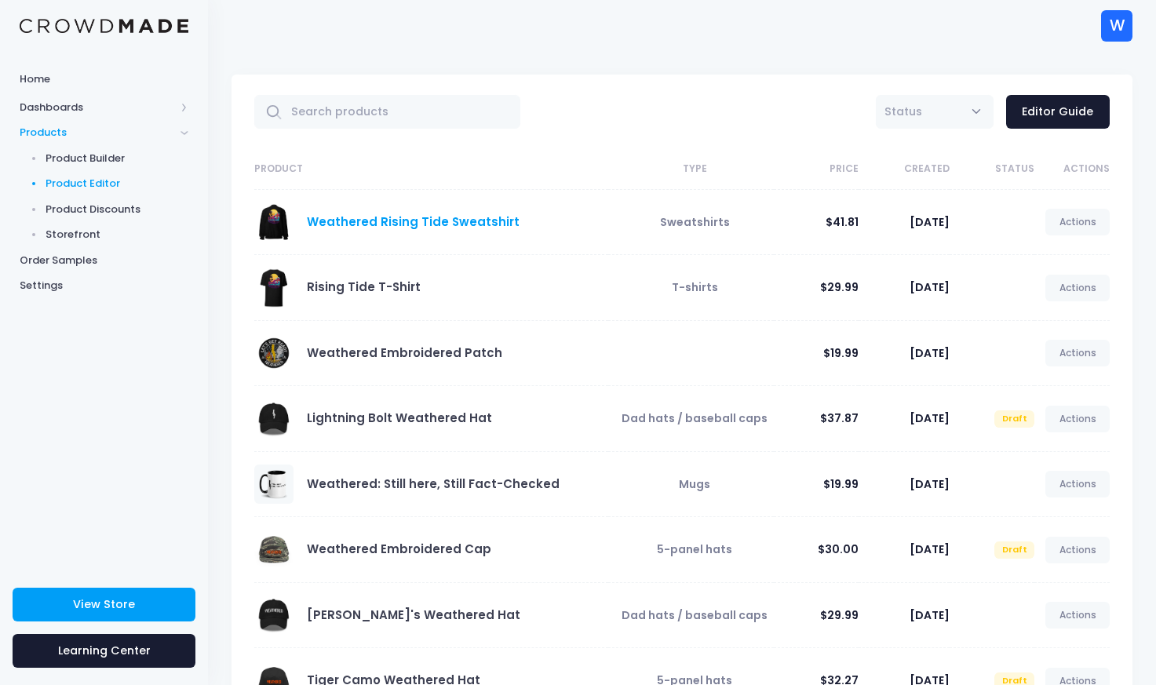
click at [378, 218] on link "Weathered Rising Tide Sweatshirt" at bounding box center [413, 221] width 213 height 16
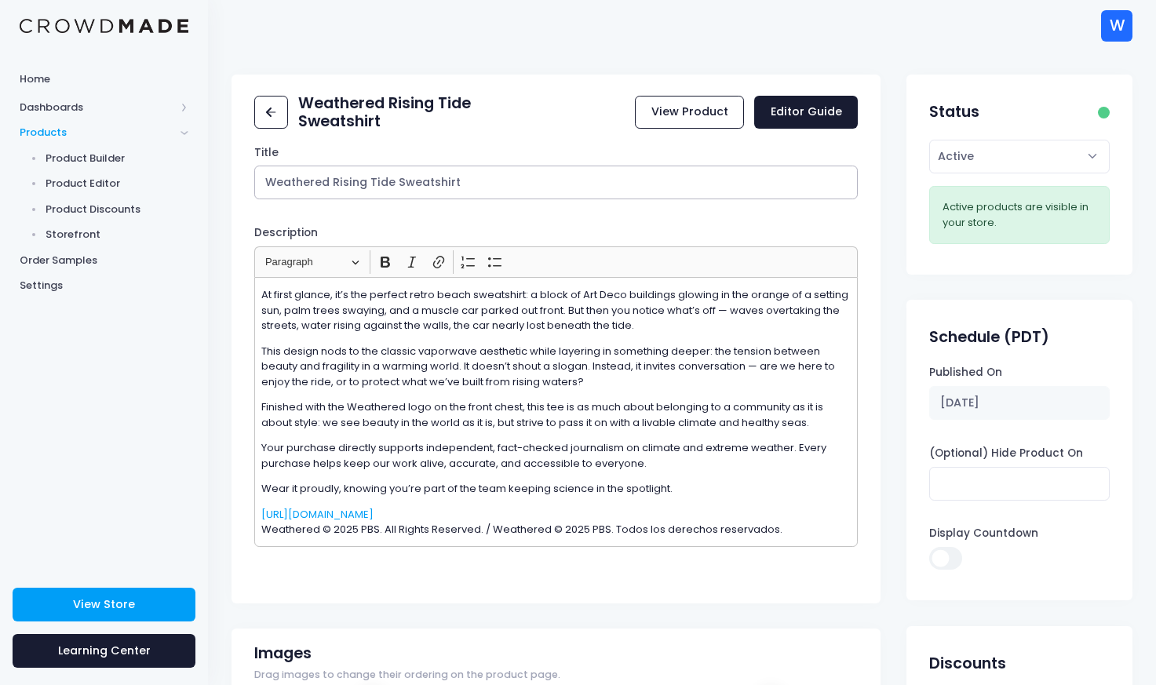
drag, startPoint x: 331, startPoint y: 181, endPoint x: 254, endPoint y: 190, distance: 77.4
click at [254, 190] on input "Weathered Rising Tide Sweatshirt" at bounding box center [556, 183] width 604 height 34
type input "Rising Tide Sweatshirt"
click at [271, 109] on icon at bounding box center [271, 113] width 18 height 18
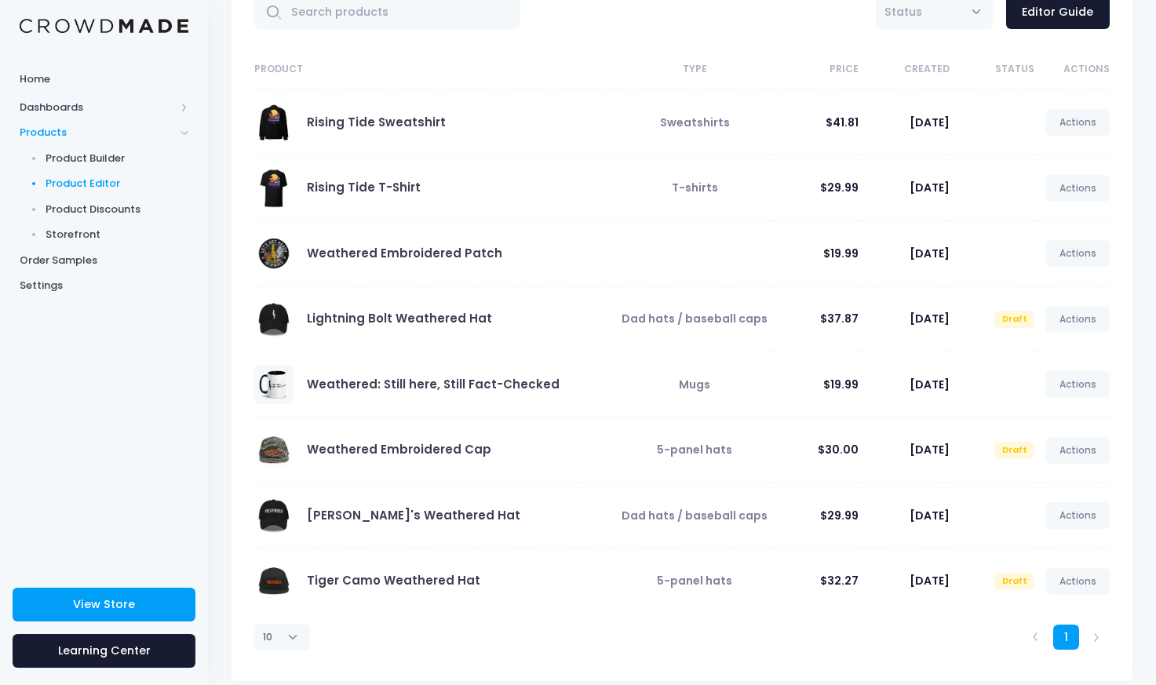
scroll to position [119, 0]
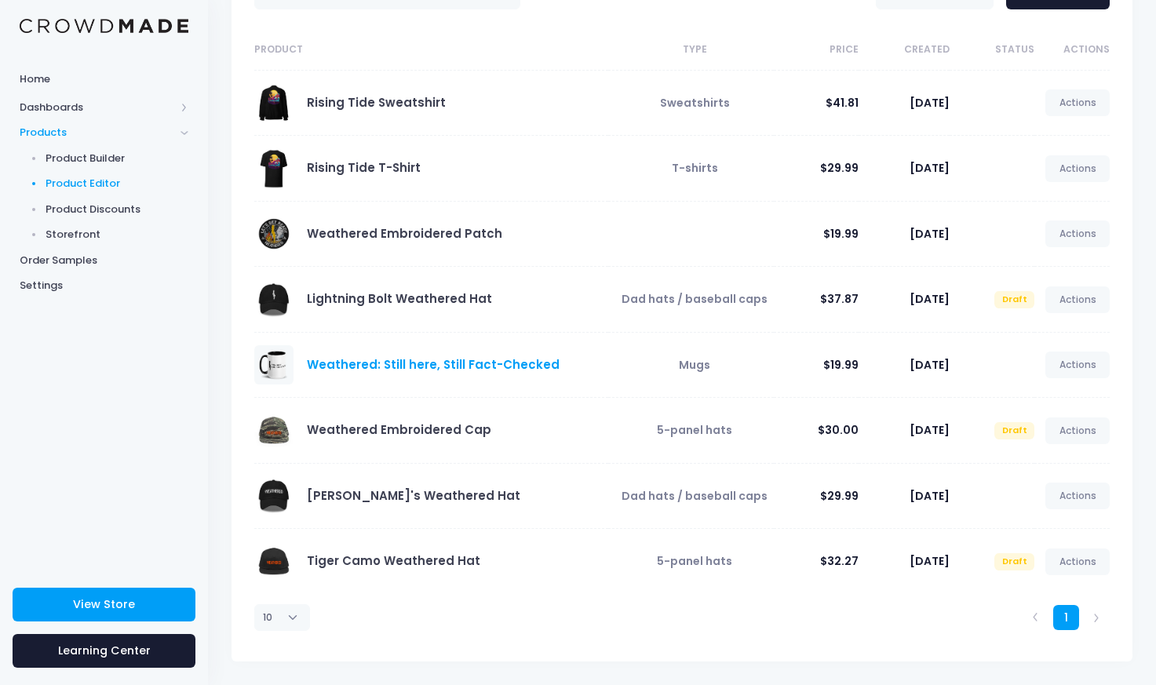
click at [371, 367] on link "Weathered: Still here, Still Fact-Checked" at bounding box center [433, 364] width 253 height 16
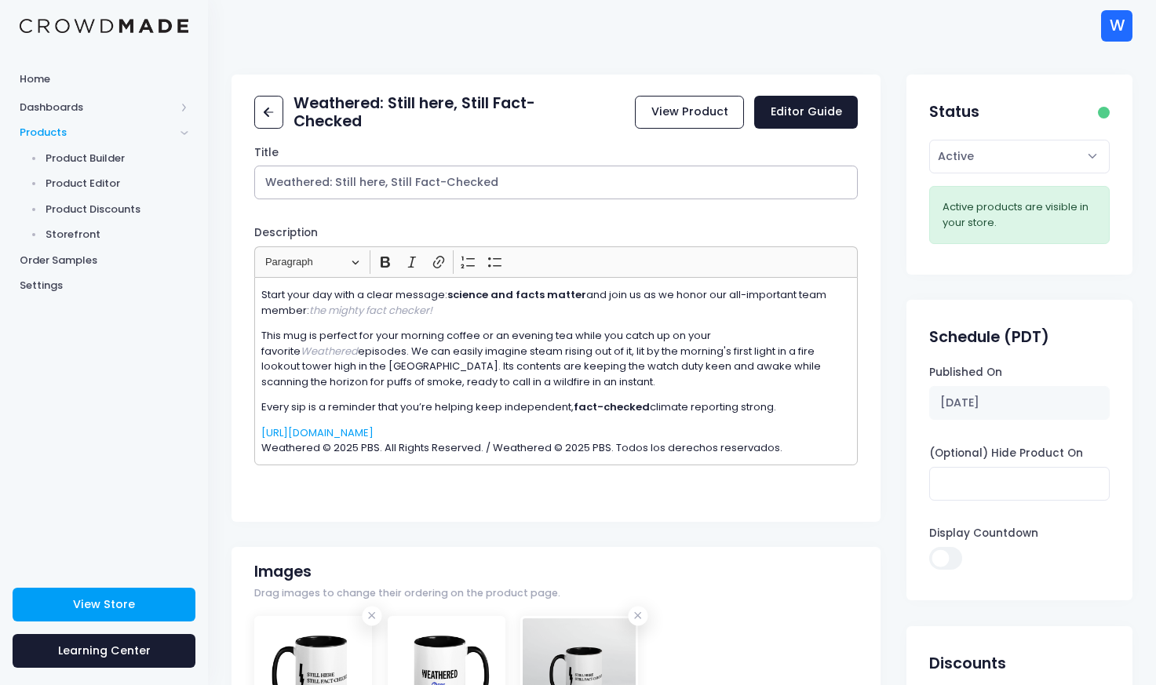
drag, startPoint x: 335, startPoint y: 184, endPoint x: 252, endPoint y: 177, distance: 83.5
click at [252, 177] on div "Title Weathered: Still here, Still Fact-Checked Description Rich Text Editor He…" at bounding box center [556, 328] width 649 height 367
click at [439, 184] on input "Still here, Still Fact-Checked" at bounding box center [556, 183] width 604 height 34
type input "Still here, Still Fact-Checked Mug"
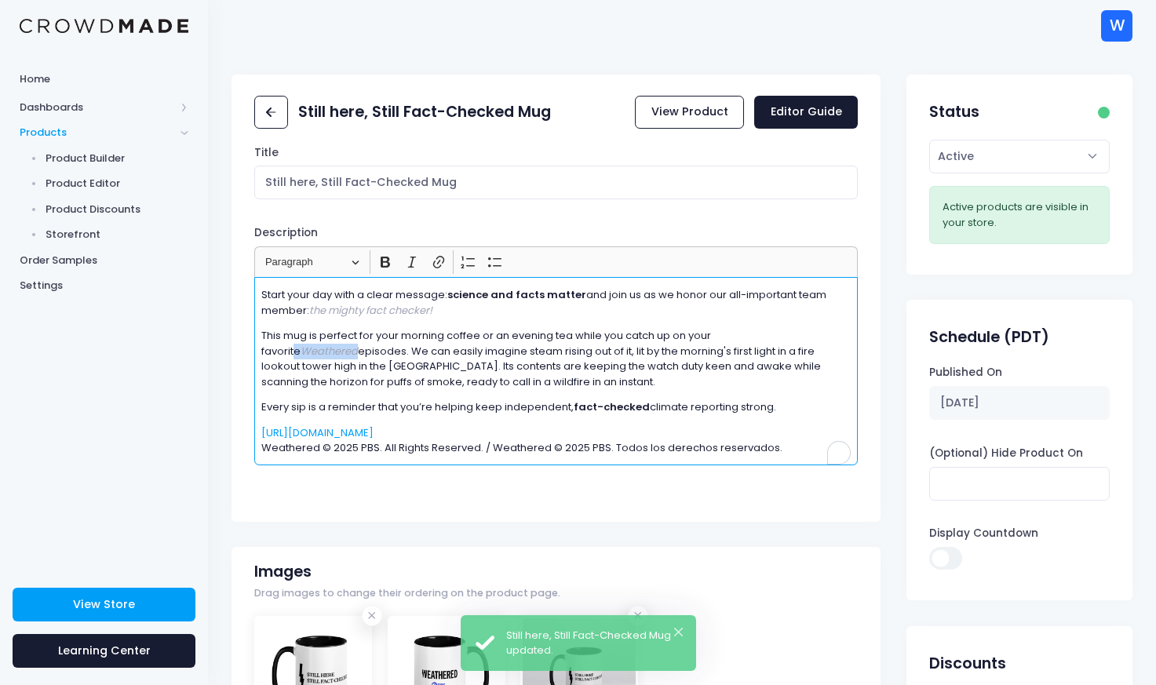
drag, startPoint x: 826, startPoint y: 334, endPoint x: 750, endPoint y: 337, distance: 75.4
click at [750, 337] on p "This mug is perfect for your morning coffee or an evening tea while you catch u…" at bounding box center [555, 358] width 589 height 61
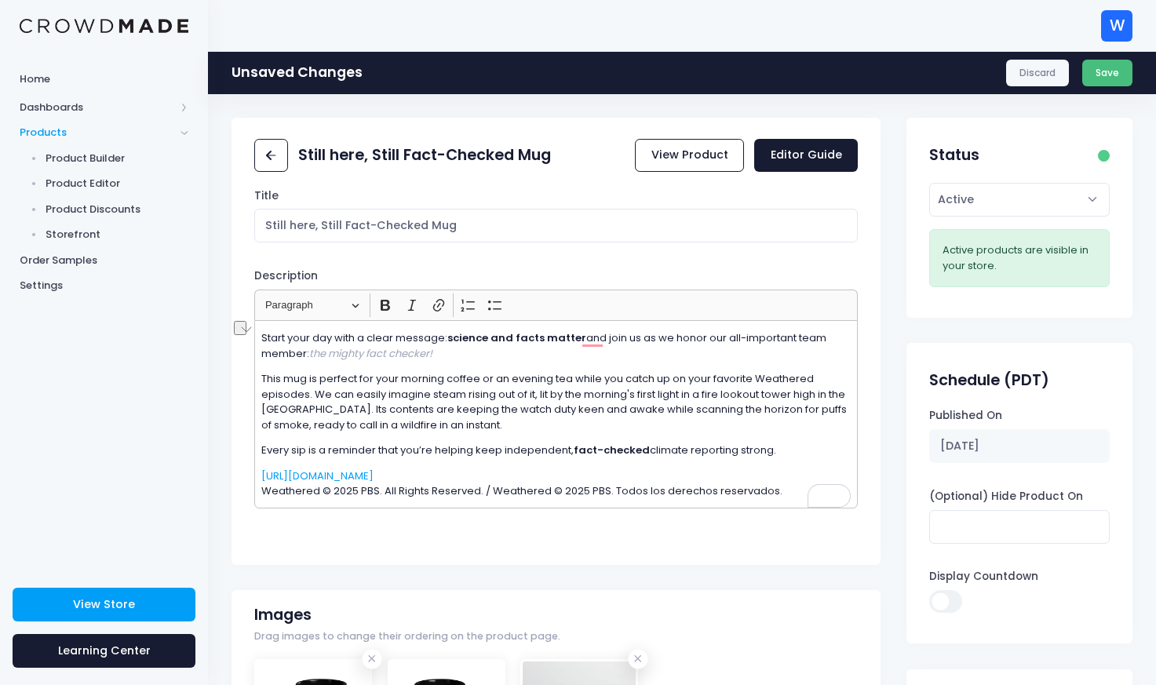
click at [1105, 72] on button "Save" at bounding box center [1107, 73] width 51 height 27
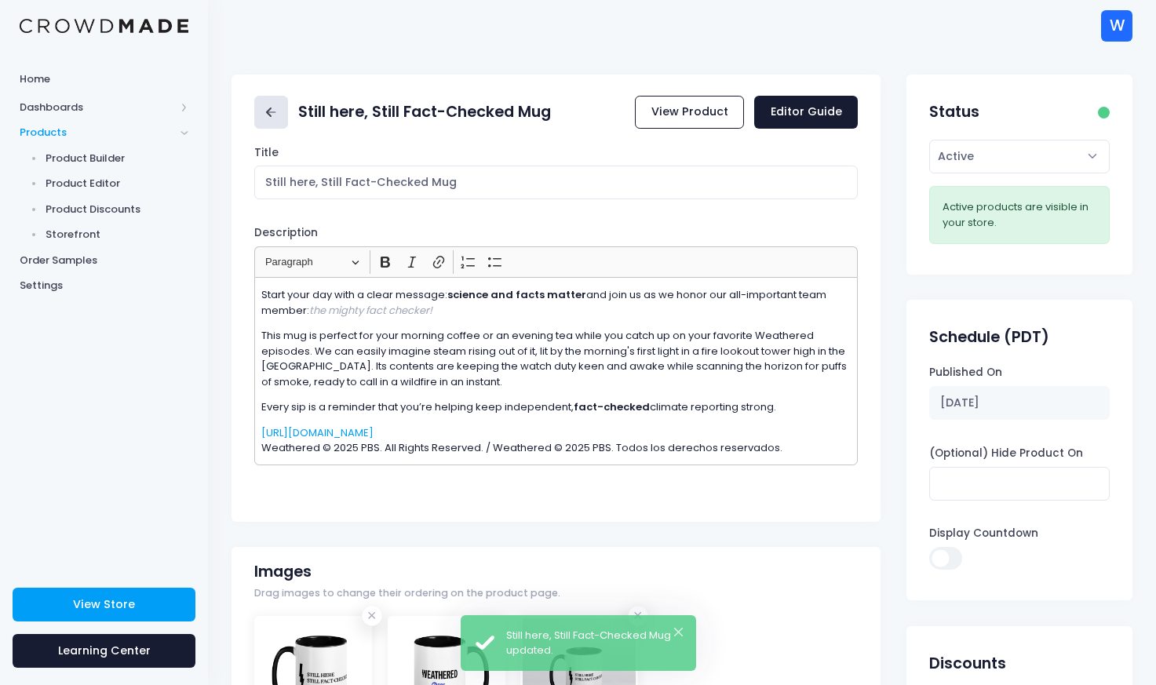
click at [270, 119] on icon at bounding box center [271, 113] width 18 height 18
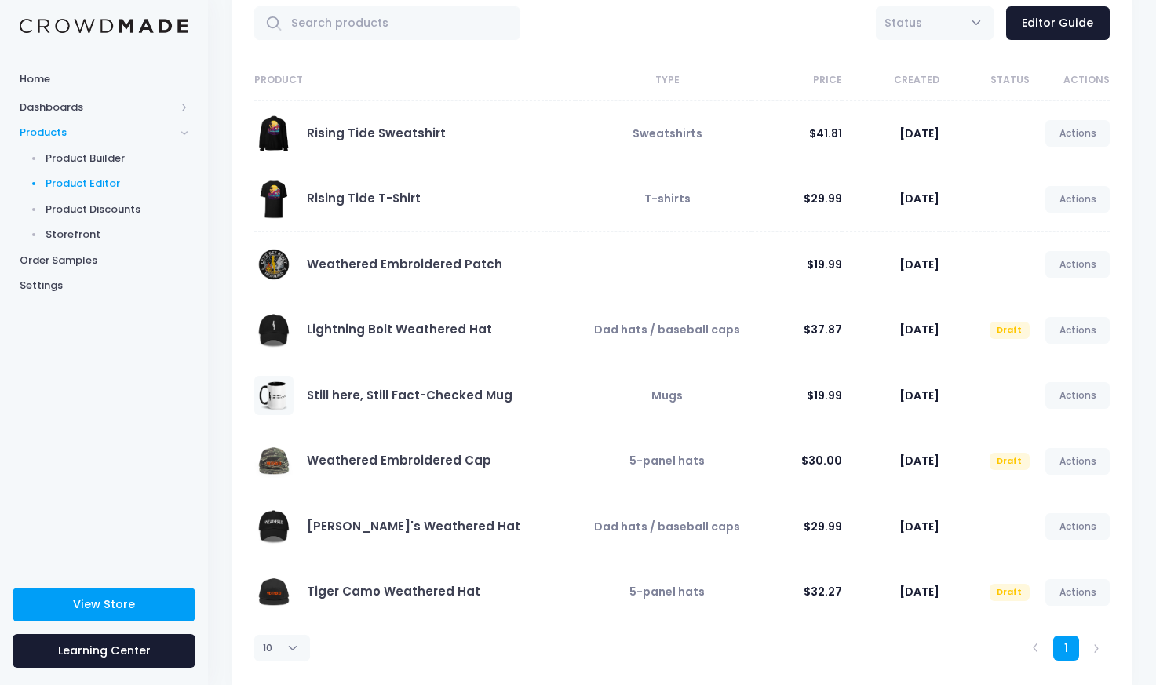
scroll to position [119, 0]
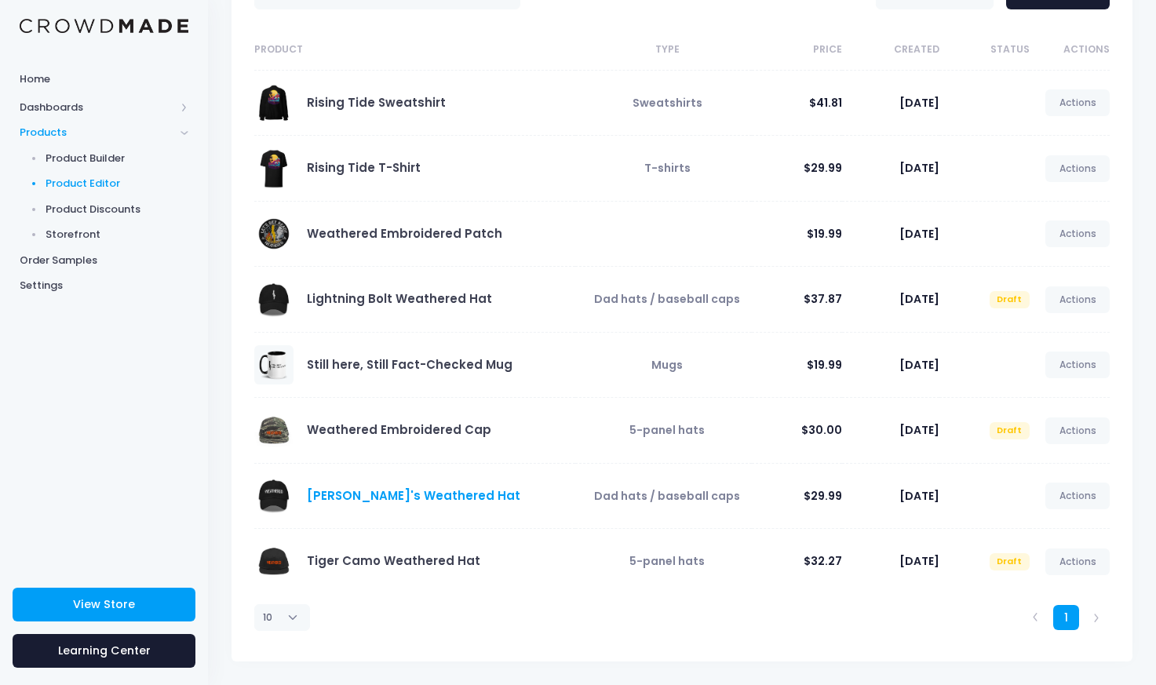
click at [419, 491] on link "[PERSON_NAME]'s Weathered Hat" at bounding box center [413, 495] width 213 height 16
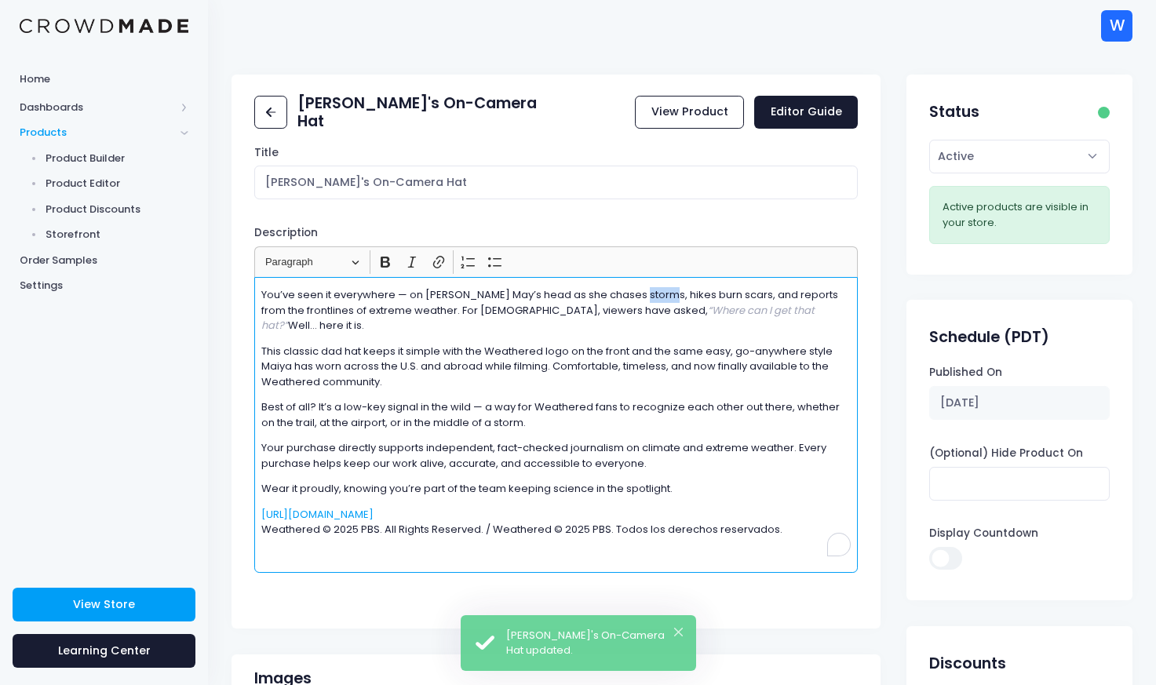
drag, startPoint x: 657, startPoint y: 298, endPoint x: 635, endPoint y: 300, distance: 22.0
click at [635, 300] on p "You’ve seen it everywhere — on Maiya May’s head as she chases storms, hikes bur…" at bounding box center [555, 310] width 589 height 46
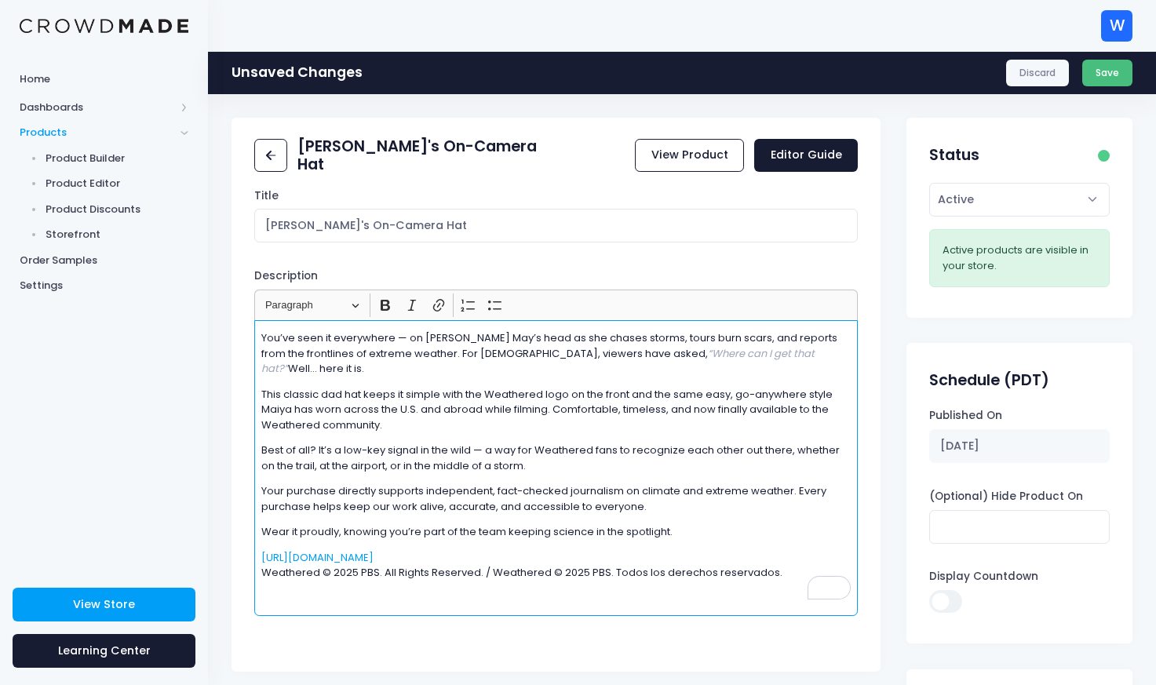
click at [1111, 76] on button "Save" at bounding box center [1107, 73] width 51 height 27
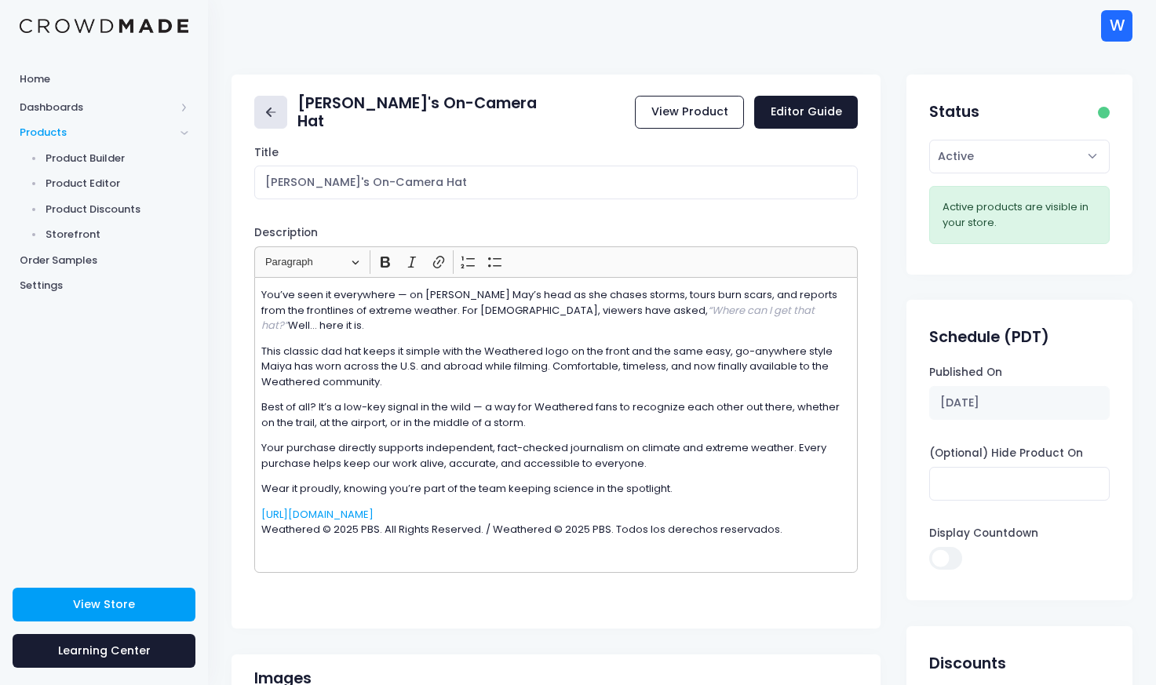
click at [267, 111] on icon at bounding box center [268, 112] width 5 height 9
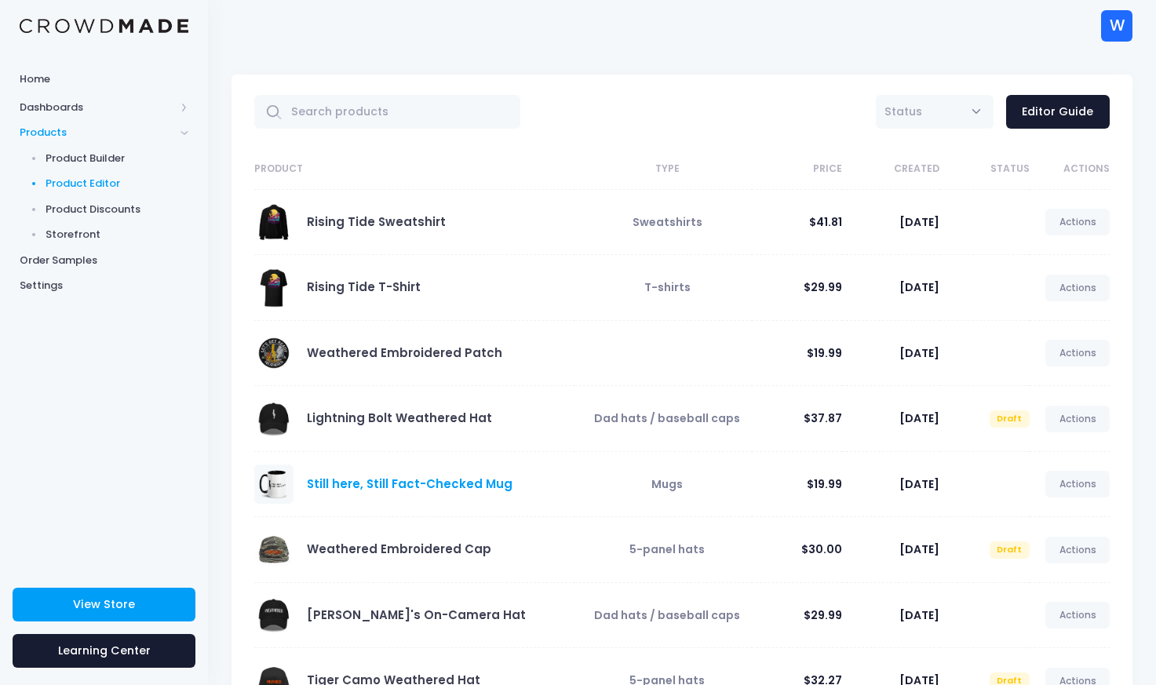
click at [378, 485] on link "Still here, Still Fact-Checked Mug" at bounding box center [410, 484] width 206 height 16
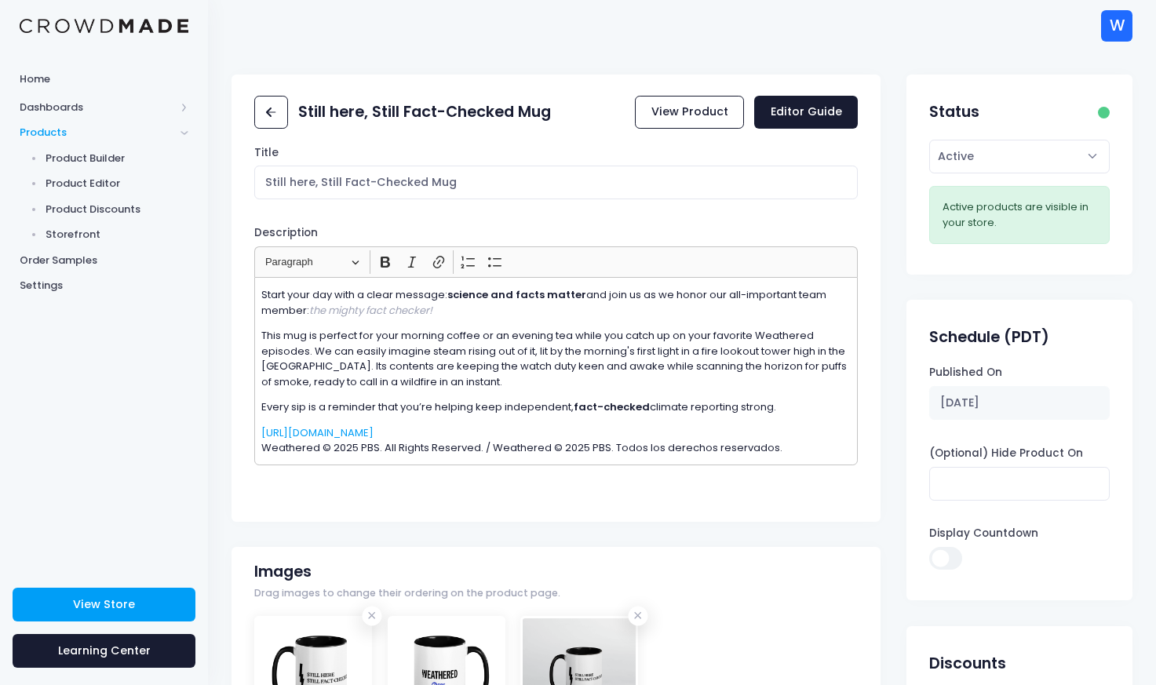
click at [393, 312] on icon "the mighty fact checker!" at bounding box center [370, 310] width 123 height 15
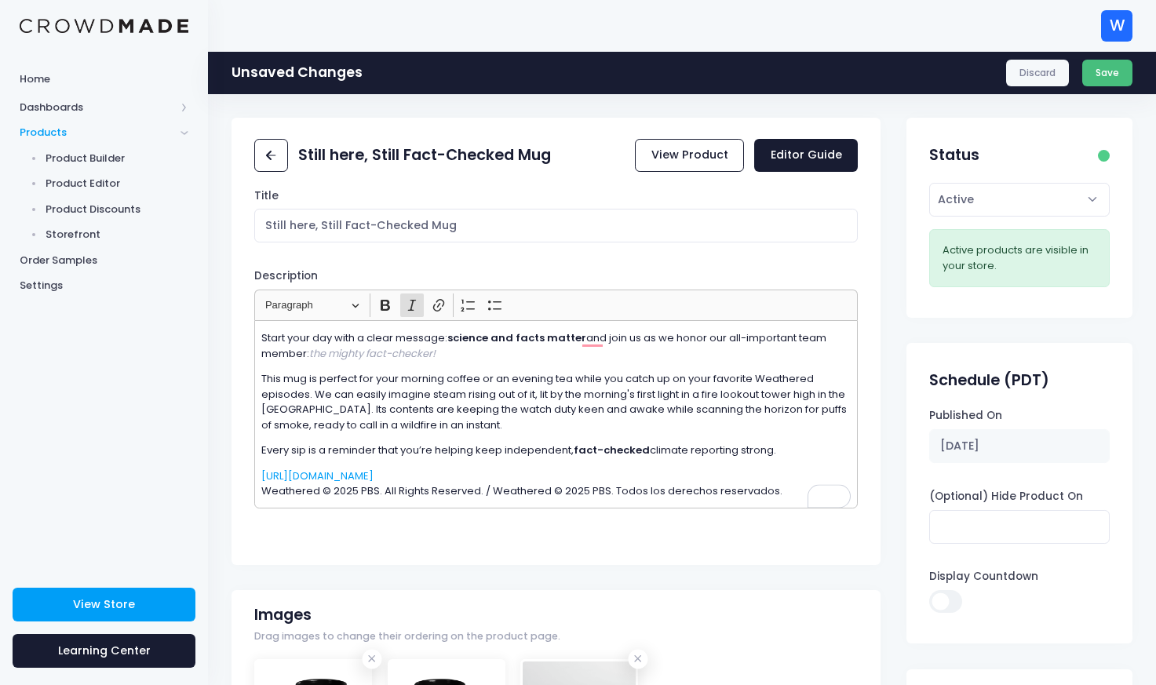
click at [1111, 77] on button "Save" at bounding box center [1107, 73] width 51 height 27
